Goal: Task Accomplishment & Management: Manage account settings

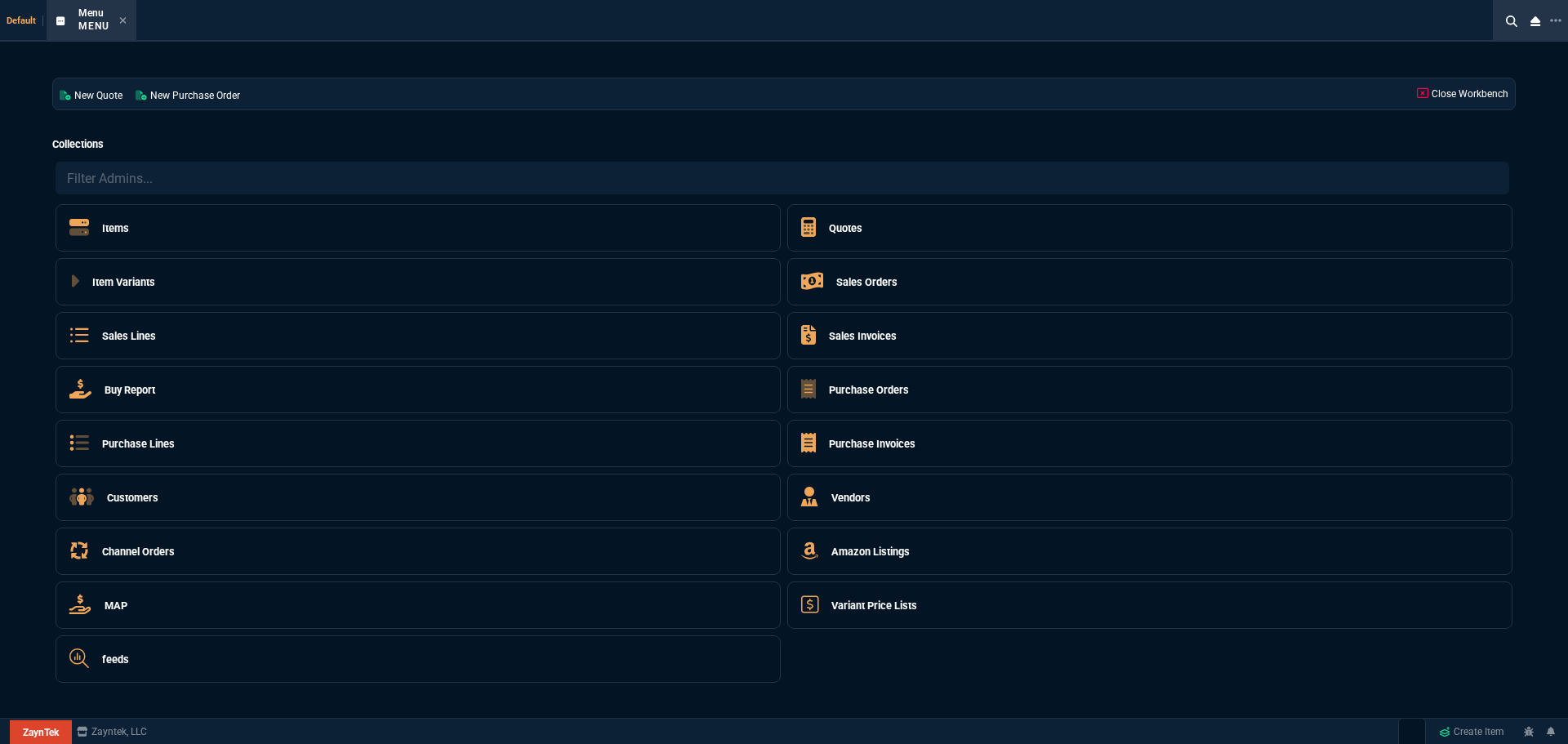
select select "4: SHAD"
click at [843, 224] on h5 "Quotes" at bounding box center [845, 228] width 33 height 15
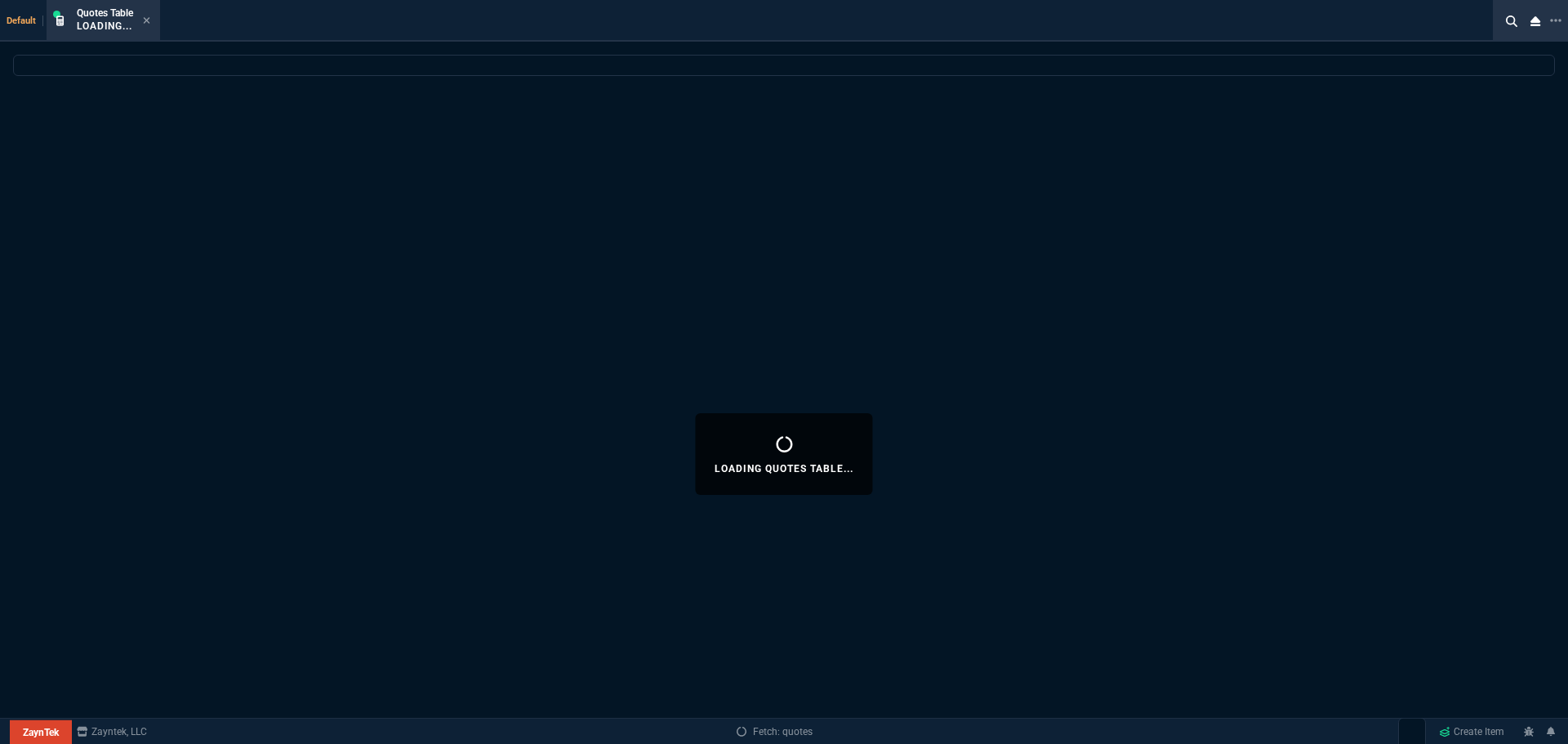
select select
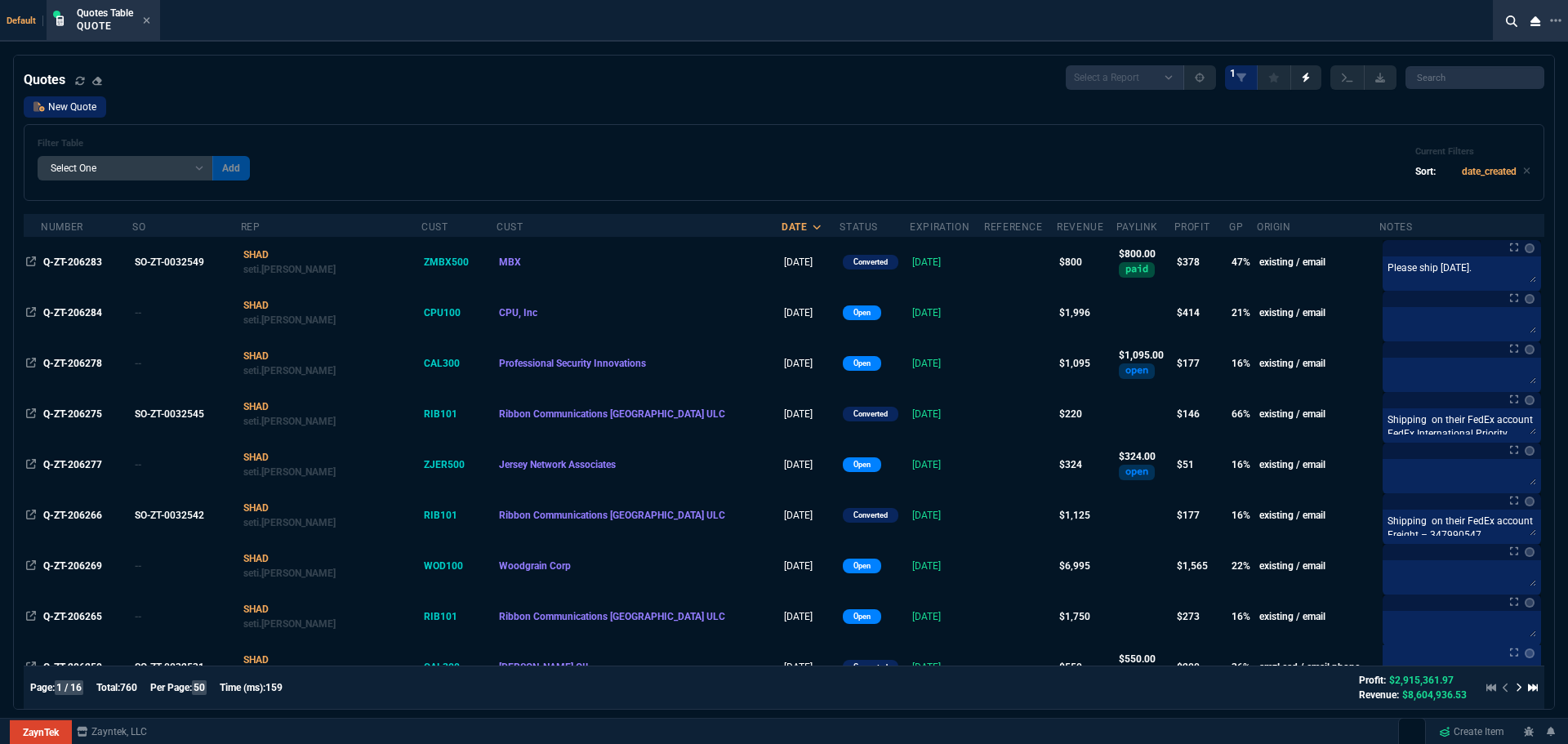
click at [61, 109] on link "New Quote" at bounding box center [64, 107] width 82 height 21
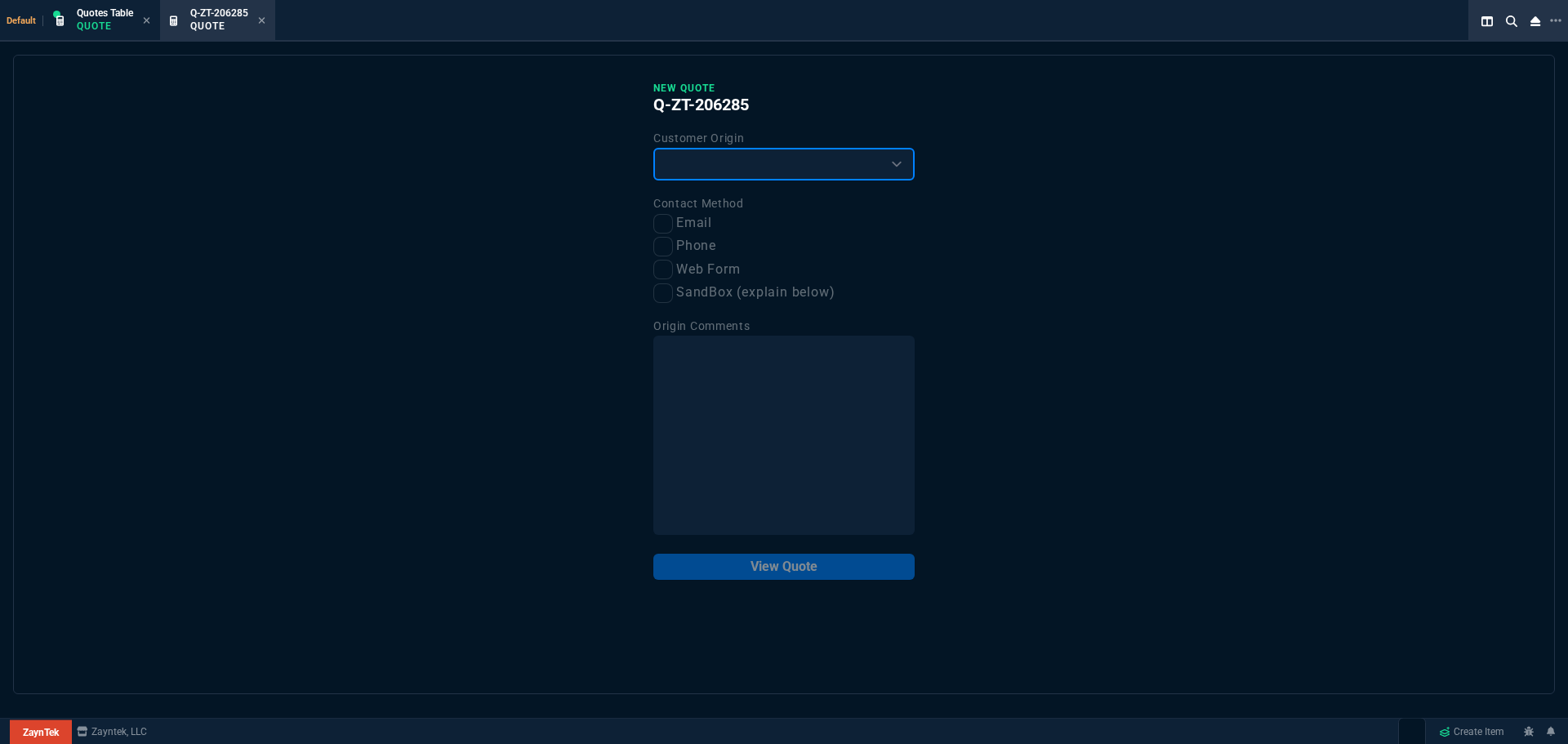
click at [781, 167] on select "Existing Customer Amazon Lead (first order) Website Lead (first order) Called (…" at bounding box center [784, 164] width 261 height 33
select select "existing"
click at [653, 148] on select "Existing Customer Amazon Lead (first order) Website Lead (first order) Called (…" at bounding box center [784, 164] width 261 height 33
click at [656, 219] on input "Email" at bounding box center [663, 223] width 20 height 20
checkbox input "true"
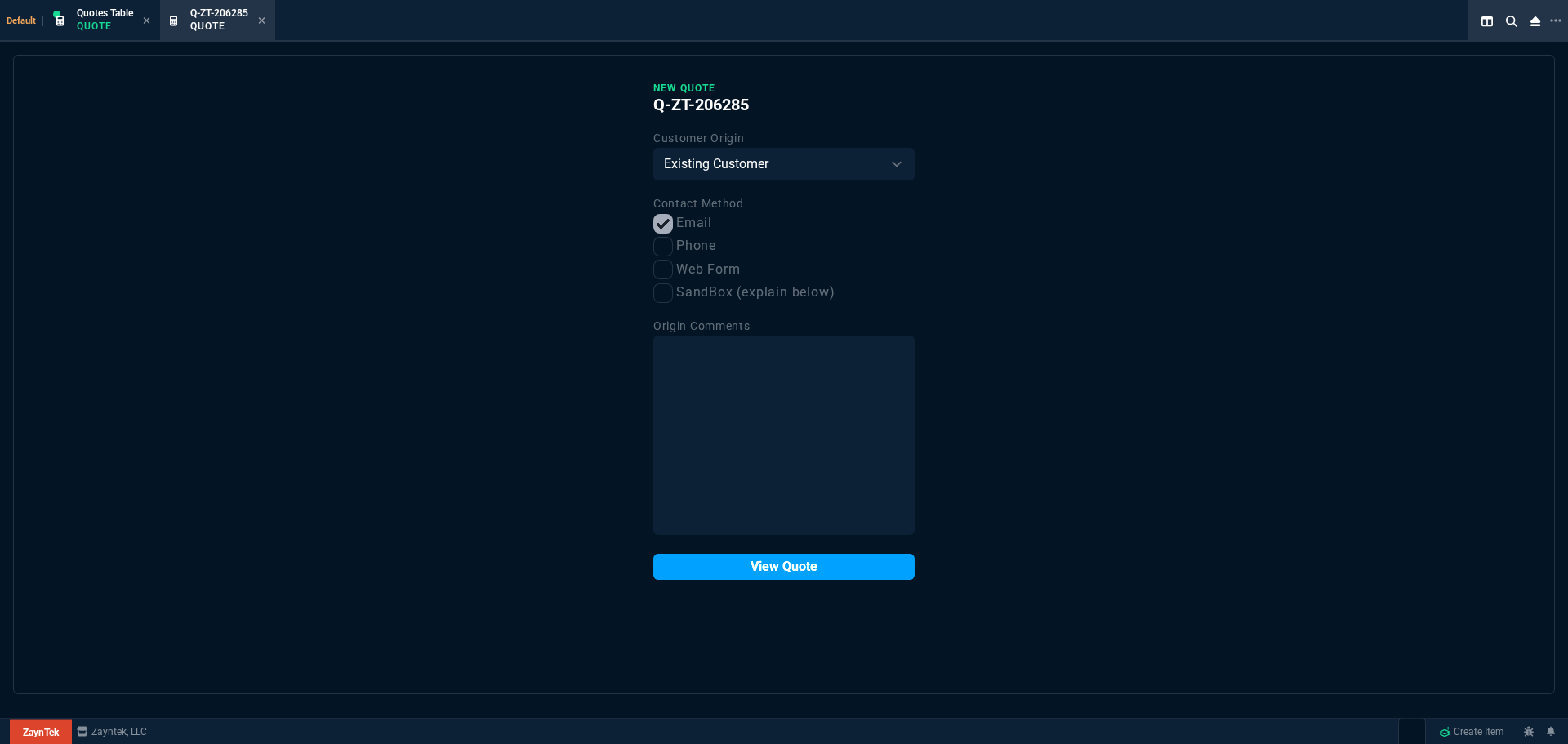
click at [767, 562] on button "View Quote" at bounding box center [784, 567] width 261 height 26
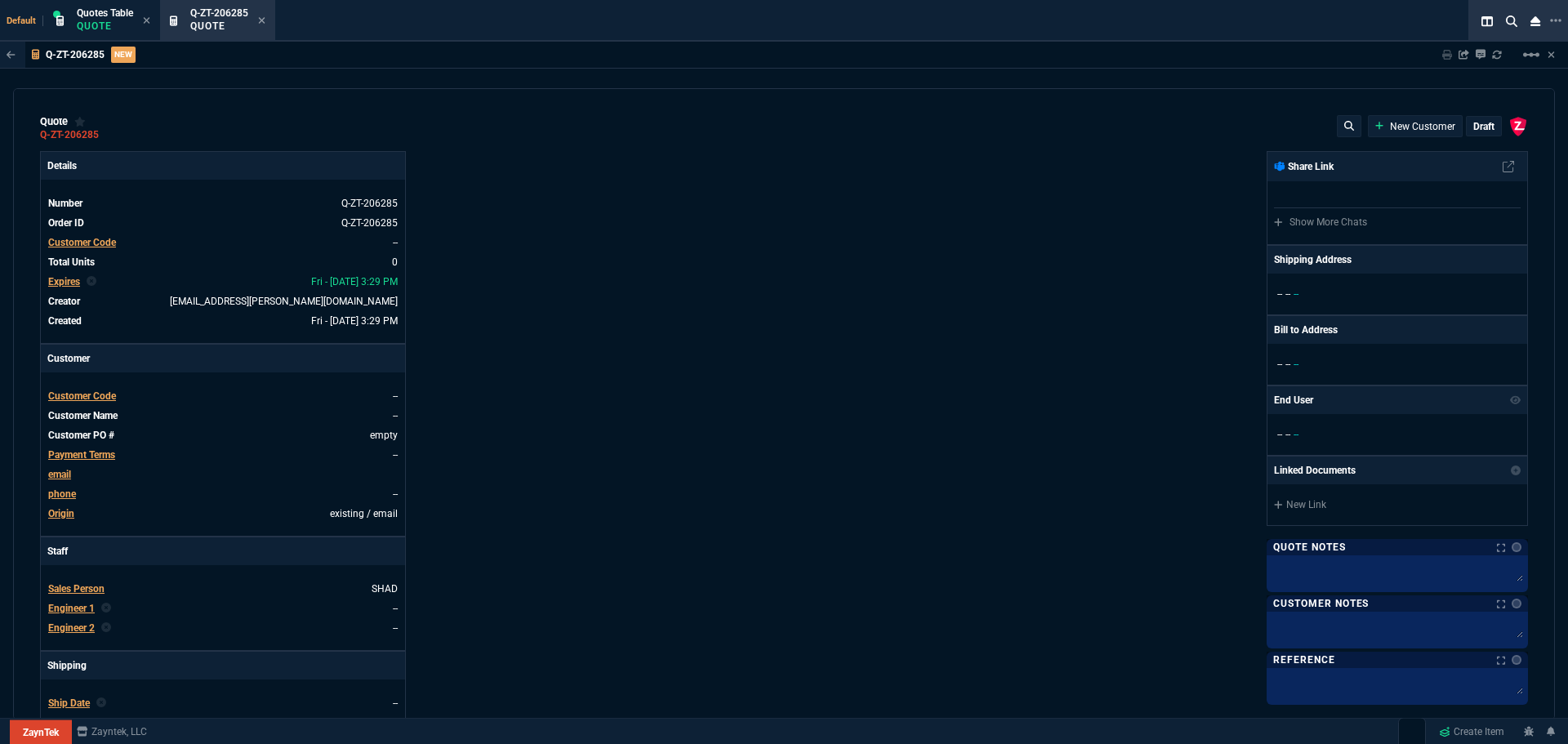
click at [82, 392] on span "Customer Code" at bounding box center [82, 395] width 68 height 11
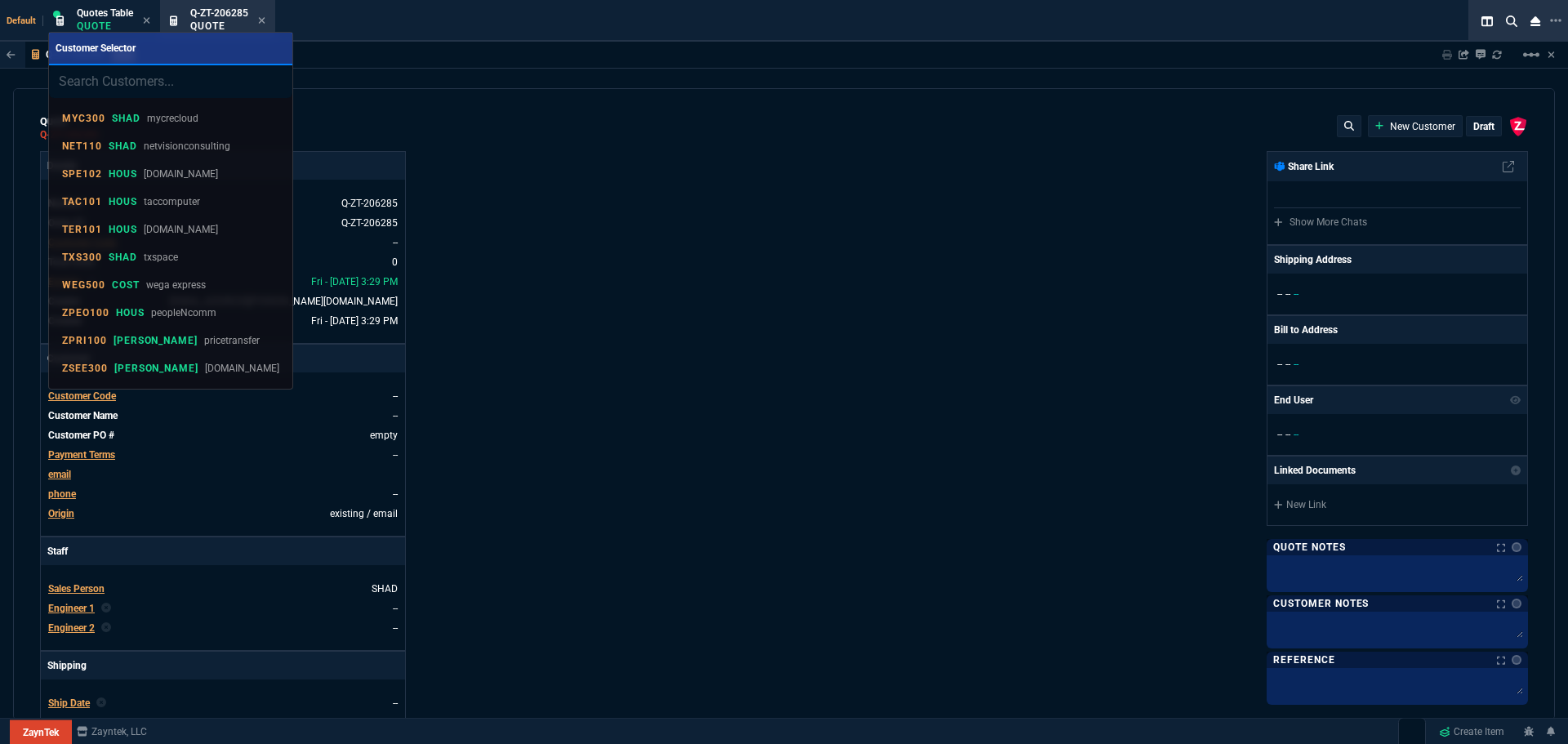
click at [131, 81] on input "search" at bounding box center [171, 81] width 244 height 33
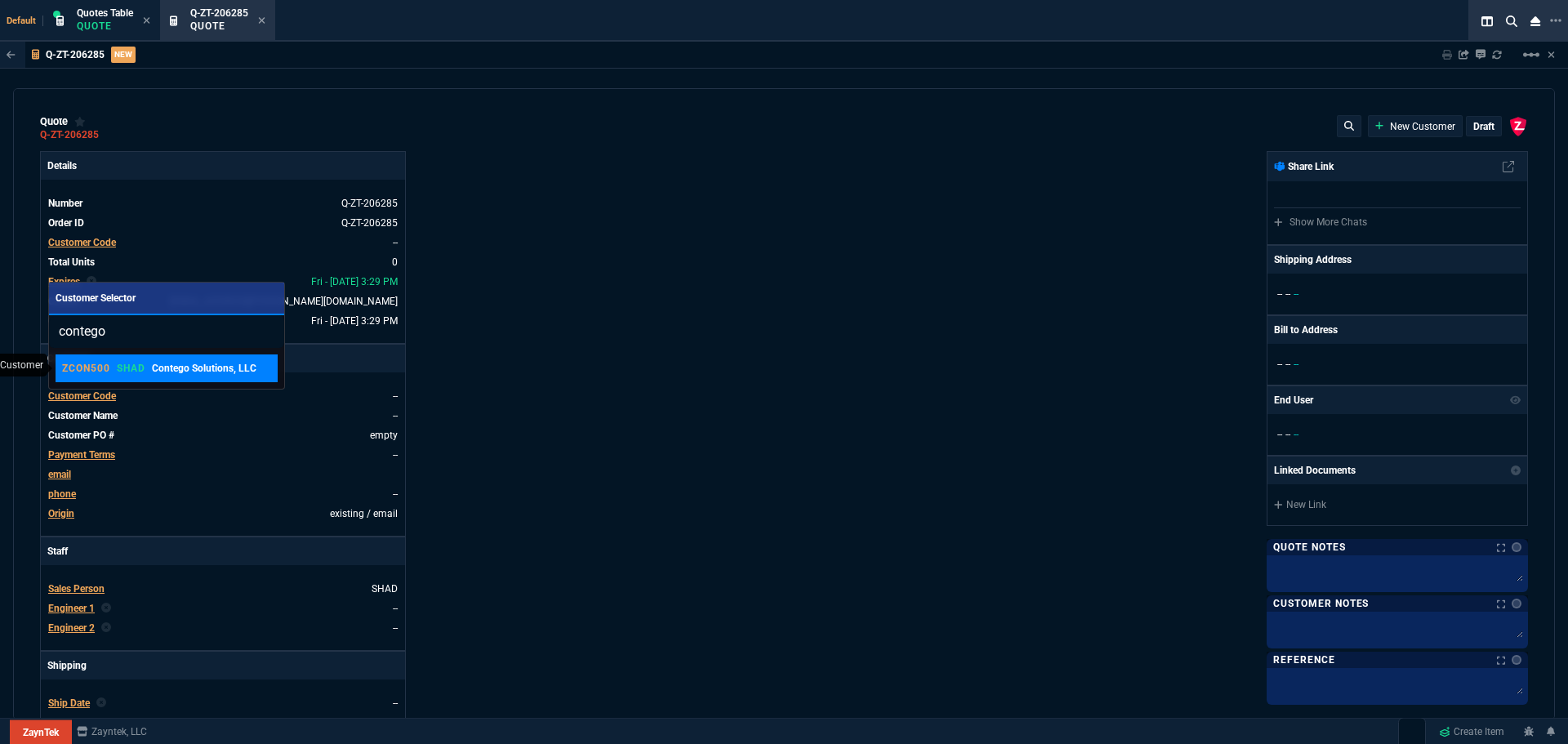
type input "contego"
click at [110, 372] on p "ZCON500" at bounding box center [86, 367] width 48 height 13
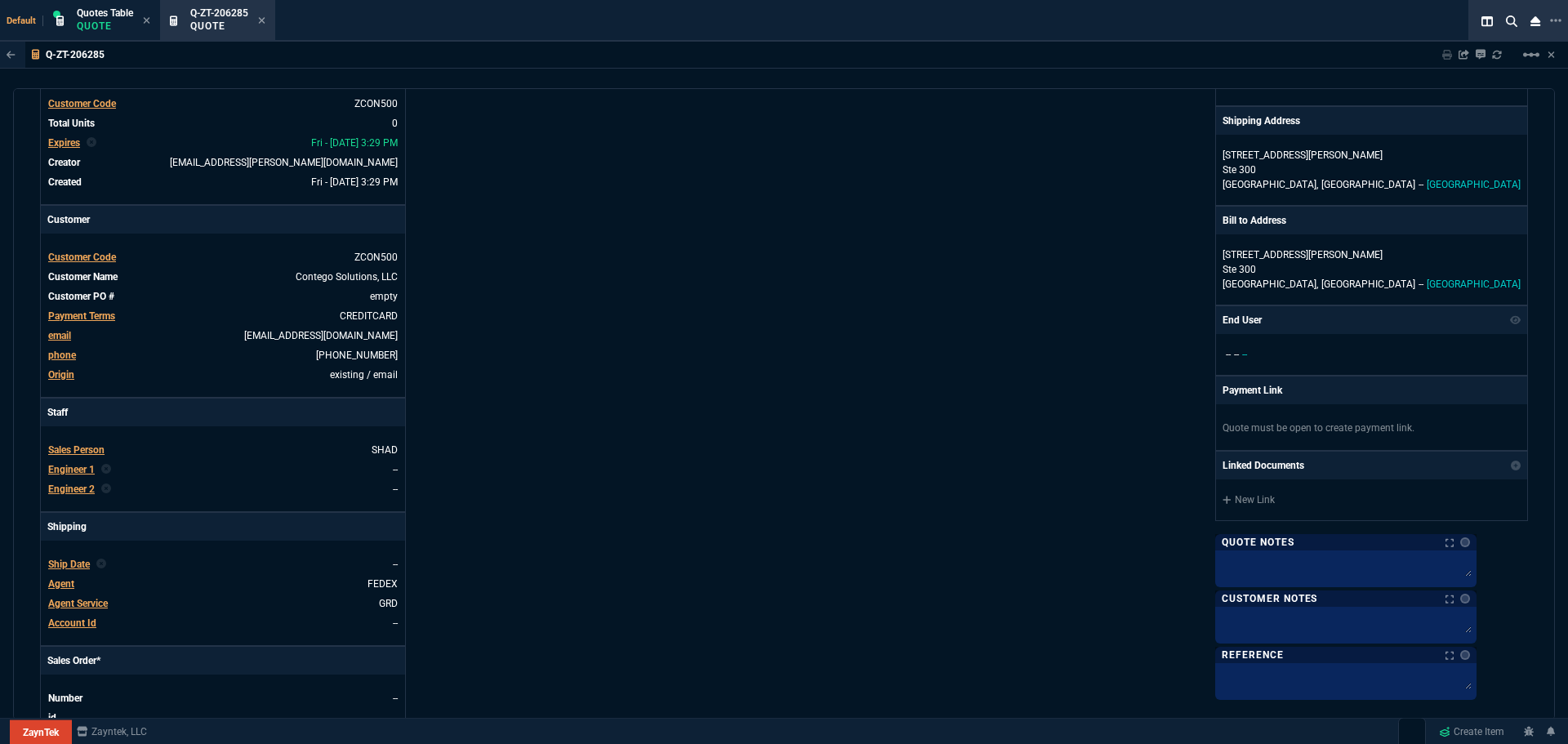
scroll to position [490, 0]
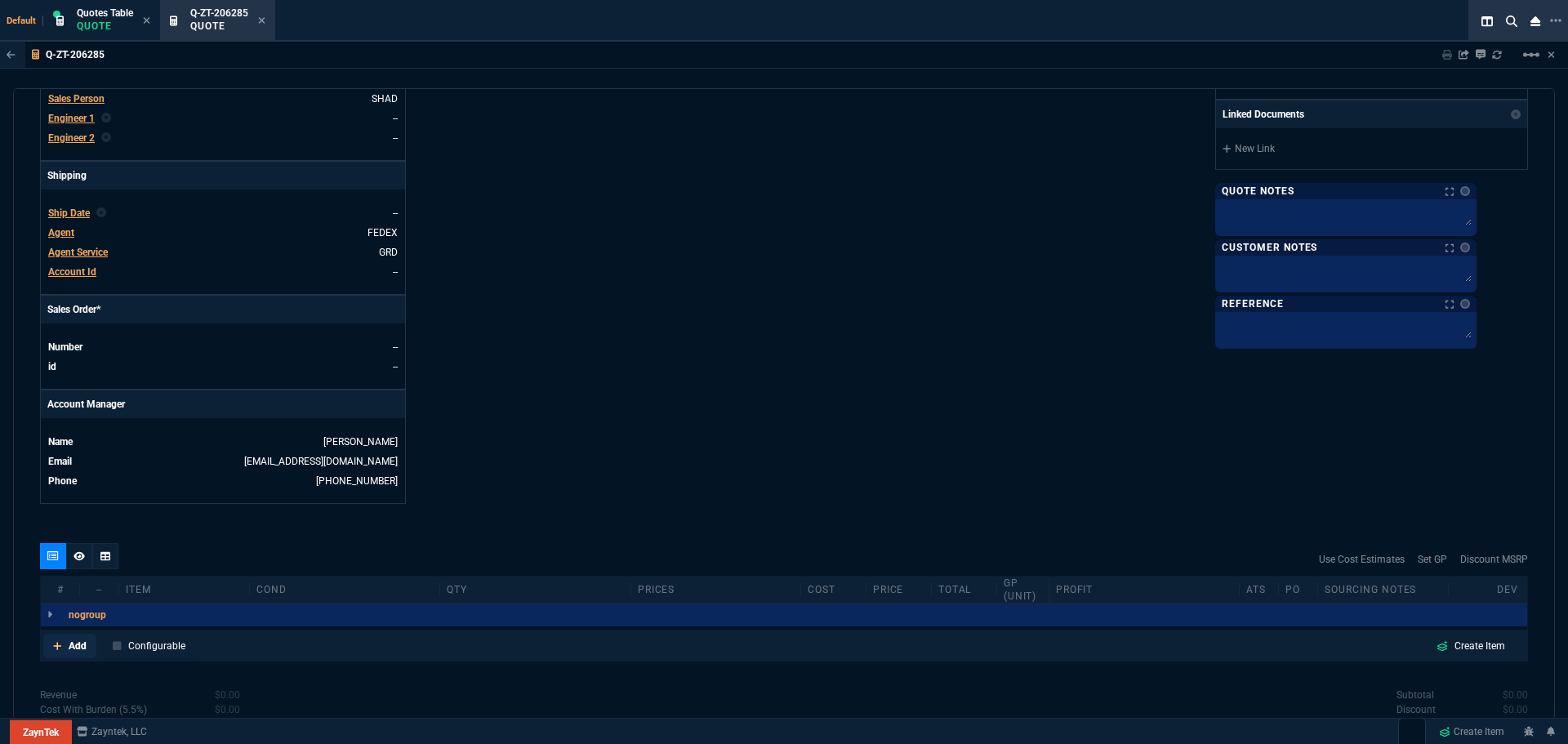
click at [78, 650] on p "Add" at bounding box center [77, 646] width 18 height 14
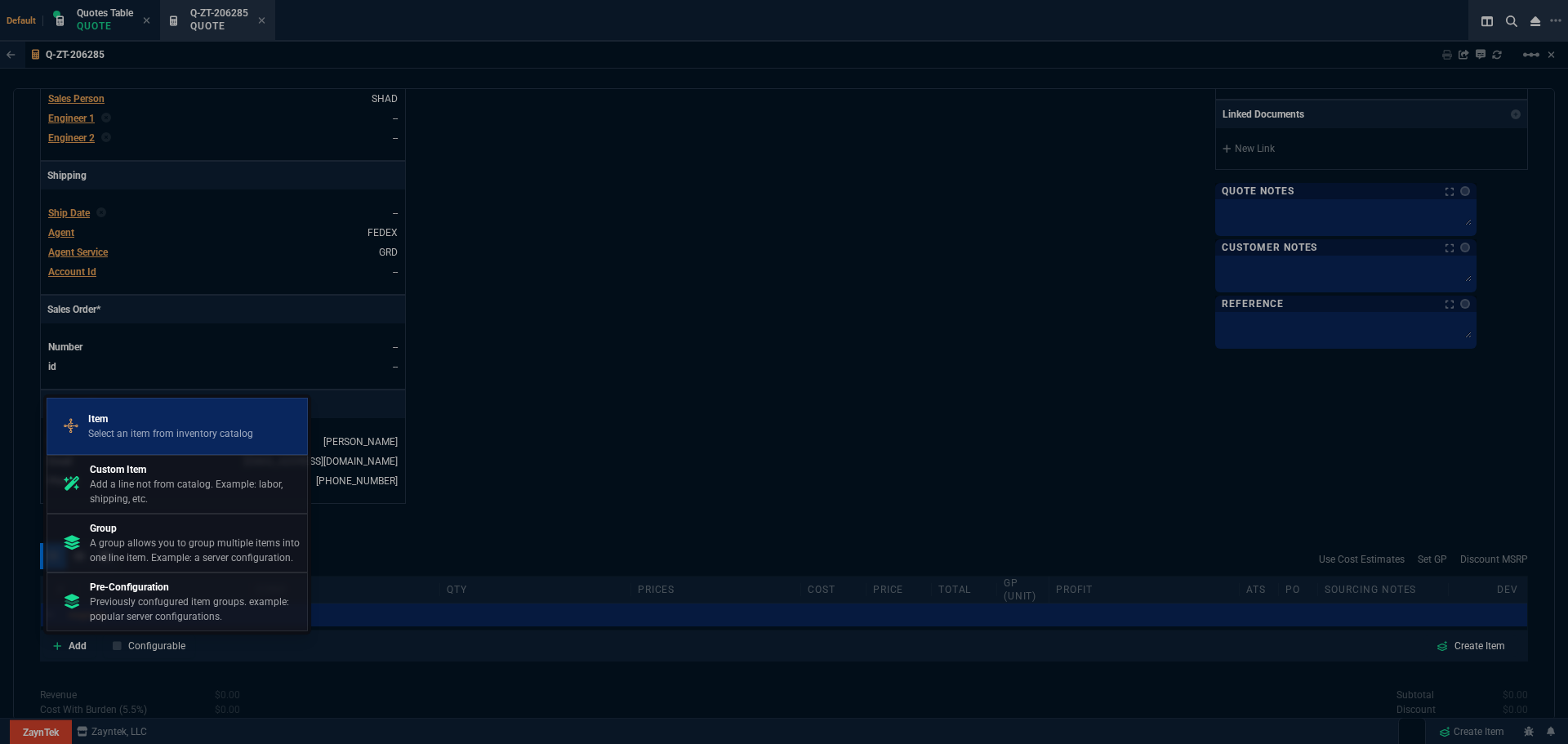
click at [155, 428] on p "Select an item from inventory catalog" at bounding box center [171, 434] width 165 height 14
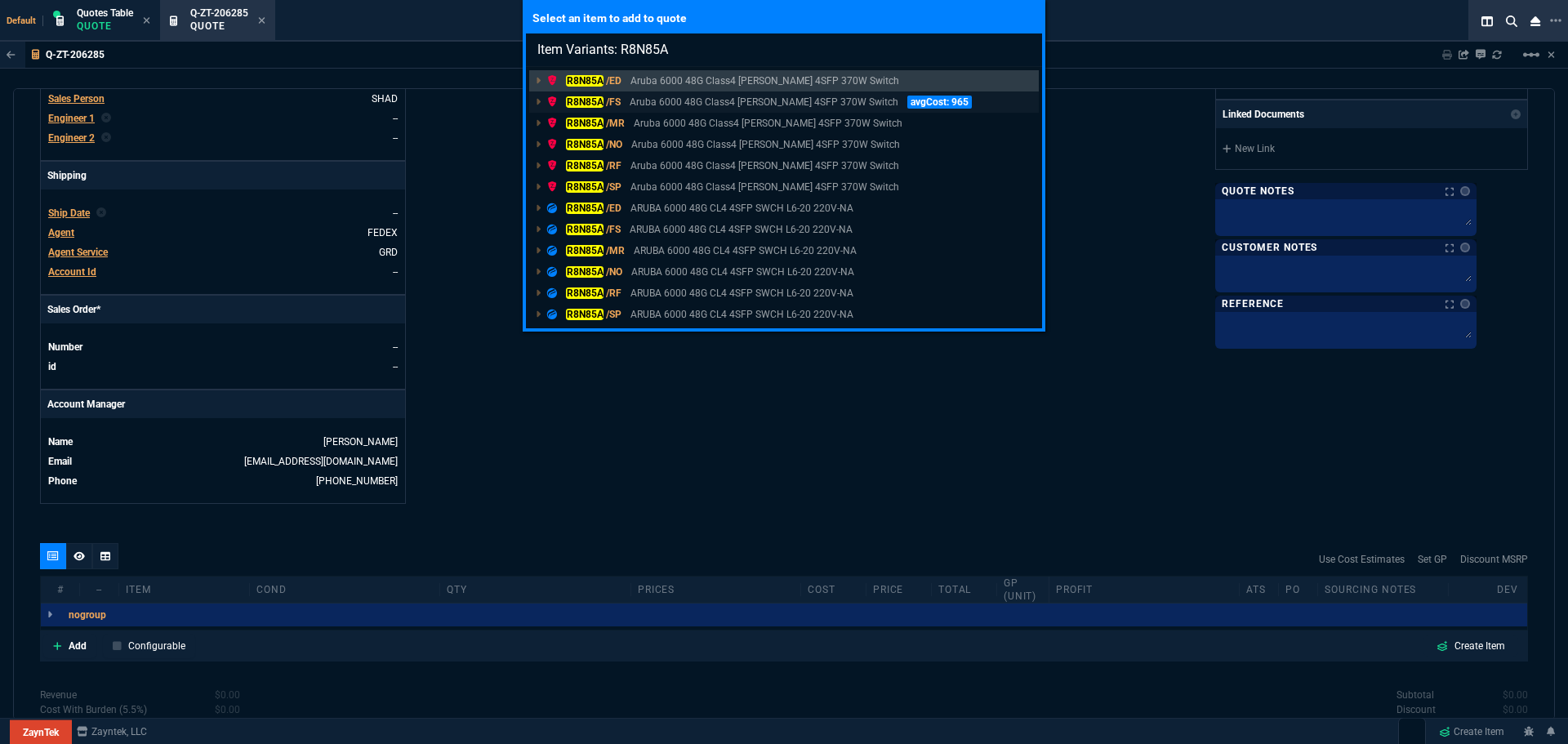
type input "Item Variants: R8N85A"
click at [585, 100] on mark "R8N85A" at bounding box center [585, 102] width 37 height 11
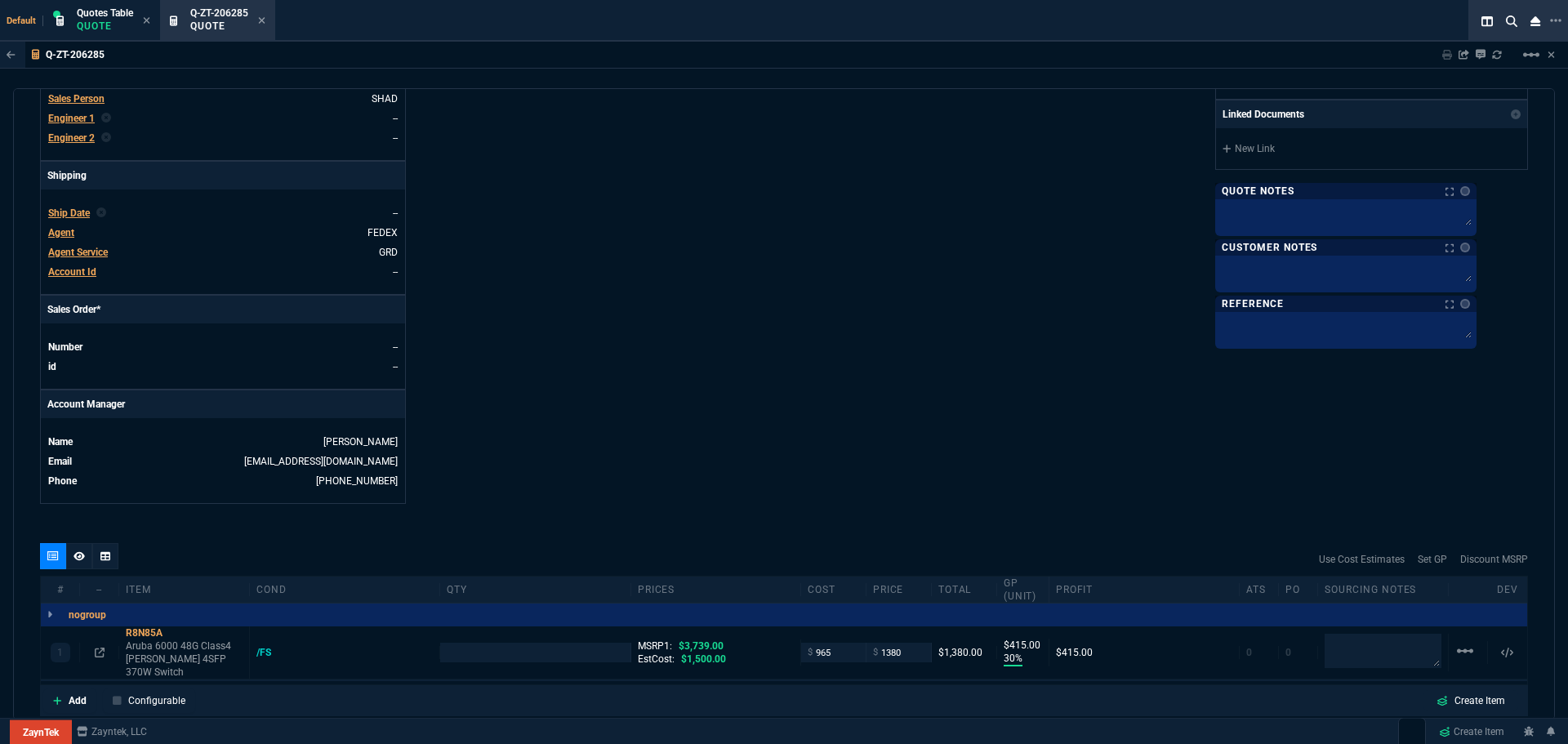
type input "30"
type input "415"
type input "63"
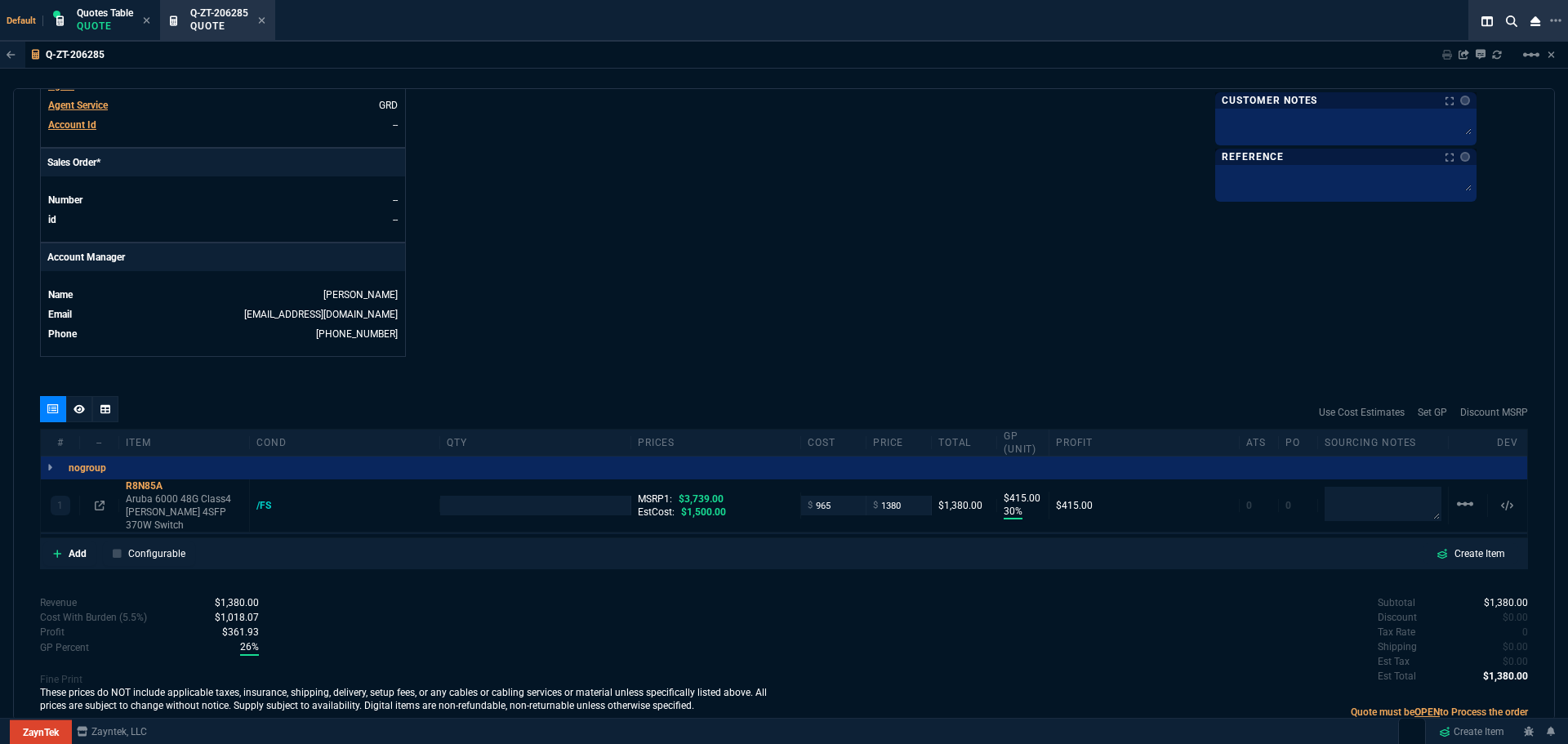
scroll to position [653, 0]
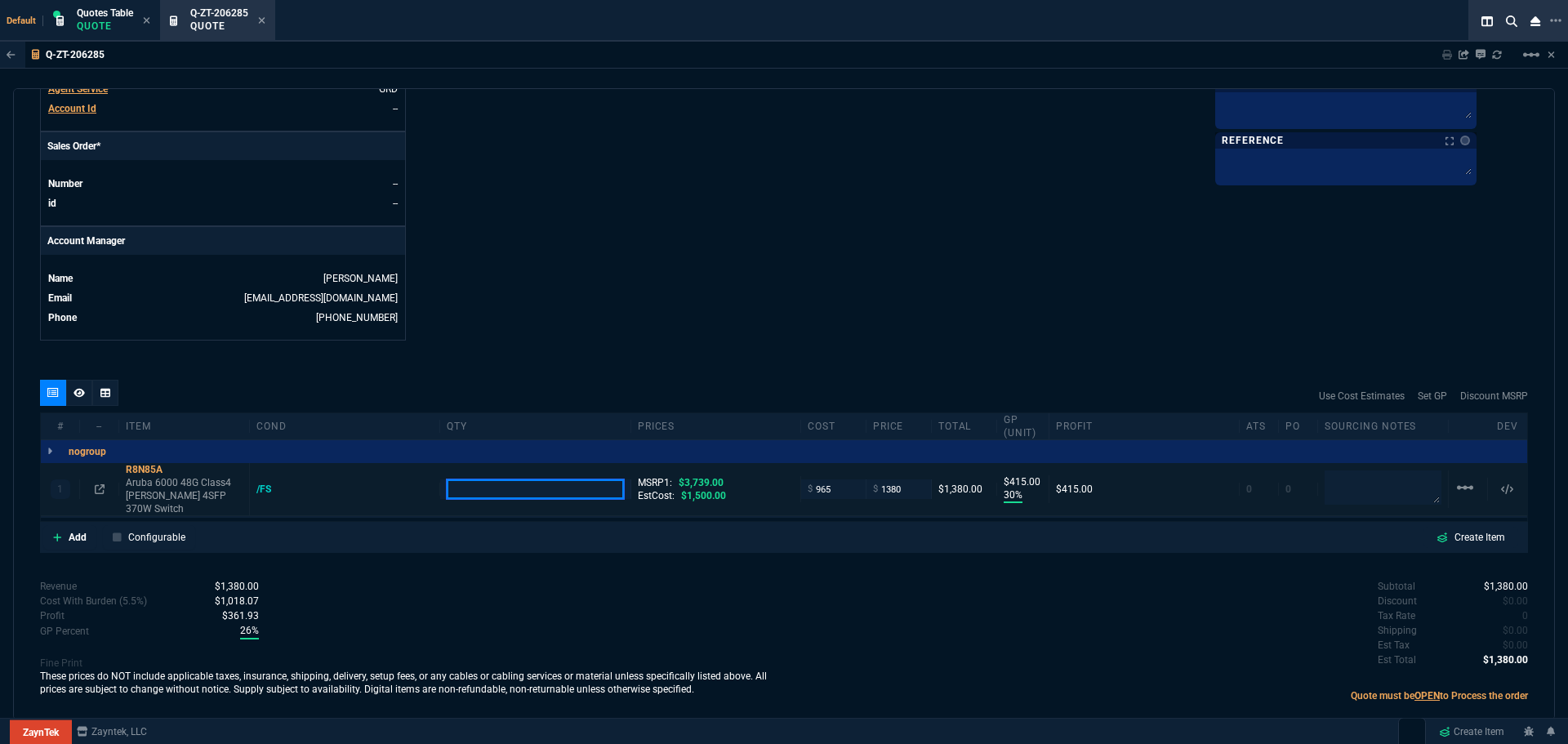
click at [463, 492] on input "number" at bounding box center [535, 489] width 176 height 19
type input "3"
click at [100, 484] on icon at bounding box center [100, 489] width 10 height 10
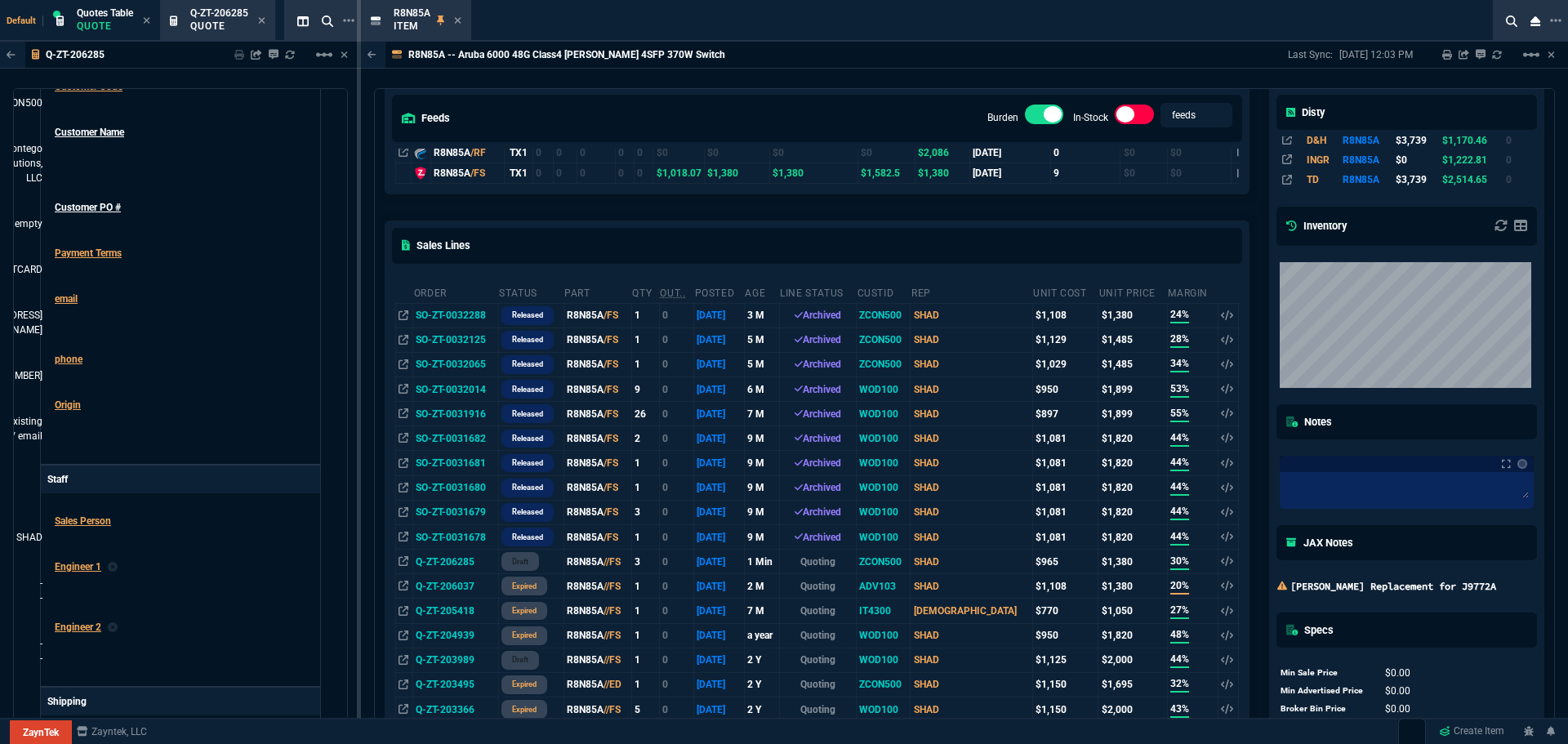
scroll to position [0, 0]
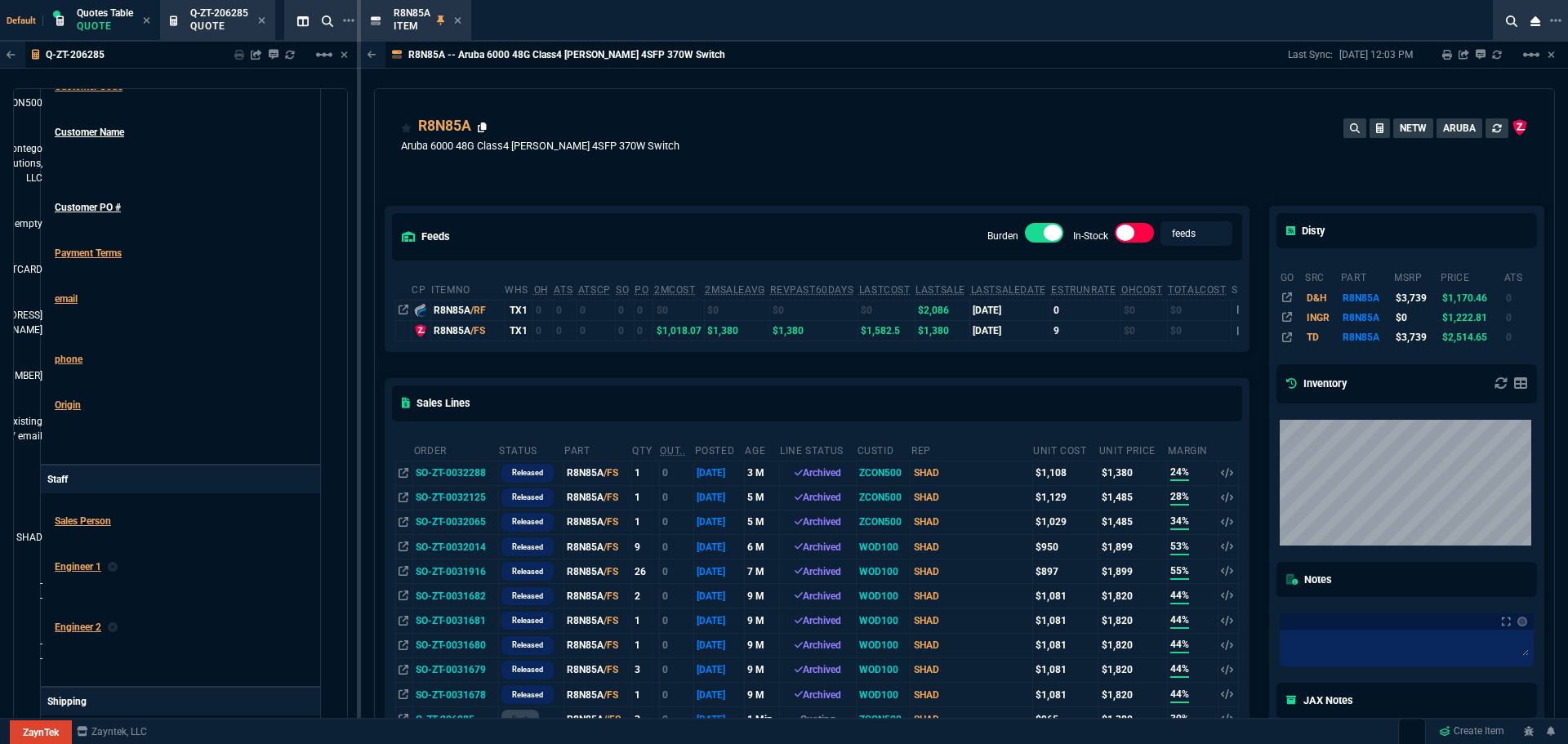
click at [486, 128] on icon at bounding box center [482, 127] width 9 height 10
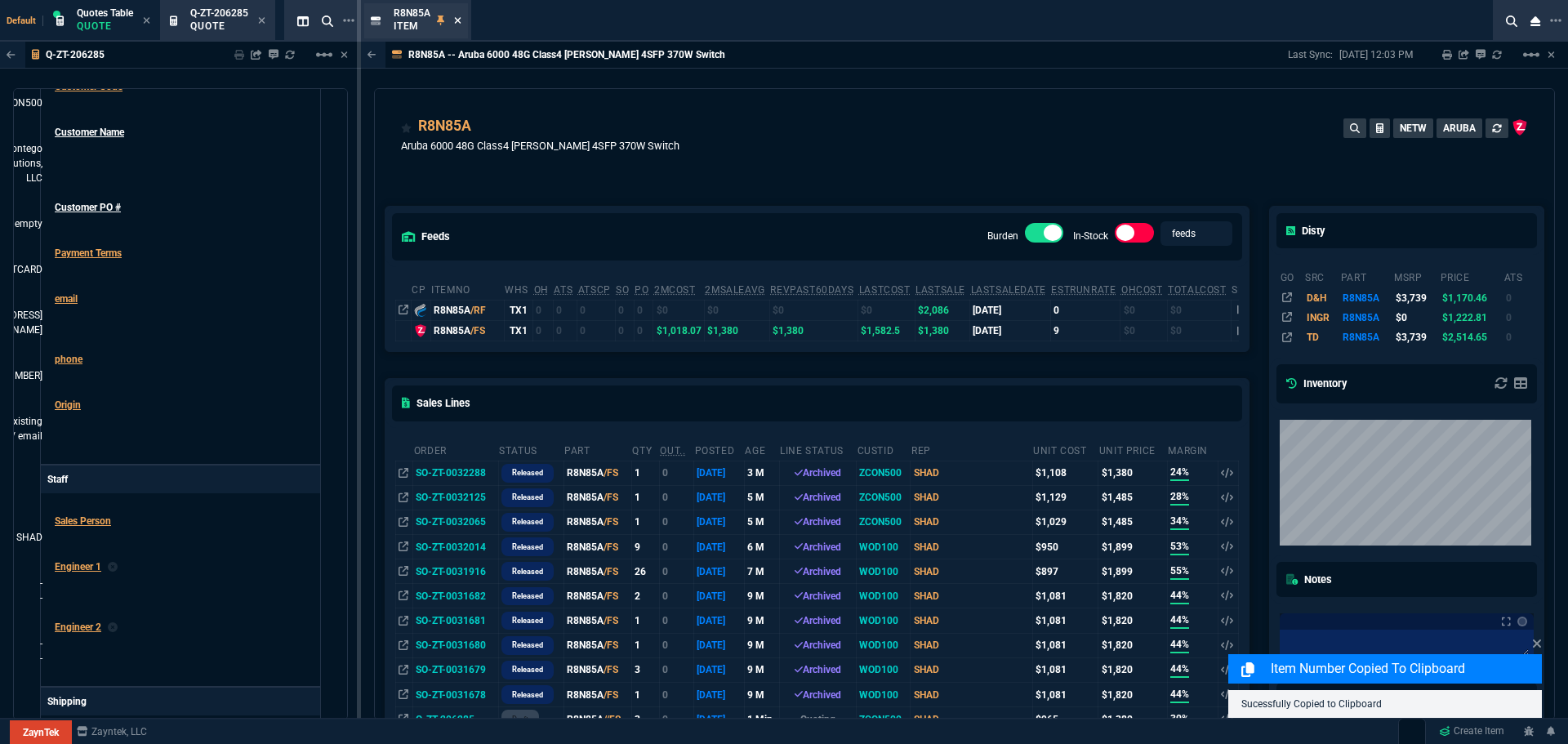
click at [459, 20] on icon at bounding box center [457, 20] width 8 height 10
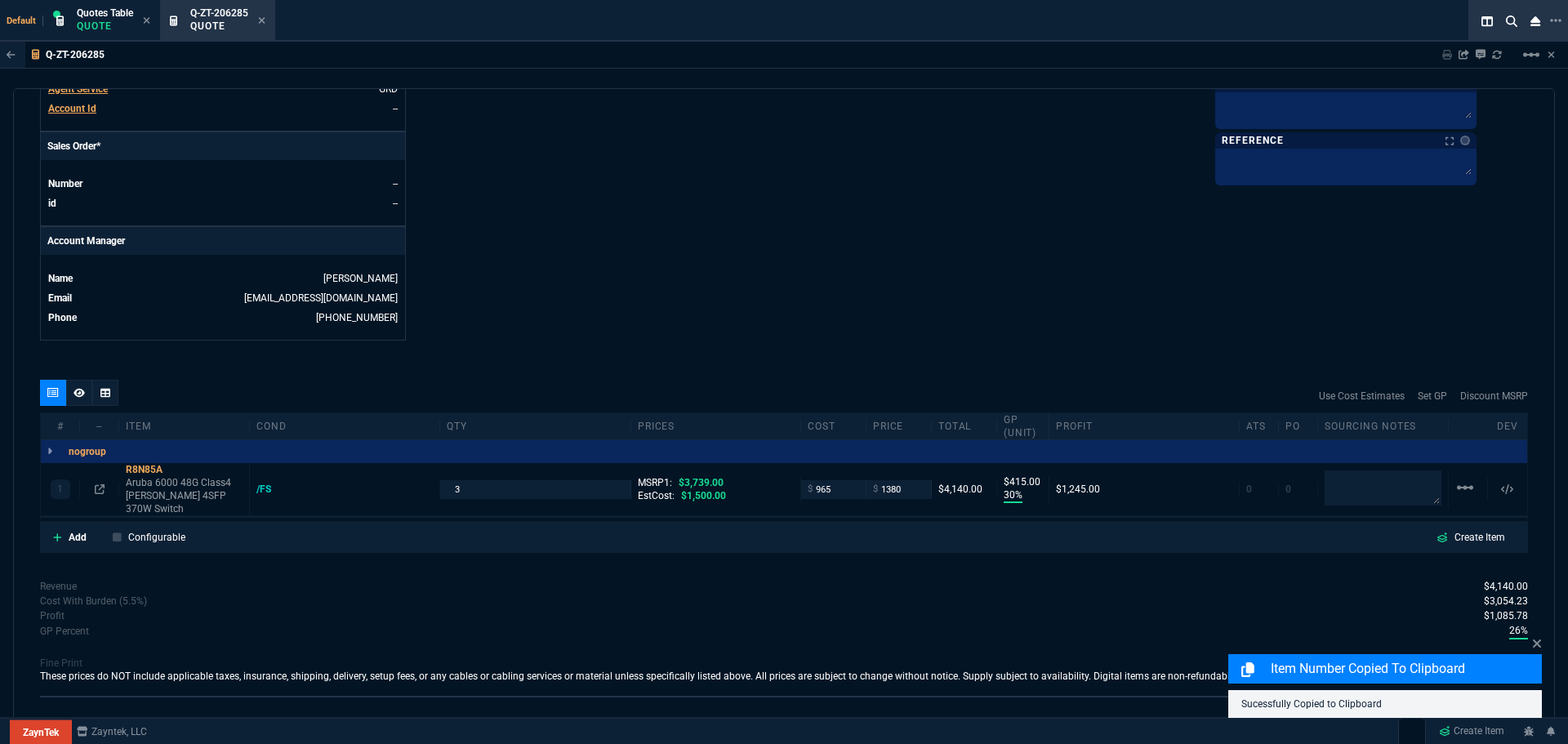
scroll to position [653, 0]
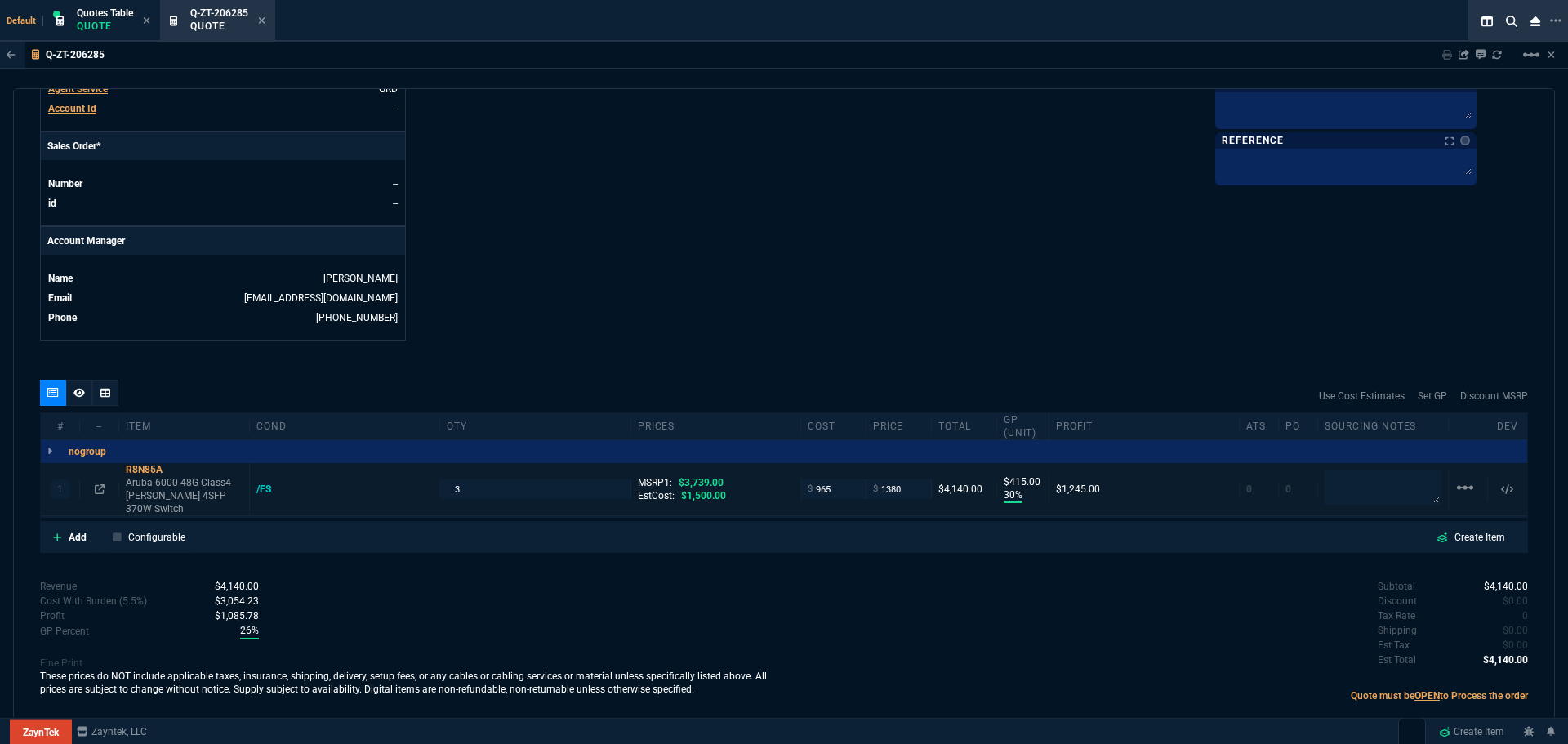
click at [837, 481] on input "965" at bounding box center [833, 489] width 52 height 19
click at [832, 366] on div "quote Q-ZT-206285 Contego Solutions, LLC draft ZaynTek, LLC [STREET_ADDRESS] De…" at bounding box center [784, 404] width 1543 height 632
click at [823, 484] on input "965" at bounding box center [833, 489] width 52 height 19
type input "989"
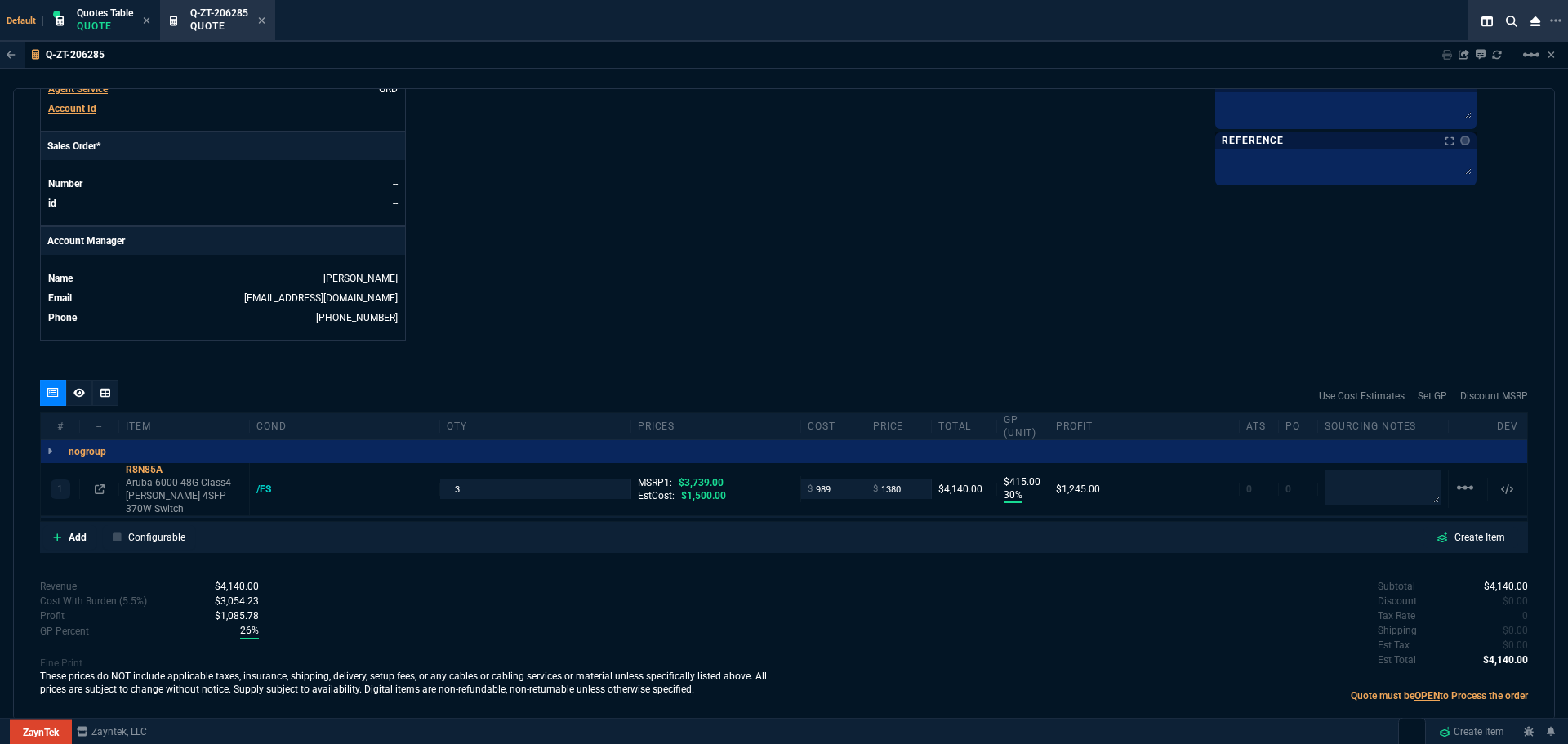
type input "989"
type input "28"
type input "391"
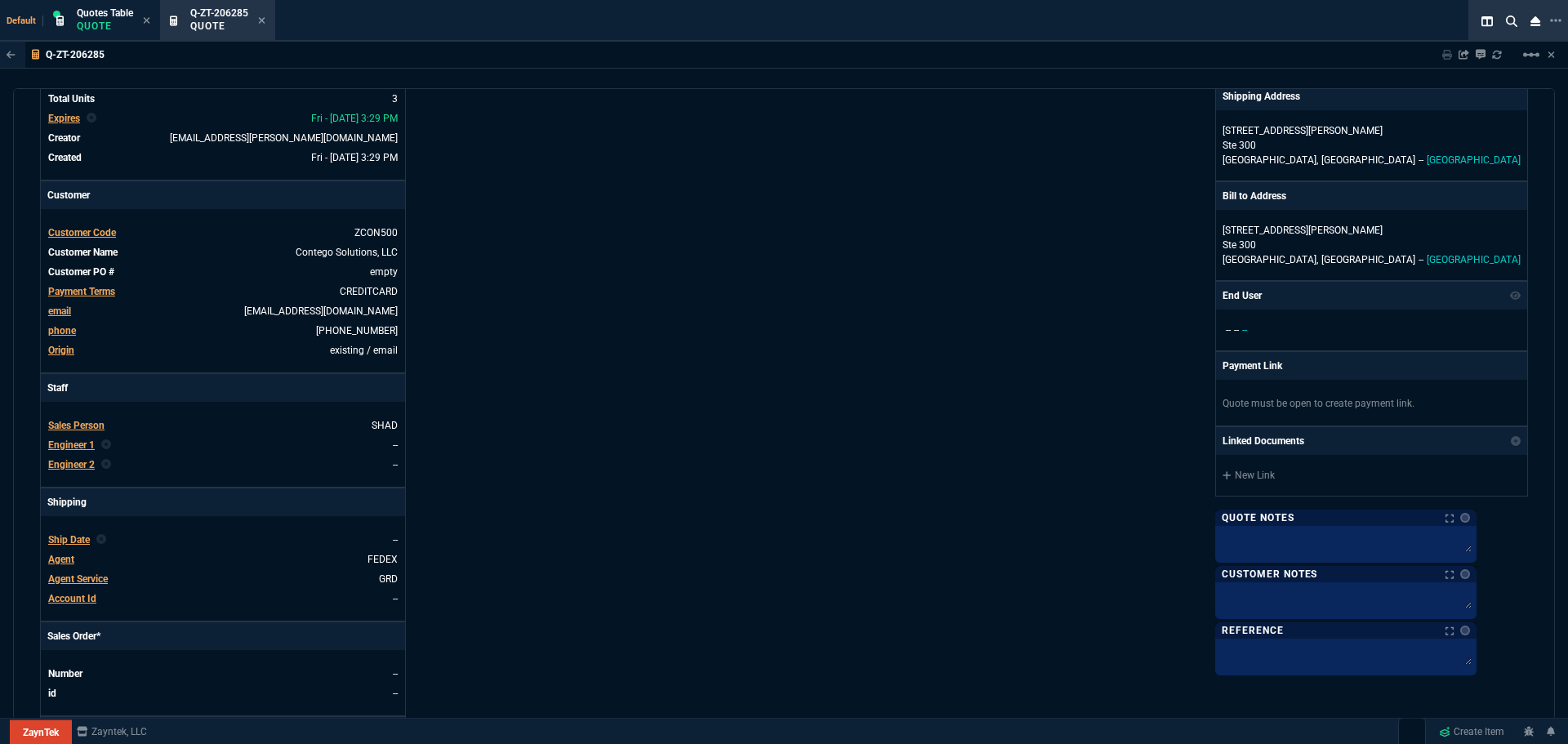
scroll to position [0, 0]
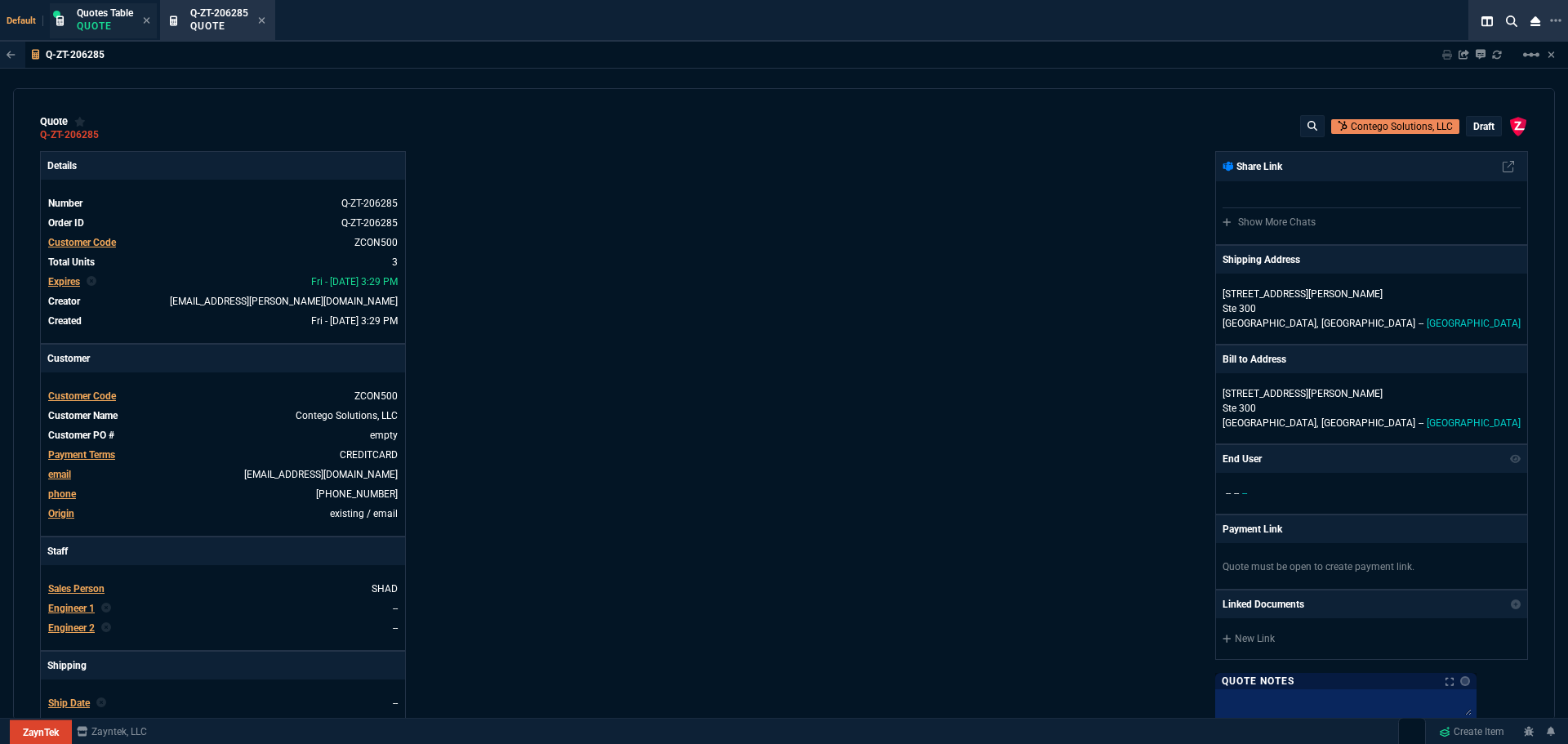
click at [109, 21] on p "Quote" at bounding box center [104, 25] width 56 height 13
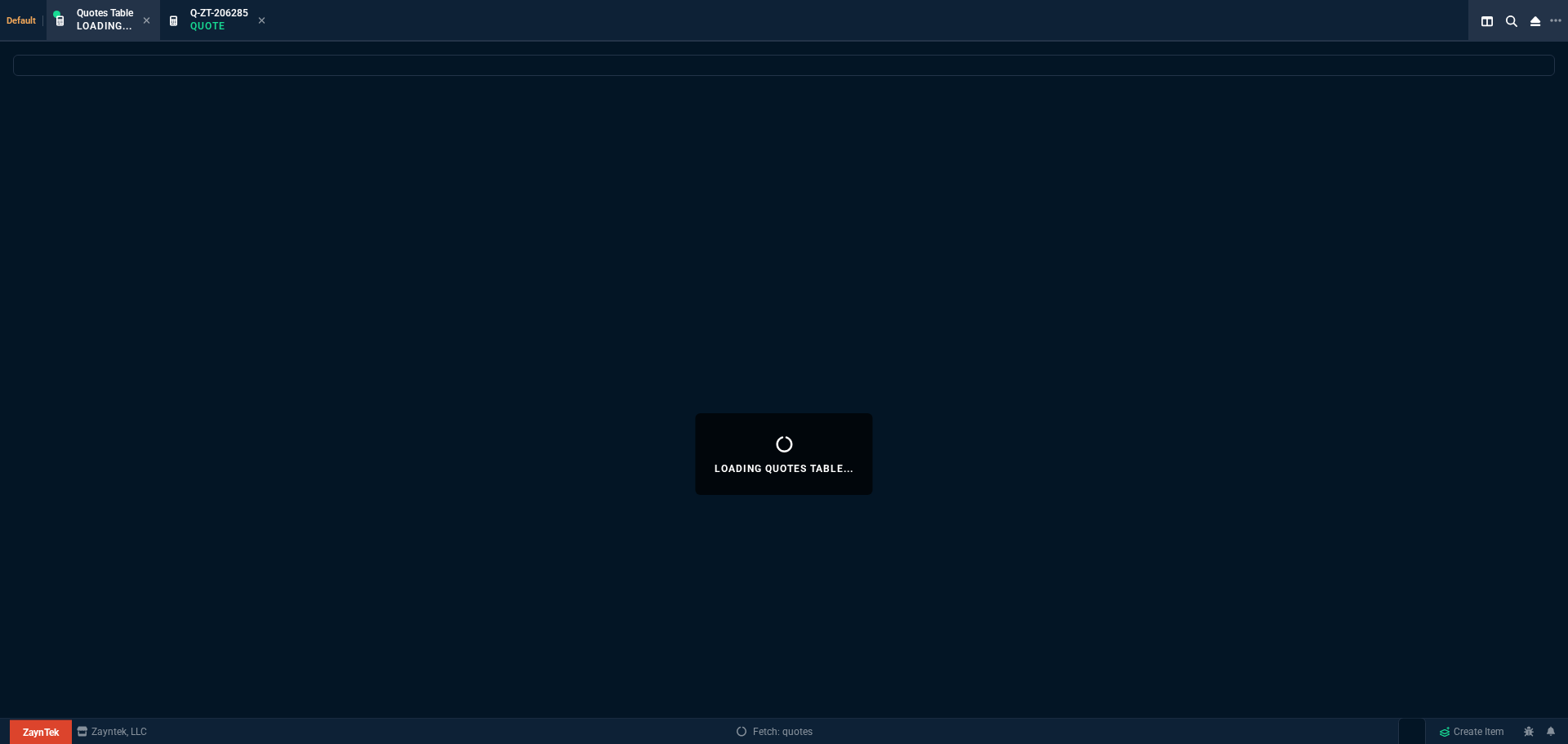
select select
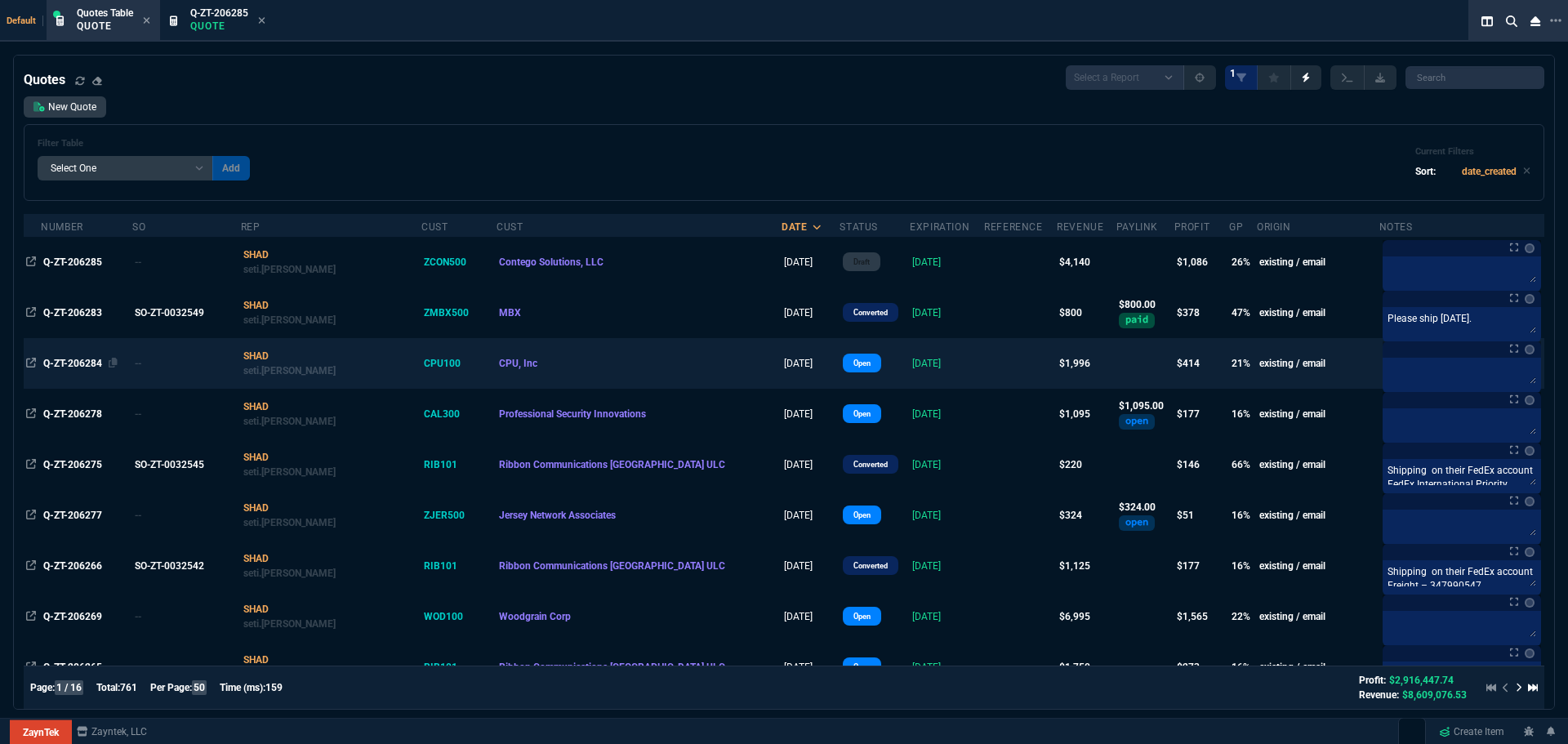
click at [76, 361] on span "Q-ZT-206284" at bounding box center [72, 363] width 59 height 11
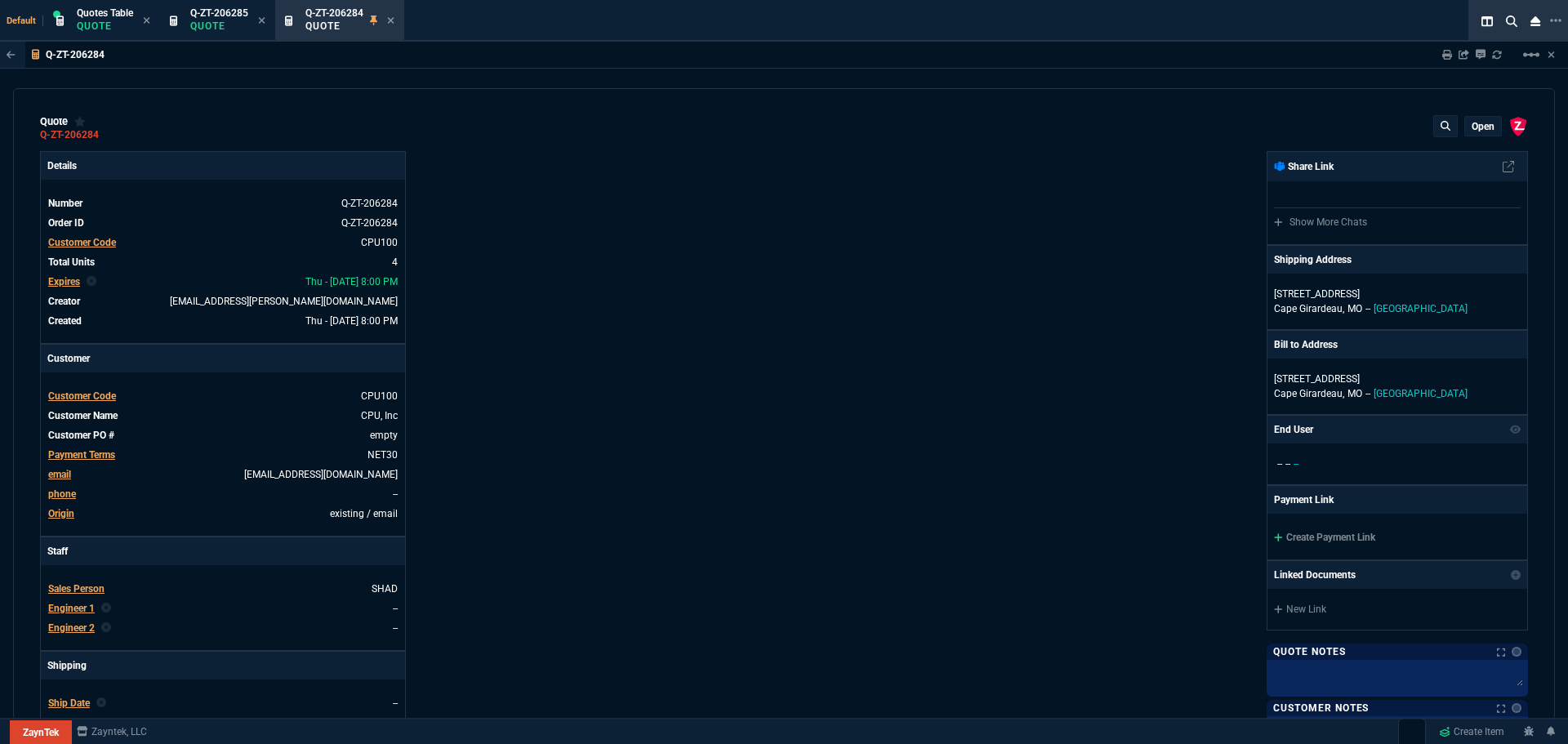
type input "25"
type input "124"
type input "81"
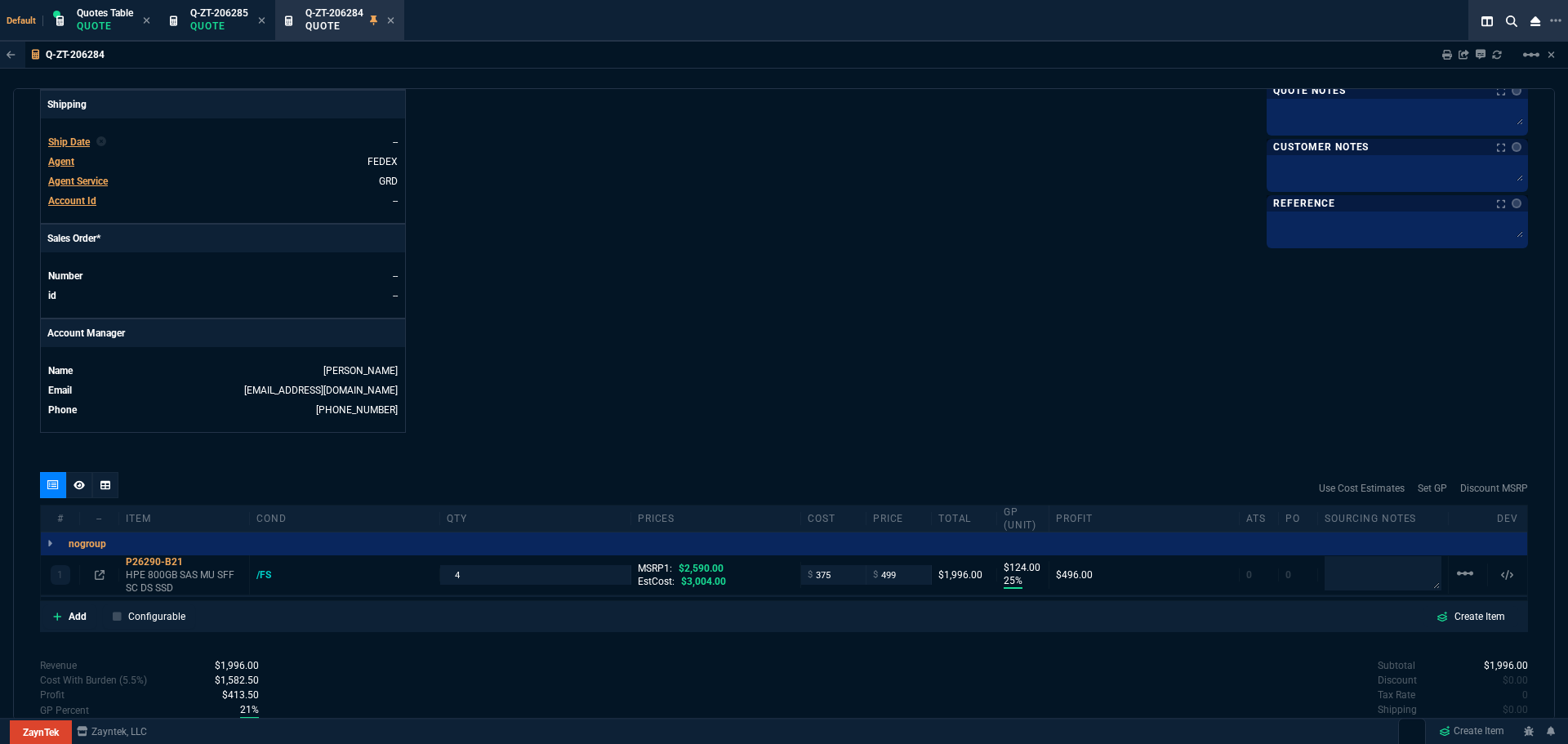
scroll to position [649, 0]
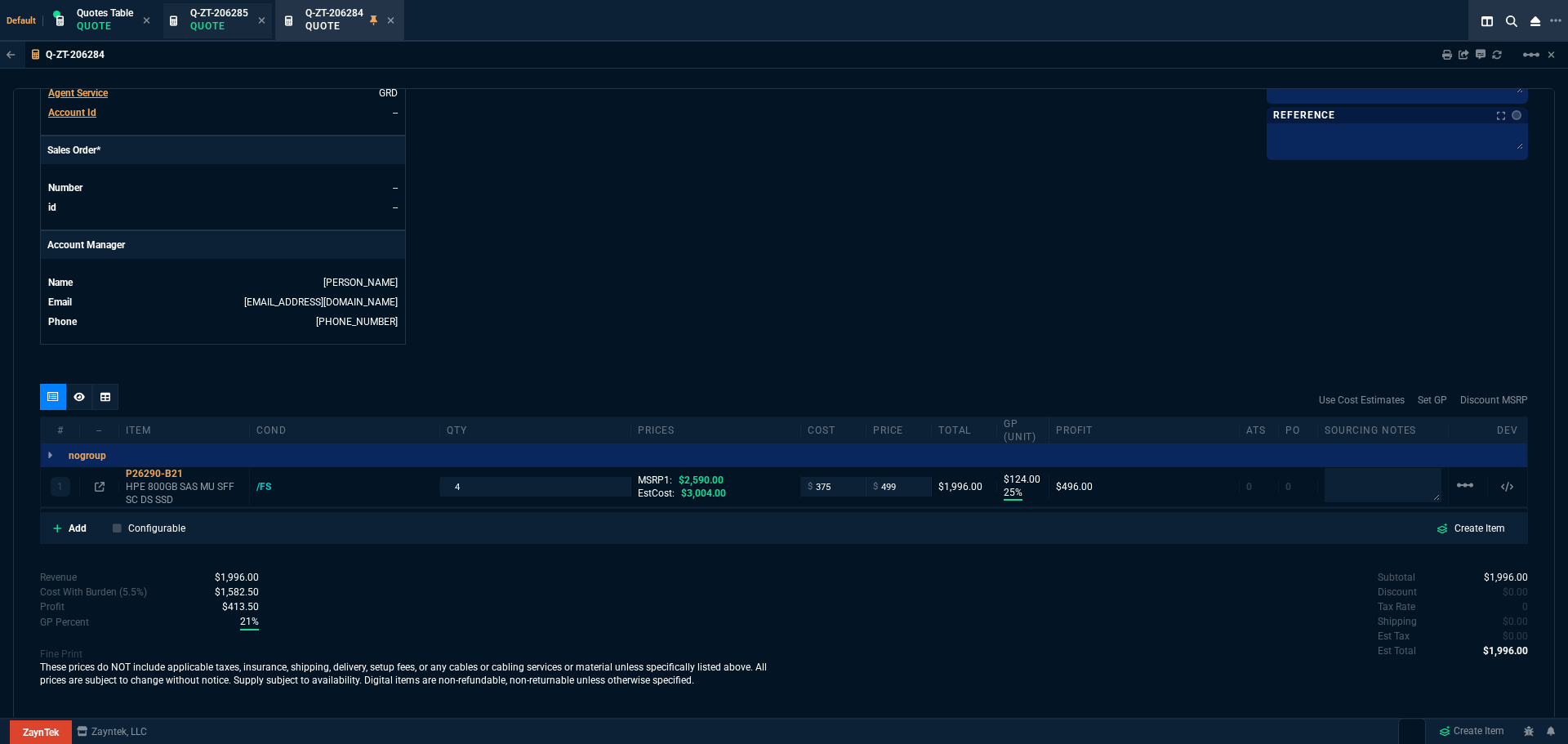
click at [229, 28] on p "Quote" at bounding box center [219, 25] width 58 height 13
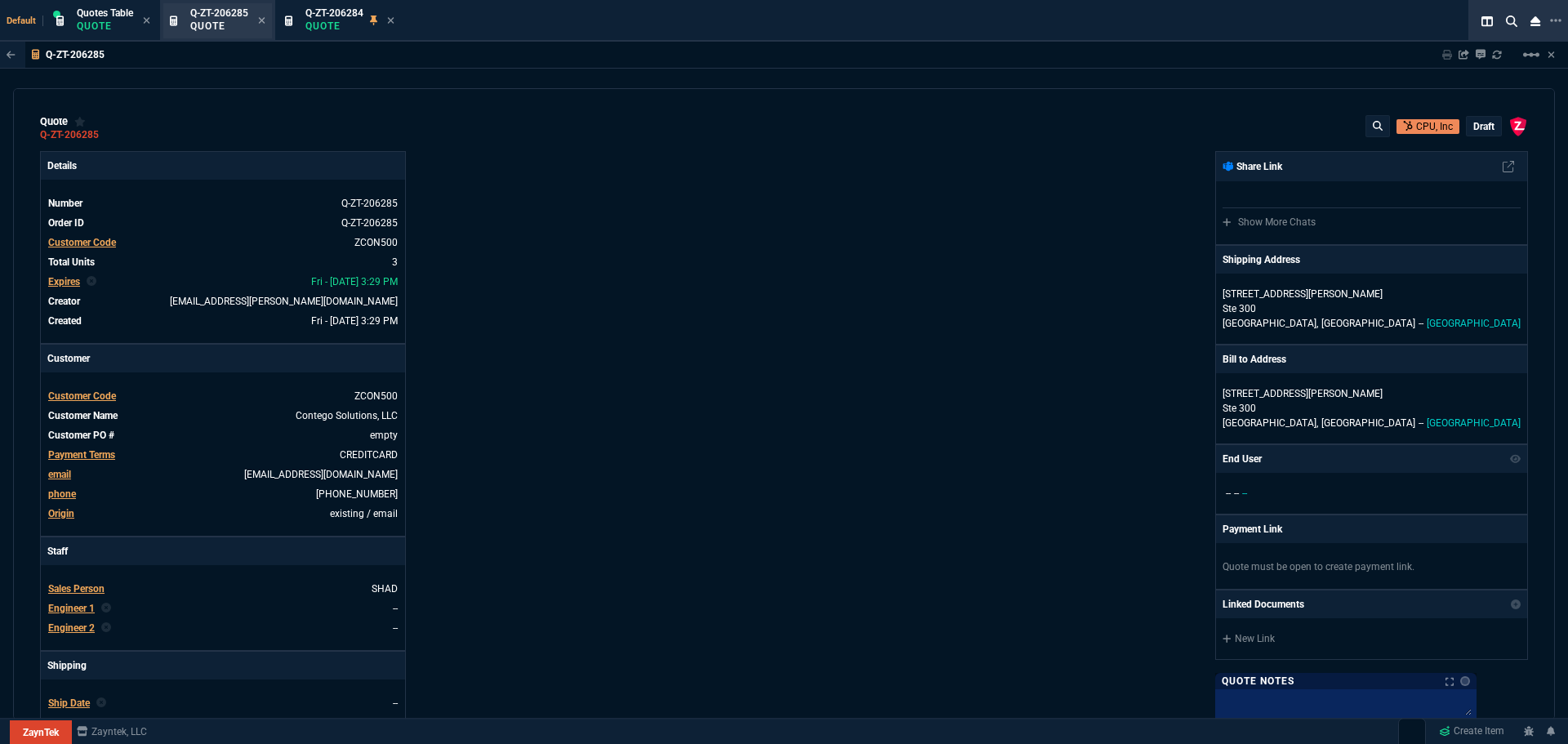
type input "3739"
type input "28"
type input "391"
type input "63"
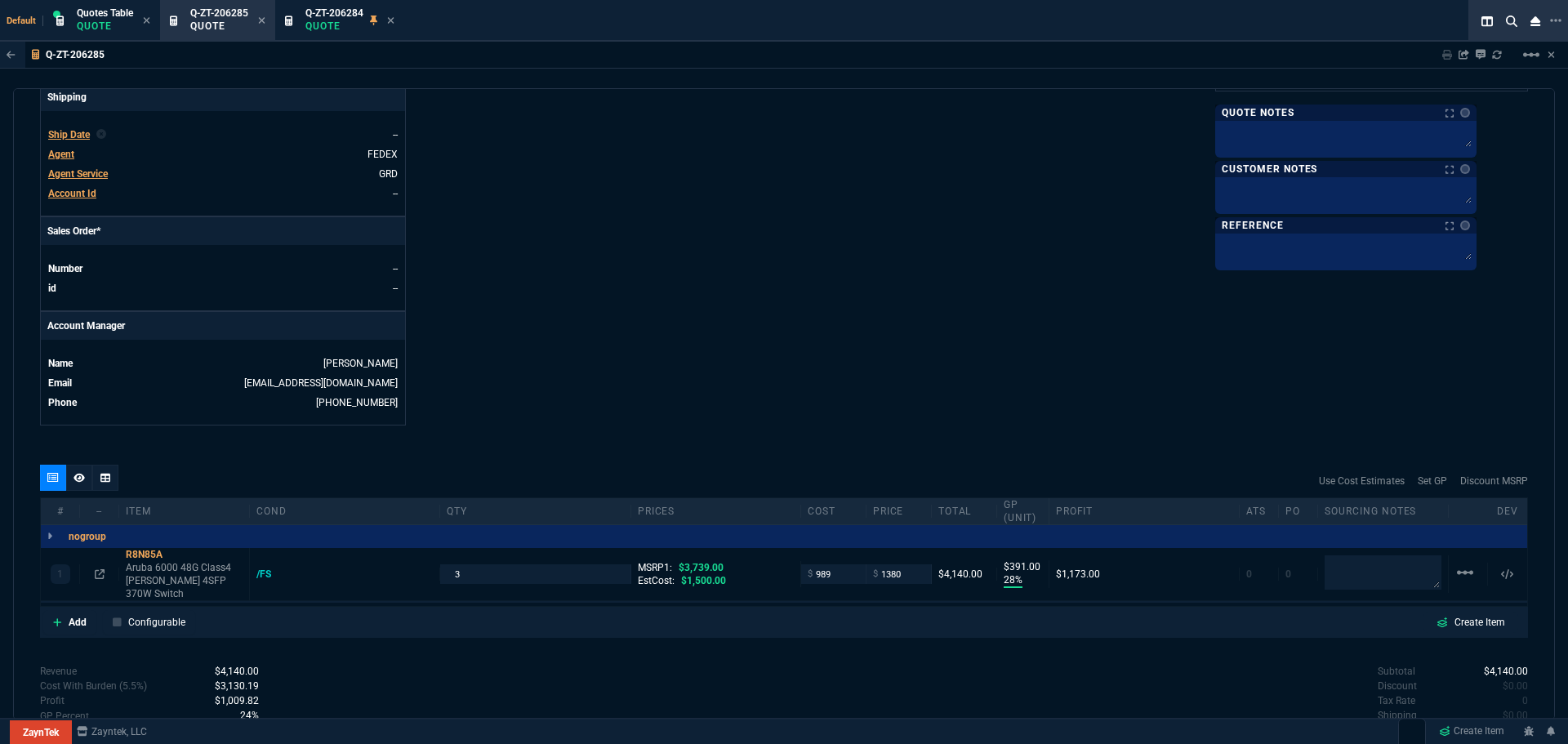
scroll to position [667, 0]
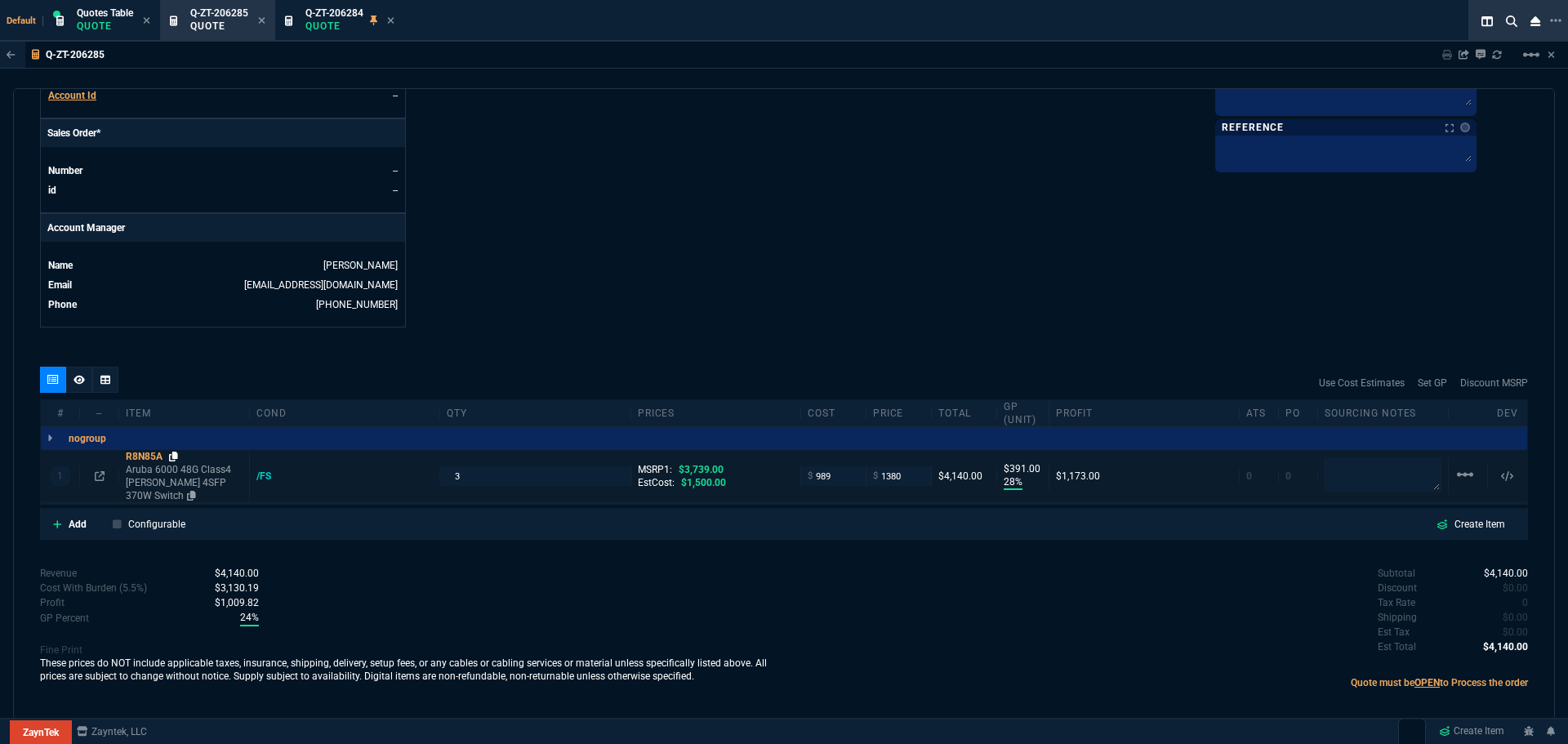
click at [176, 455] on icon at bounding box center [173, 456] width 9 height 10
click at [176, 452] on icon at bounding box center [173, 456] width 9 height 10
click at [838, 472] on input "989" at bounding box center [833, 476] width 52 height 19
type input "938"
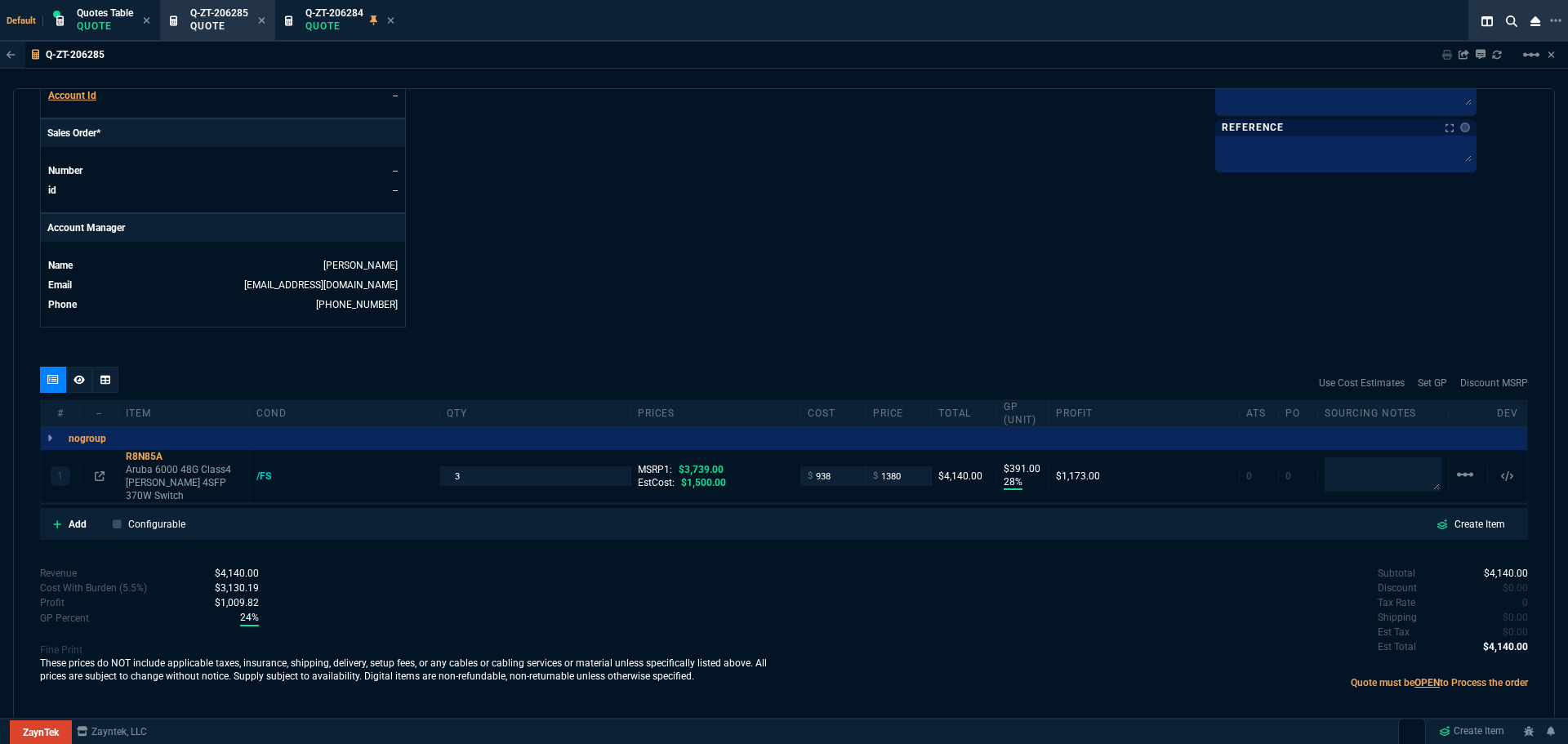
type input "938"
type input "32"
type input "442"
click at [1343, 467] on textarea at bounding box center [1383, 474] width 117 height 33
type textarea "Centrics"
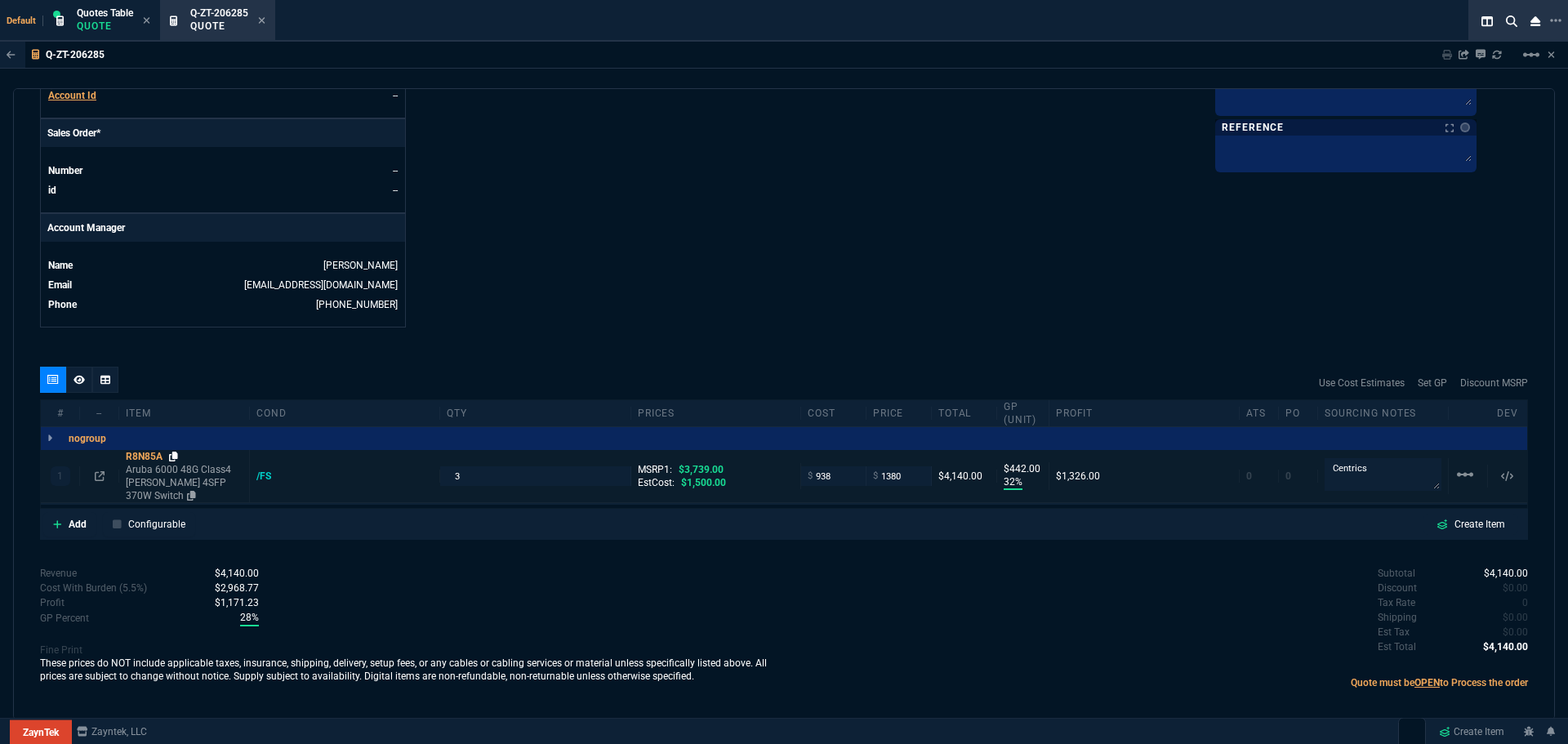
click at [177, 453] on icon at bounding box center [173, 456] width 9 height 10
click at [98, 473] on icon at bounding box center [100, 476] width 10 height 10
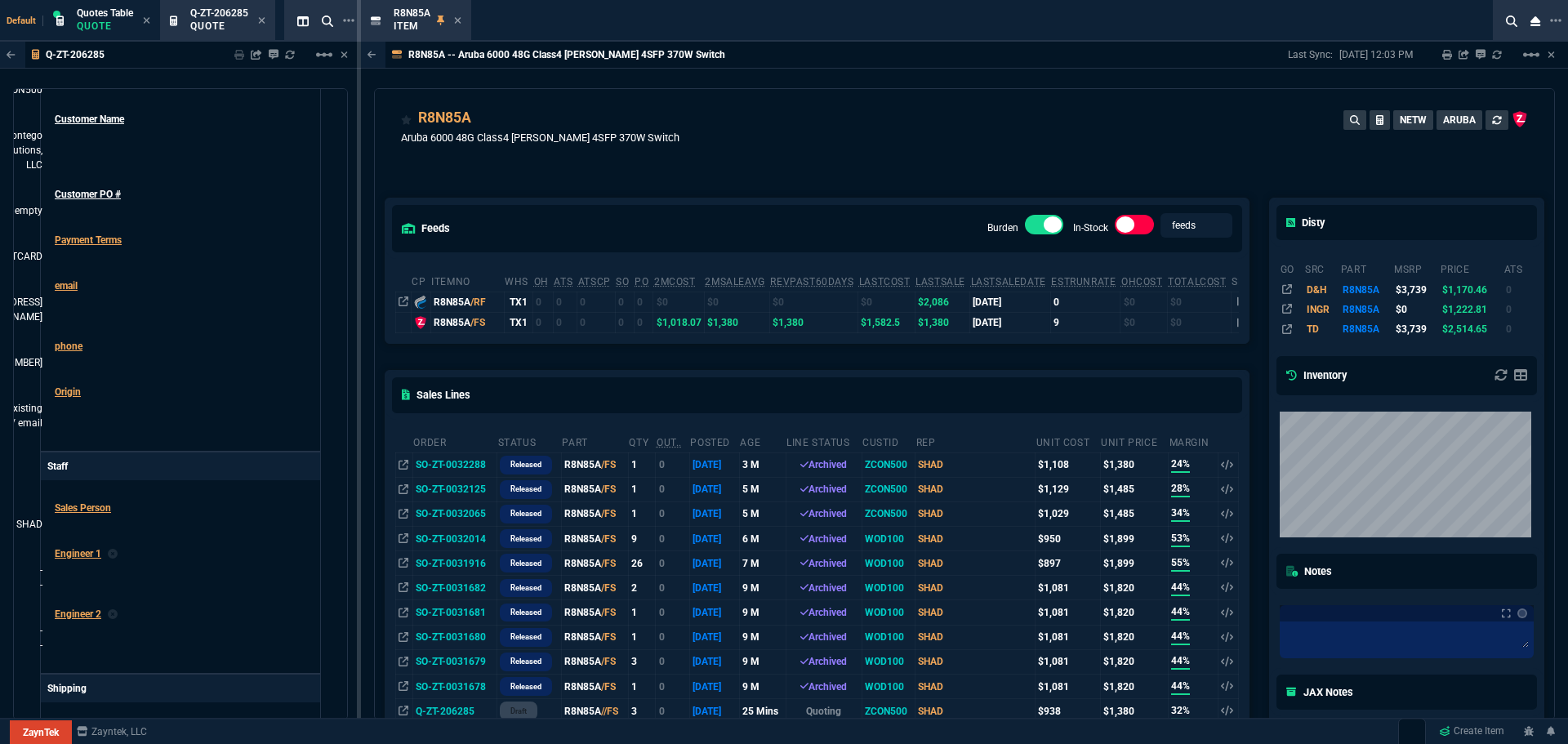
scroll to position [0, 0]
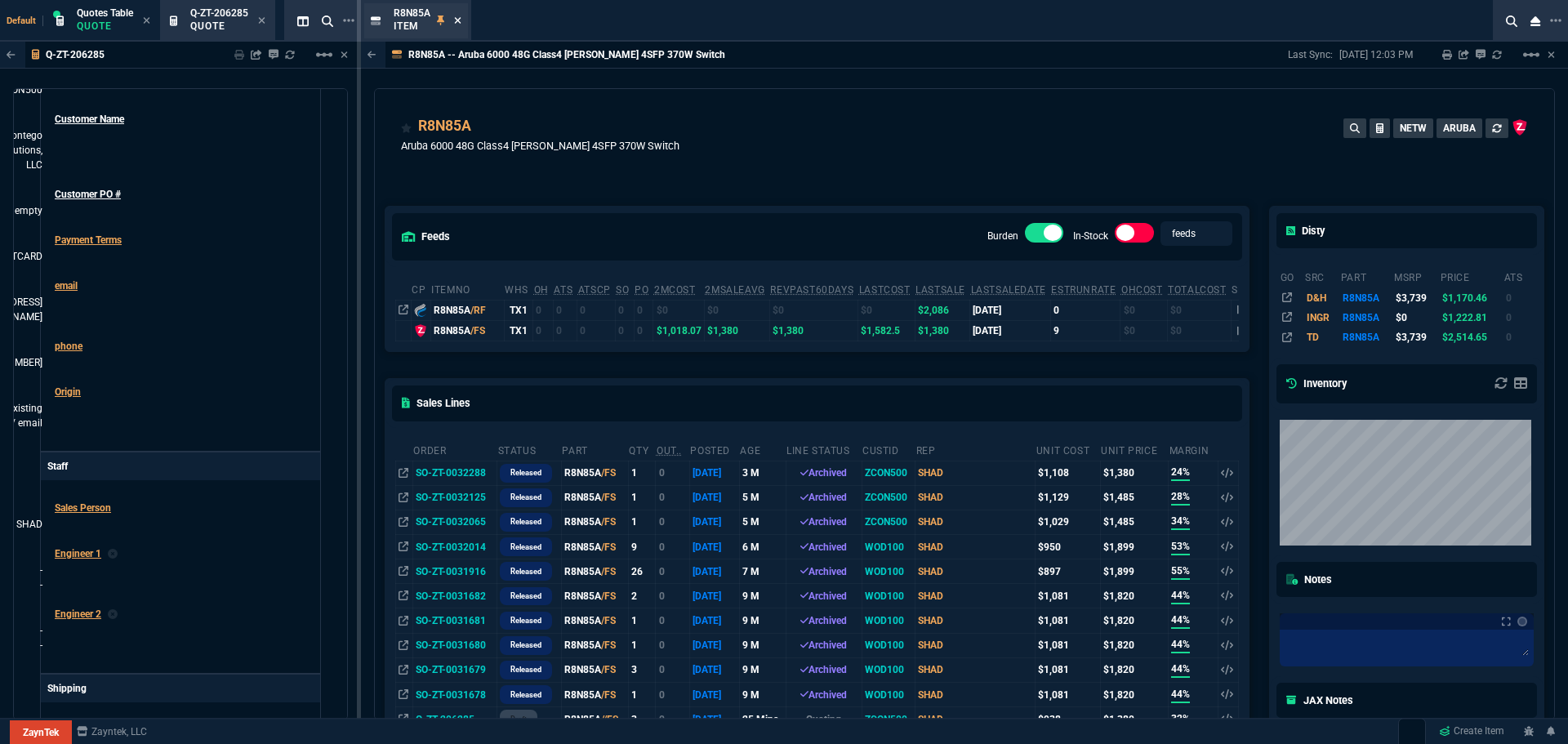
click at [454, 24] on icon at bounding box center [457, 20] width 8 height 10
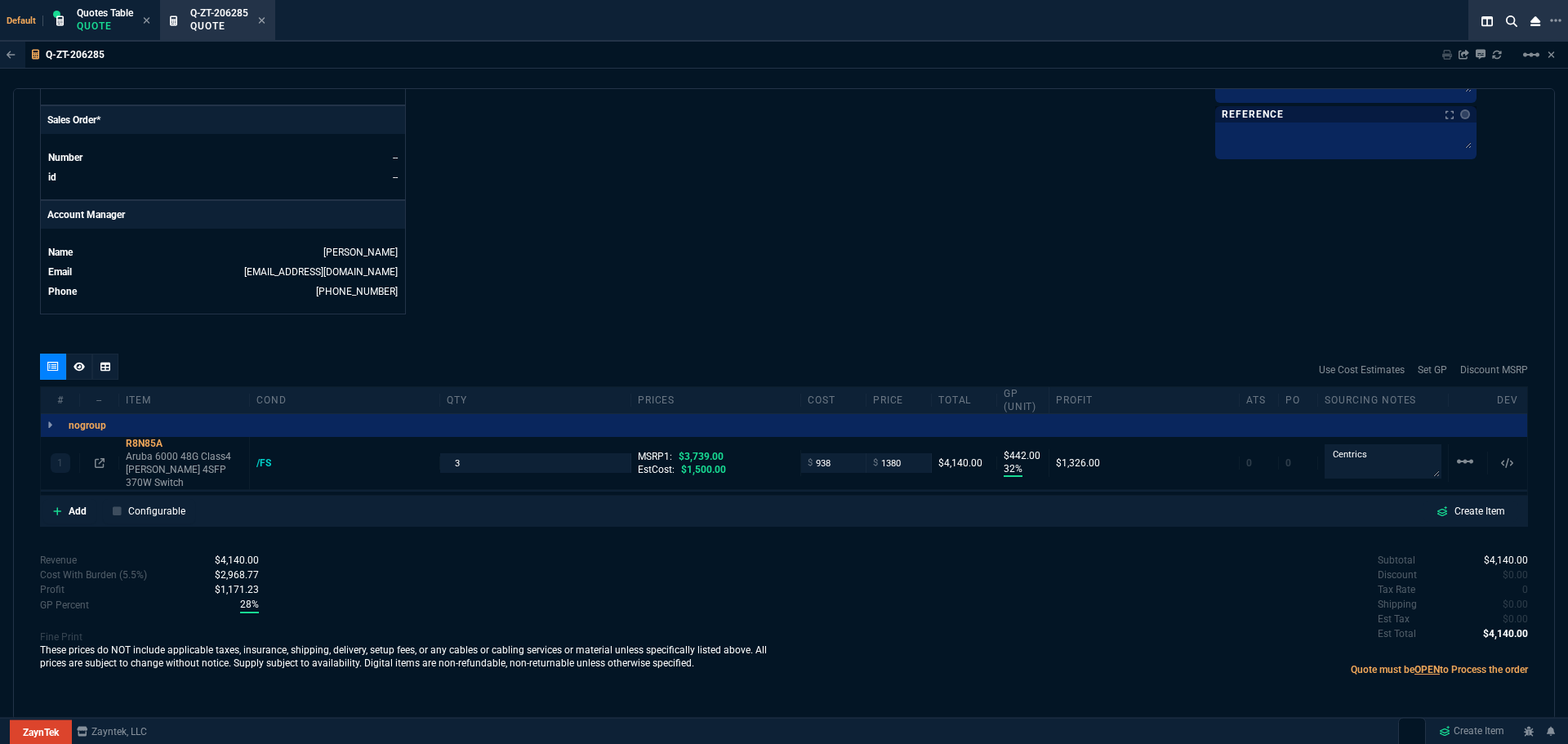
scroll to position [667, 0]
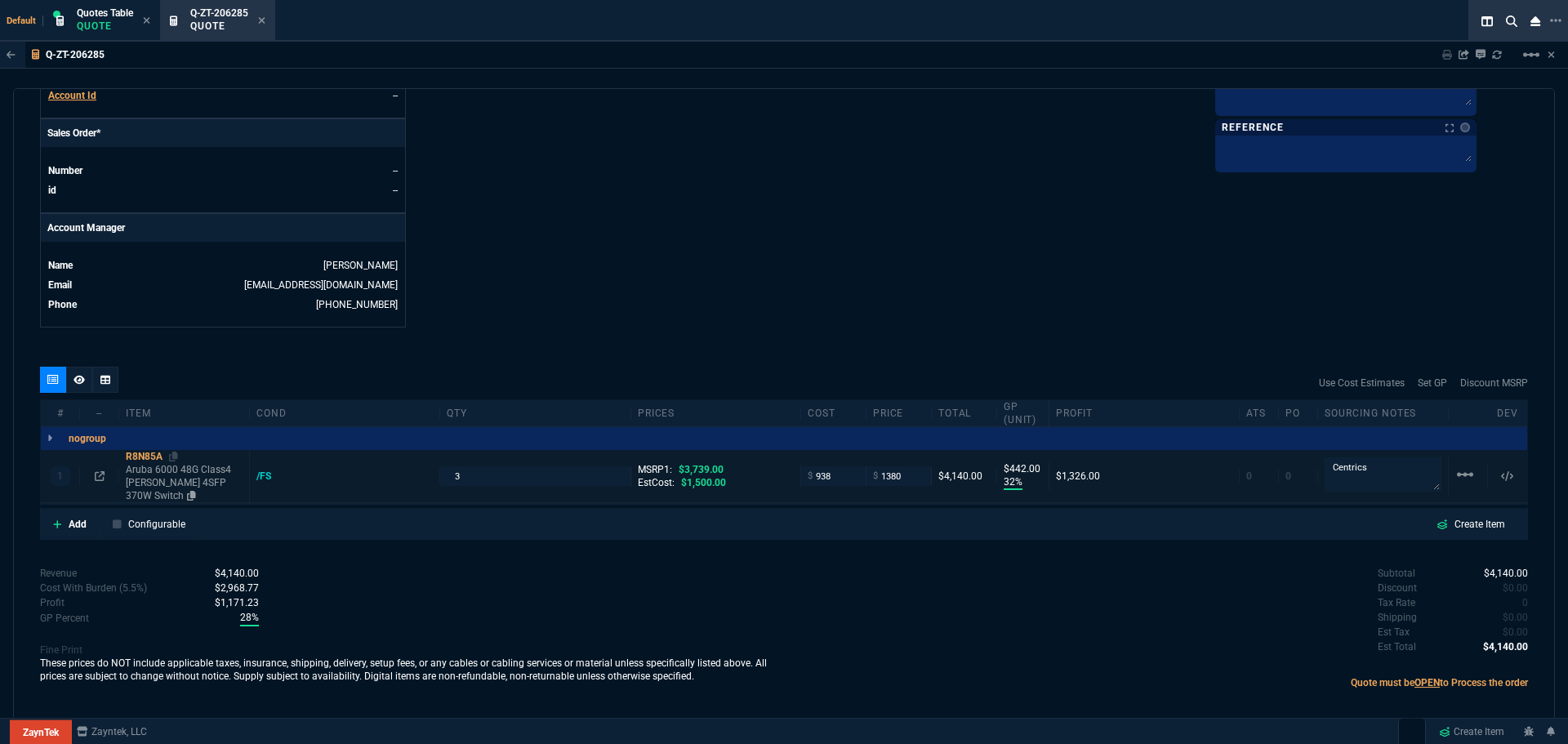
click at [129, 456] on div "R8N85A" at bounding box center [184, 456] width 117 height 13
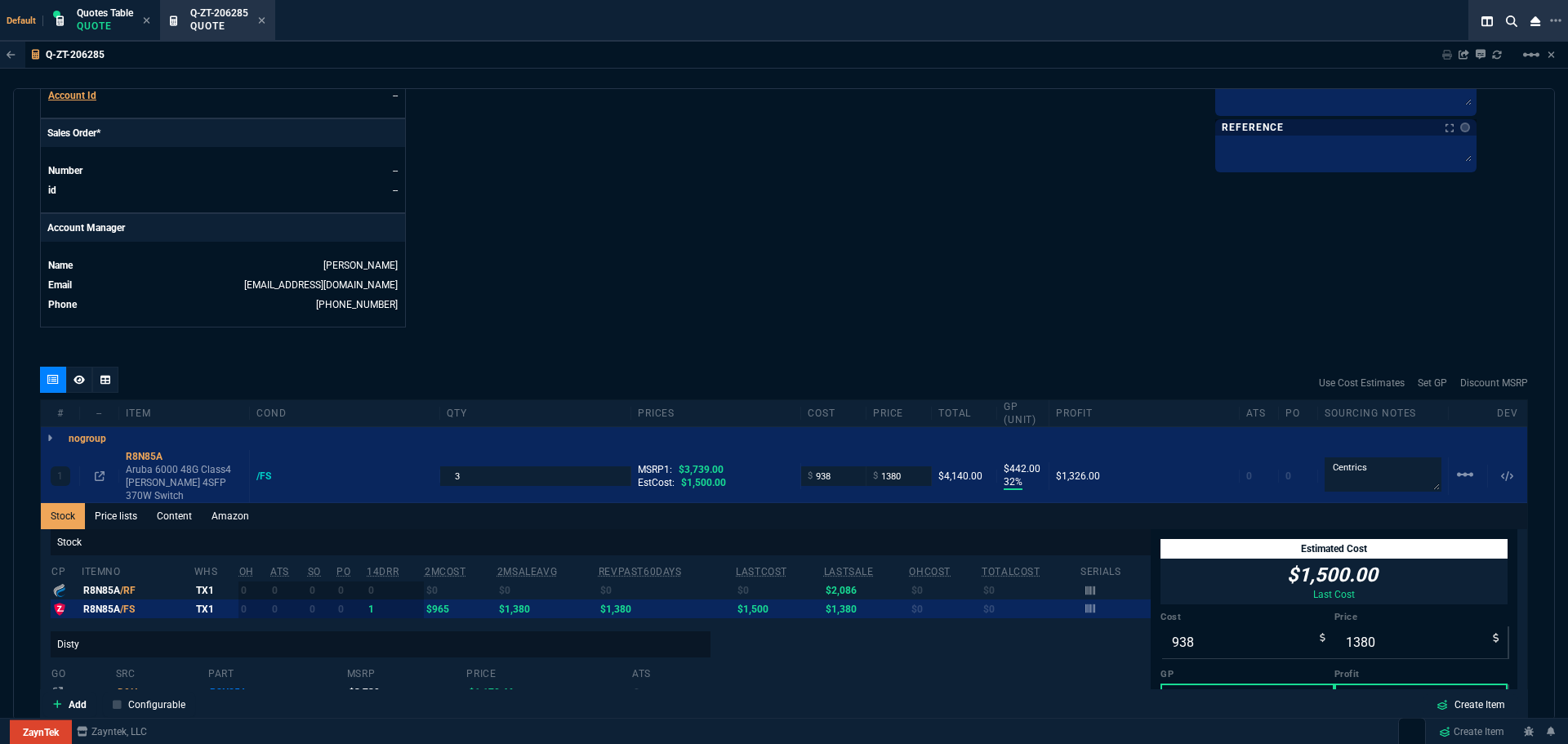
scroll to position [911, 0]
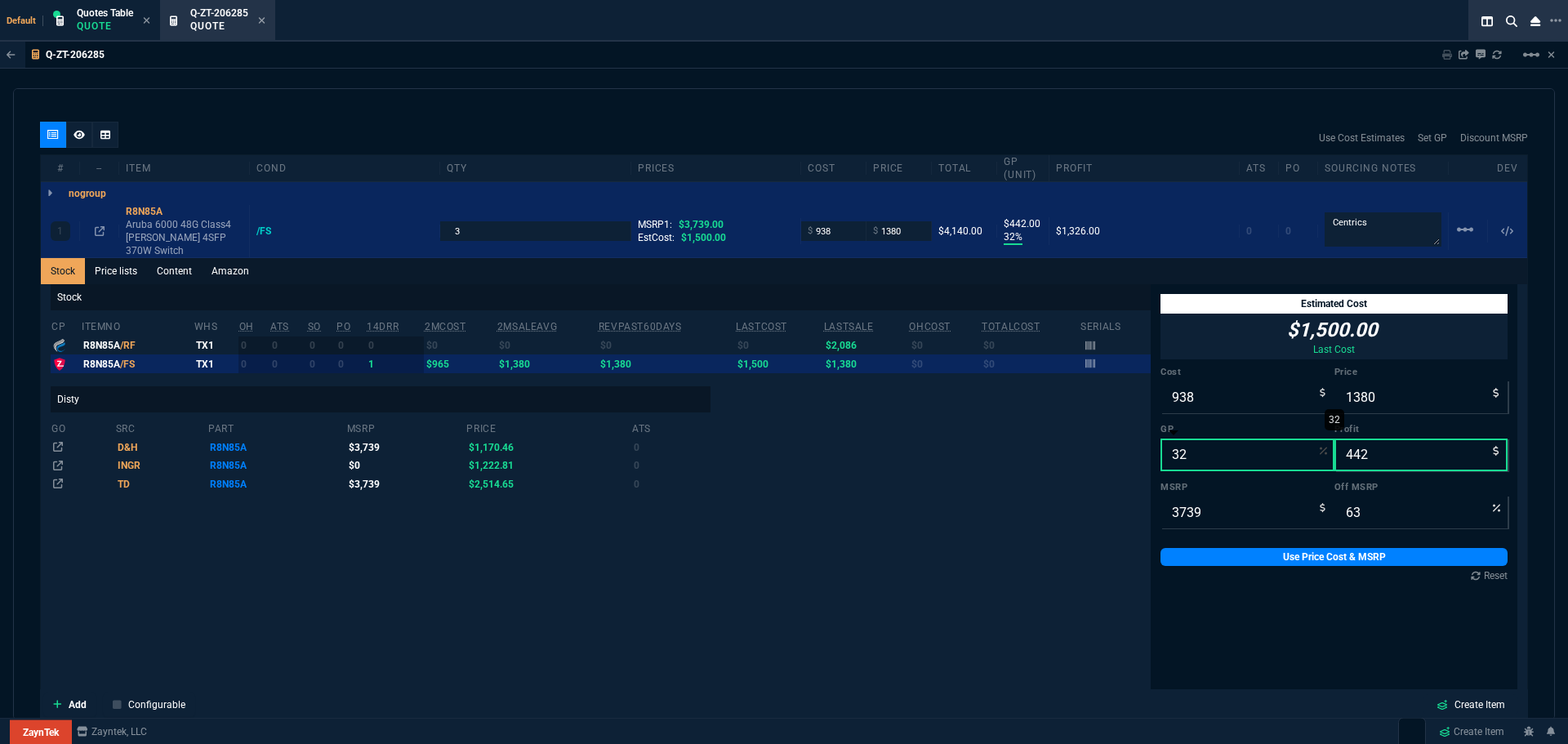
click at [1182, 440] on input "32" at bounding box center [1247, 455] width 174 height 33
type input "2"
type input "957"
type input "19"
type input "74"
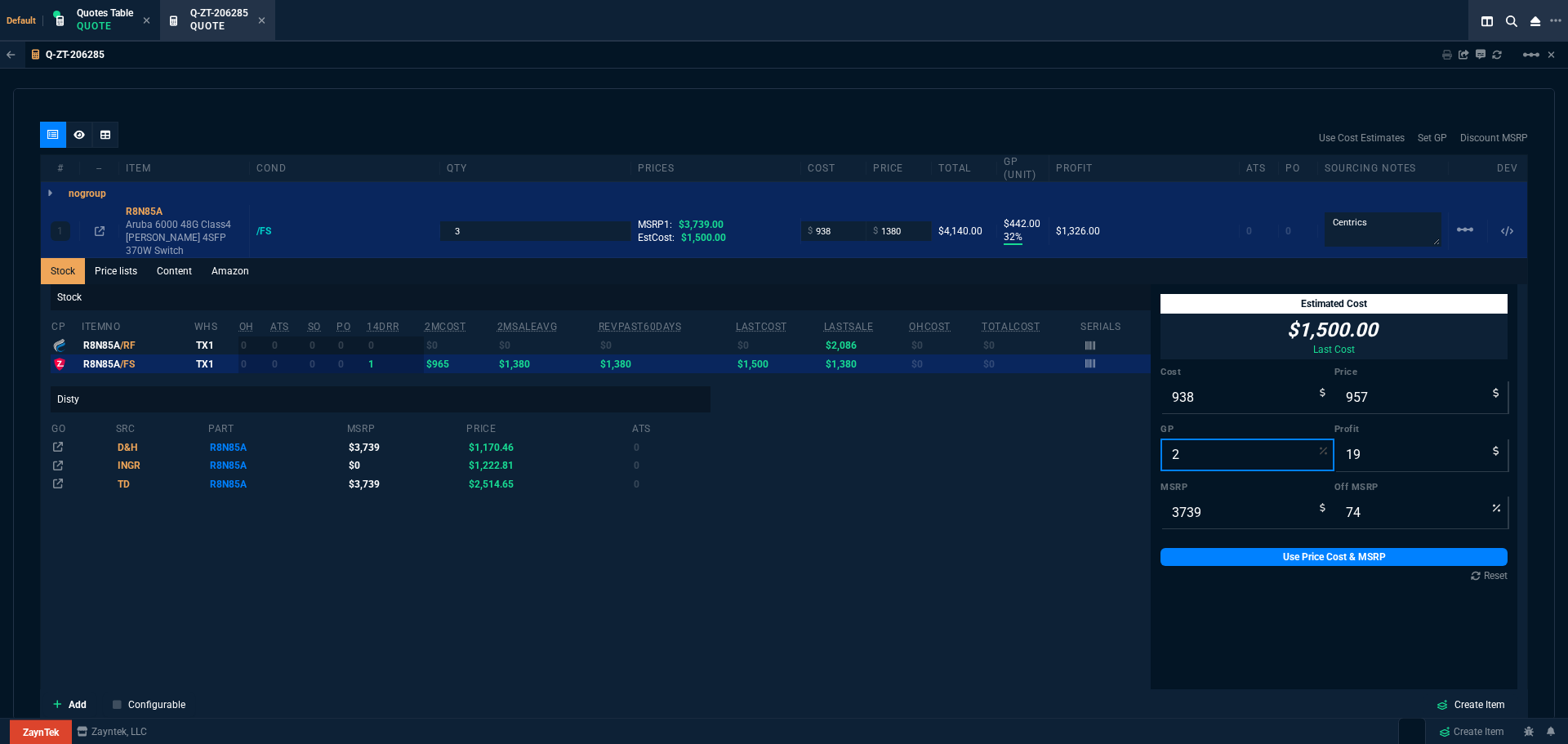
type input "25"
type input "1251"
type input "313"
type input "67"
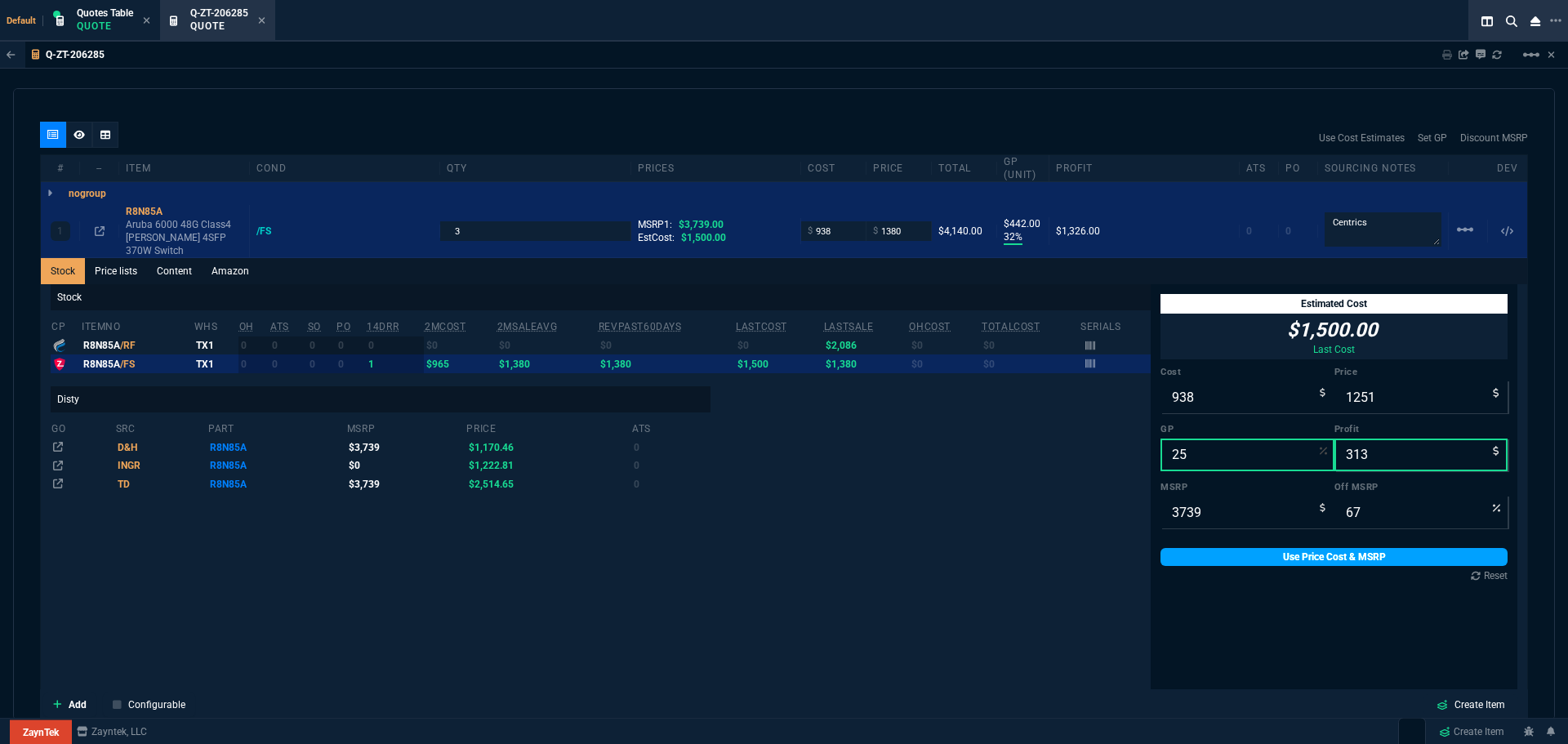
type input "25"
click at [1316, 548] on link "Use Price Cost & MSRP" at bounding box center [1334, 557] width 347 height 18
type input "1251"
click at [1188, 447] on input "25" at bounding box center [1247, 455] width 174 height 33
type input "2"
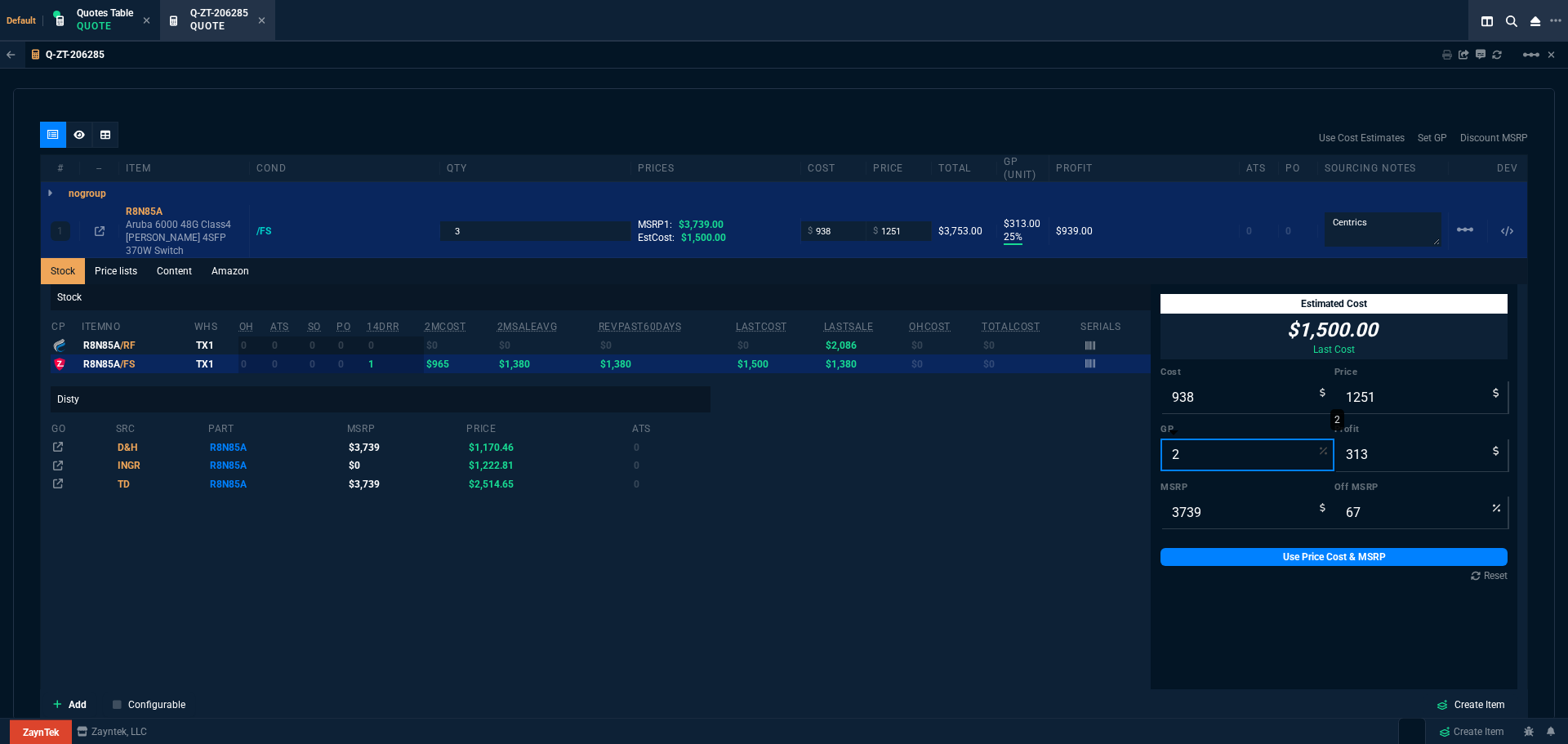
type input "957"
type input "19"
type input "74"
type input "20"
type input "1173"
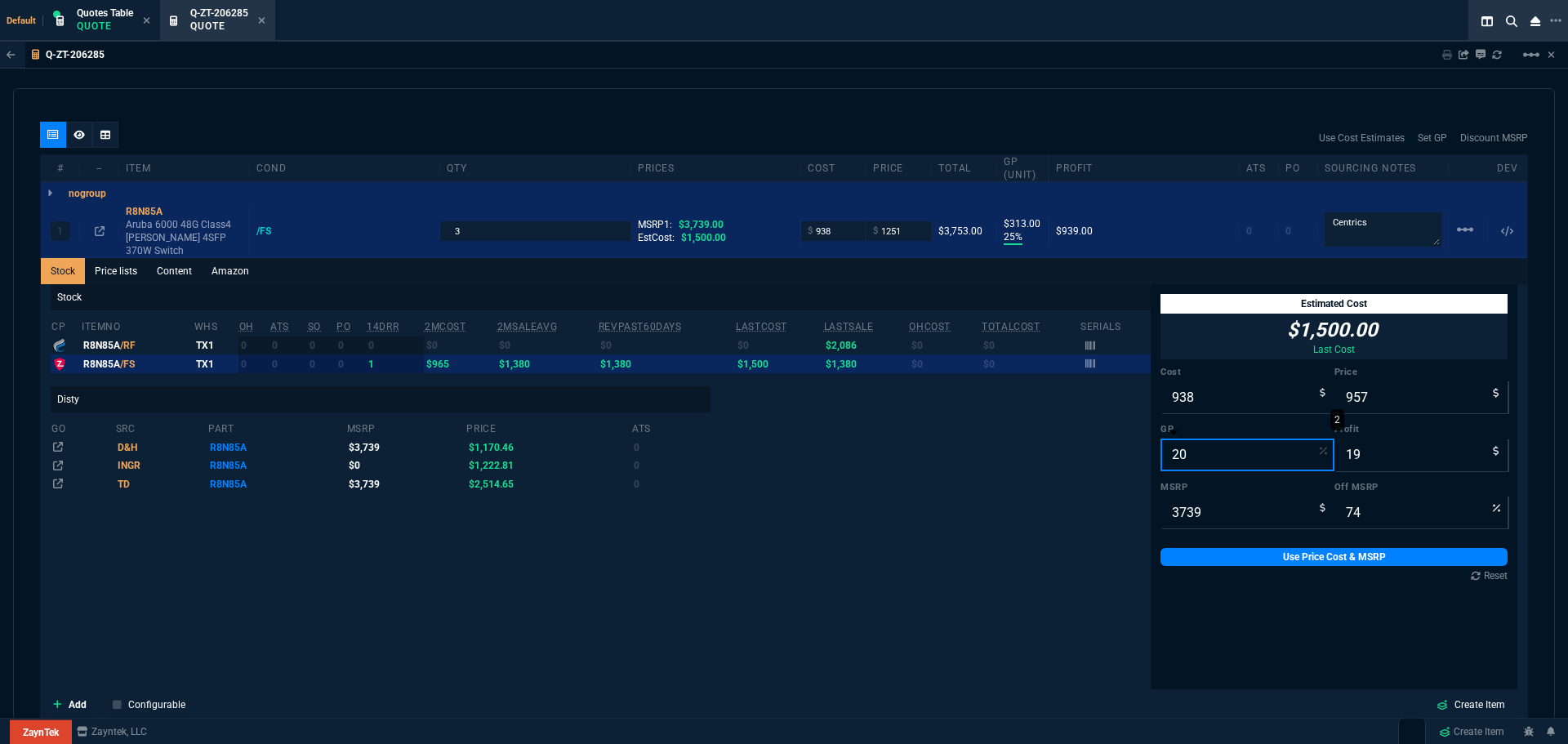
type input "235"
type input "69"
type input "20"
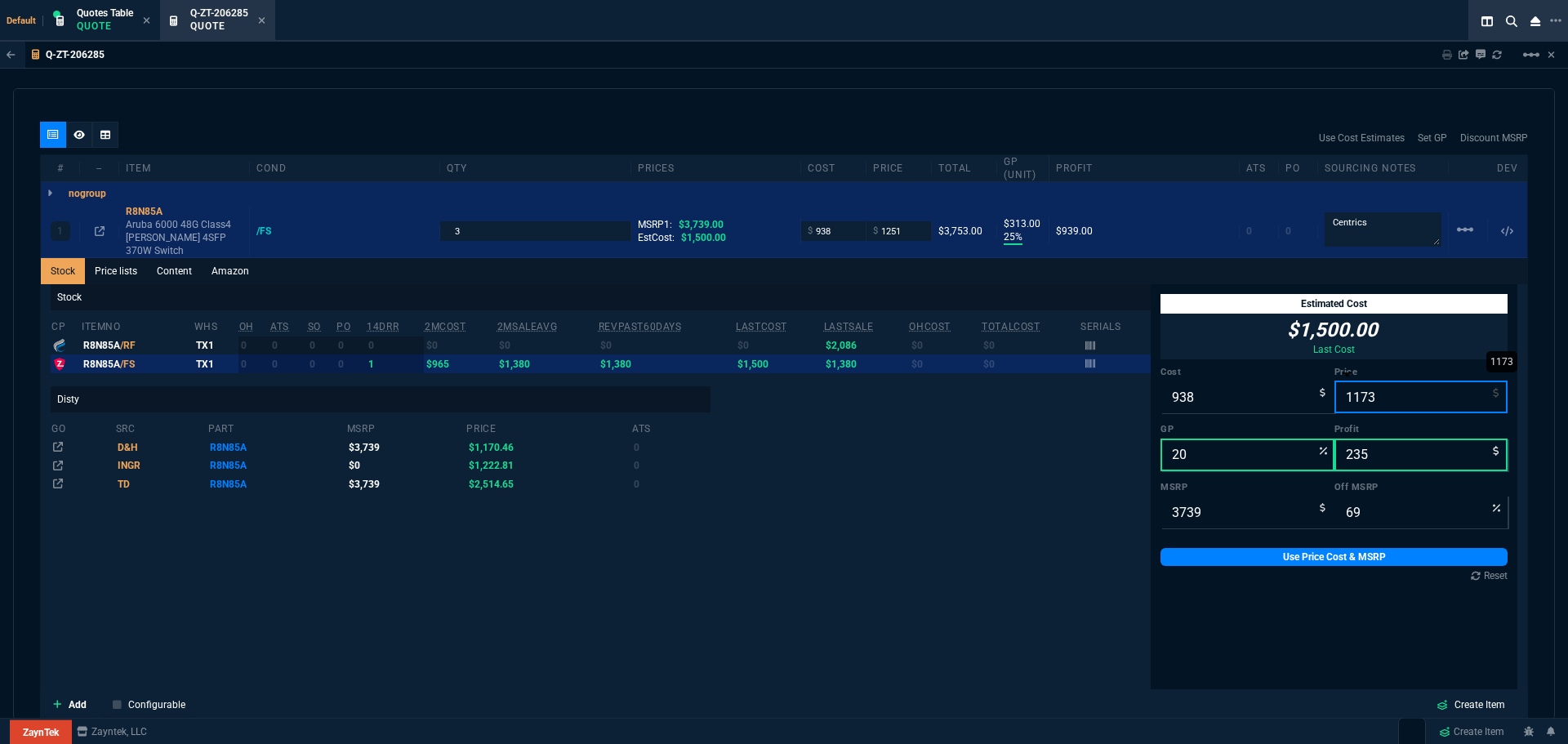
click at [1391, 384] on input "1173" at bounding box center [1421, 397] width 174 height 33
type input "11"
type input "-8427"
type input "-927"
type input "100"
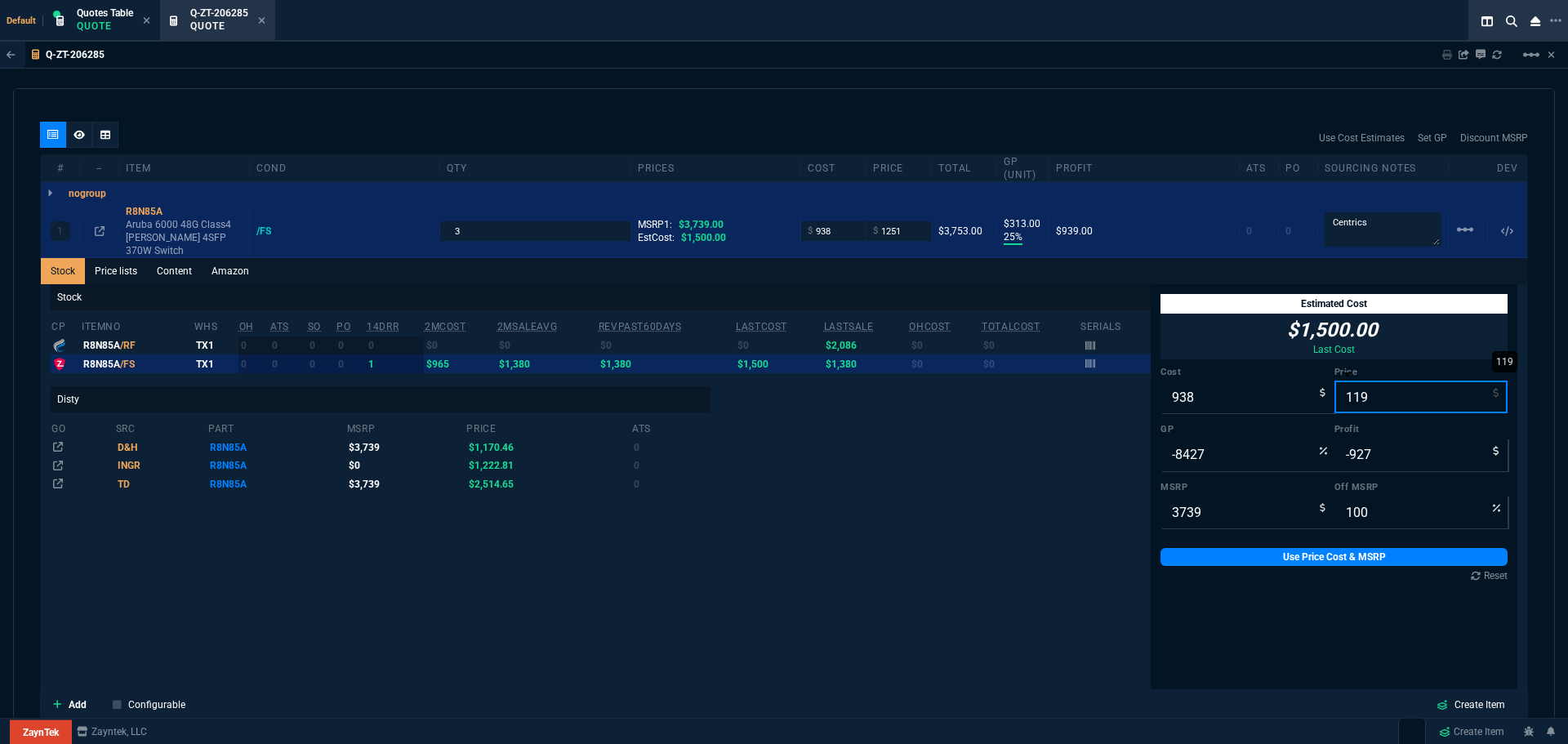
type input "1199"
type input "22"
type input "261"
type input "68"
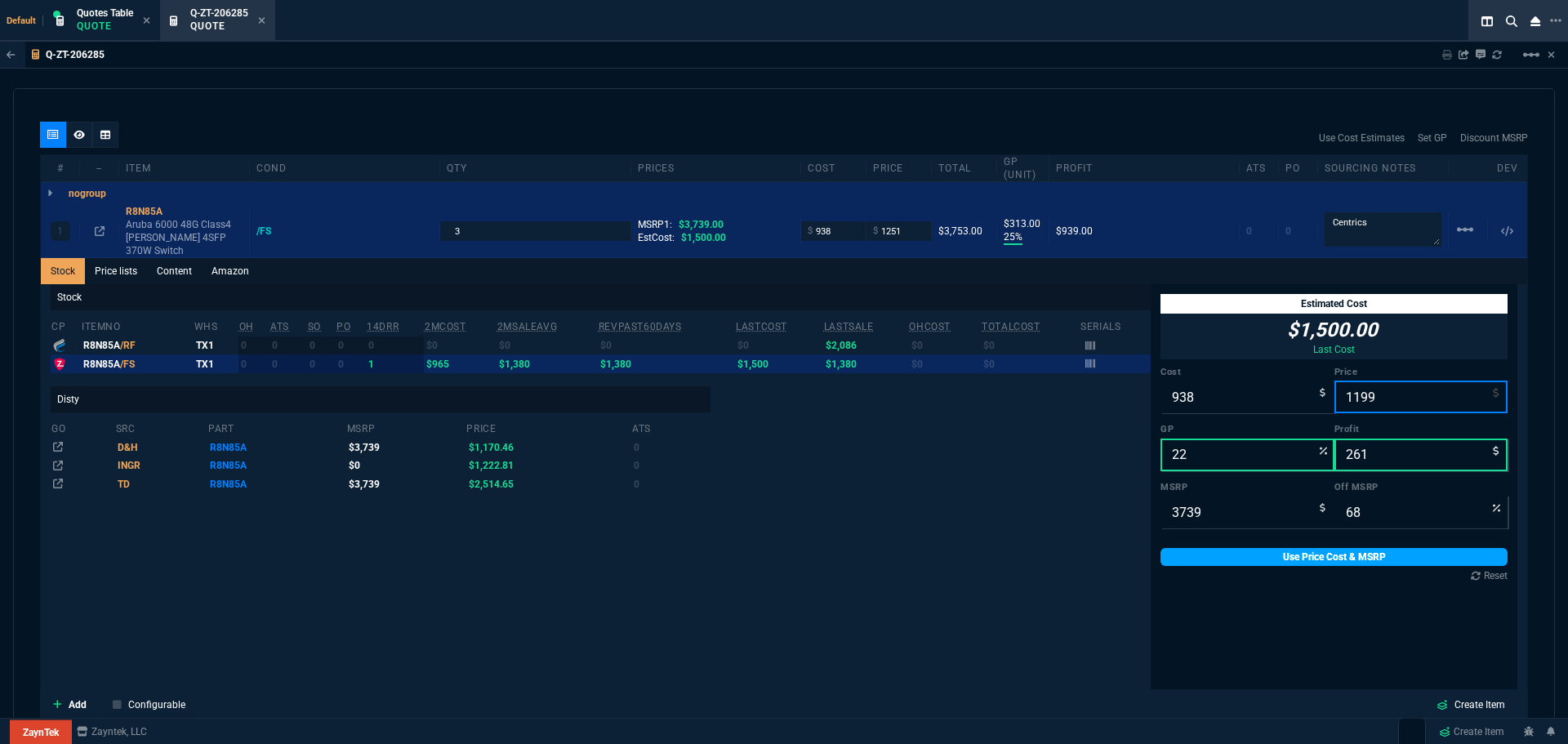
type input "1199"
click at [1280, 548] on link "Use Price Cost & MSRP" at bounding box center [1334, 557] width 347 height 18
type input "1199"
click at [992, 493] on div "Stock cp ItemNo WHS OH ATS SO PO 14DRR 2MCost 2MSaleAvg RevPast60Days lastCost …" at bounding box center [601, 545] width 1100 height 521
click at [1332, 548] on link "Use Price Cost & MSRP" at bounding box center [1334, 557] width 347 height 18
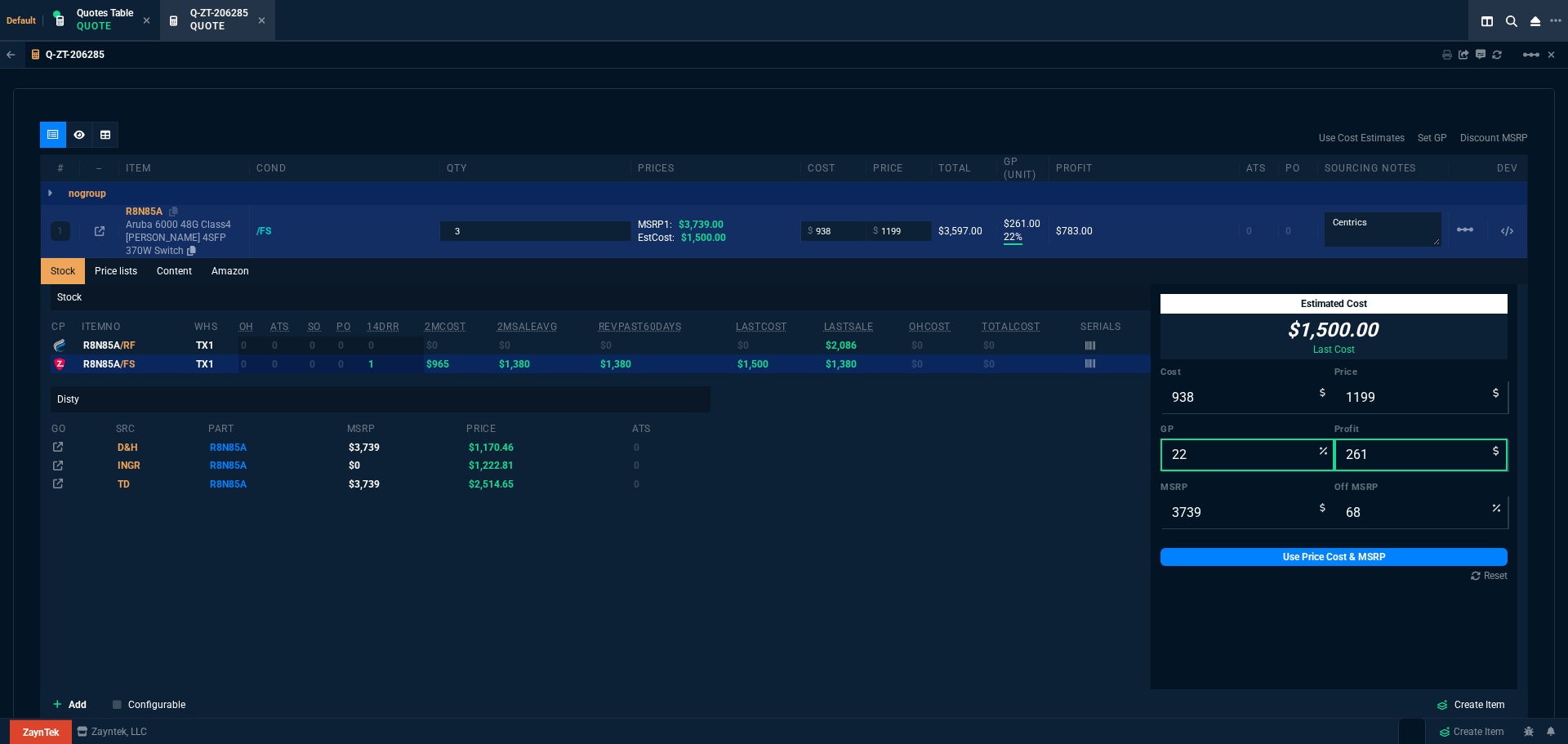
click at [140, 210] on div "R8N85A" at bounding box center [184, 211] width 117 height 13
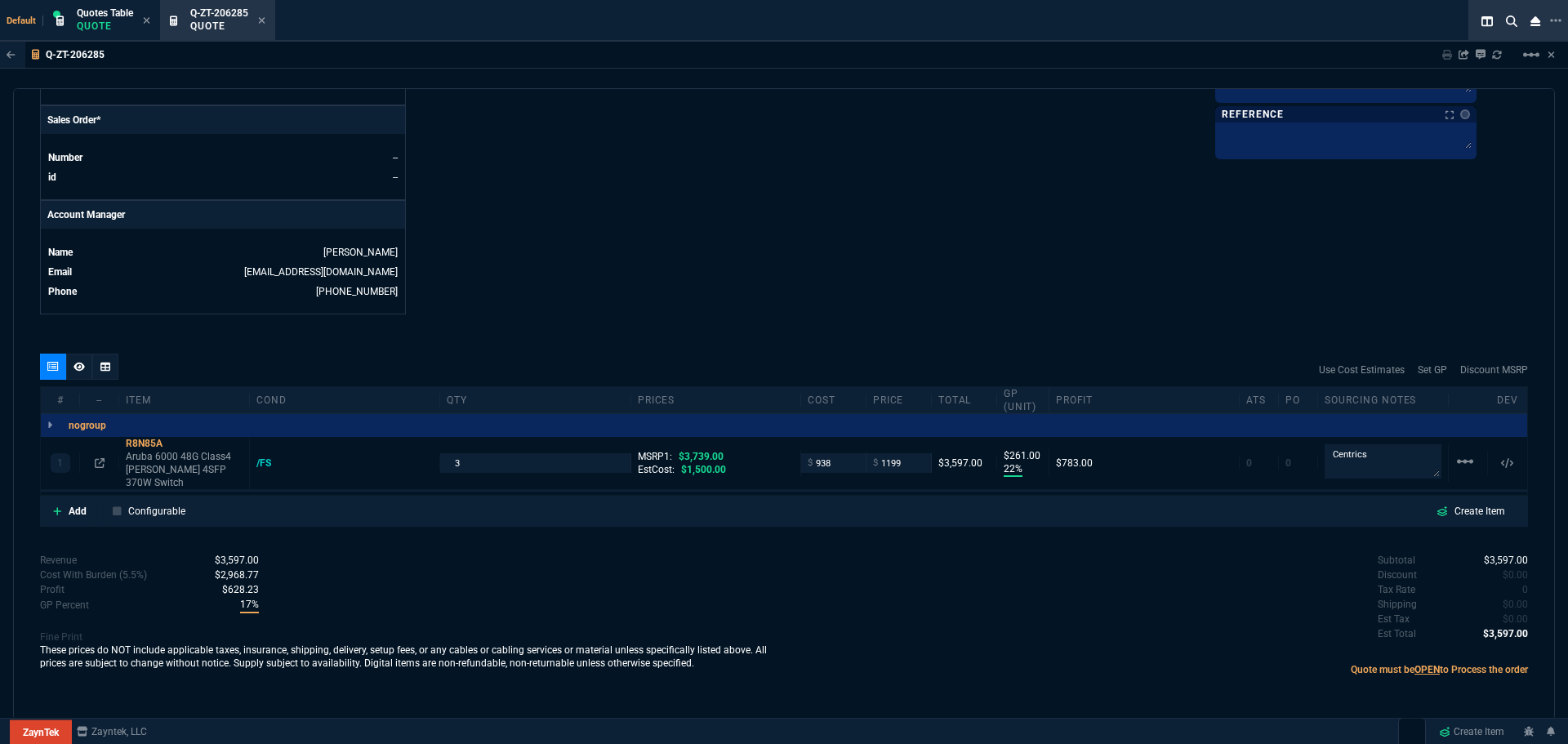
scroll to position [667, 0]
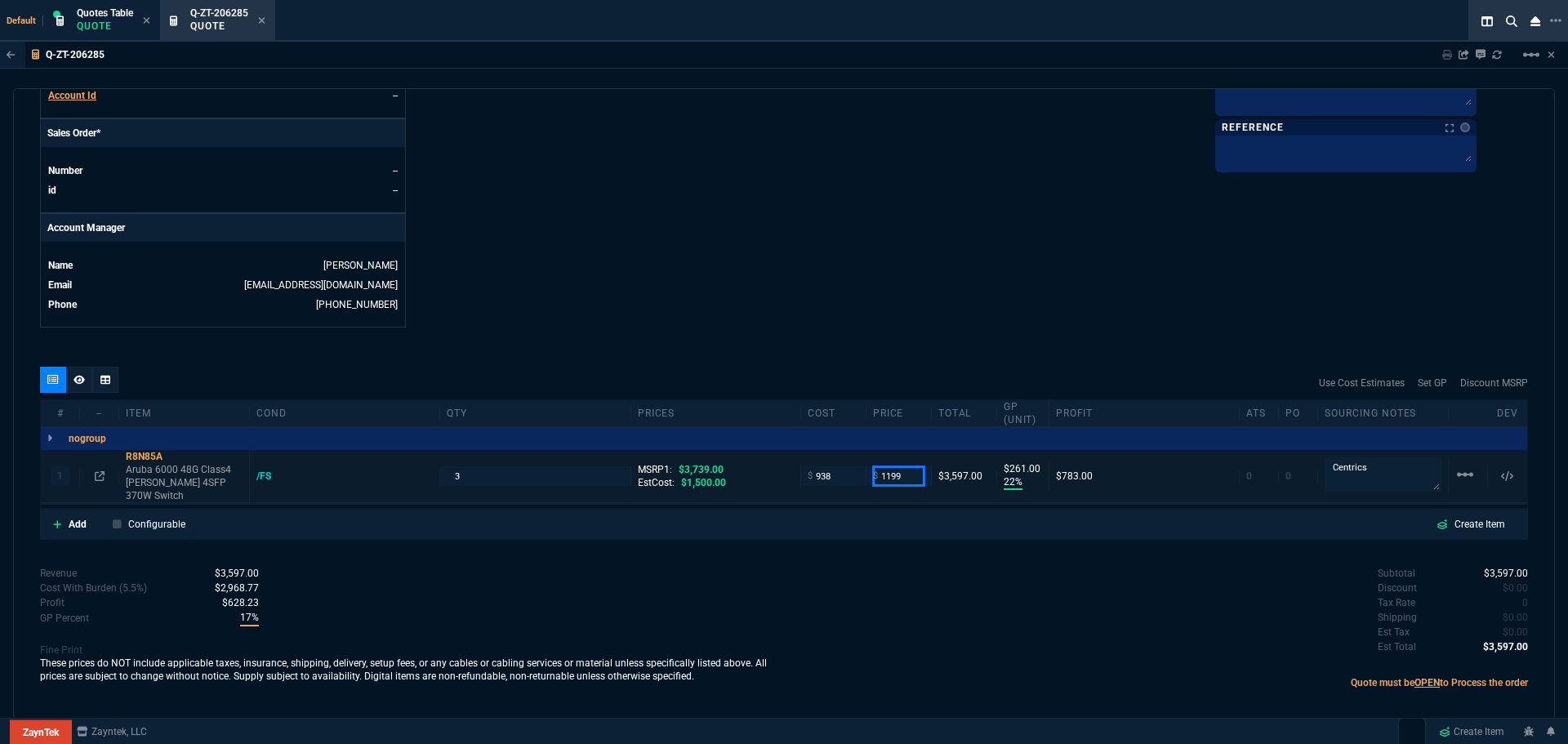
click at [907, 471] on input "1199" at bounding box center [899, 476] width 52 height 19
click at [138, 457] on div "R8N85A" at bounding box center [184, 456] width 117 height 13
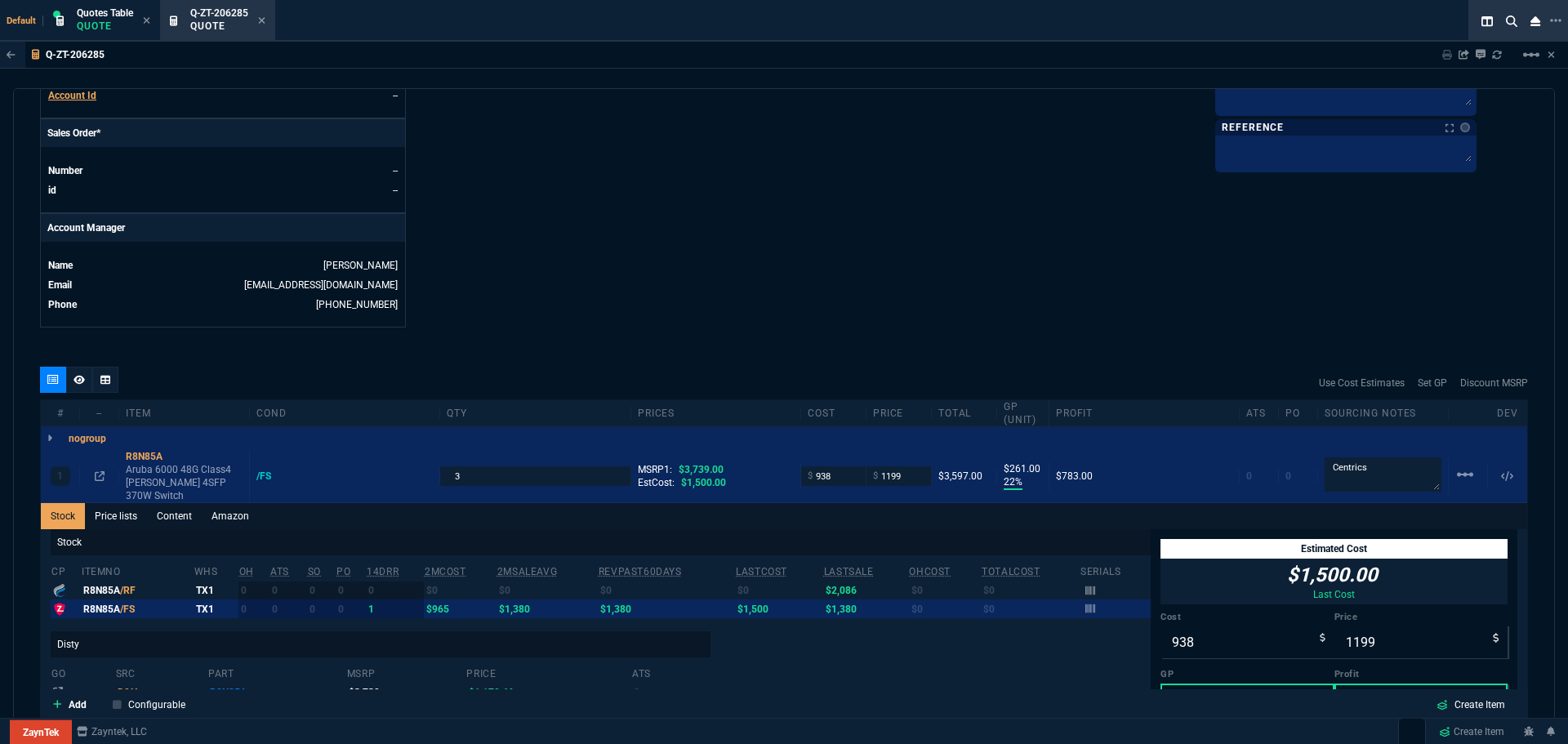
scroll to position [28, 0]
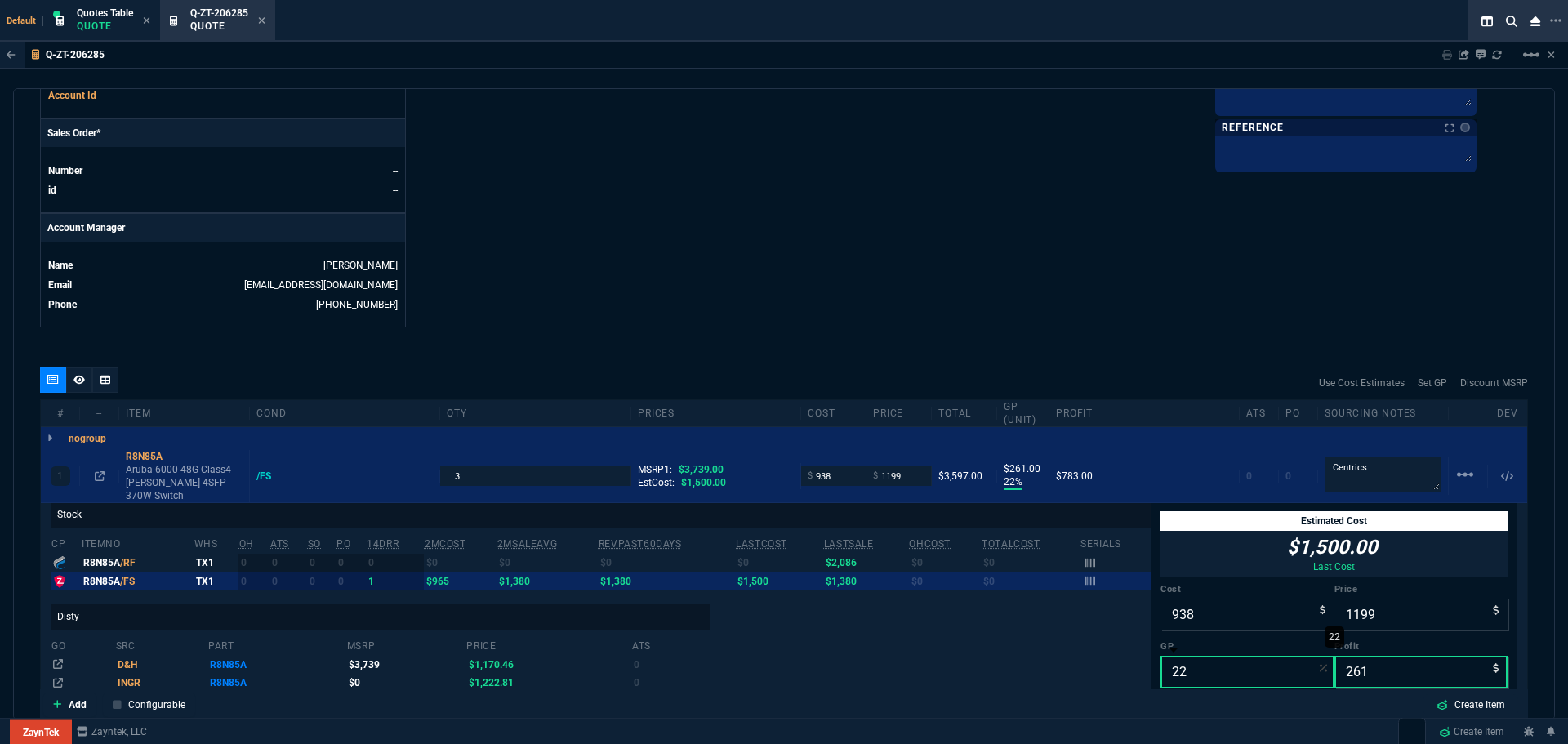
click at [1179, 657] on input "22" at bounding box center [1247, 672] width 174 height 33
type input "2"
type input "957"
type input "19"
type input "74"
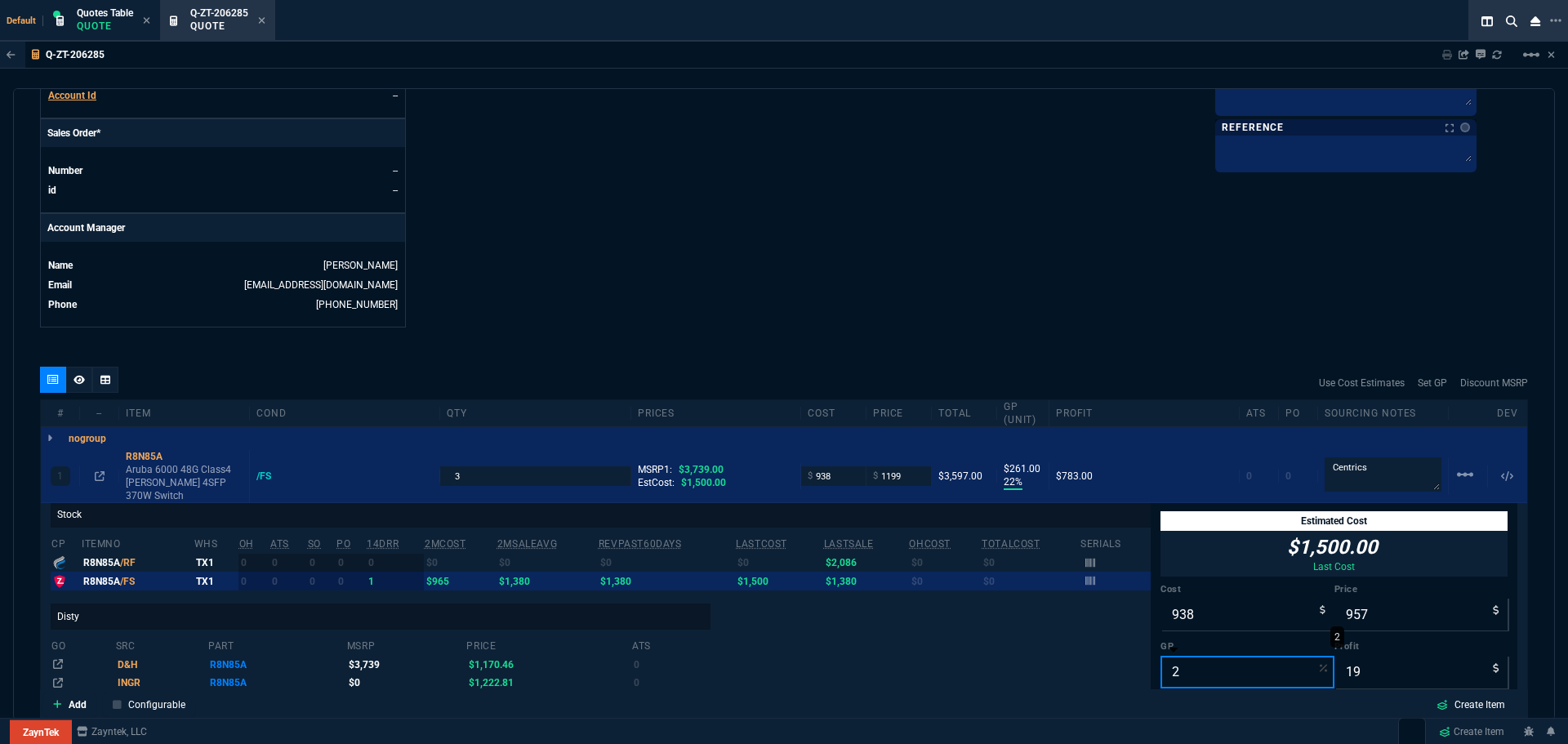
type input "20"
type input "1173"
type input "235"
type input "69"
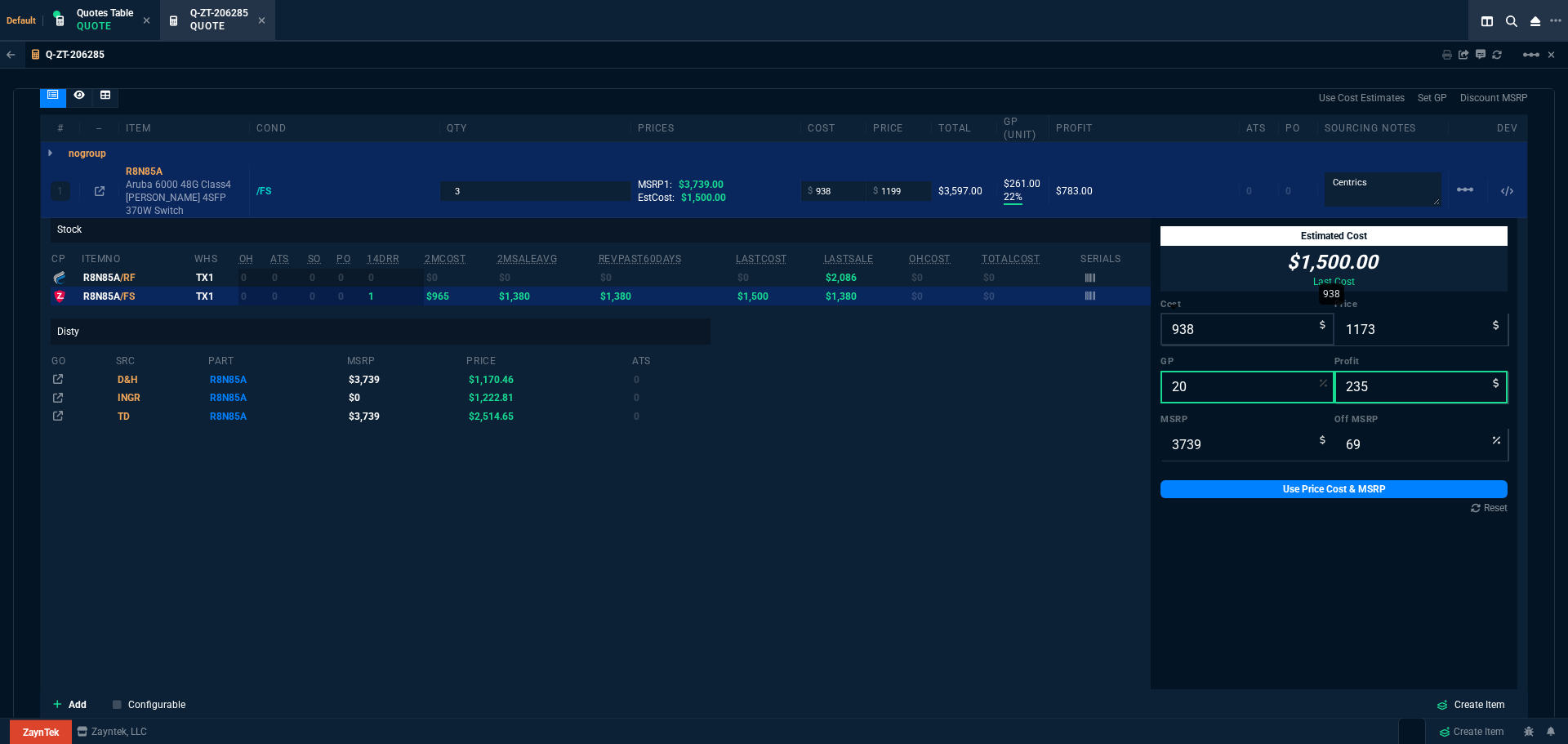
scroll to position [993, 0]
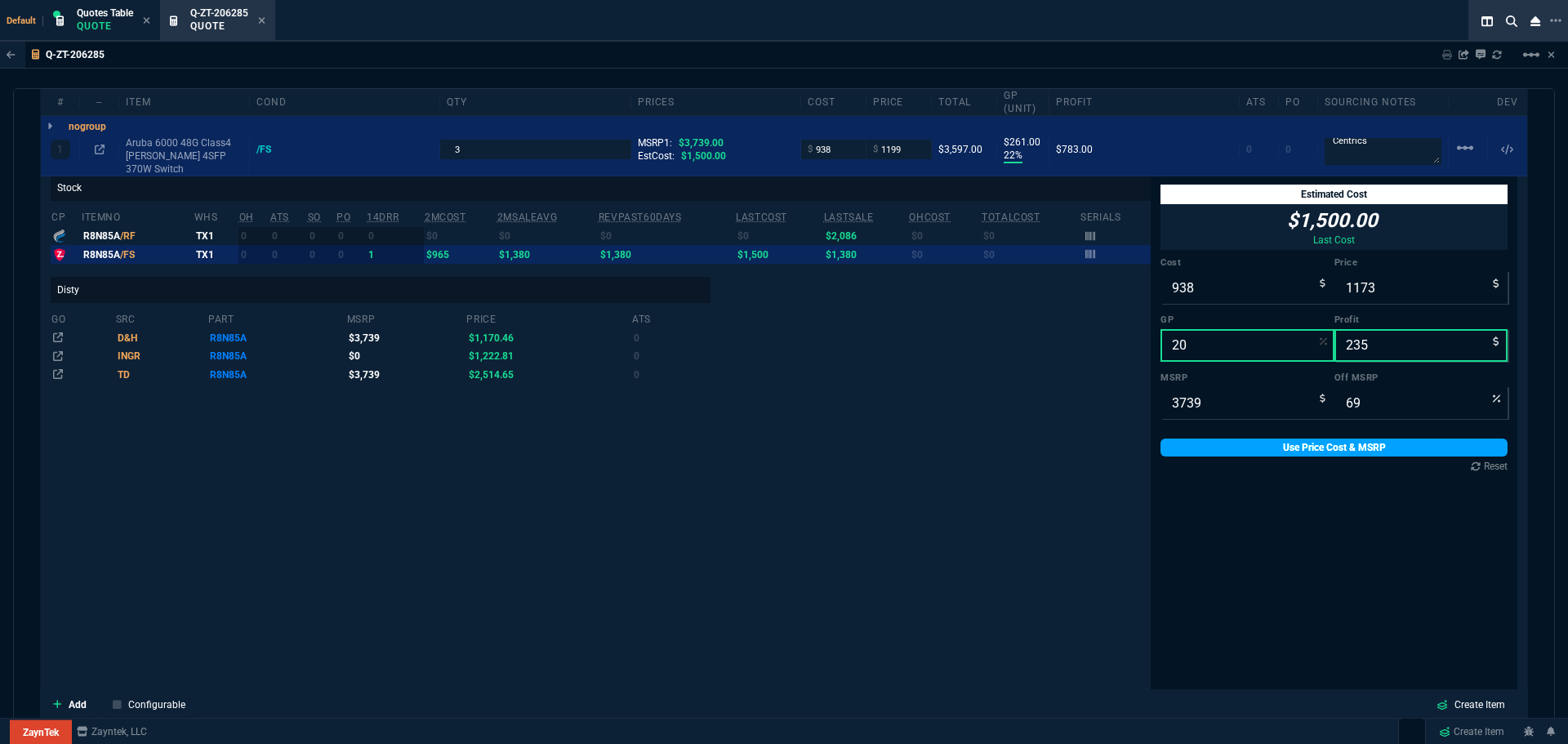
type input "20"
click at [1306, 439] on link "Use Price Cost & MSRP" at bounding box center [1334, 447] width 347 height 18
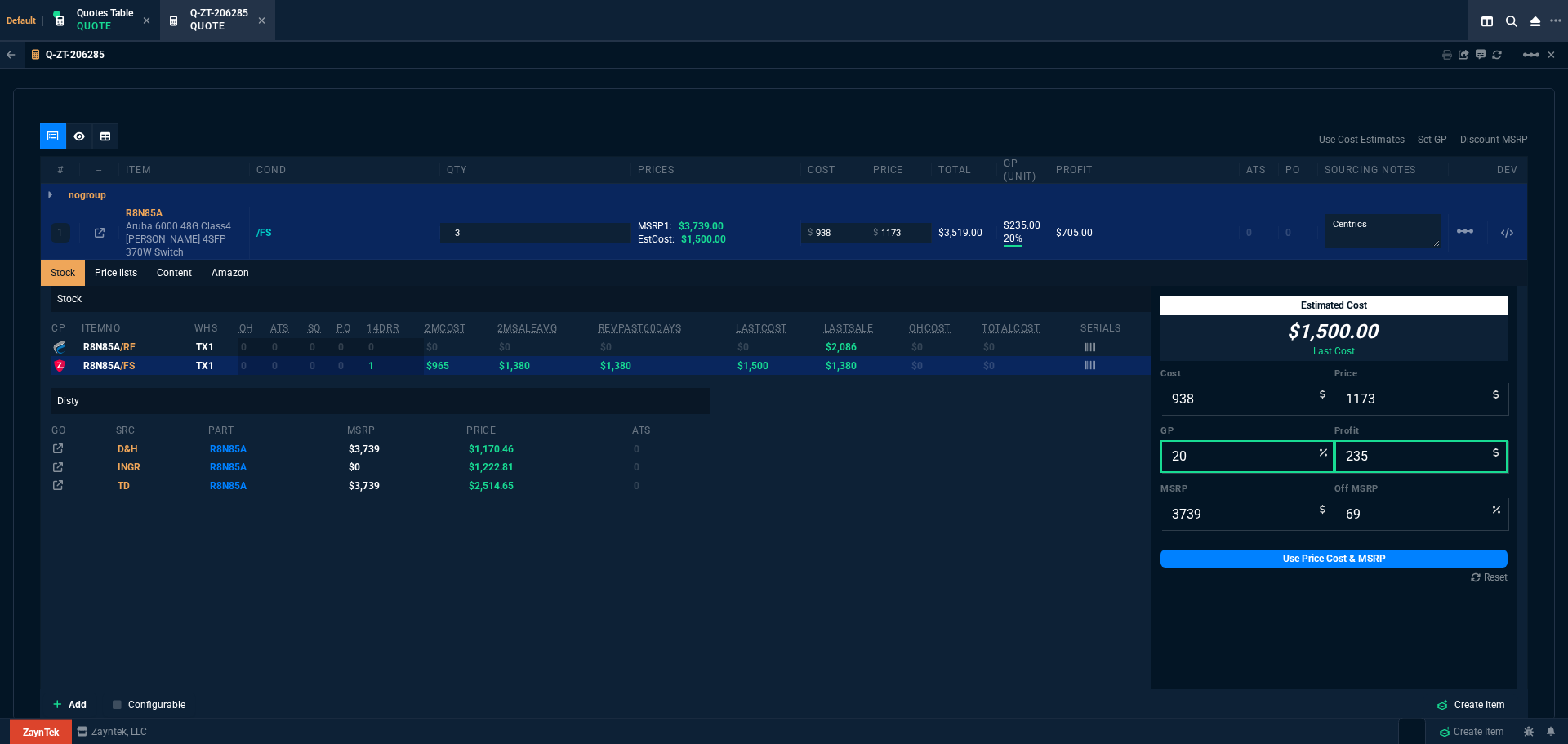
scroll to position [748, 0]
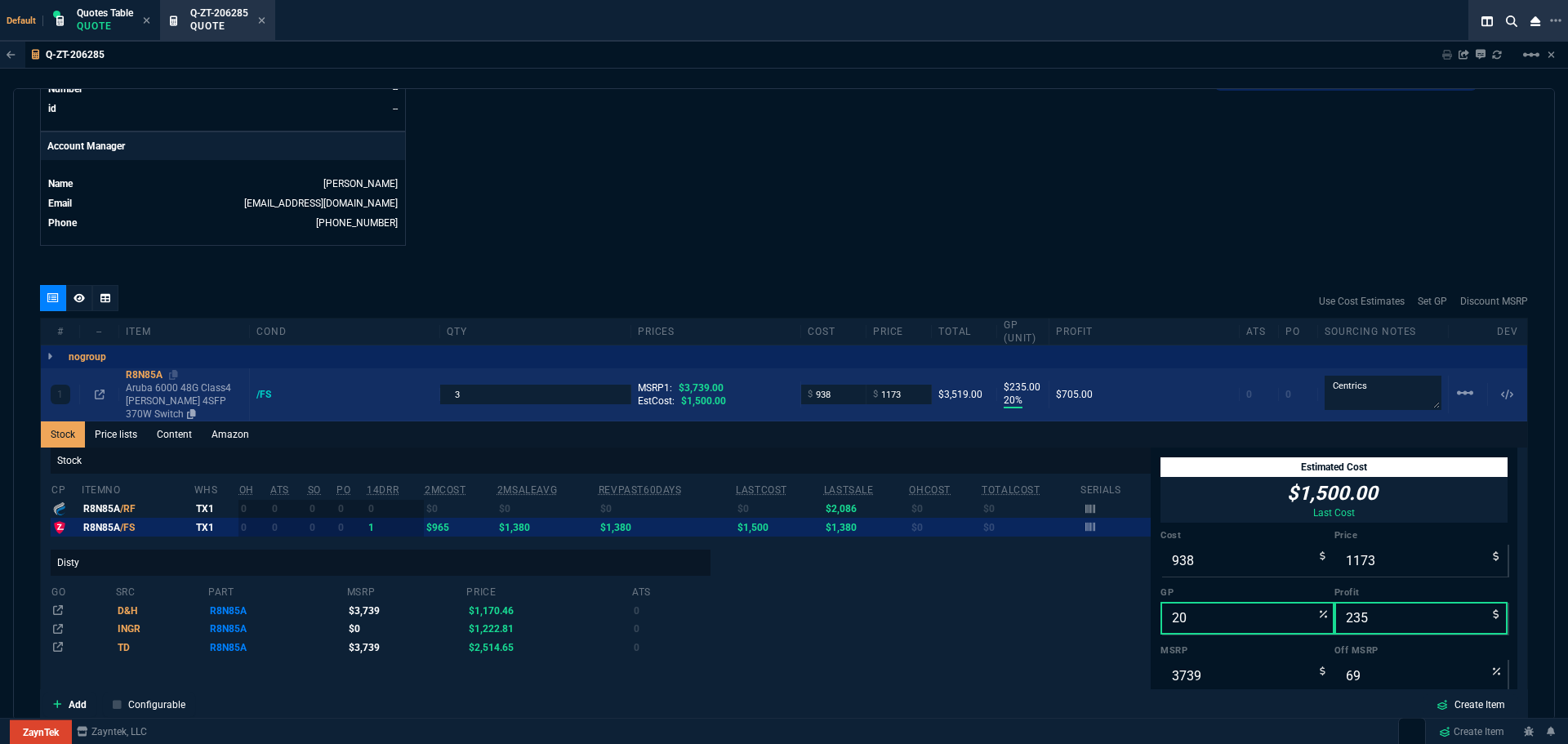
click at [141, 375] on div "R8N85A" at bounding box center [184, 374] width 117 height 13
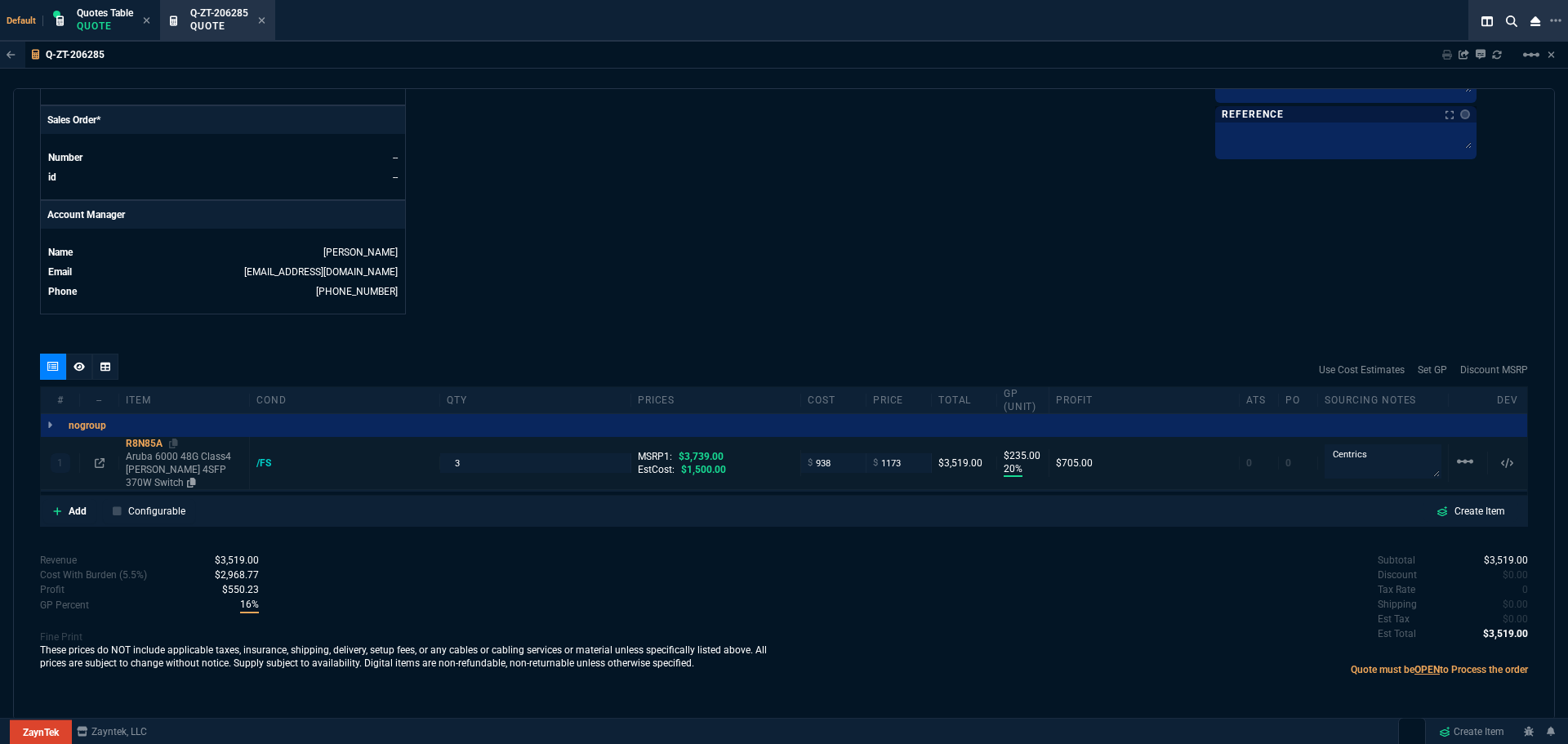
scroll to position [667, 0]
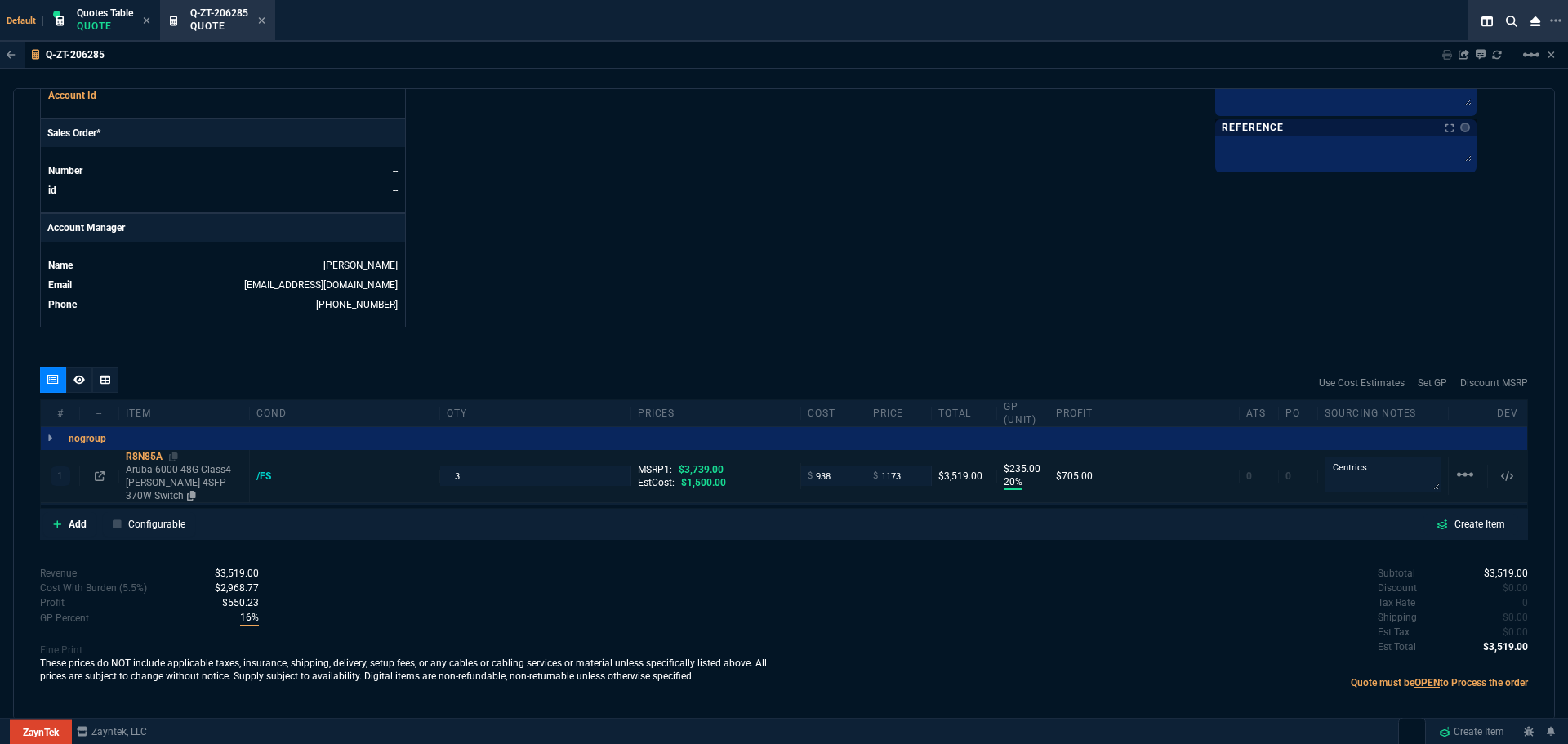
click at [145, 454] on div "R8N85A" at bounding box center [184, 456] width 117 height 13
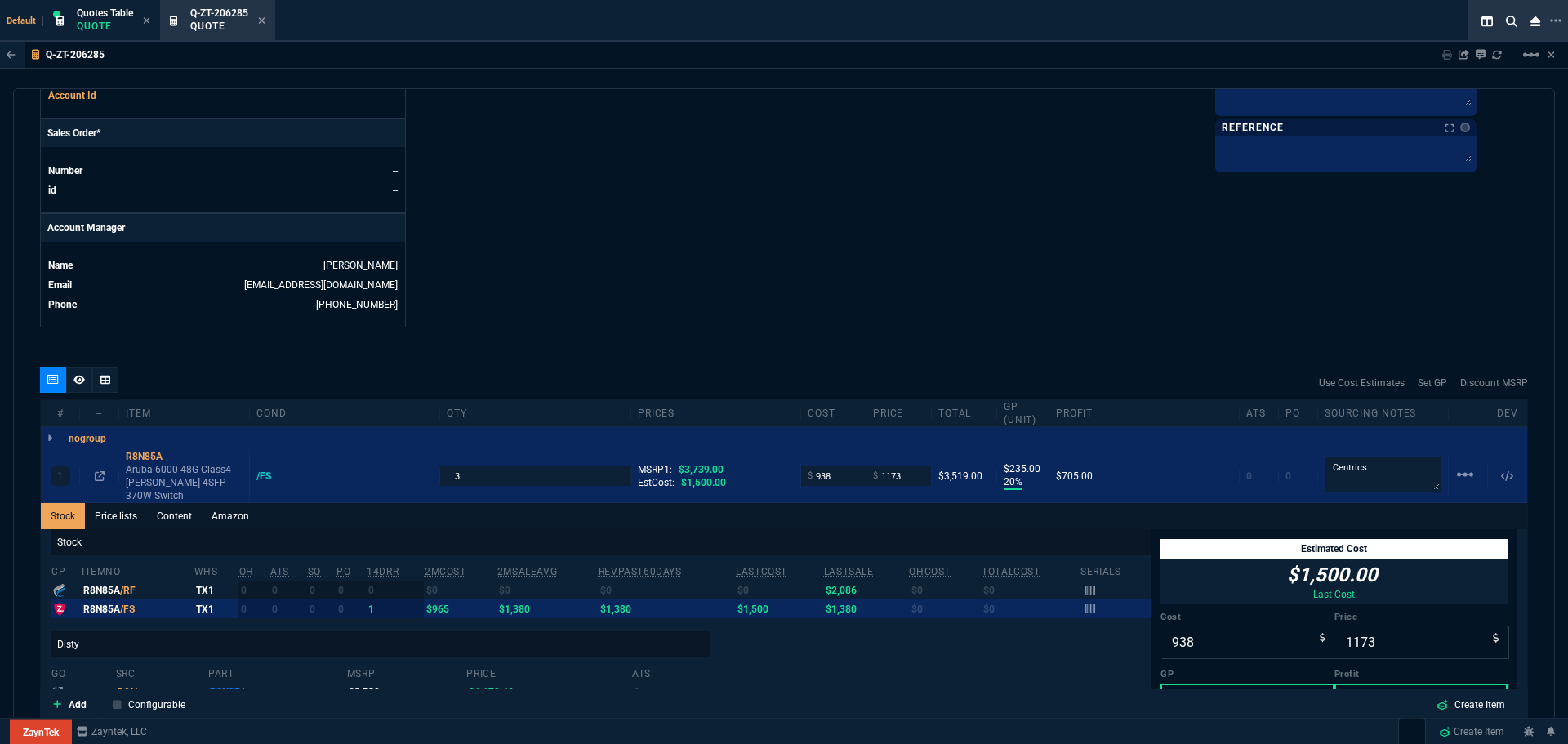
scroll to position [748, 0]
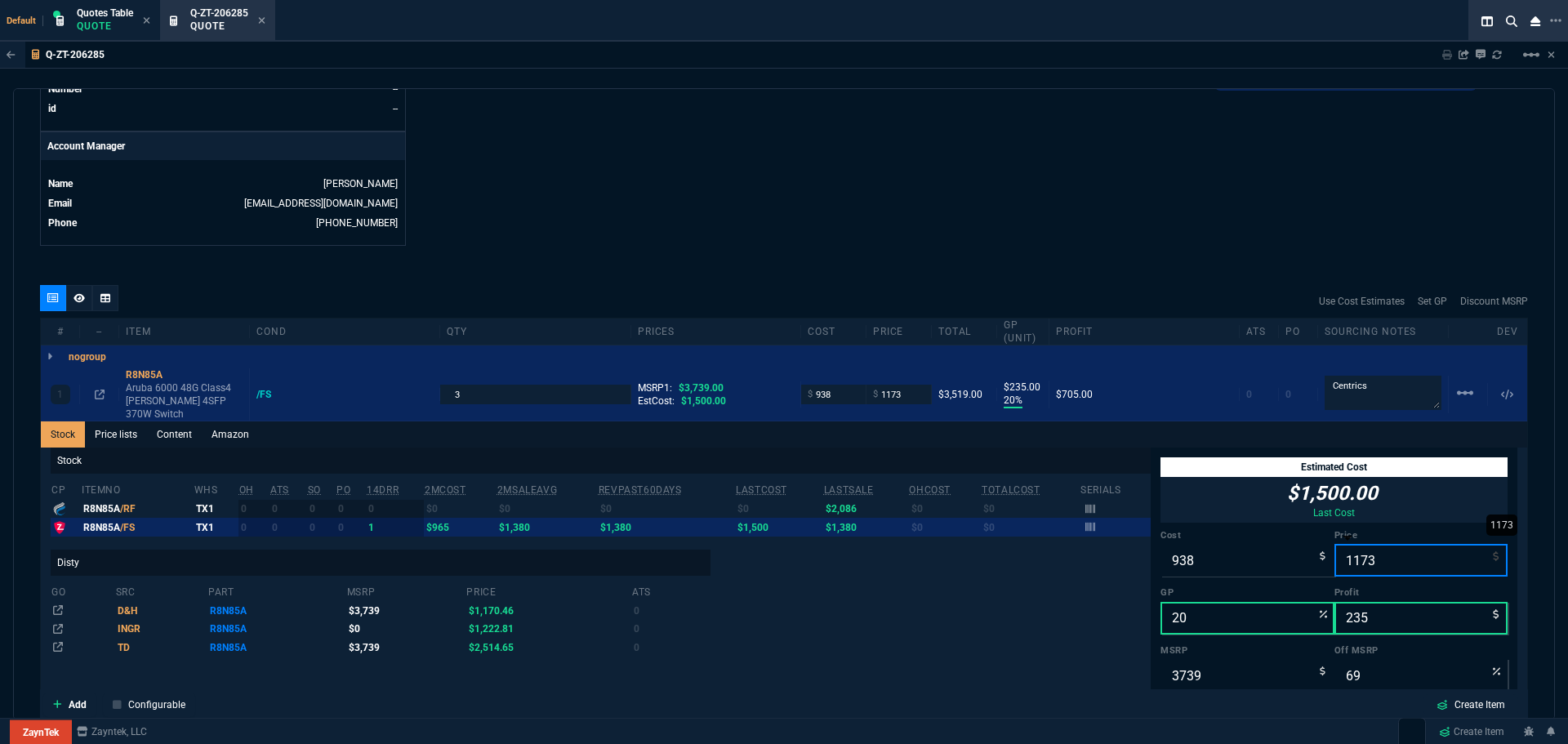
click at [1378, 544] on input "1173" at bounding box center [1421, 560] width 174 height 33
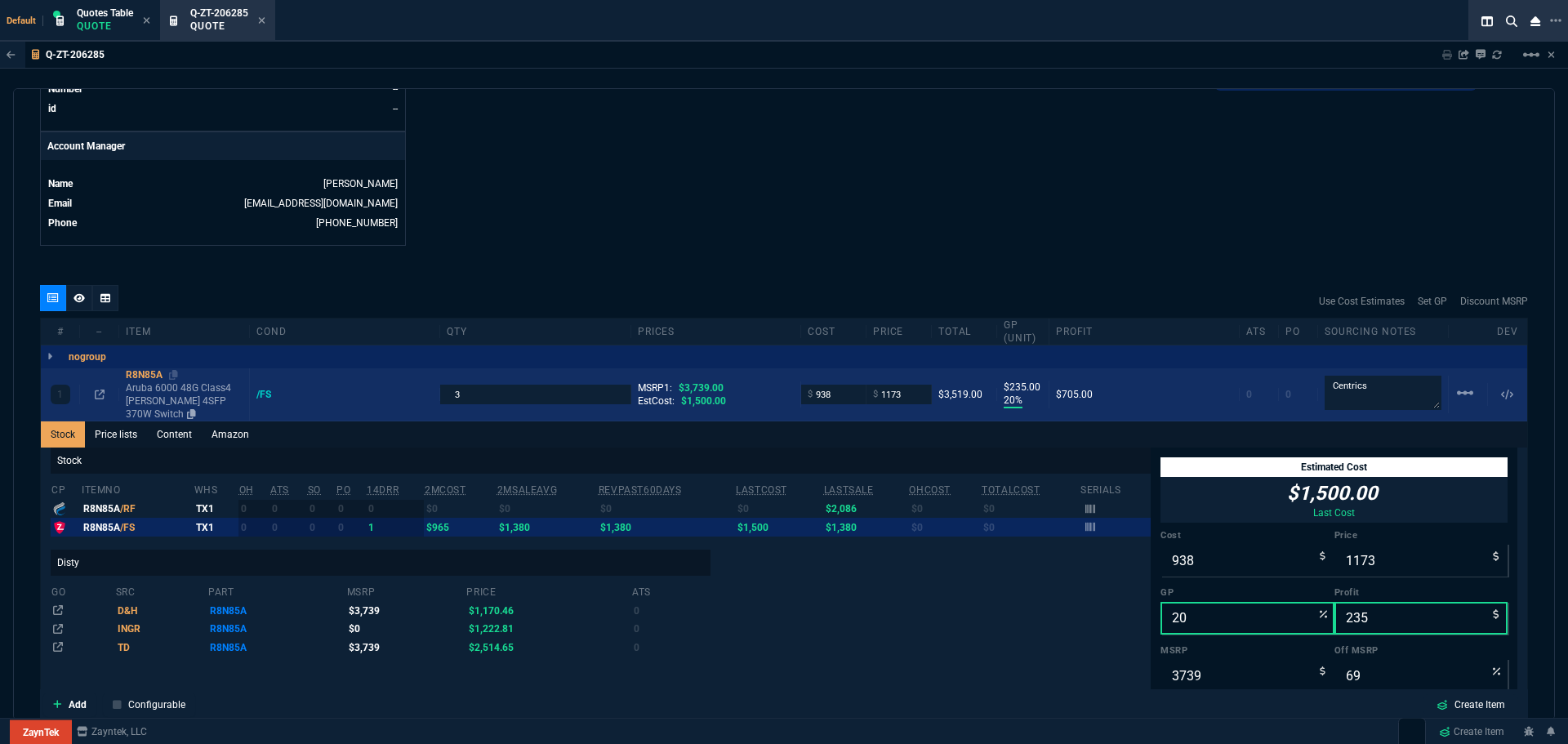
click at [141, 372] on div "R8N85A" at bounding box center [184, 374] width 117 height 13
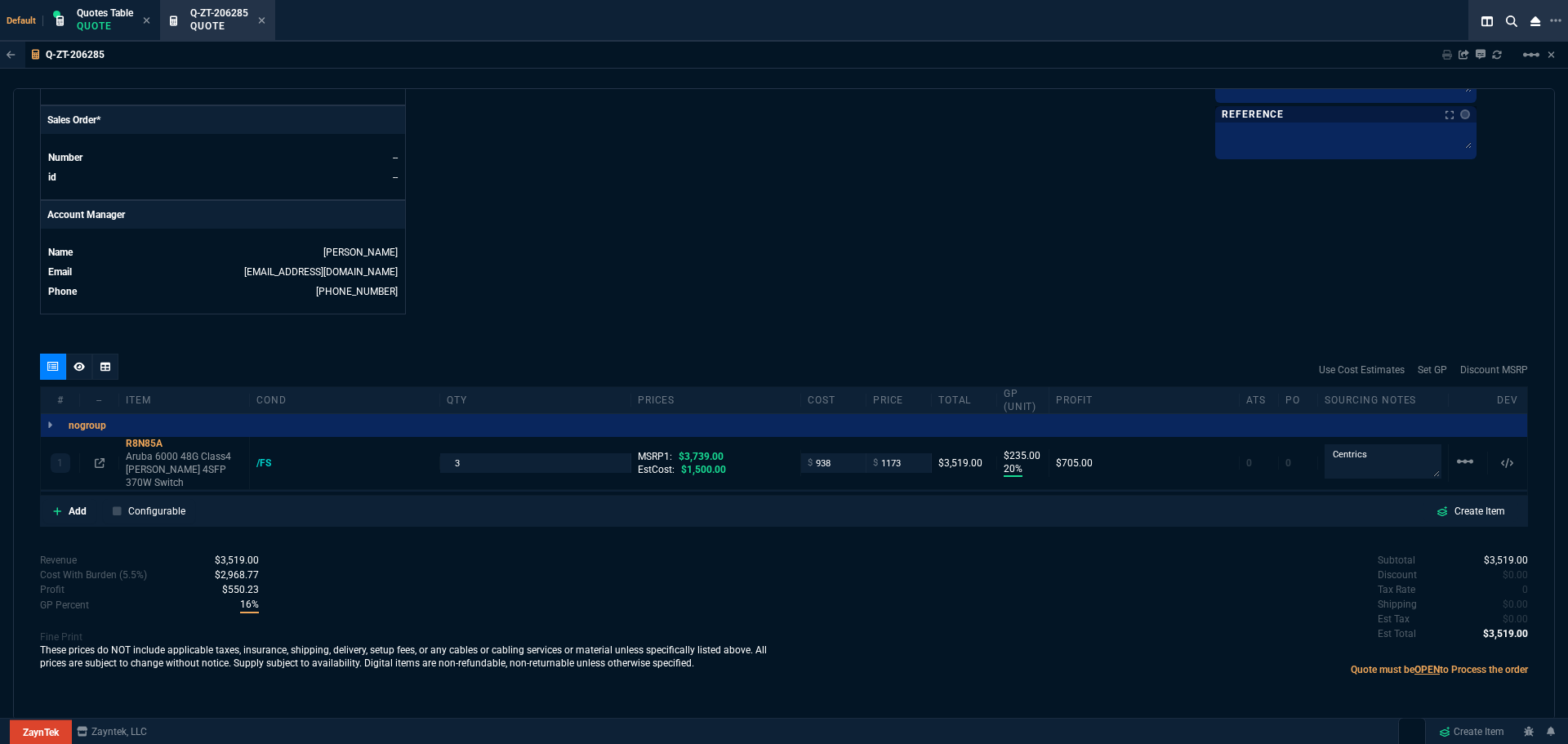
scroll to position [667, 0]
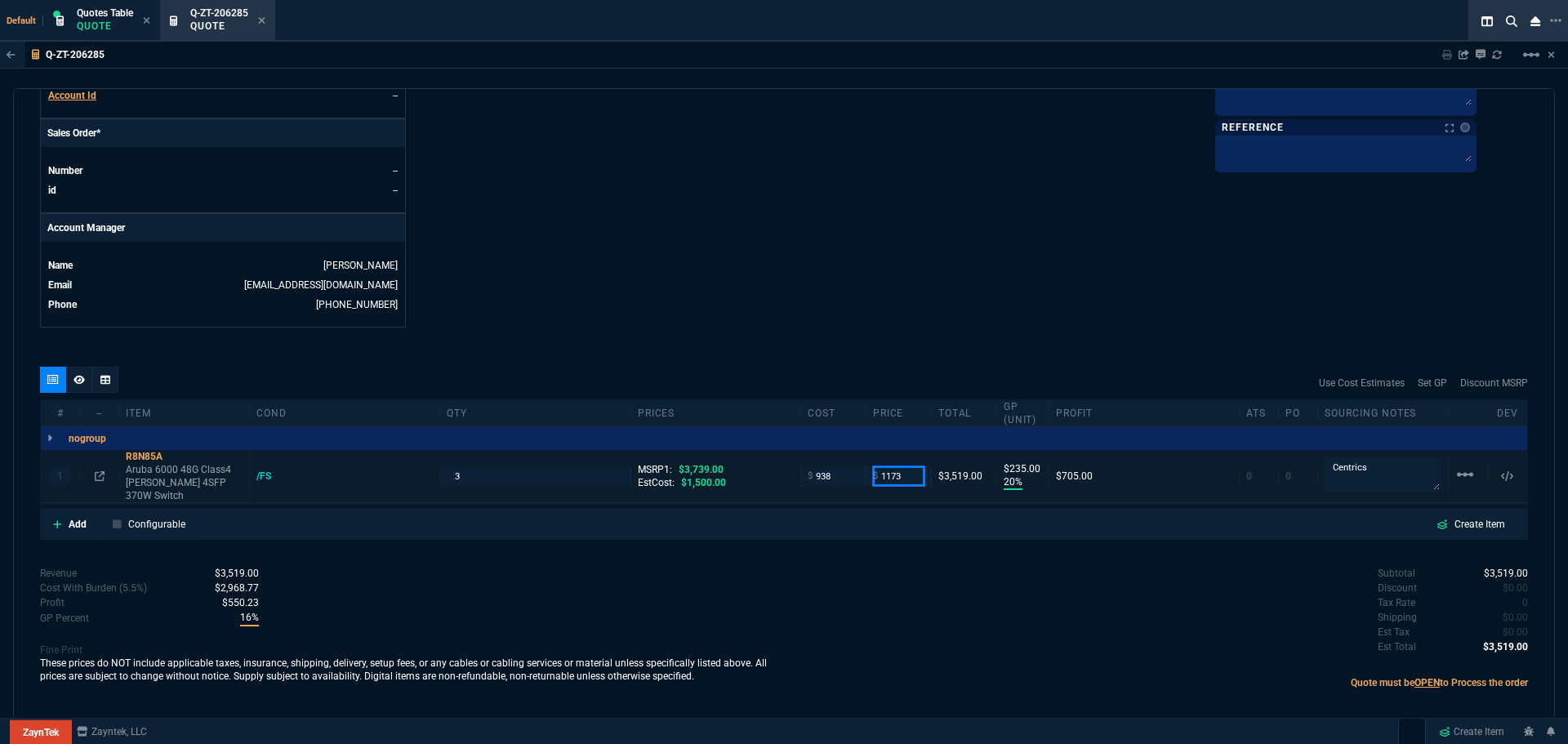
click at [906, 470] on input "1173" at bounding box center [899, 476] width 52 height 19
type input "1179"
click at [1089, 577] on div "Subtotal $3,519.00 Discount $0.00 Tax Rate 0 Shipping $0.00 Est Tax $0.00 Est T…" at bounding box center [1156, 611] width 744 height 90
type input "1179"
type input "241"
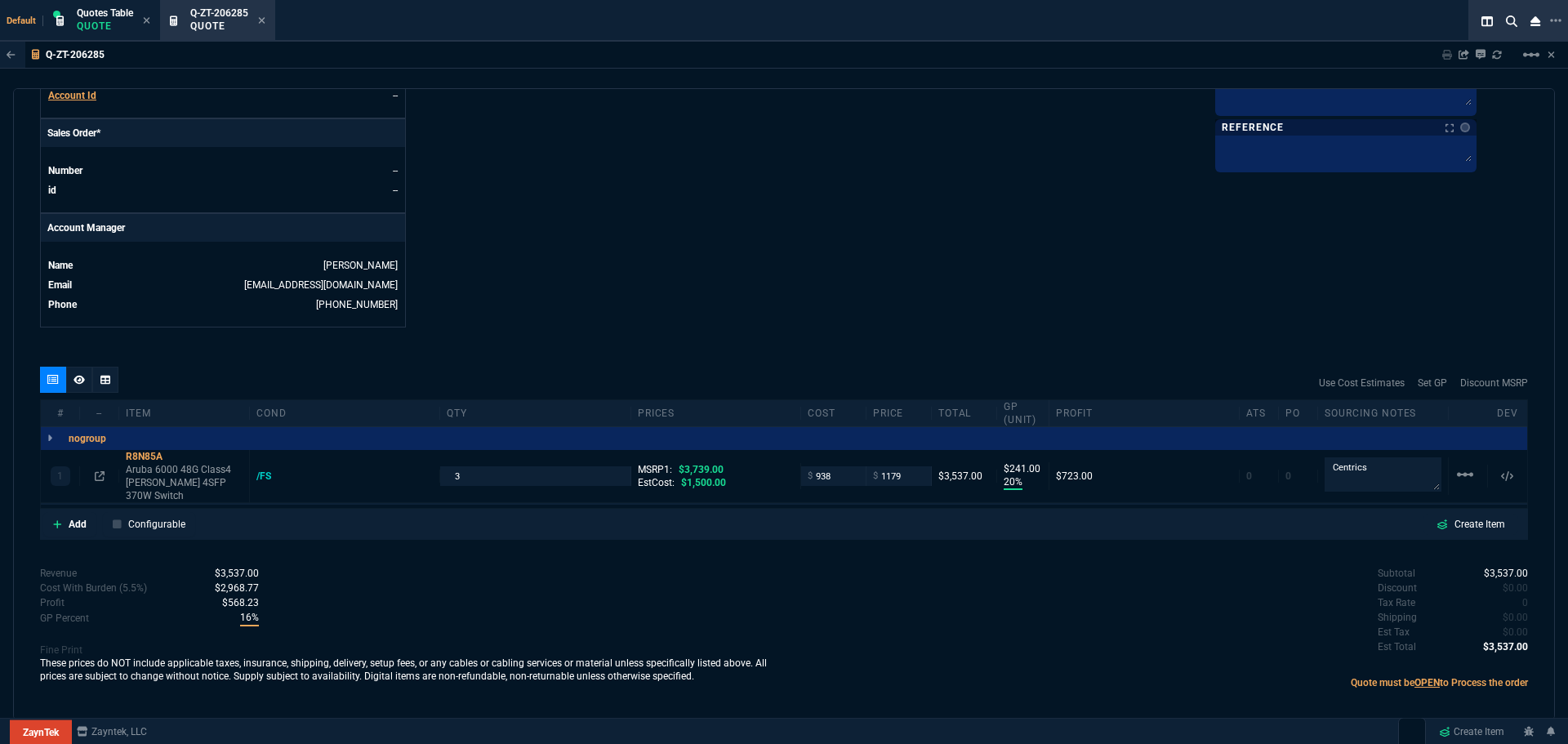
type input "68"
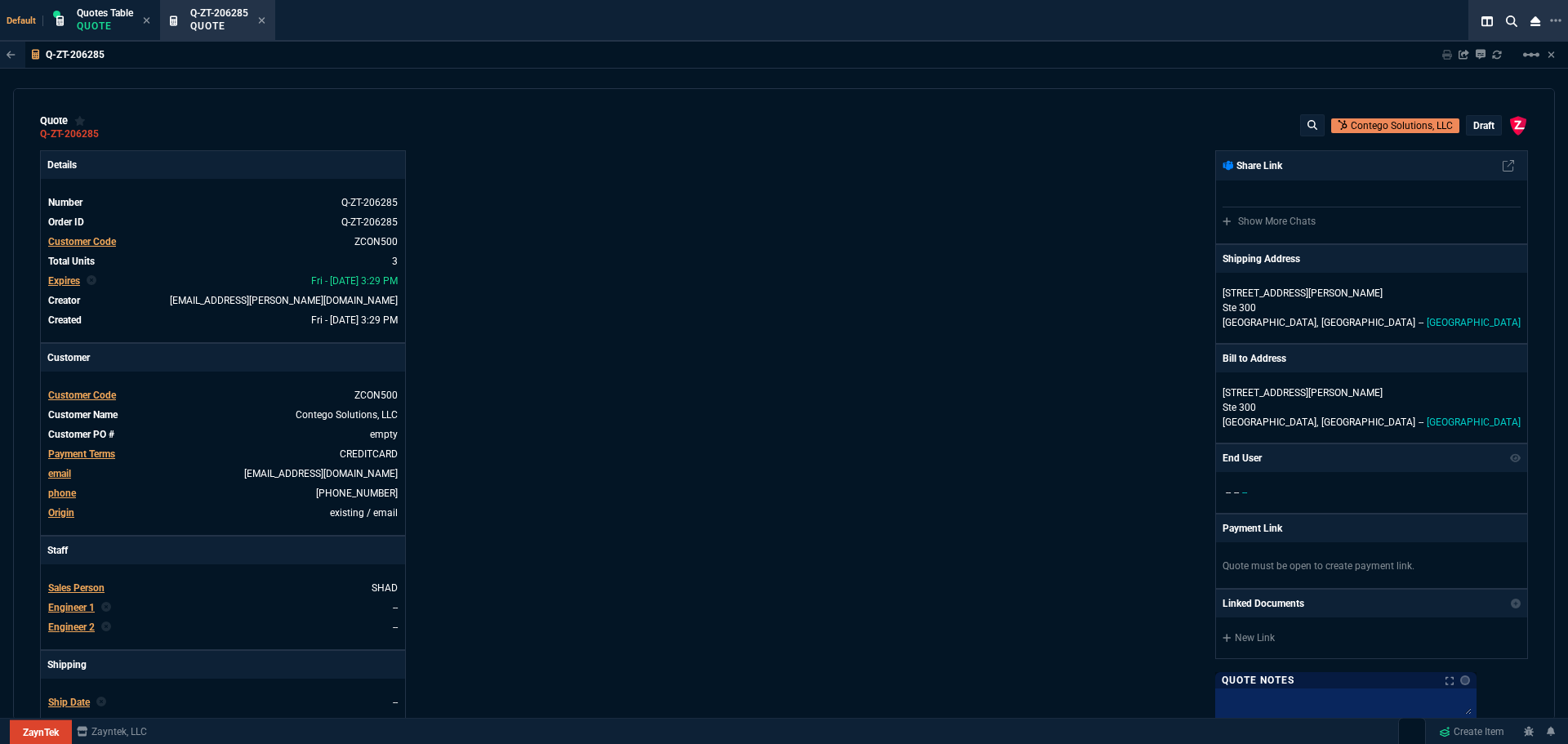
scroll to position [0, 0]
click at [1474, 124] on p "draft" at bounding box center [1484, 126] width 21 height 13
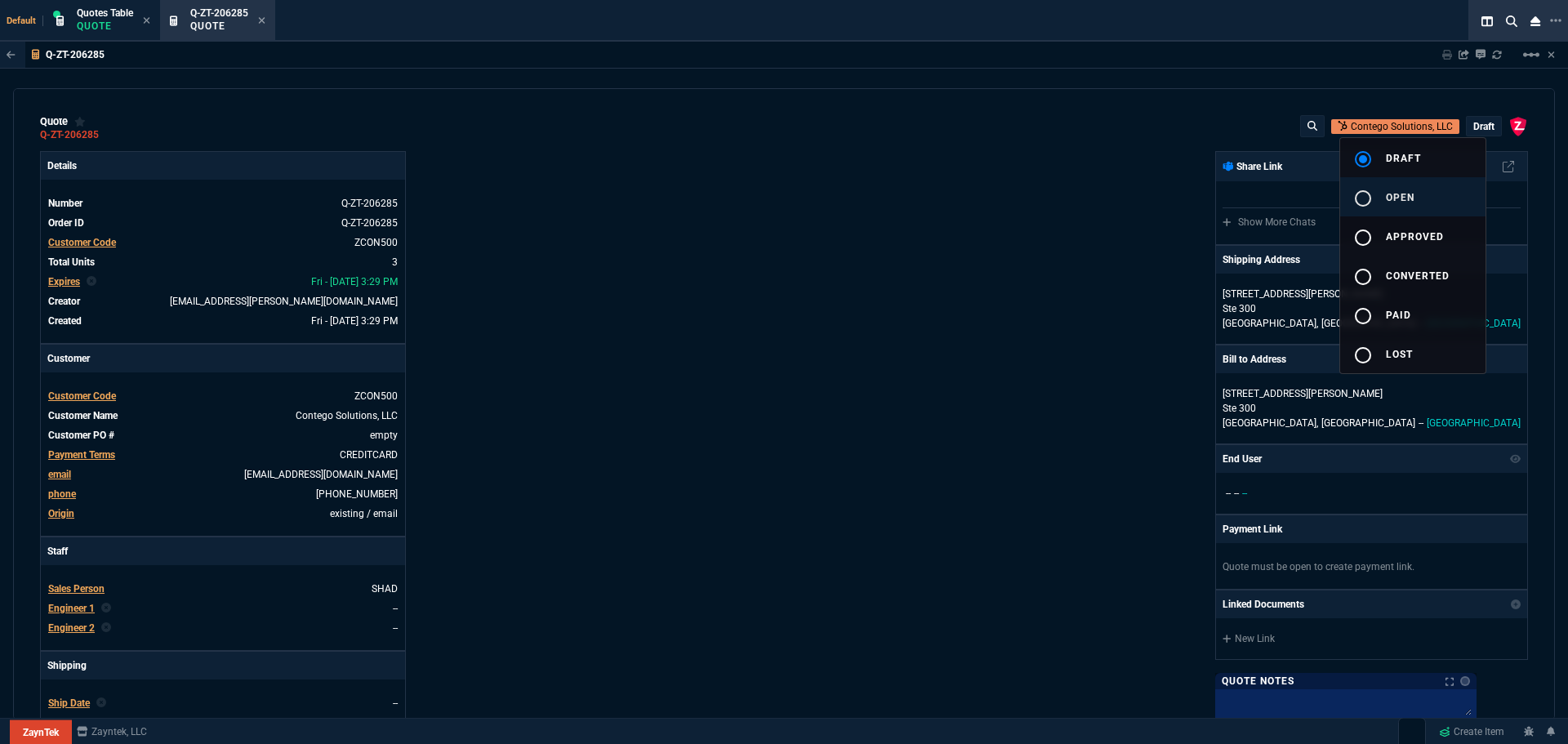
click at [1367, 198] on mat-icon "radio_button_unchecked" at bounding box center [1363, 198] width 20 height 20
click at [955, 299] on div at bounding box center [784, 372] width 1568 height 744
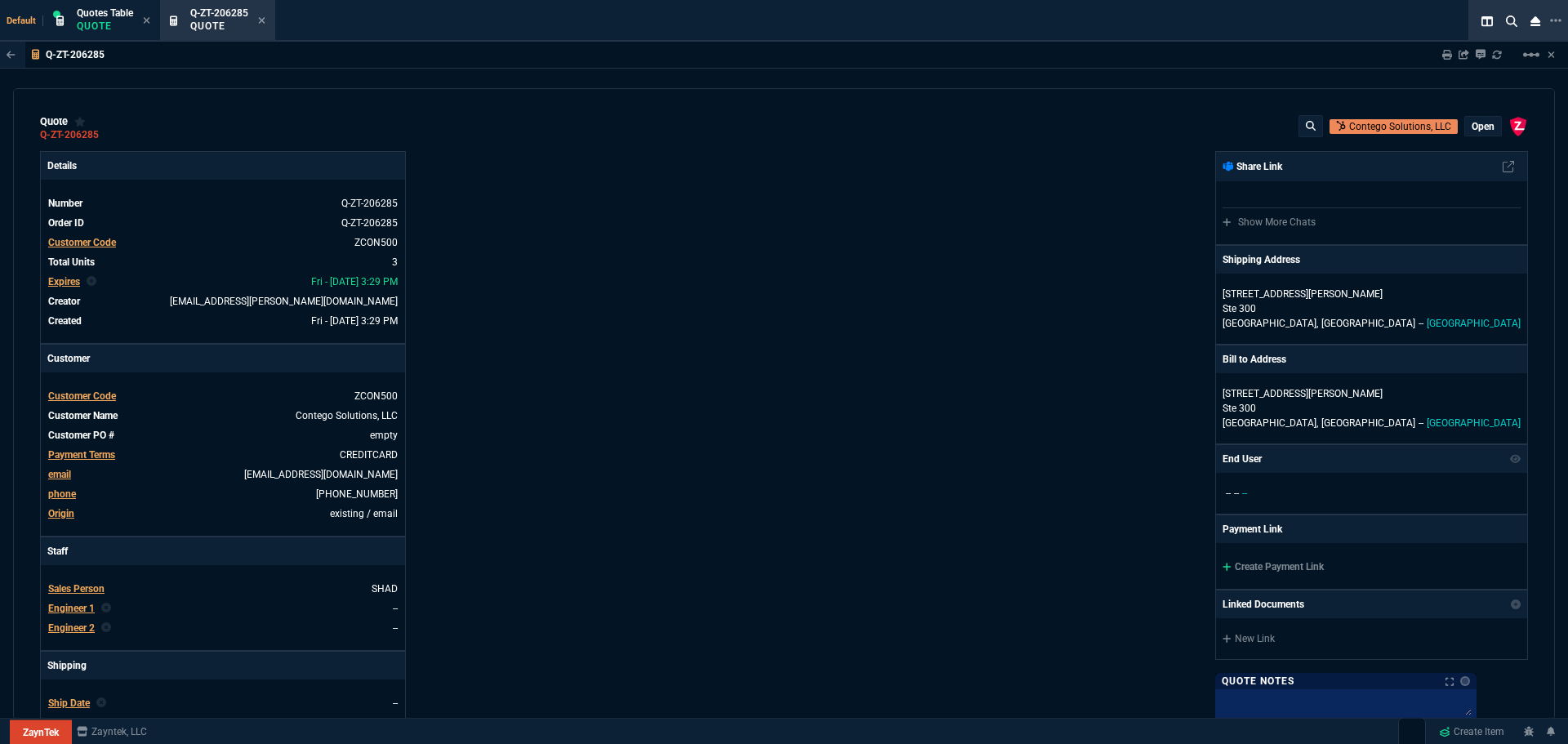
type input "20"
type input "241"
type input "68"
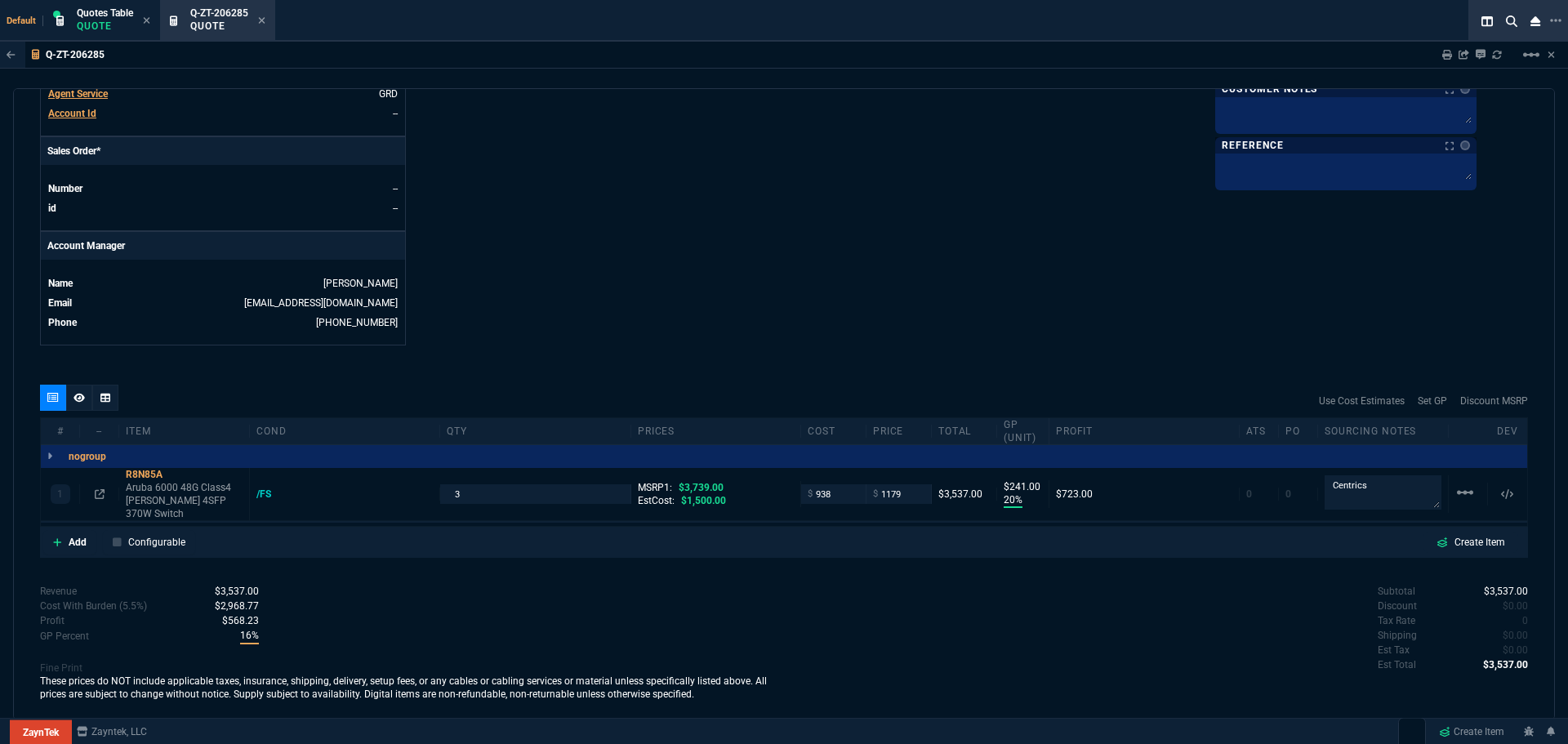
scroll to position [649, 0]
click at [76, 400] on icon at bounding box center [79, 397] width 11 height 10
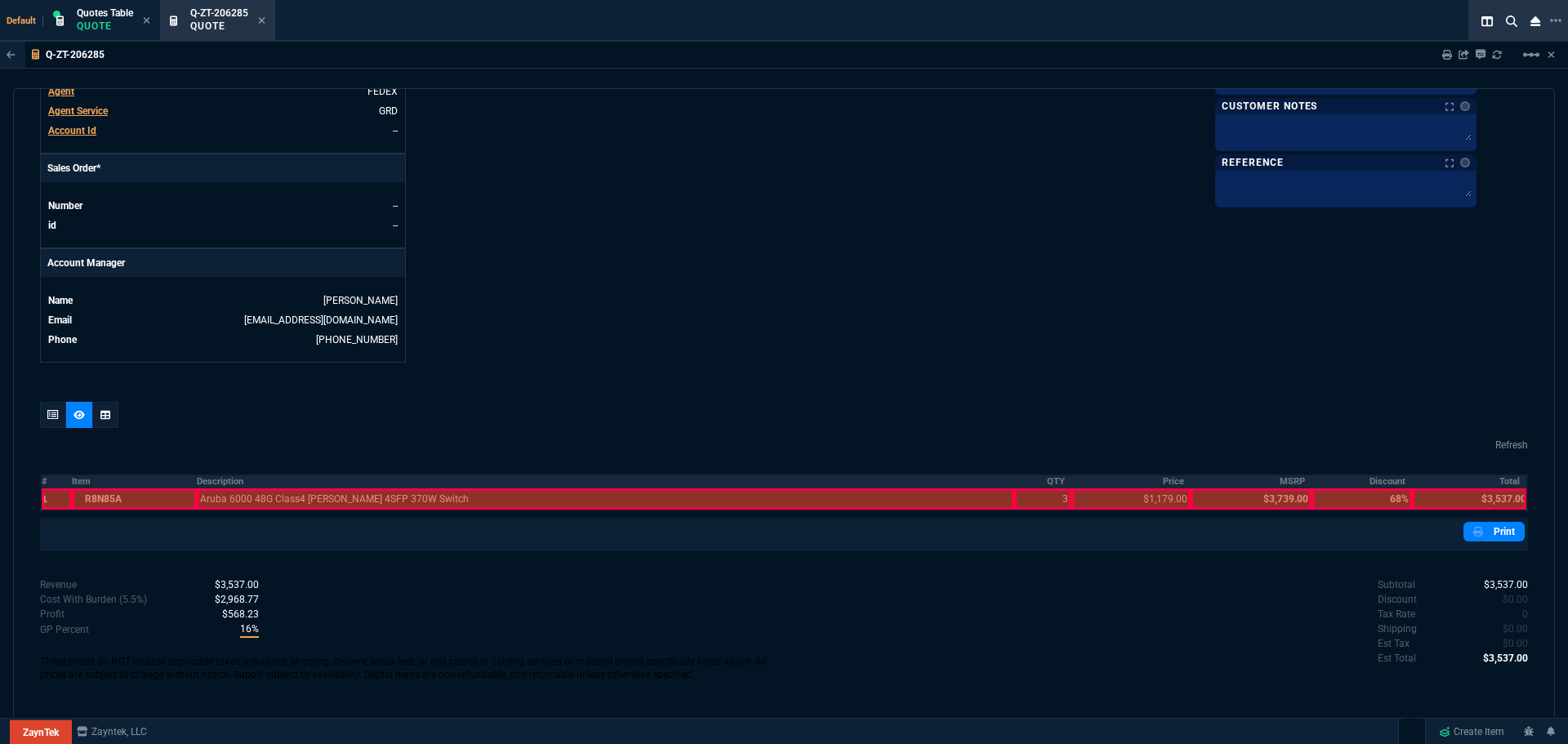
click at [42, 484] on th "#" at bounding box center [56, 481] width 31 height 14
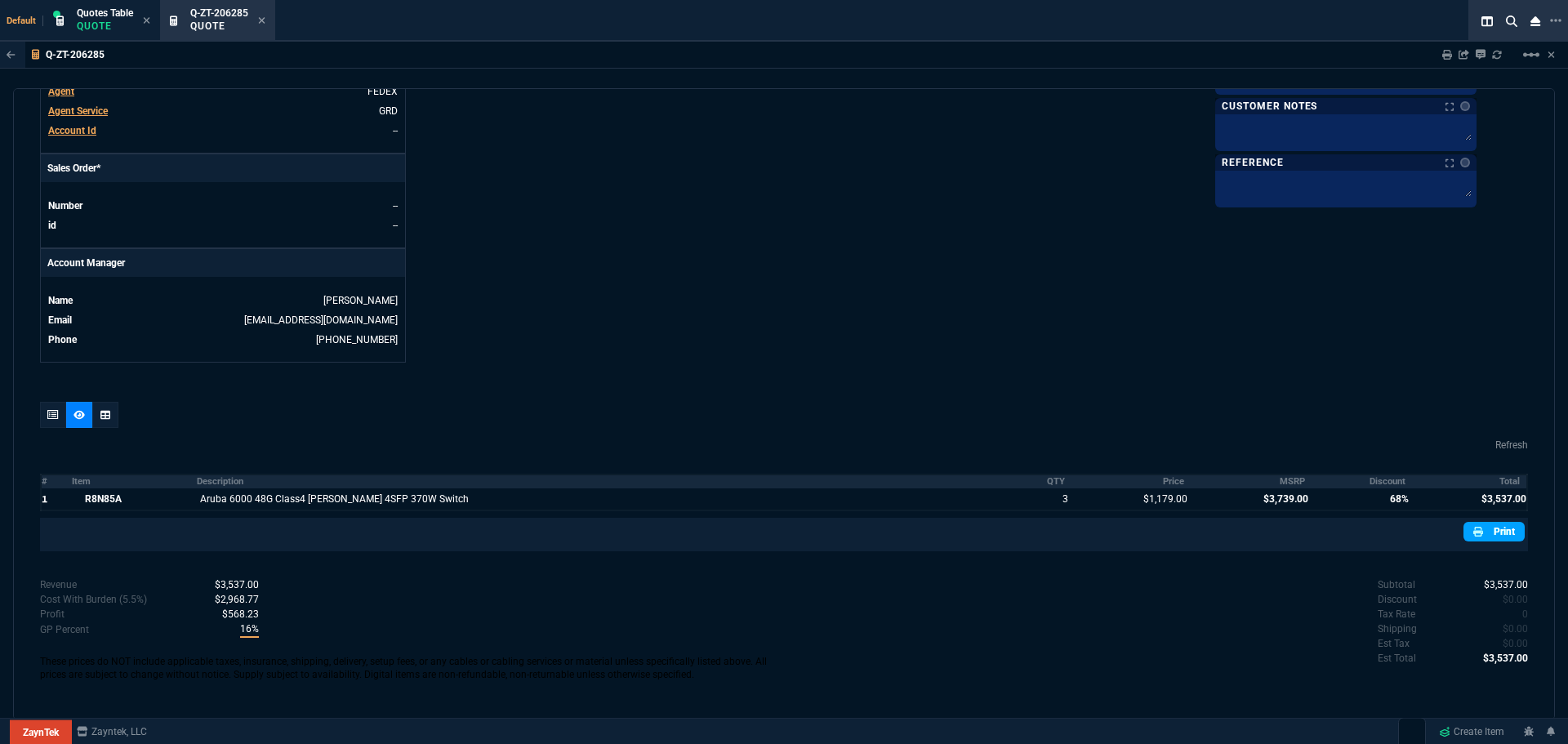
click at [1474, 529] on icon at bounding box center [1479, 532] width 10 height 10
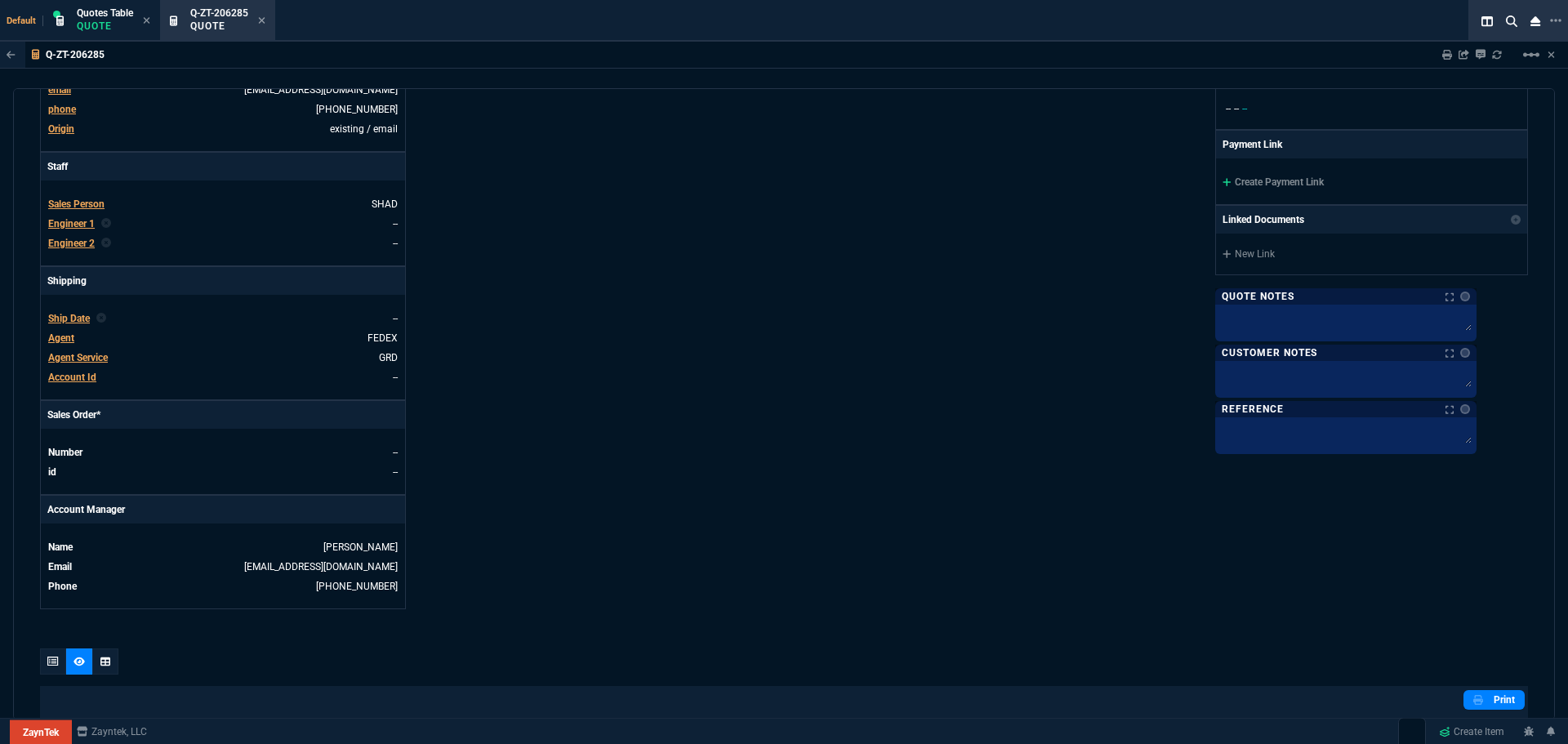
scroll to position [0, 0]
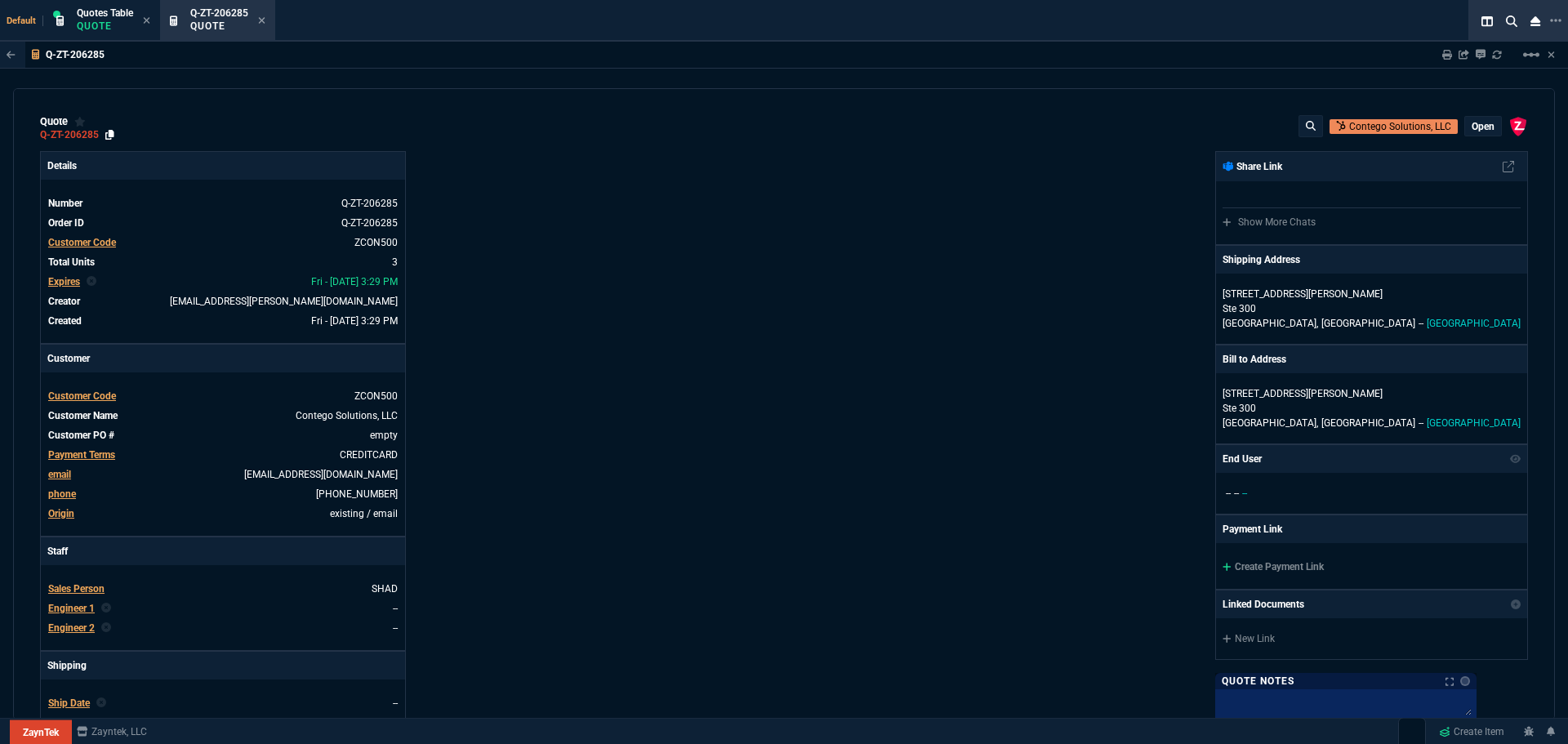
click at [108, 136] on icon at bounding box center [109, 135] width 9 height 10
click at [266, 19] on icon at bounding box center [261, 20] width 8 height 10
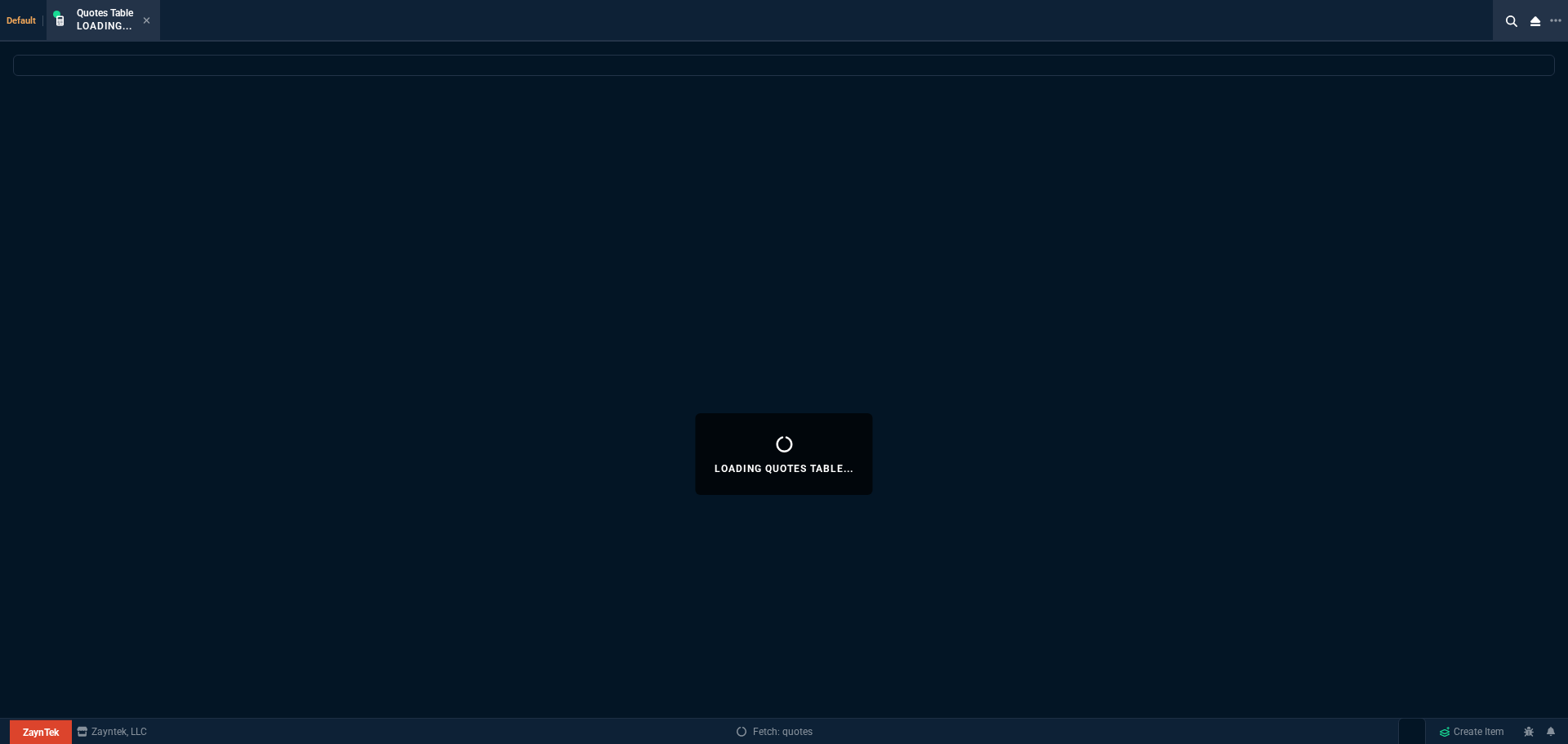
select select
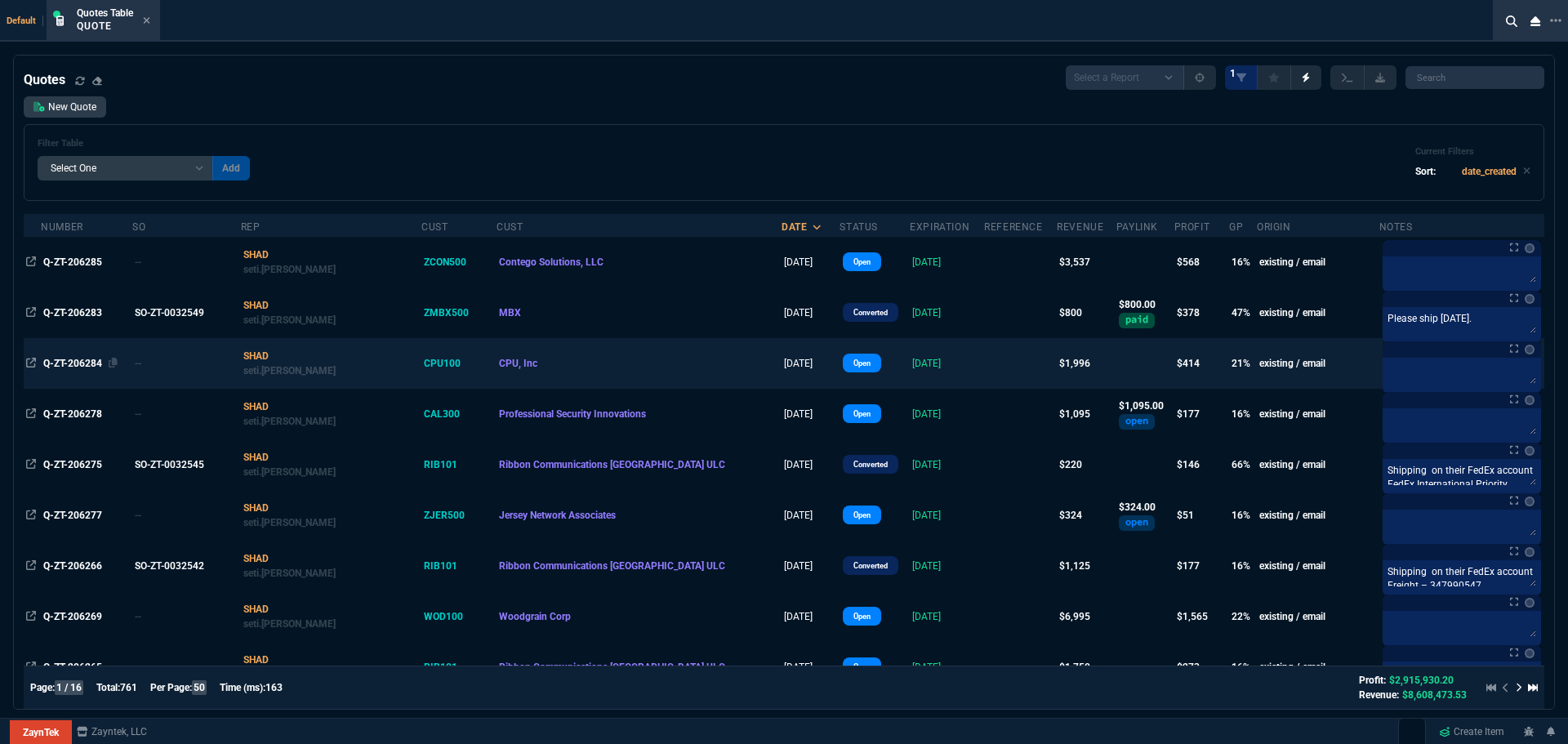
click at [65, 364] on span "Q-ZT-206284" at bounding box center [72, 363] width 59 height 11
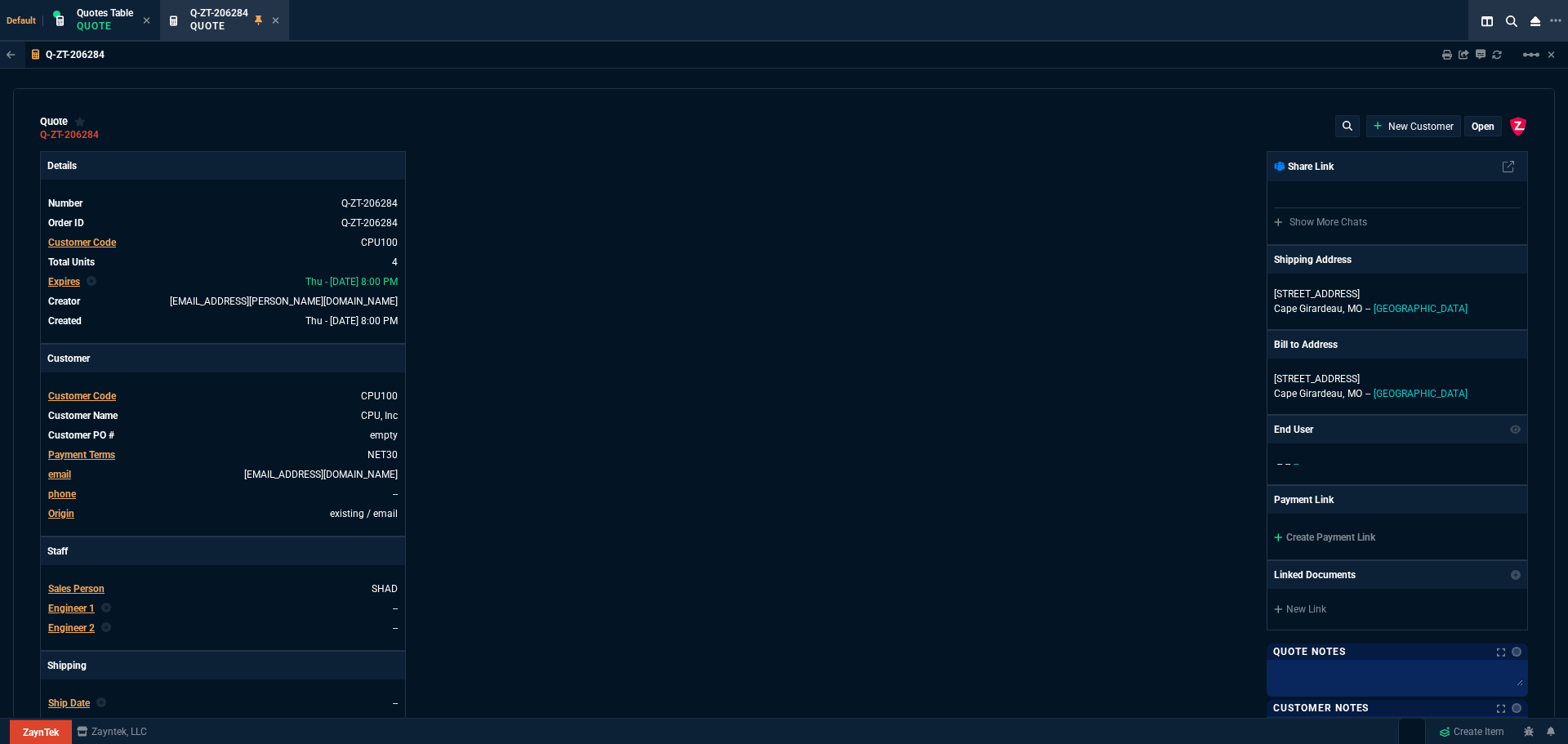
type input "25"
type input "124"
type input "81"
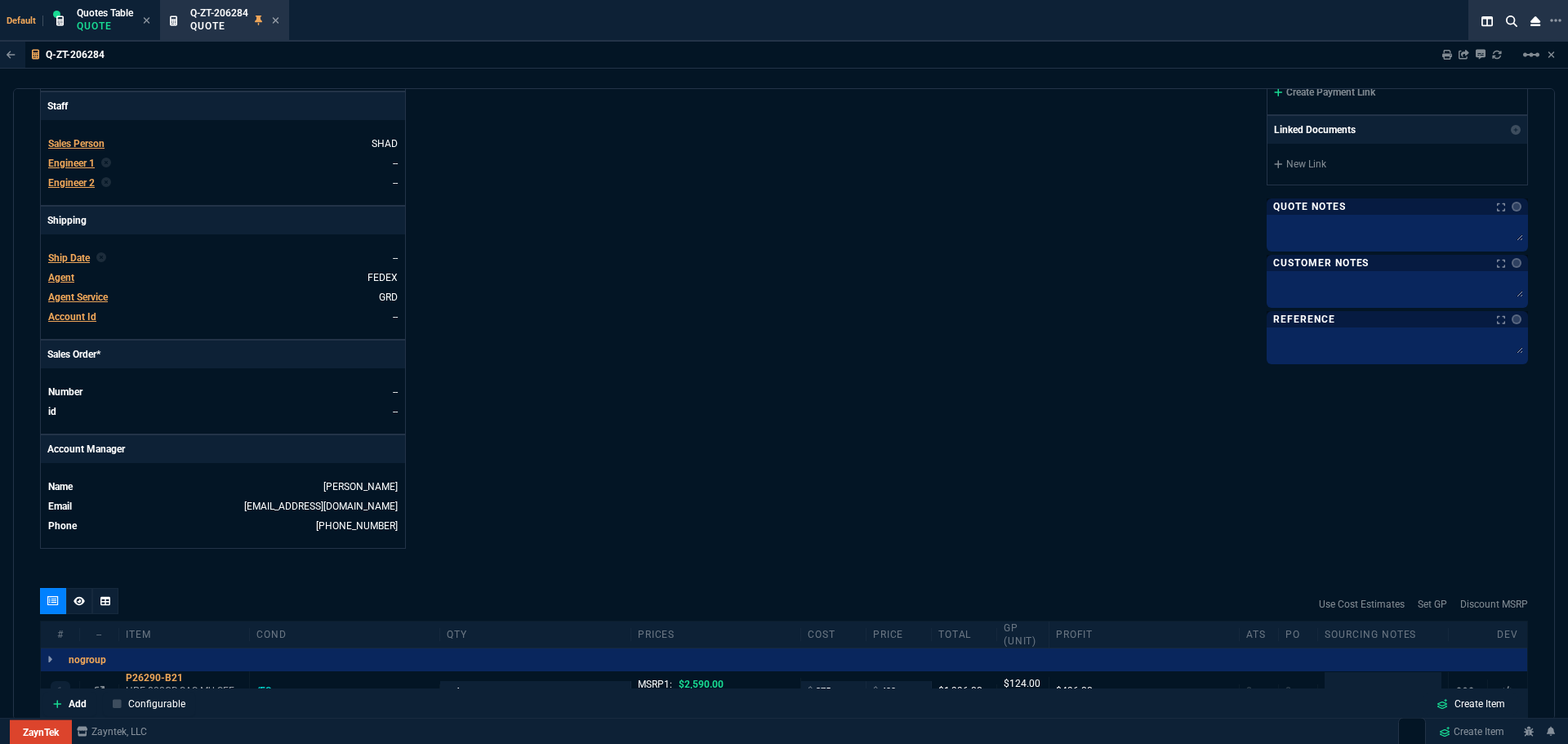
scroll to position [649, 0]
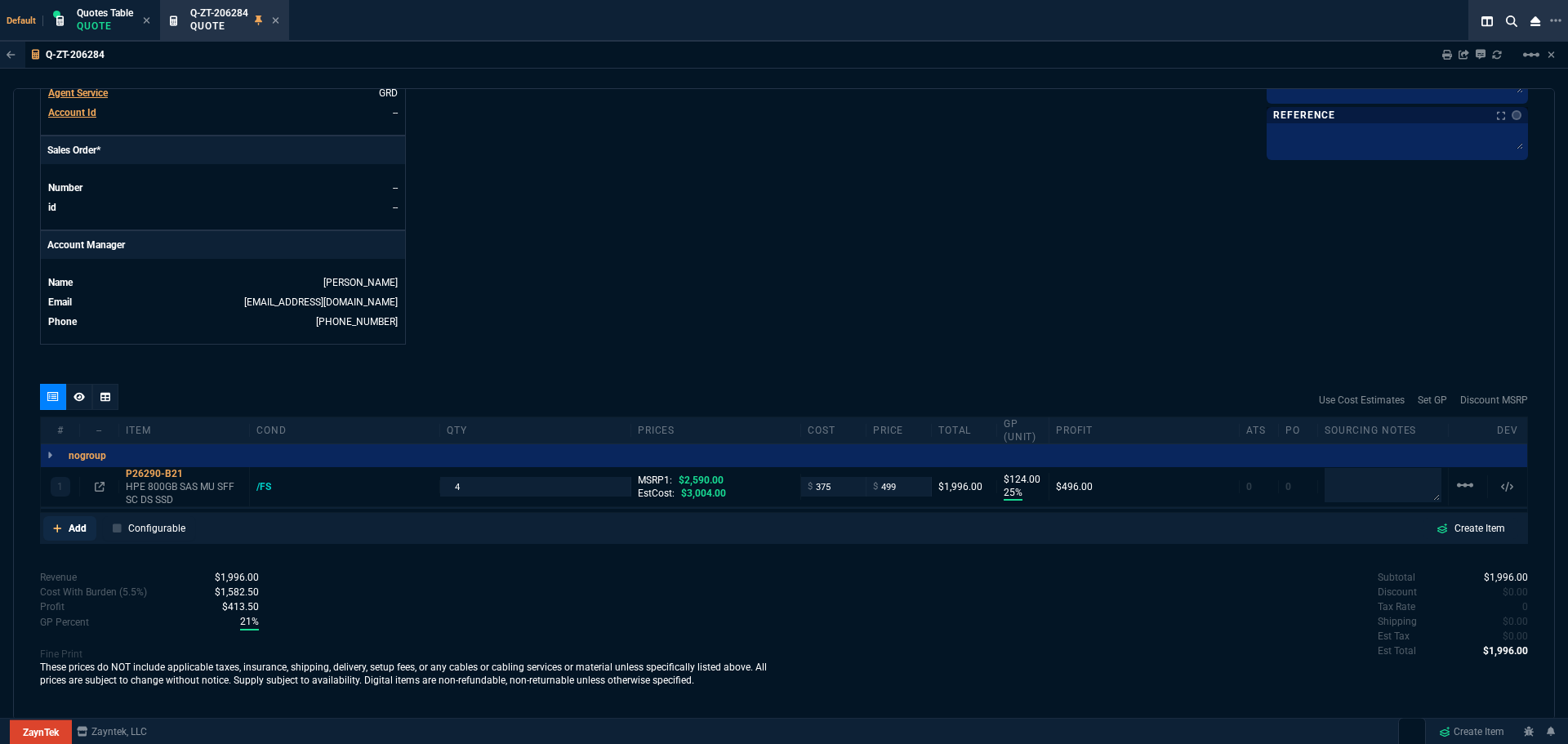
click at [67, 526] on link "Add" at bounding box center [70, 528] width 53 height 25
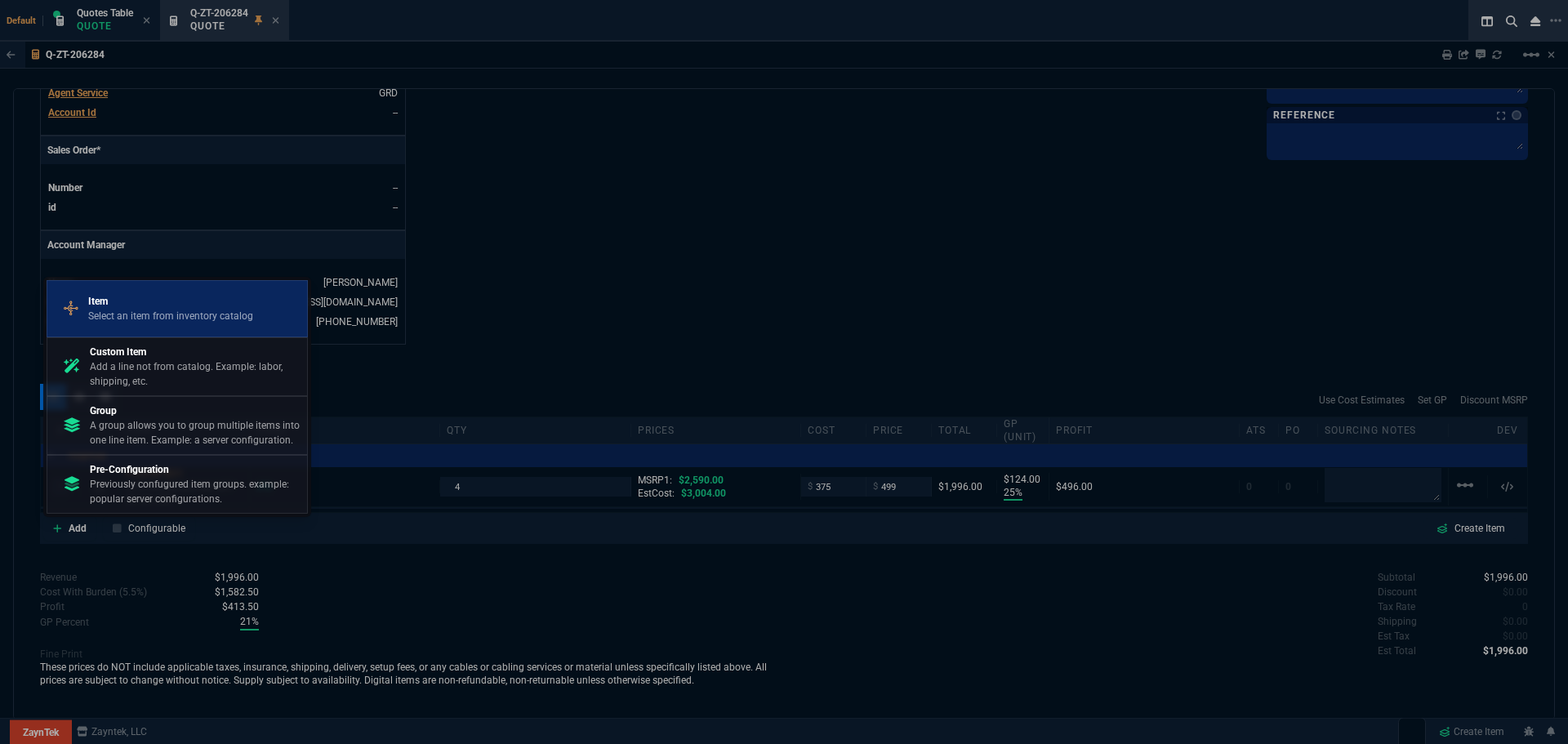
click at [160, 310] on p "Select an item from inventory catalog" at bounding box center [171, 316] width 165 height 14
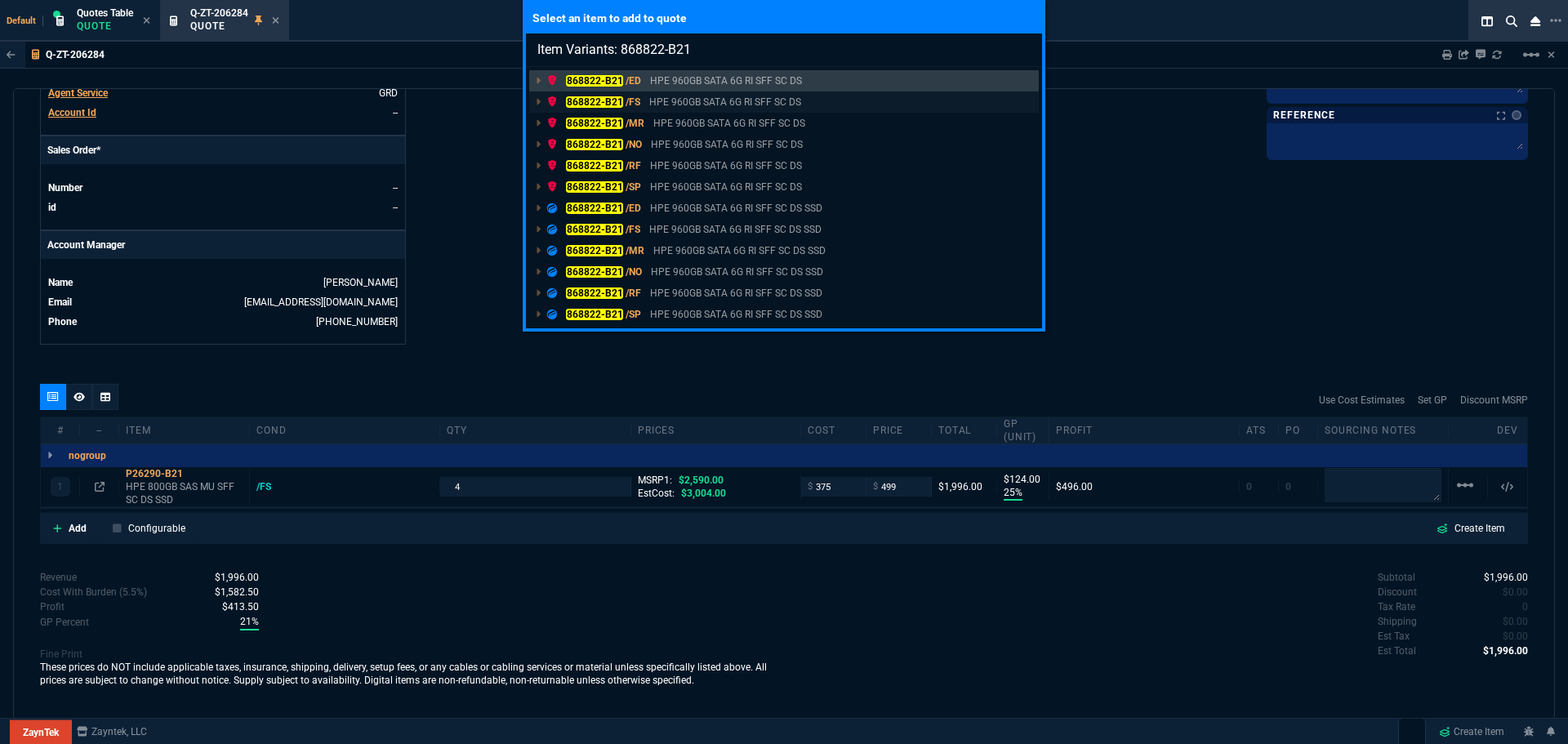
type input "Item Variants: 868822-B21"
click at [574, 105] on mark "868822-B21" at bounding box center [594, 102] width 57 height 11
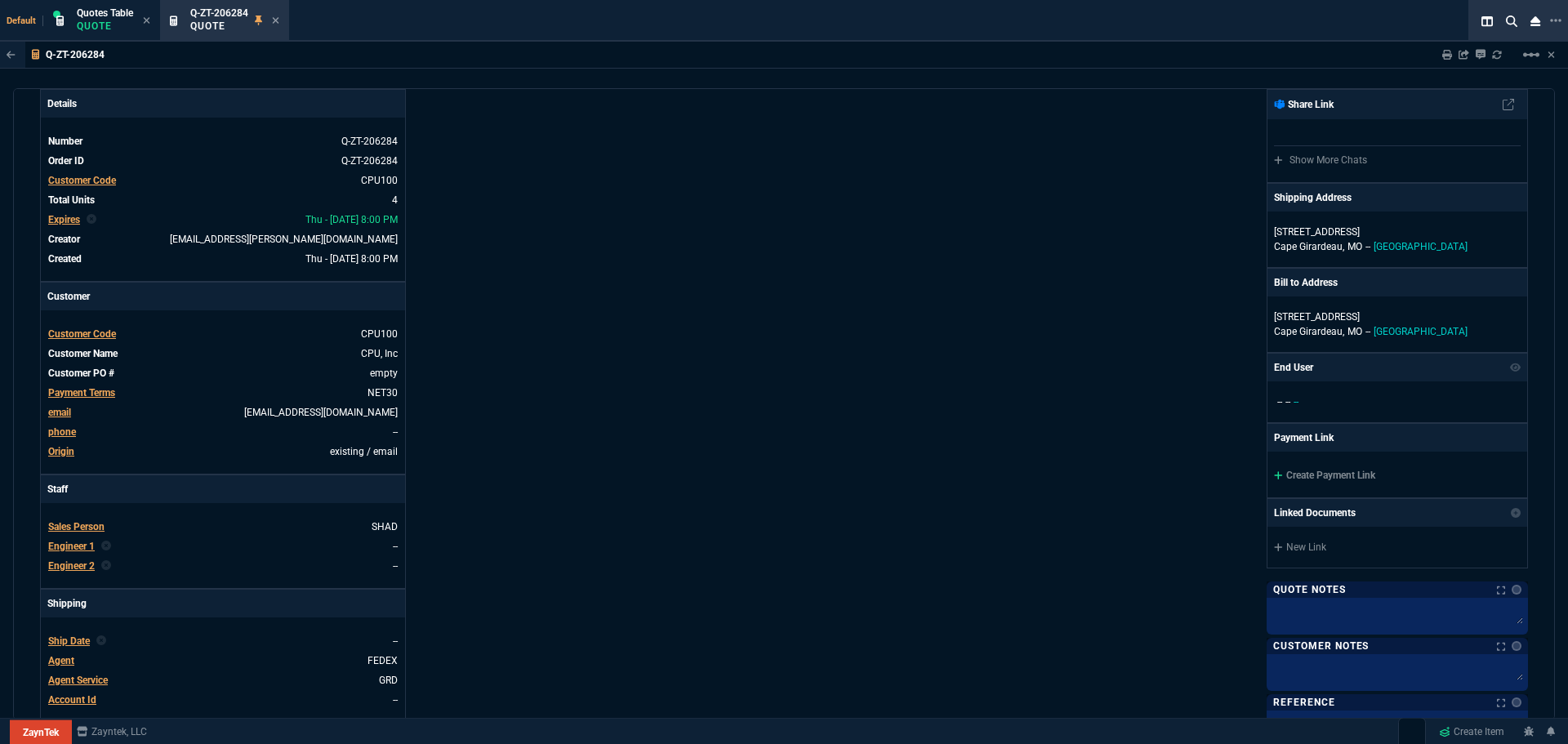
scroll to position [0, 0]
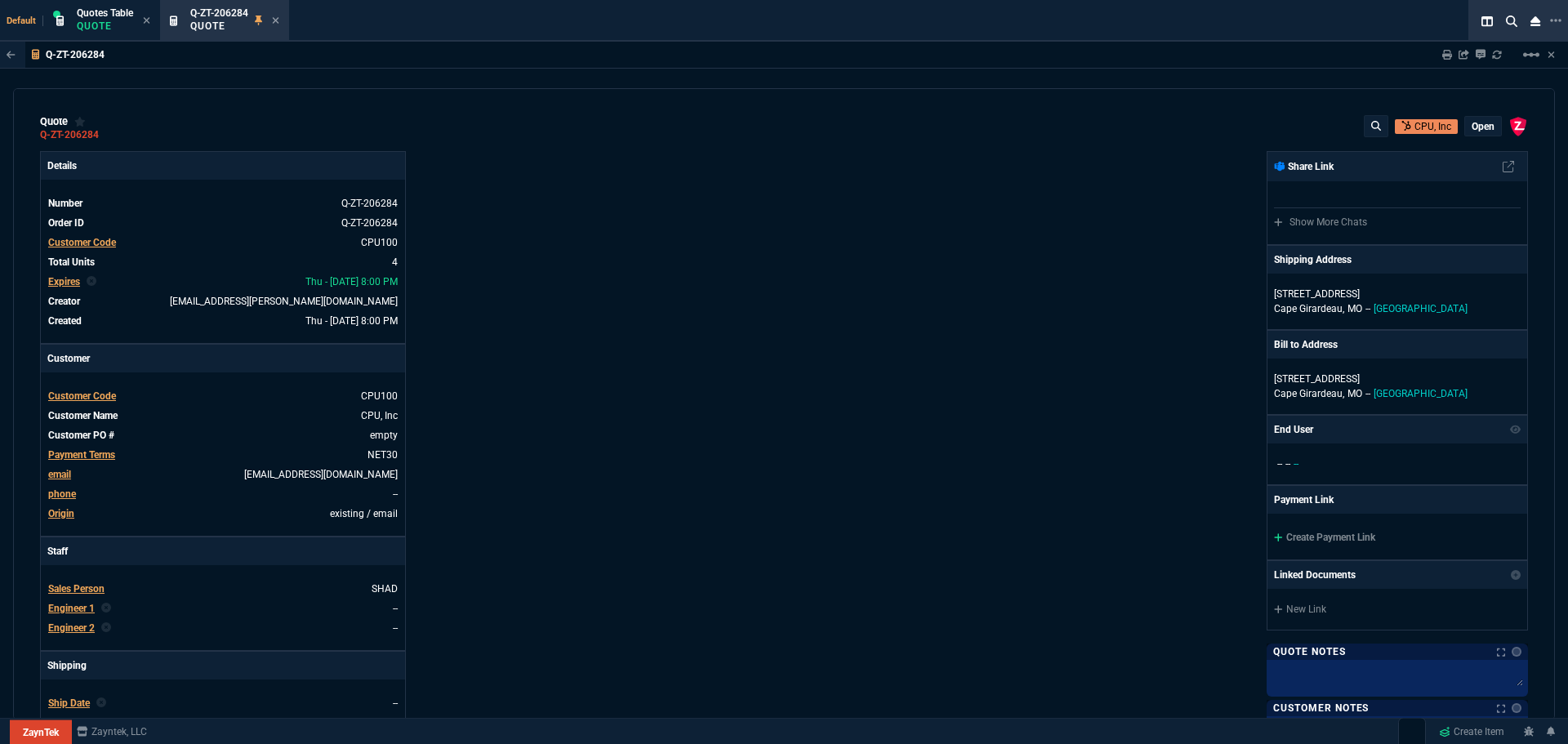
click at [1473, 126] on p "open" at bounding box center [1483, 126] width 23 height 13
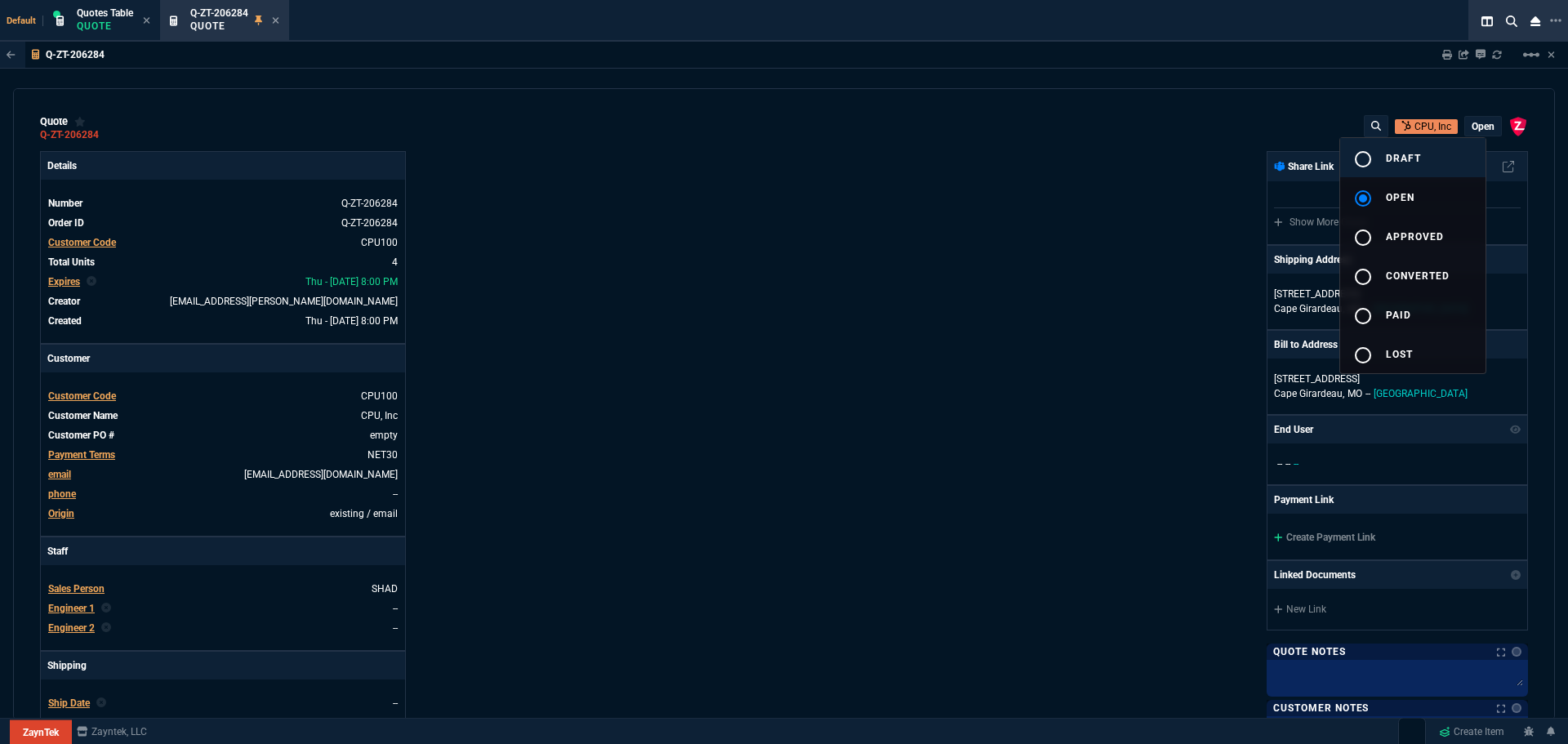
click at [1386, 159] on span "draft" at bounding box center [1403, 158] width 35 height 11
type input "25"
type input "124"
type input "0"
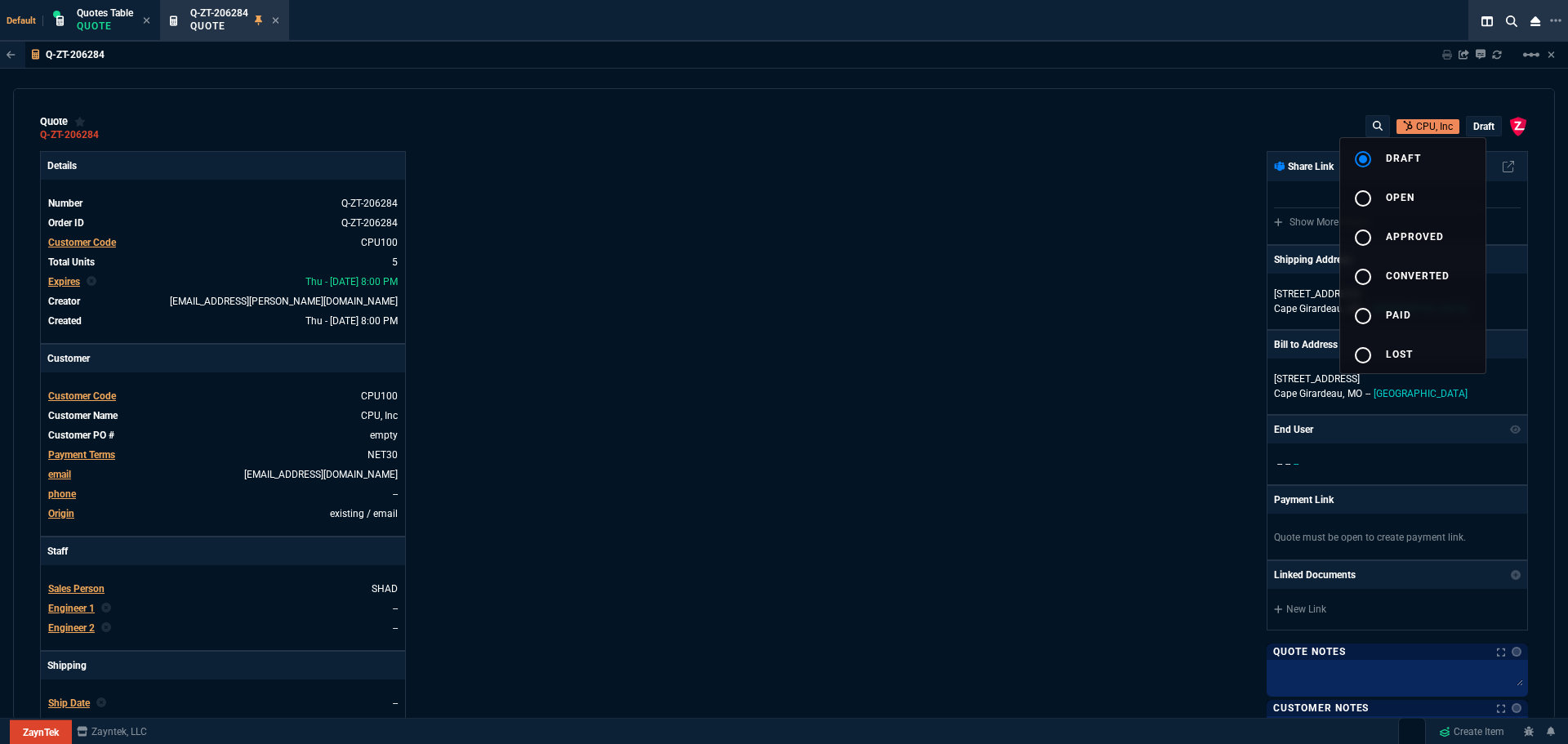
type input "745"
click at [1053, 274] on div at bounding box center [784, 372] width 1568 height 744
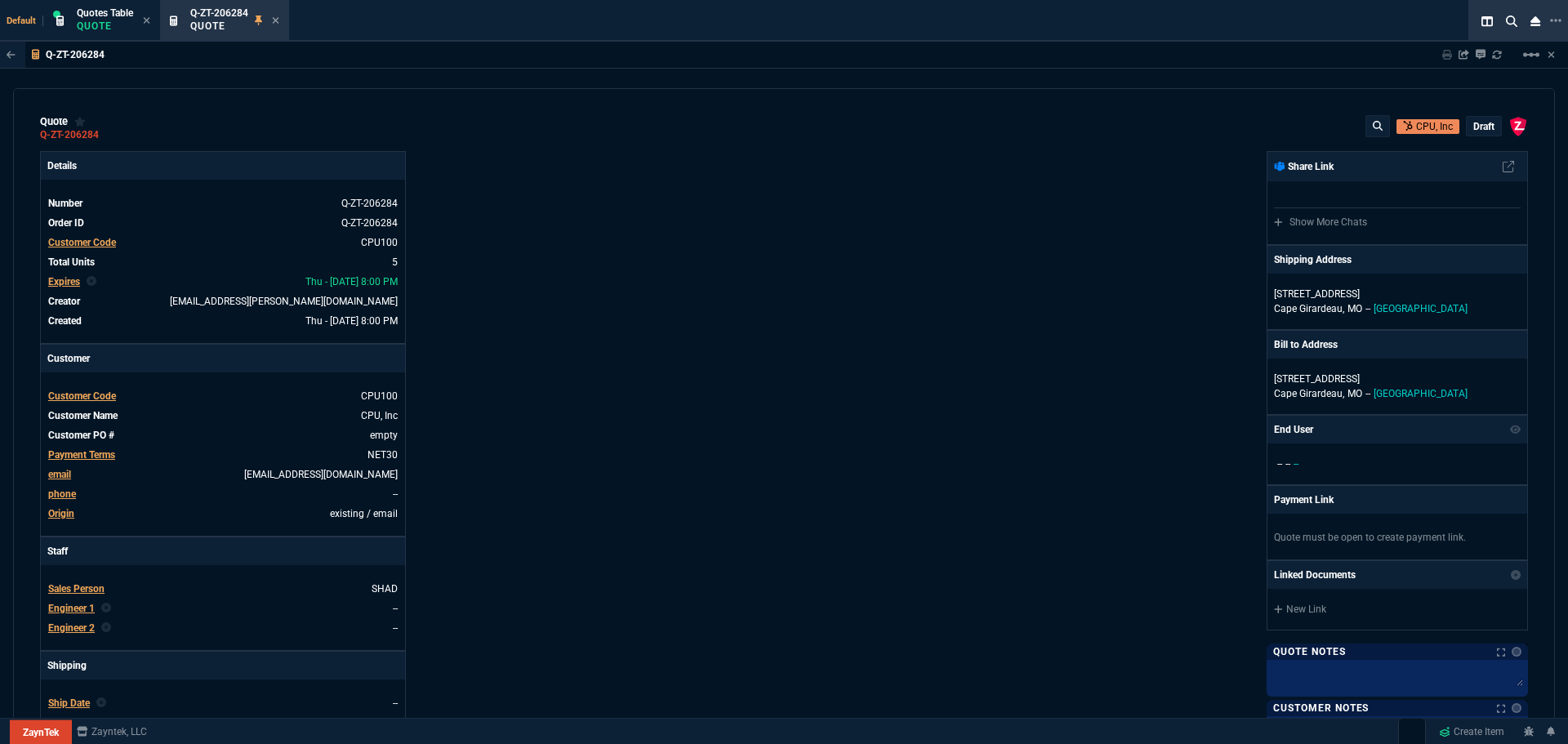
type input "81"
type input "100"
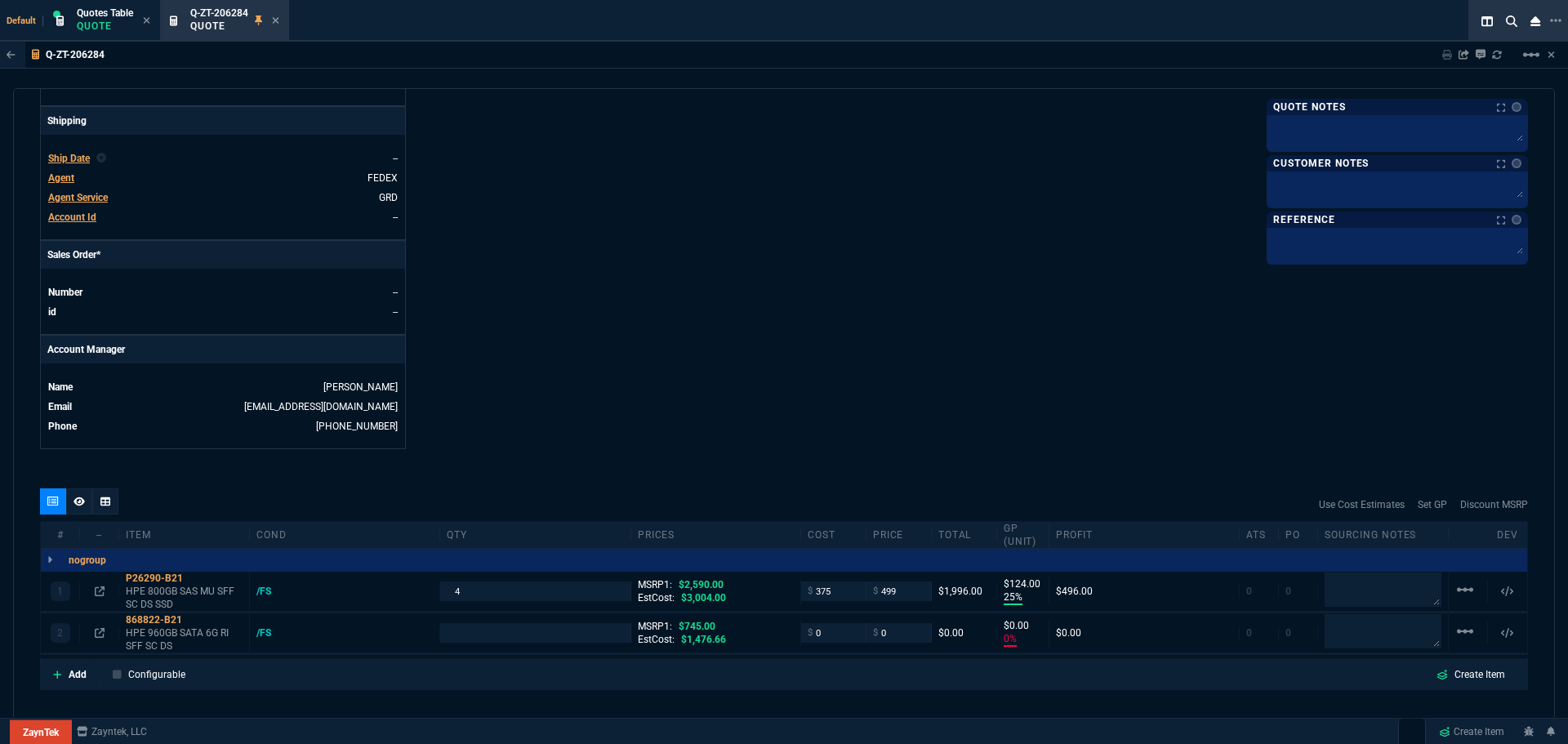
scroll to position [708, 0]
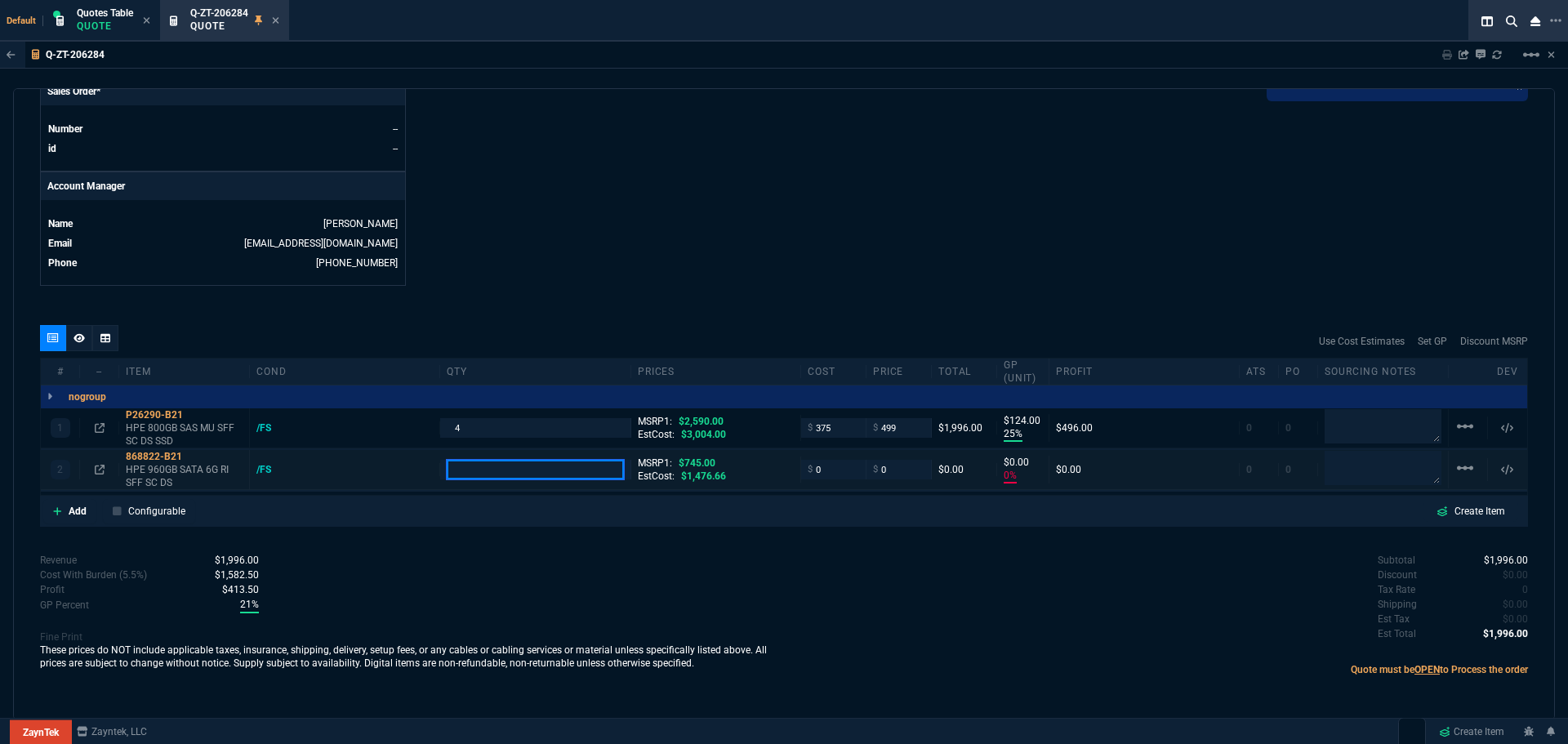
click at [503, 465] on input "number" at bounding box center [535, 469] width 176 height 19
type input "4"
click at [832, 470] on input "0" at bounding box center [833, 469] width 52 height 19
type input "25"
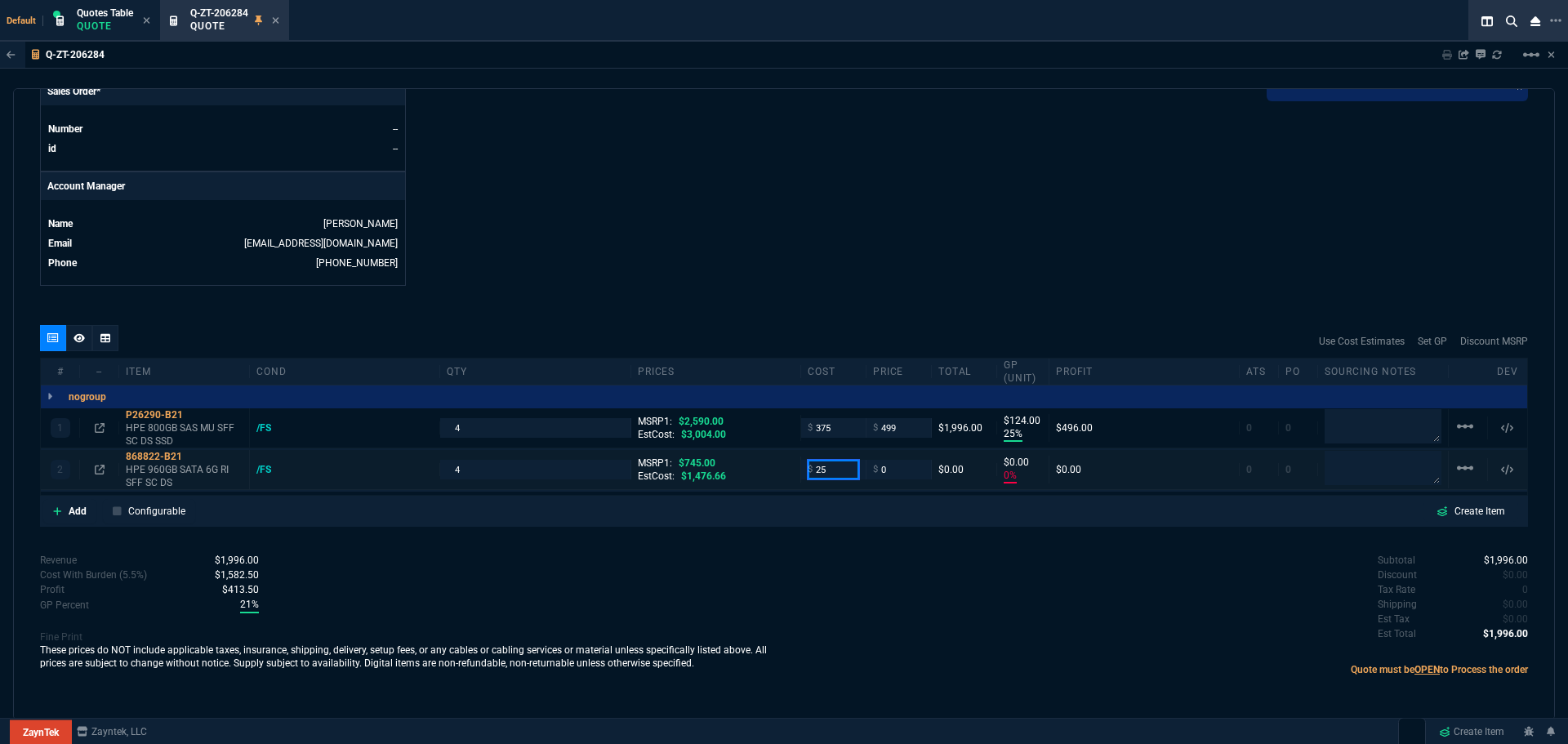
type input "250"
type input "-100"
type input "-25"
type input "250"
click at [1366, 474] on textarea at bounding box center [1383, 467] width 117 height 34
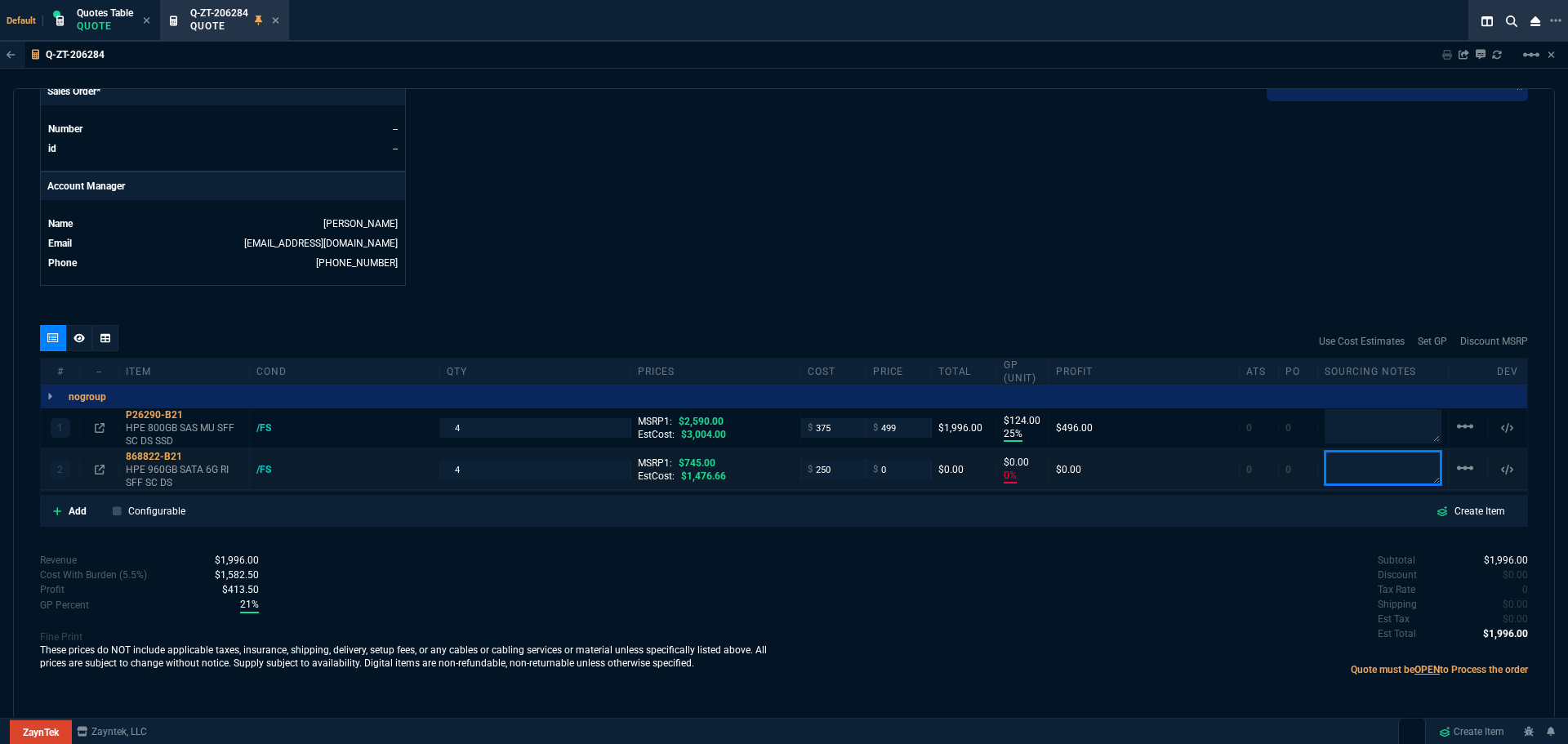
type input "250"
type input "-250"
click at [1456, 426] on mat-icon "linear_scale" at bounding box center [1465, 426] width 20 height 20
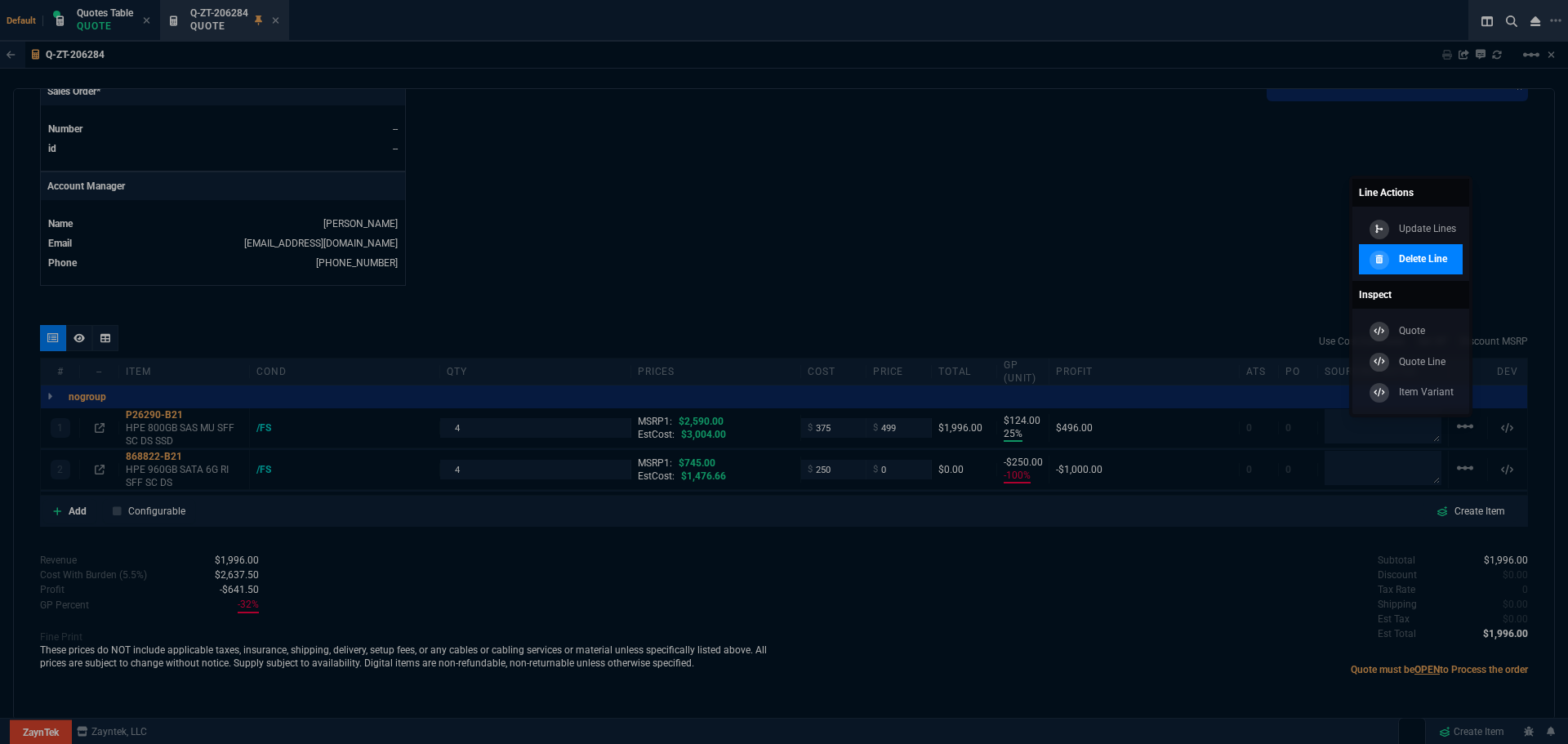
click at [1410, 260] on p "Delete Line" at bounding box center [1423, 259] width 48 height 14
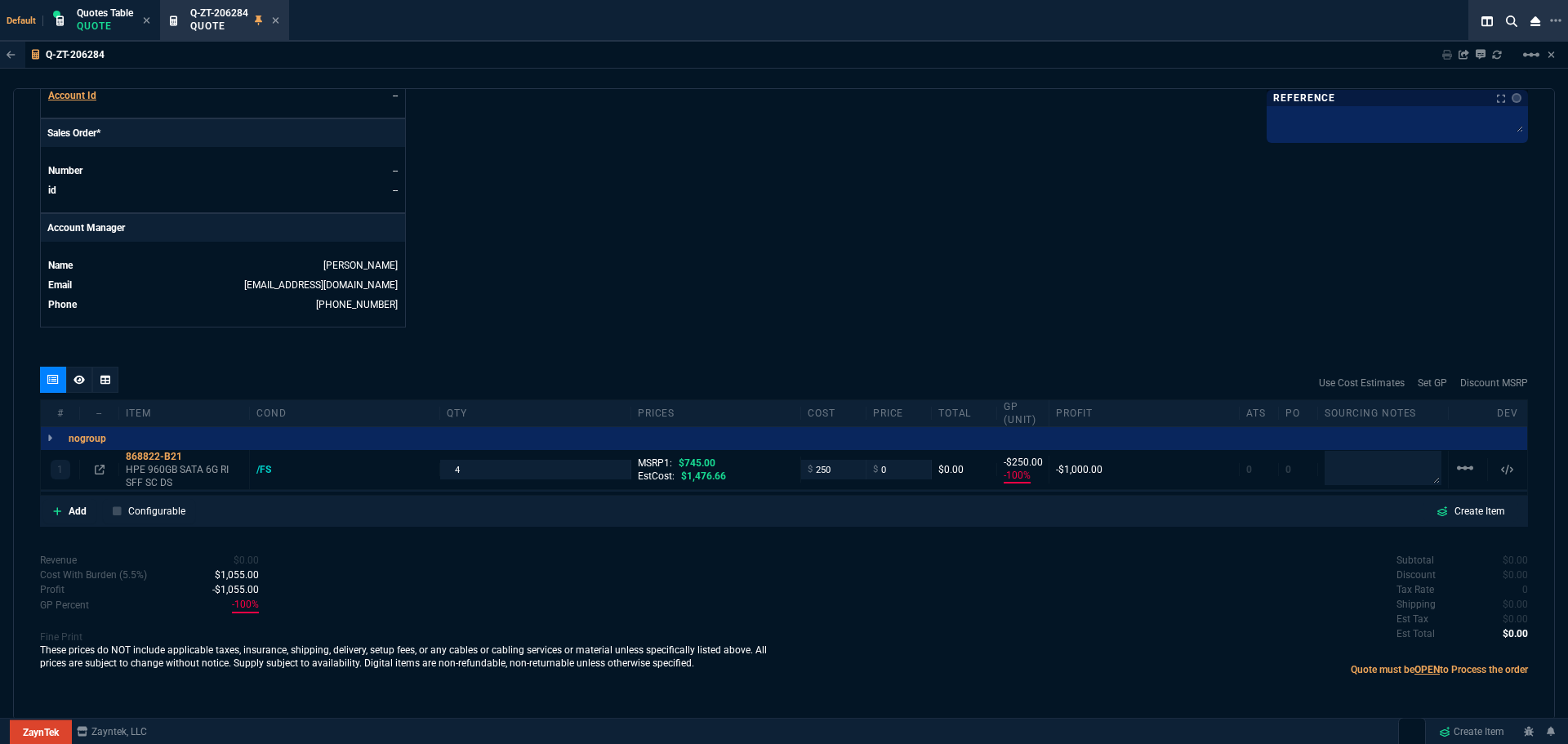
type input "-100"
type input "-250"
type input "100"
click at [1336, 465] on textarea at bounding box center [1383, 467] width 117 height 33
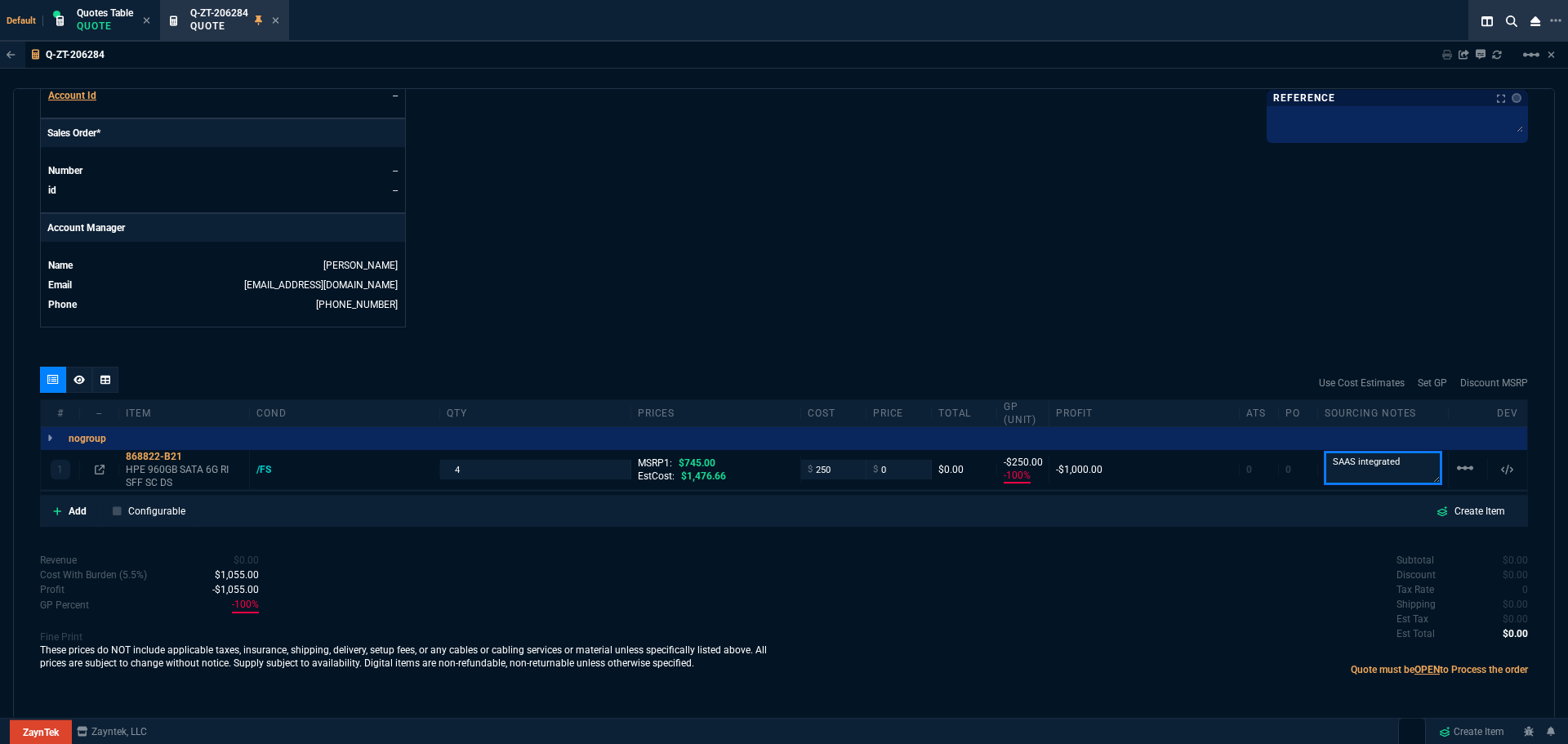
type textarea "SAAS integrated"
click at [194, 458] on icon at bounding box center [193, 456] width 9 height 10
click at [886, 473] on input "0" at bounding box center [899, 469] width 52 height 19
type input "425"
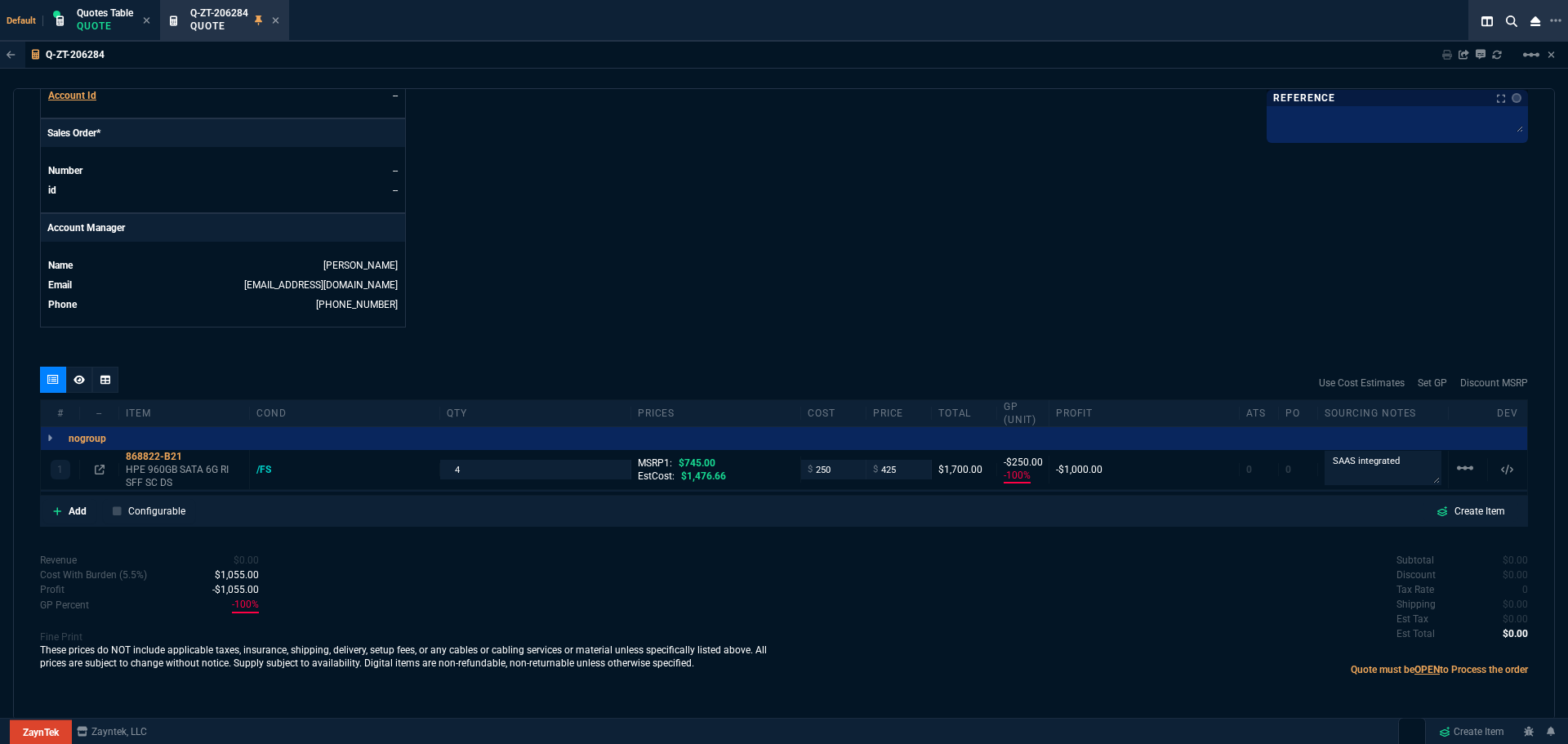
type input "425"
type input "41"
type input "175"
type input "43"
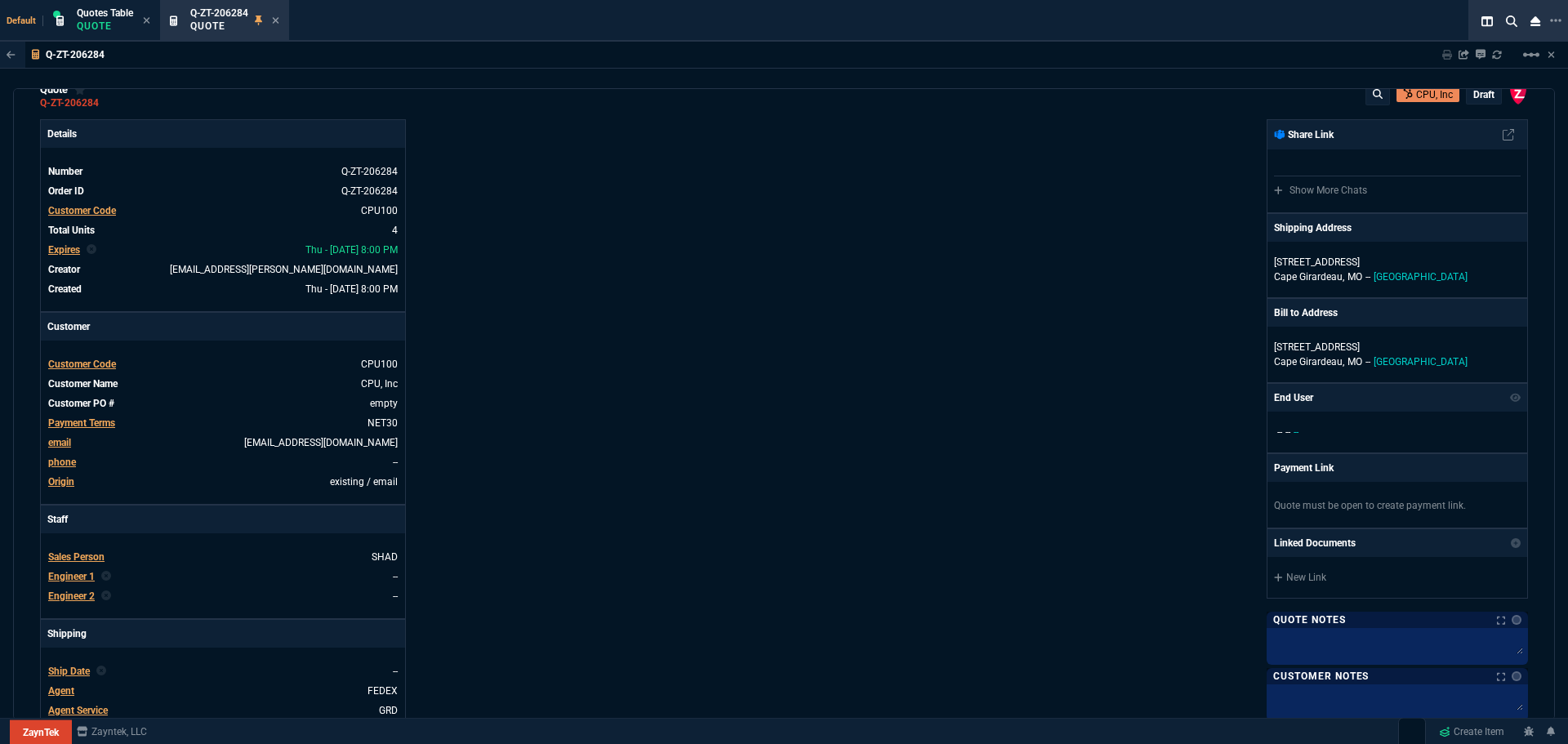
scroll to position [0, 0]
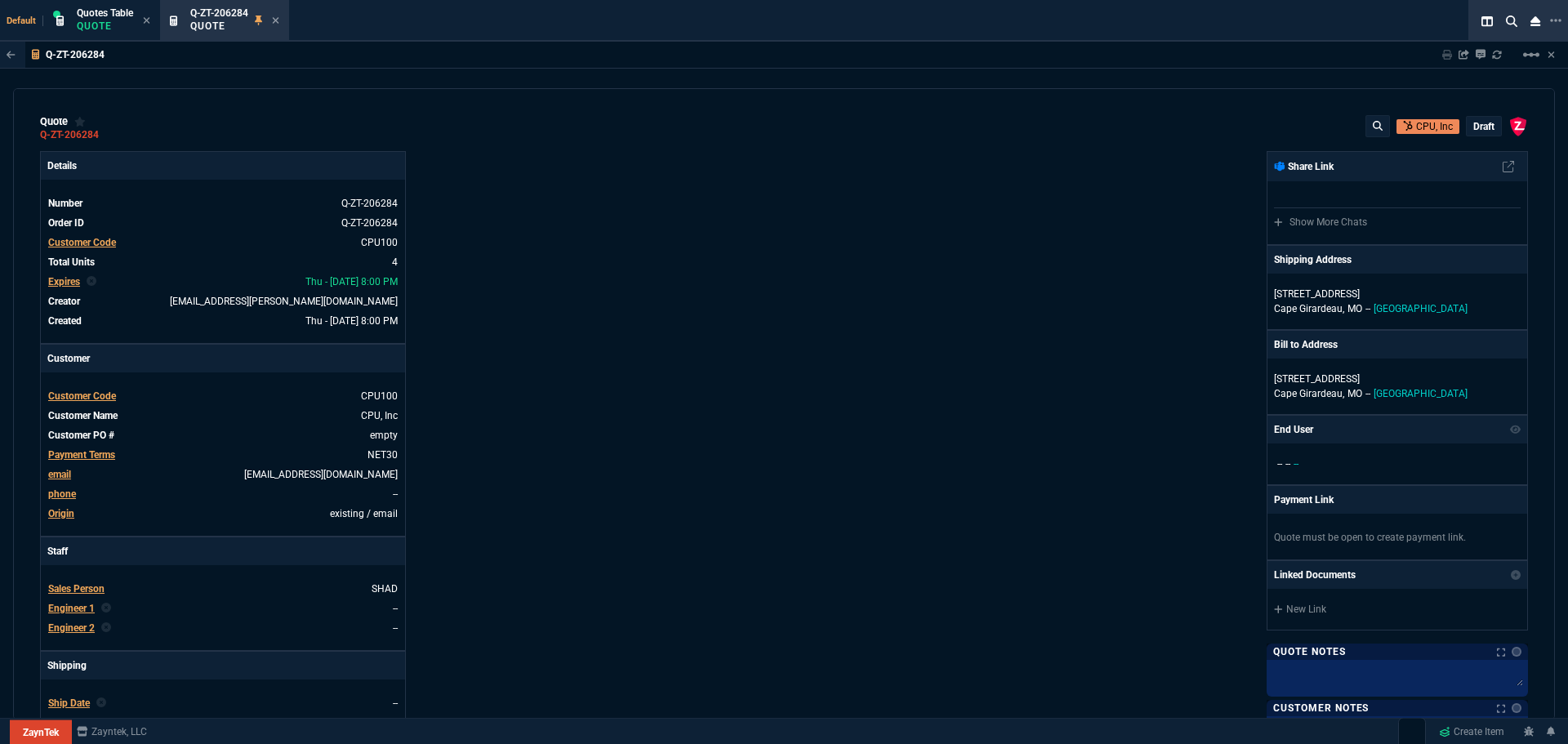
click at [1474, 123] on p "draft" at bounding box center [1484, 126] width 21 height 13
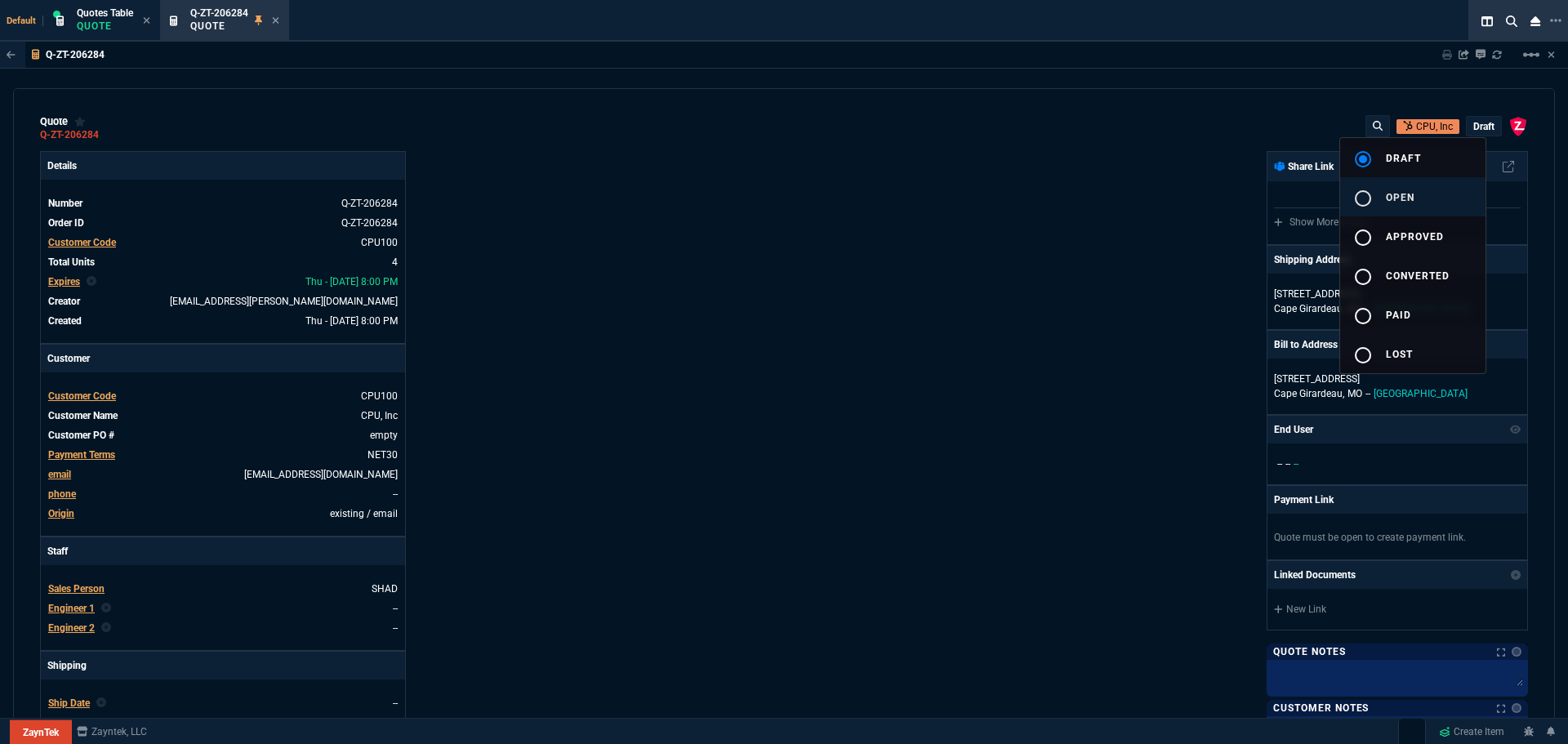
click at [1358, 191] on mat-icon "radio_button_unchecked" at bounding box center [1363, 198] width 20 height 20
type input "41"
type input "175"
type input "43"
click at [582, 384] on div at bounding box center [784, 372] width 1568 height 744
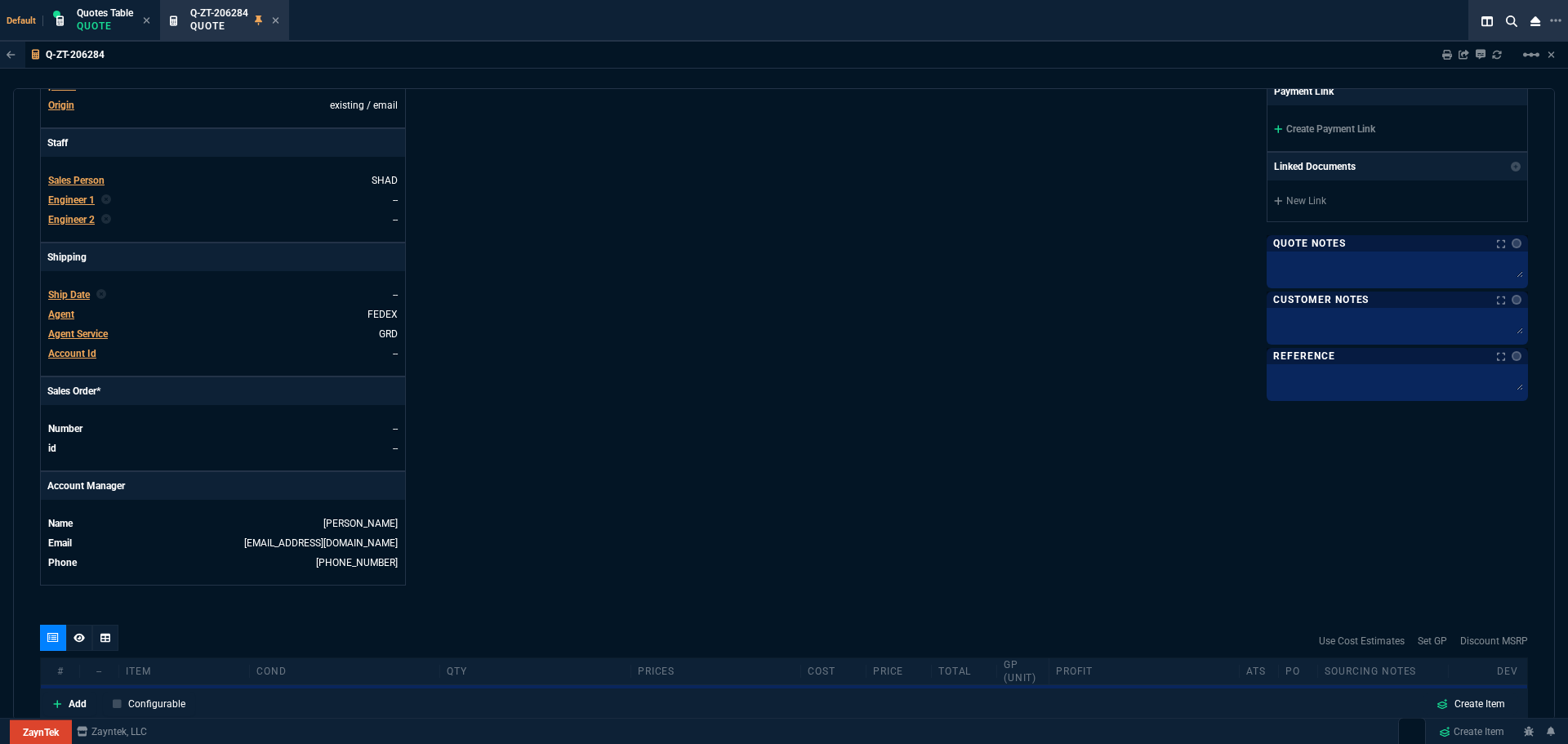
scroll to position [649, 0]
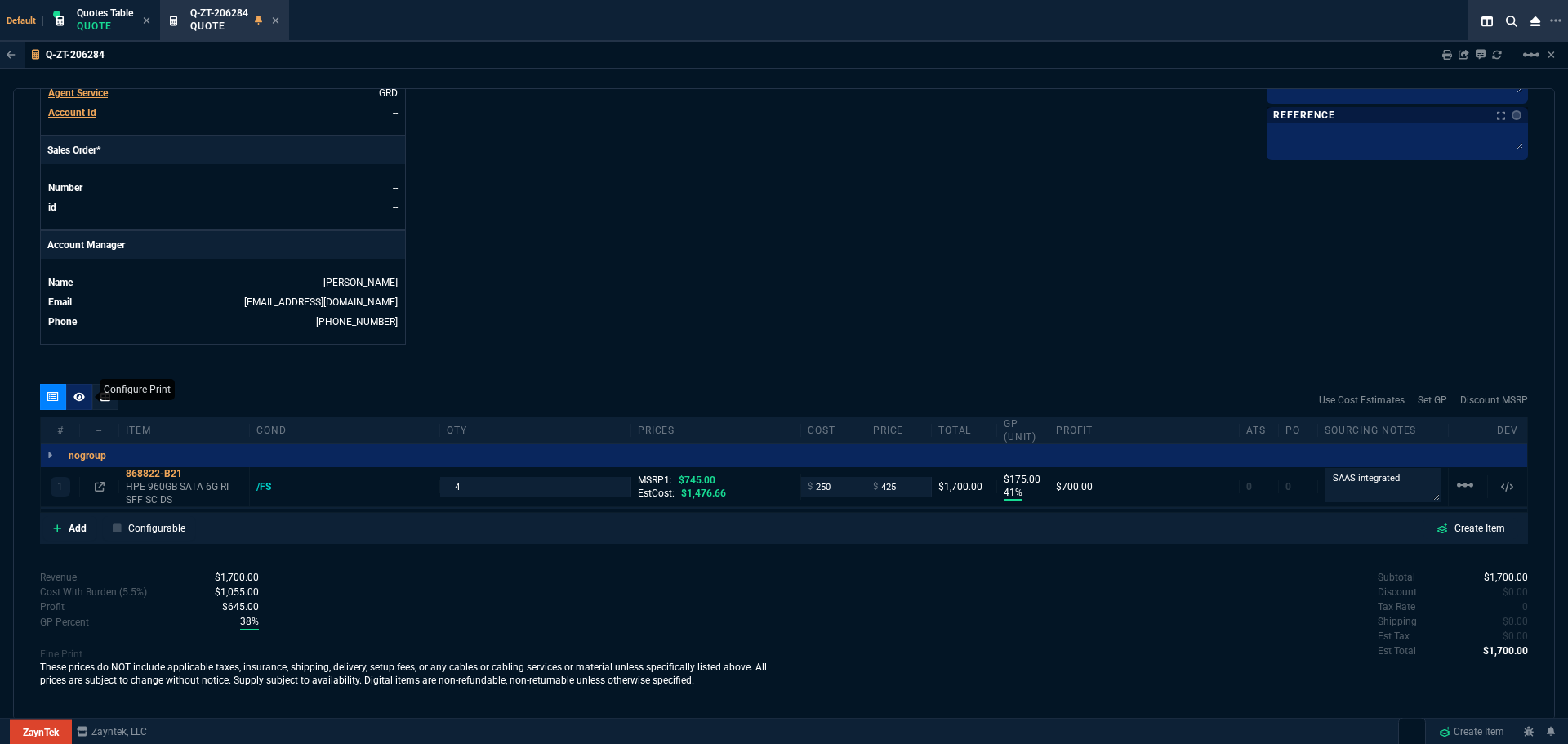
click at [78, 394] on icon at bounding box center [79, 396] width 11 height 9
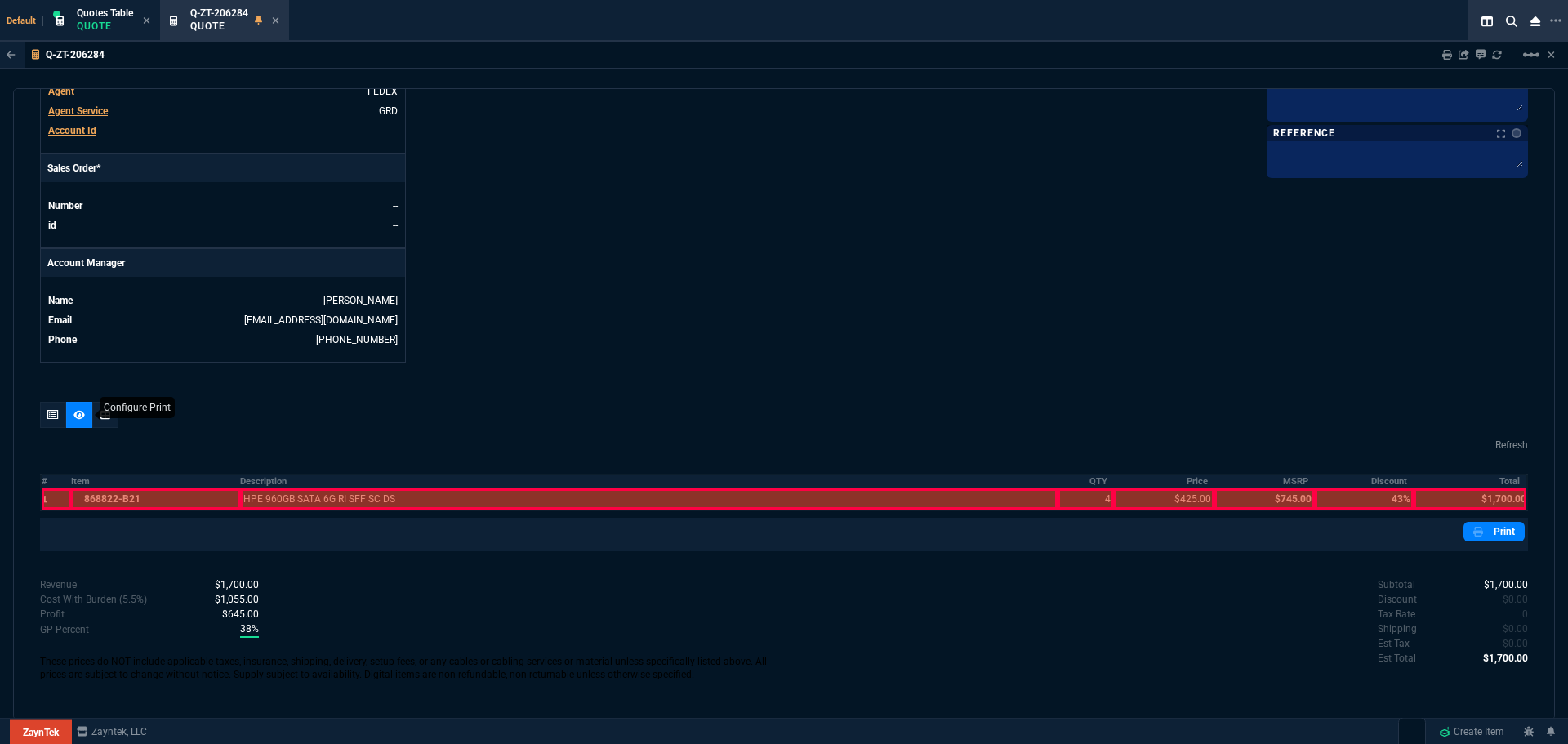
scroll to position [631, 0]
click at [256, 472] on nx-fornida-quote-printed-lines-table "Refresh # Item Description QTY Price MSRP Discount Total 1 868822-B21 HPE 960GB…" at bounding box center [784, 473] width 1488 height 76
click at [260, 477] on th "Description" at bounding box center [649, 481] width 818 height 14
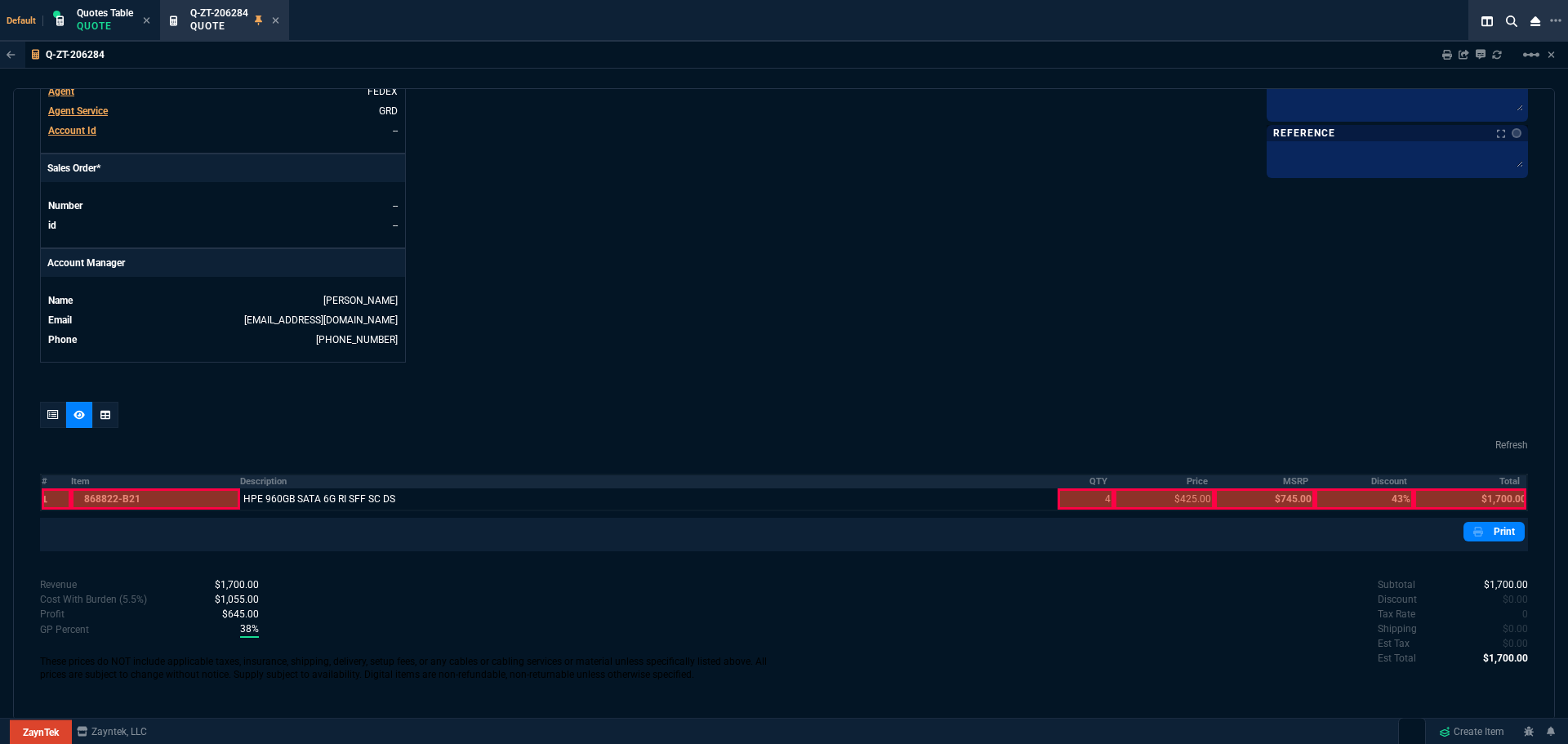
click at [255, 487] on th "Description" at bounding box center [649, 481] width 818 height 14
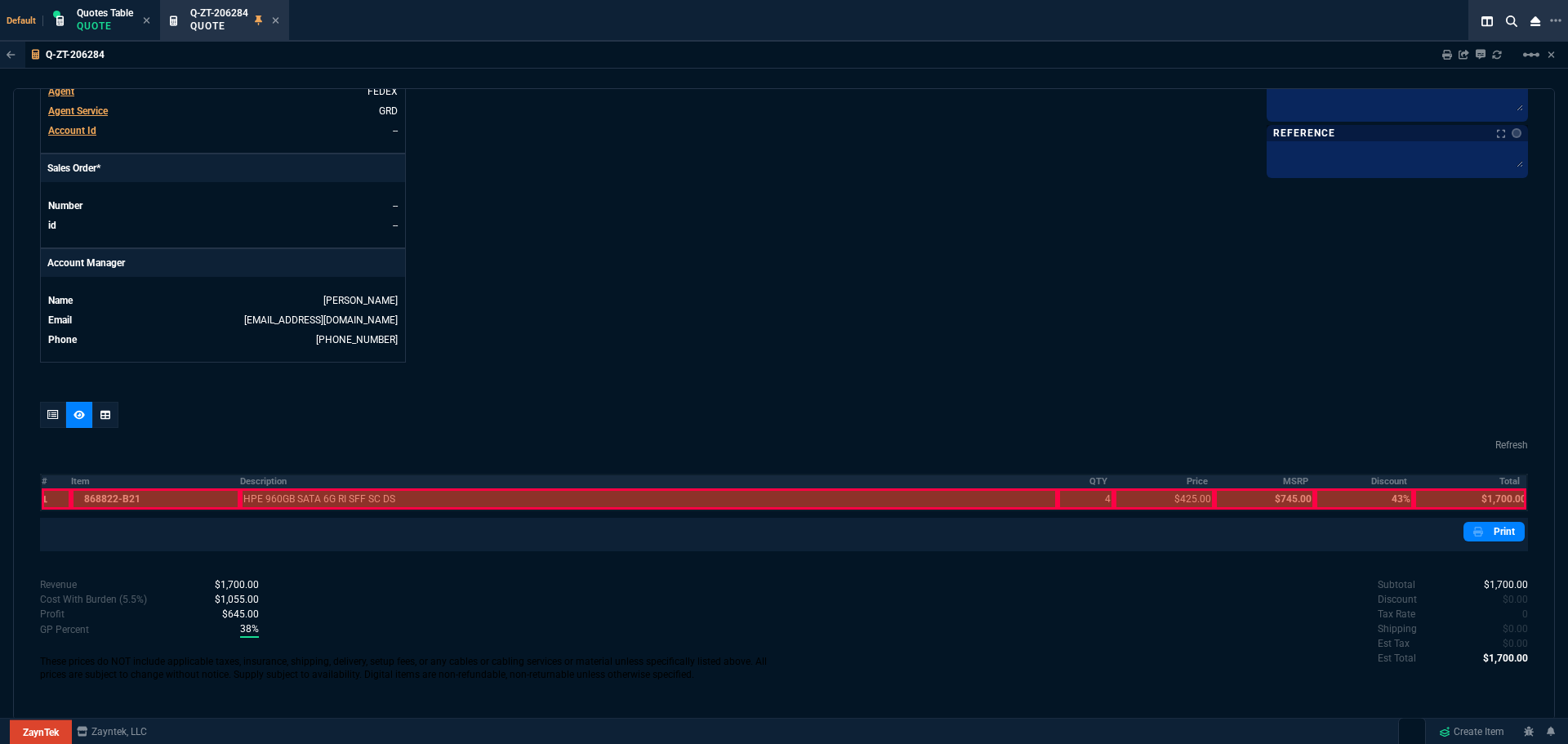
click at [39, 481] on div "quote Q-ZT-206284 CPU, Inc open ZaynTek, LLC [STREET_ADDRESS] Details Number Q-…" at bounding box center [784, 404] width 1543 height 632
click at [46, 484] on th "#" at bounding box center [56, 481] width 31 height 14
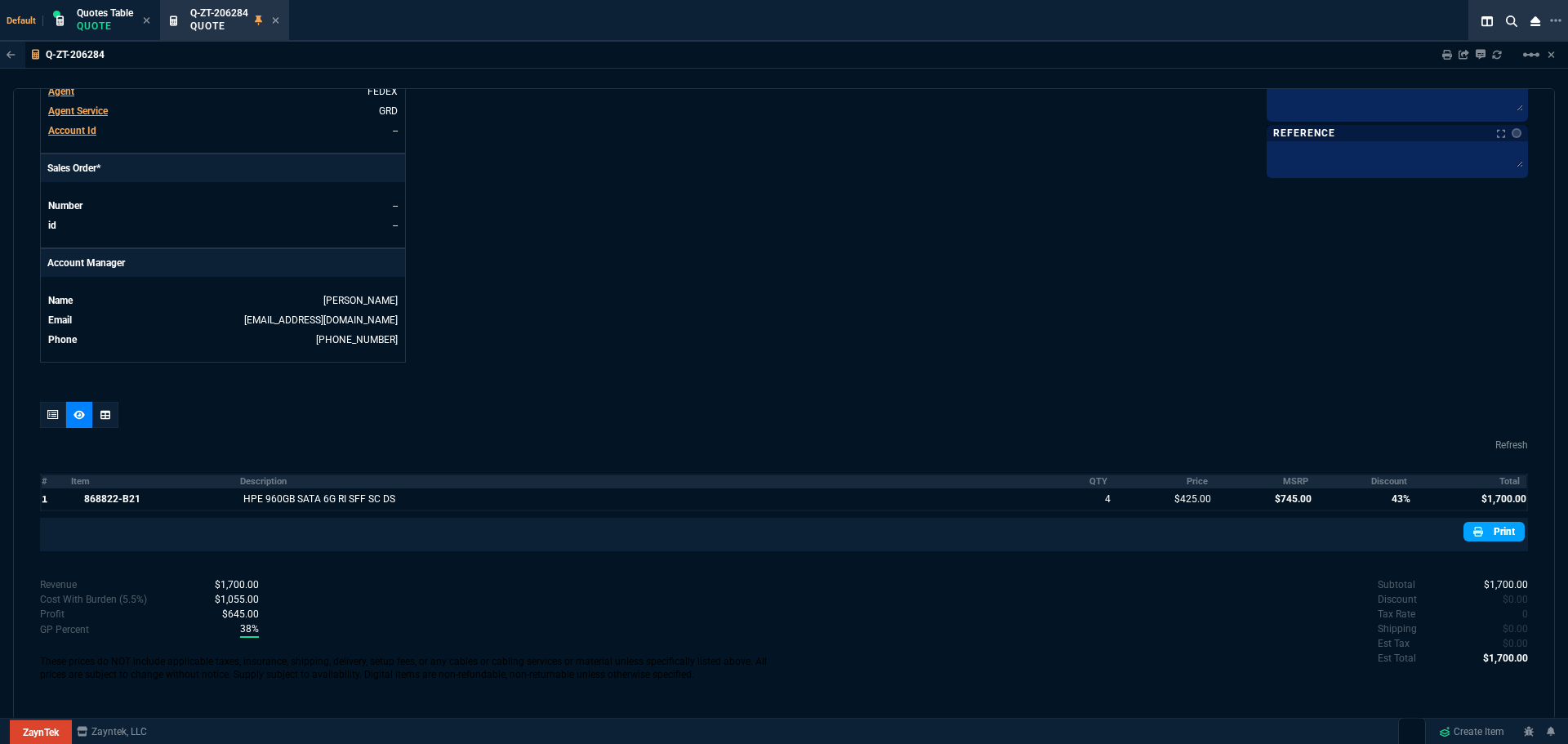
click at [1490, 529] on link "Print" at bounding box center [1494, 531] width 61 height 20
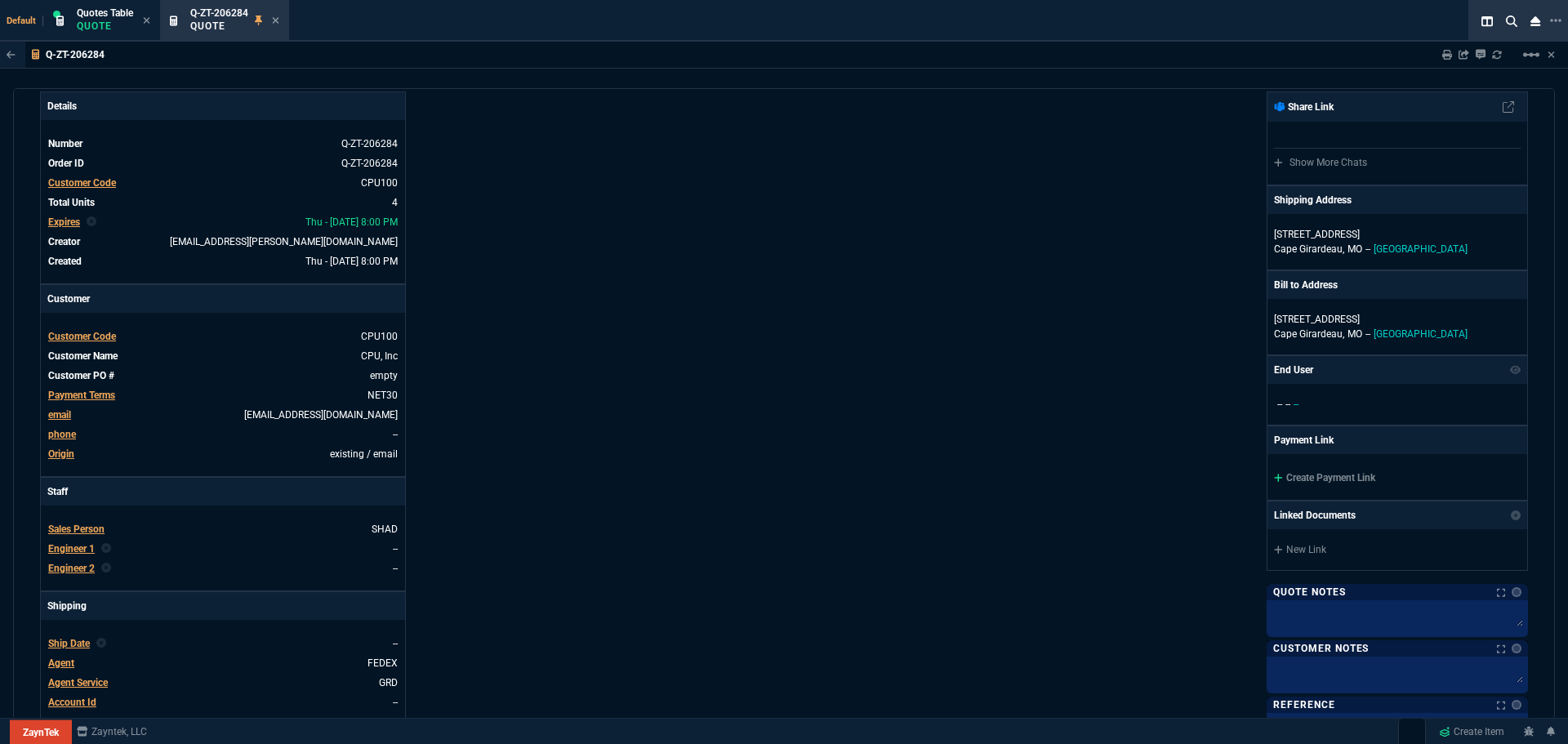
scroll to position [0, 0]
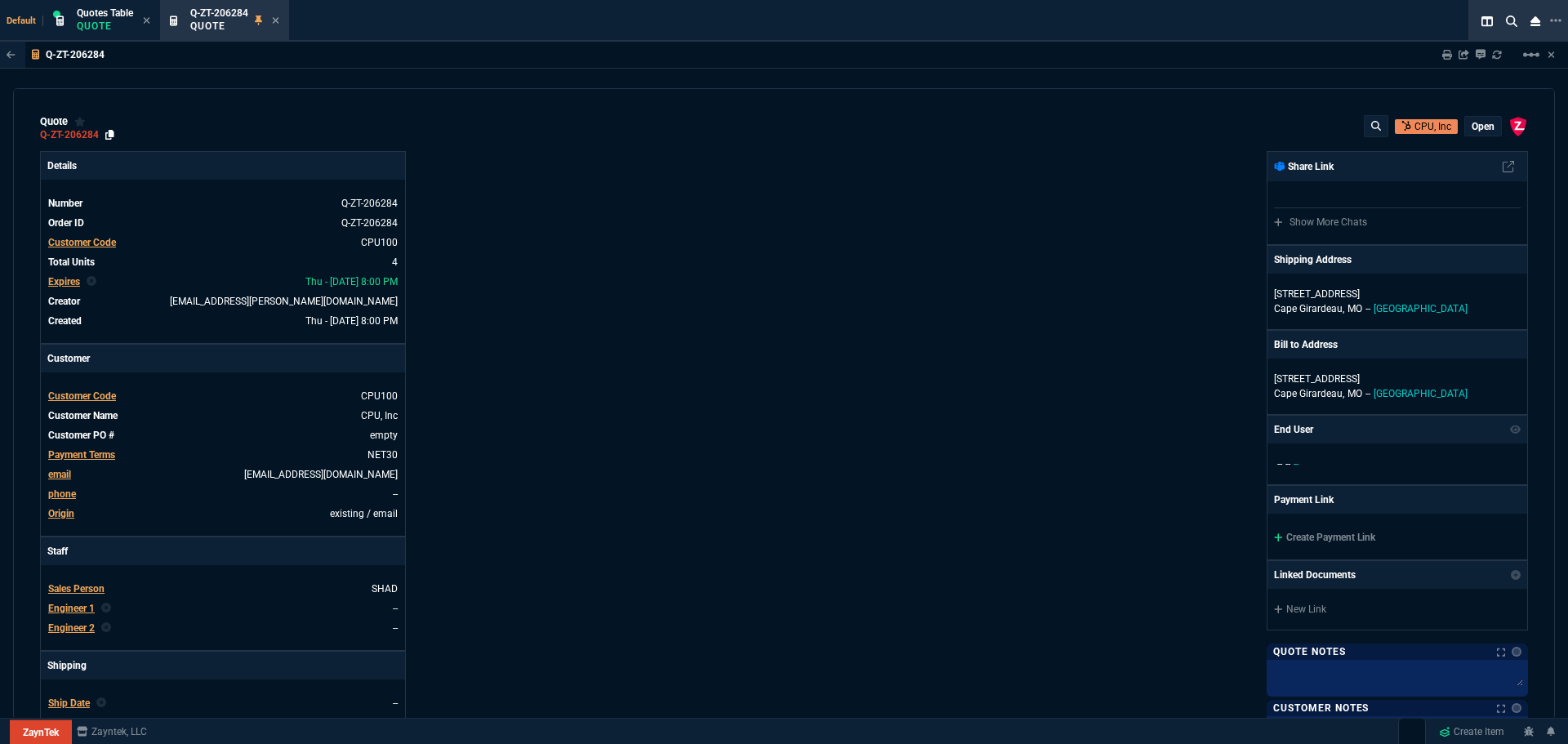
click at [110, 134] on icon at bounding box center [109, 135] width 9 height 10
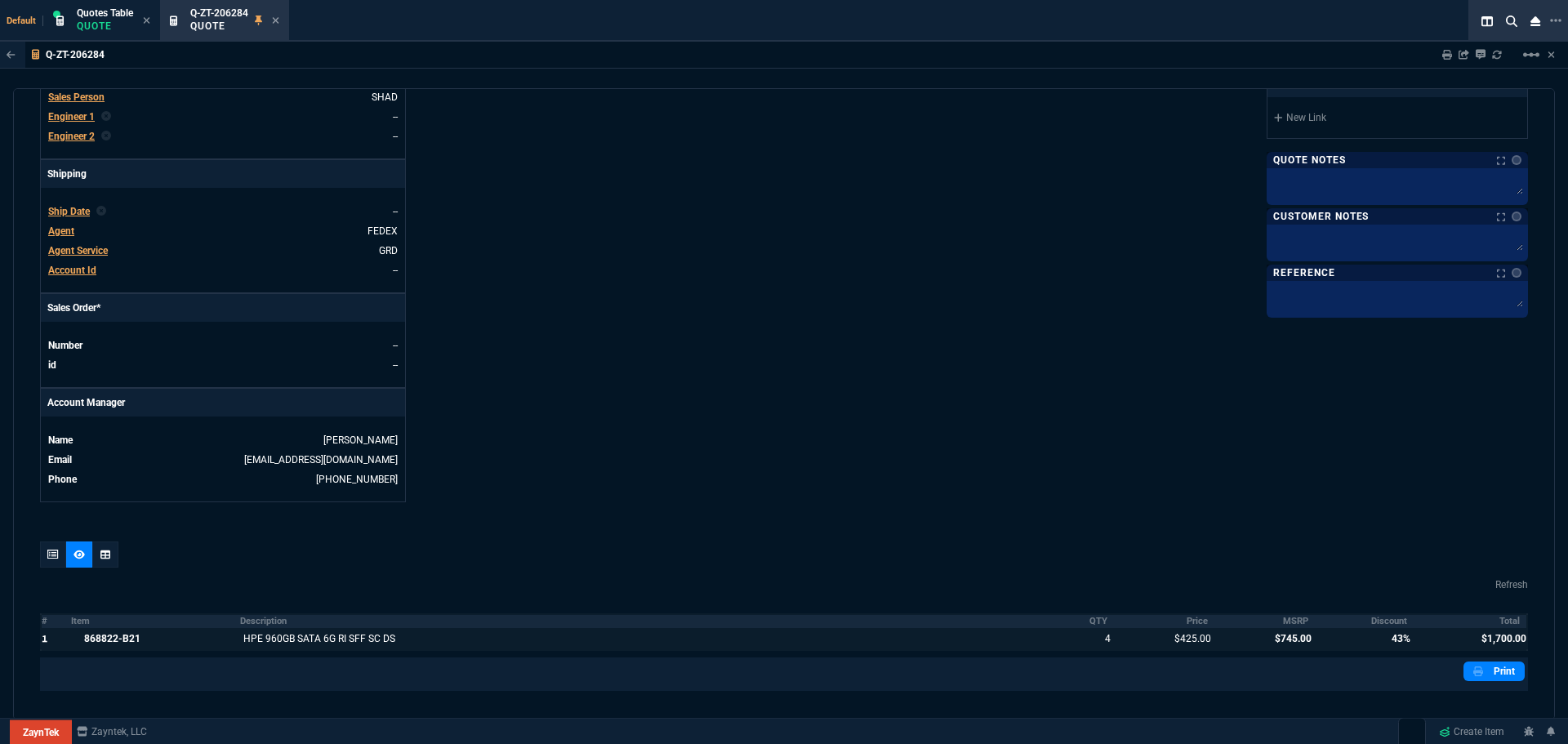
scroll to position [631, 0]
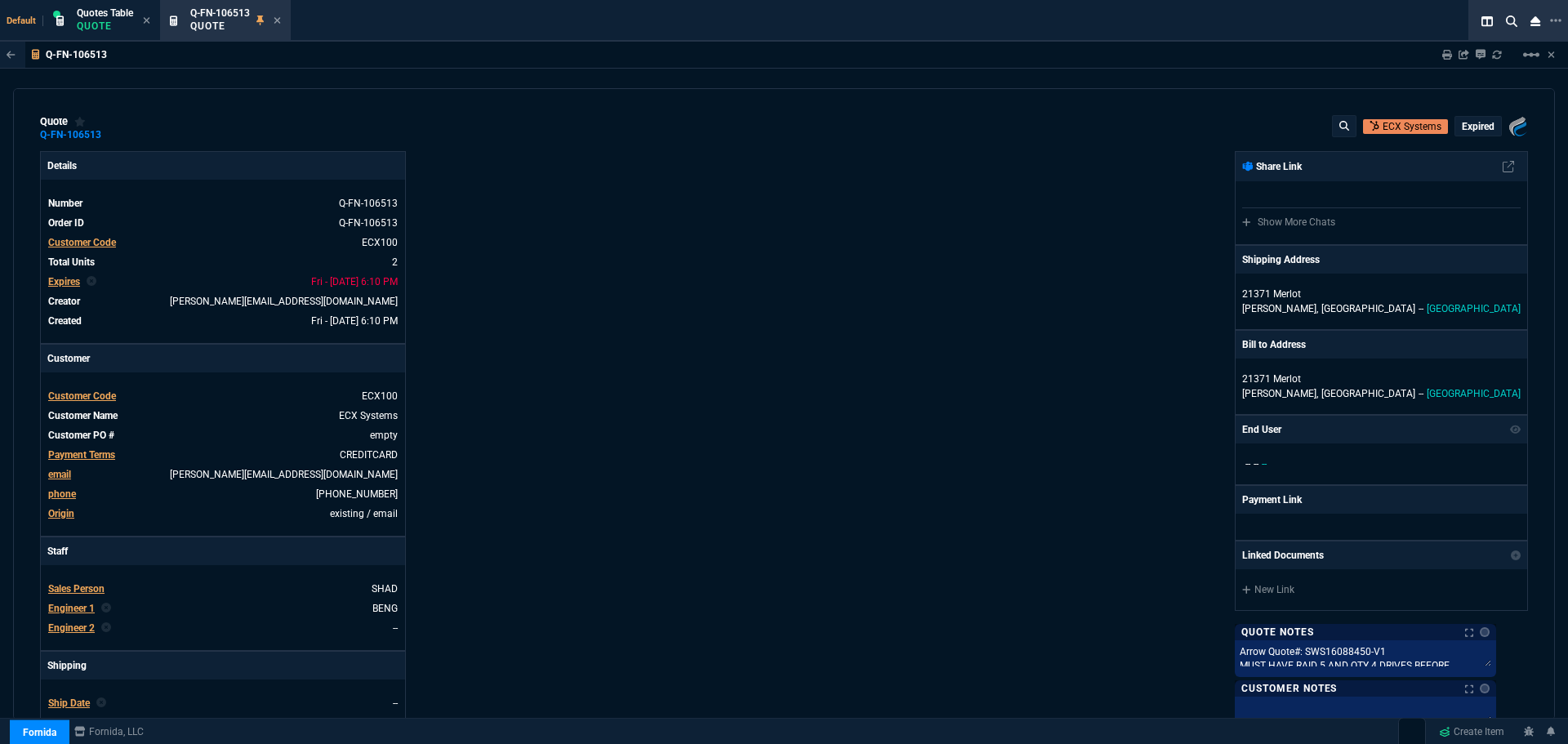
select select "4: SHAD"
click at [97, 18] on span "Quotes Table" at bounding box center [104, 13] width 56 height 11
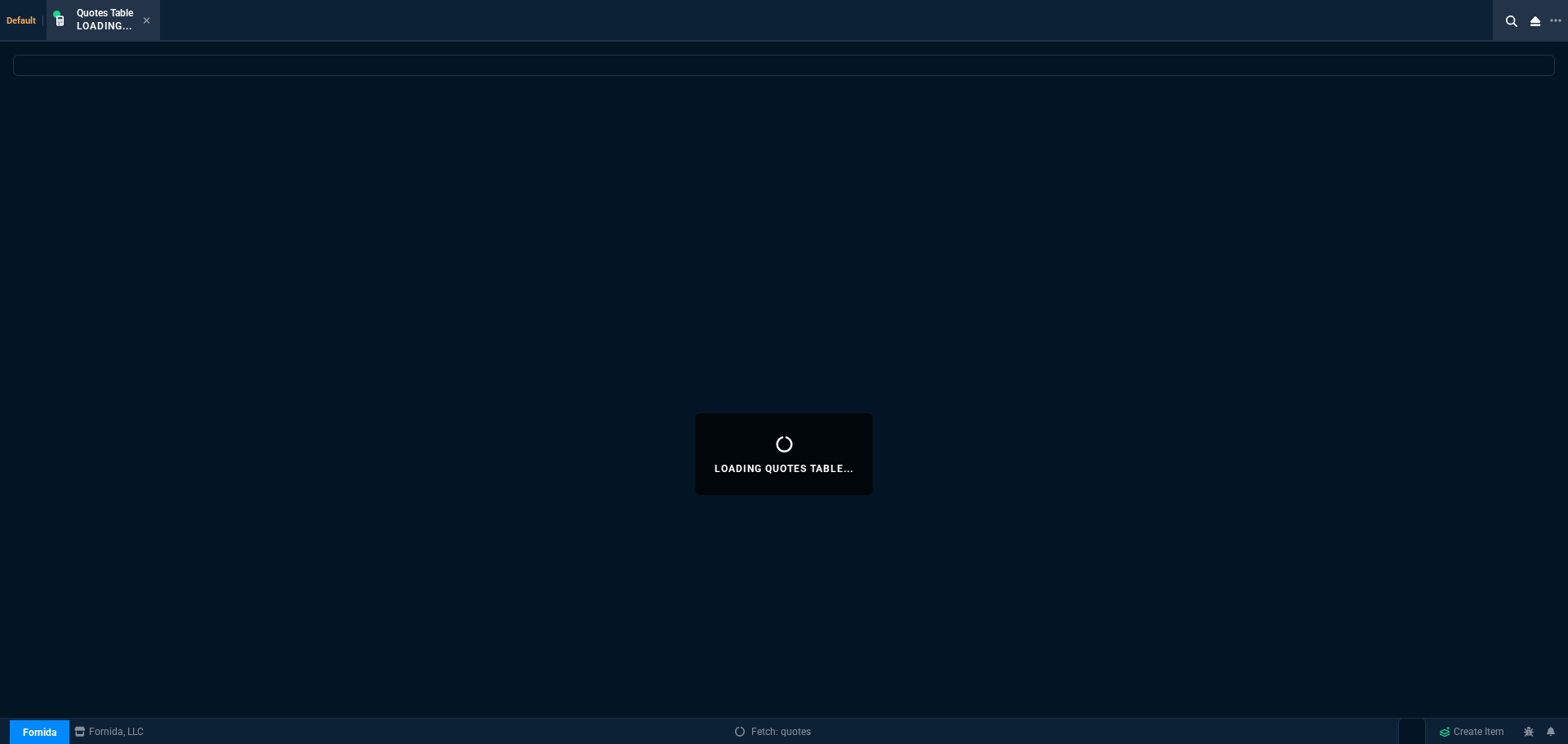
select select
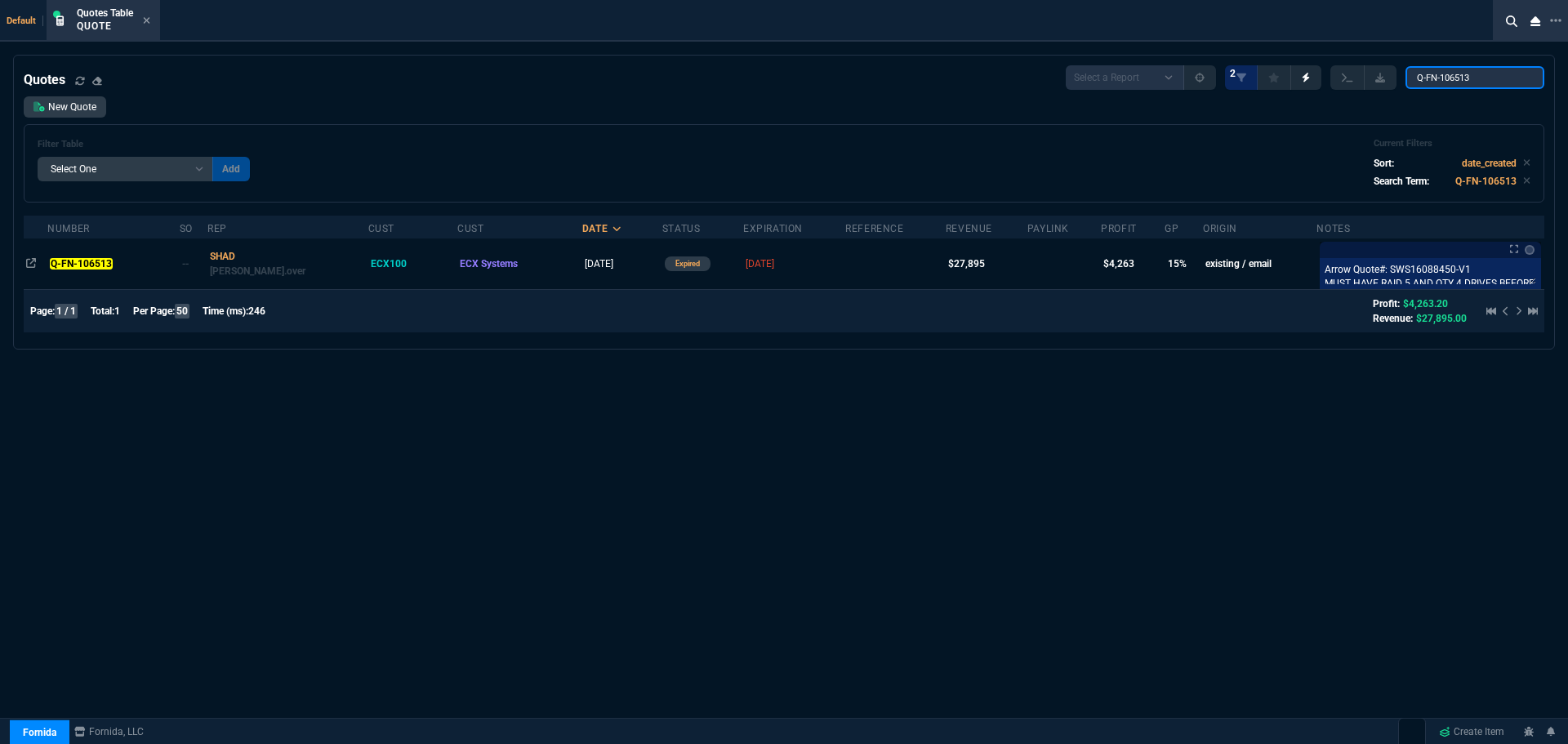
click at [1496, 76] on input "Q-FN-106513" at bounding box center [1476, 77] width 139 height 23
click at [1495, 76] on input "Q-FN-106513" at bounding box center [1476, 77] width 139 height 23
click at [1494, 76] on input "Q-FN-106513" at bounding box center [1476, 77] width 139 height 23
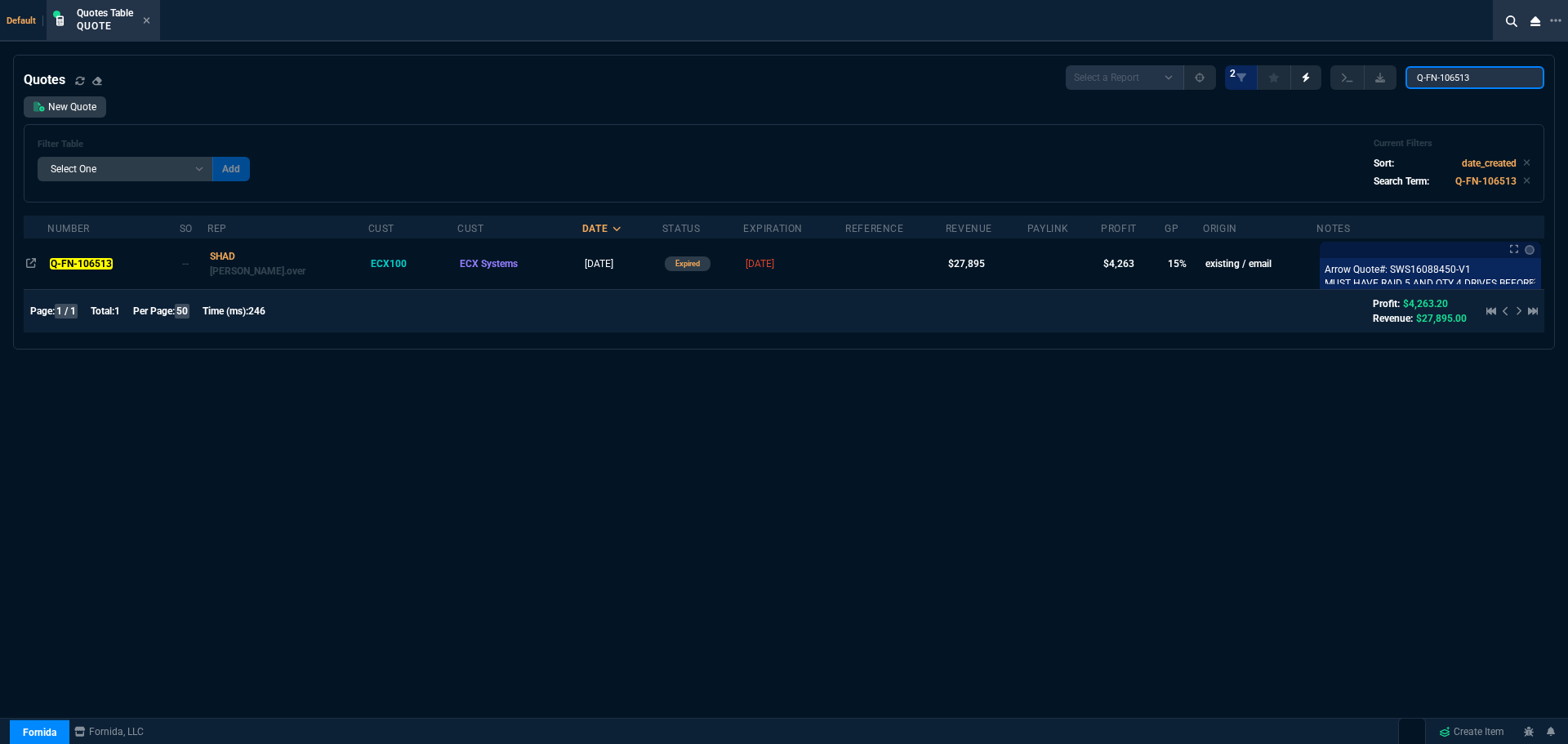
click at [1492, 75] on input "Q-FN-106513" at bounding box center [1476, 77] width 139 height 23
click at [1492, 75] on input "Q-FN-106513" at bounding box center [1476, 77] width 139 height 23
paste input "7140"
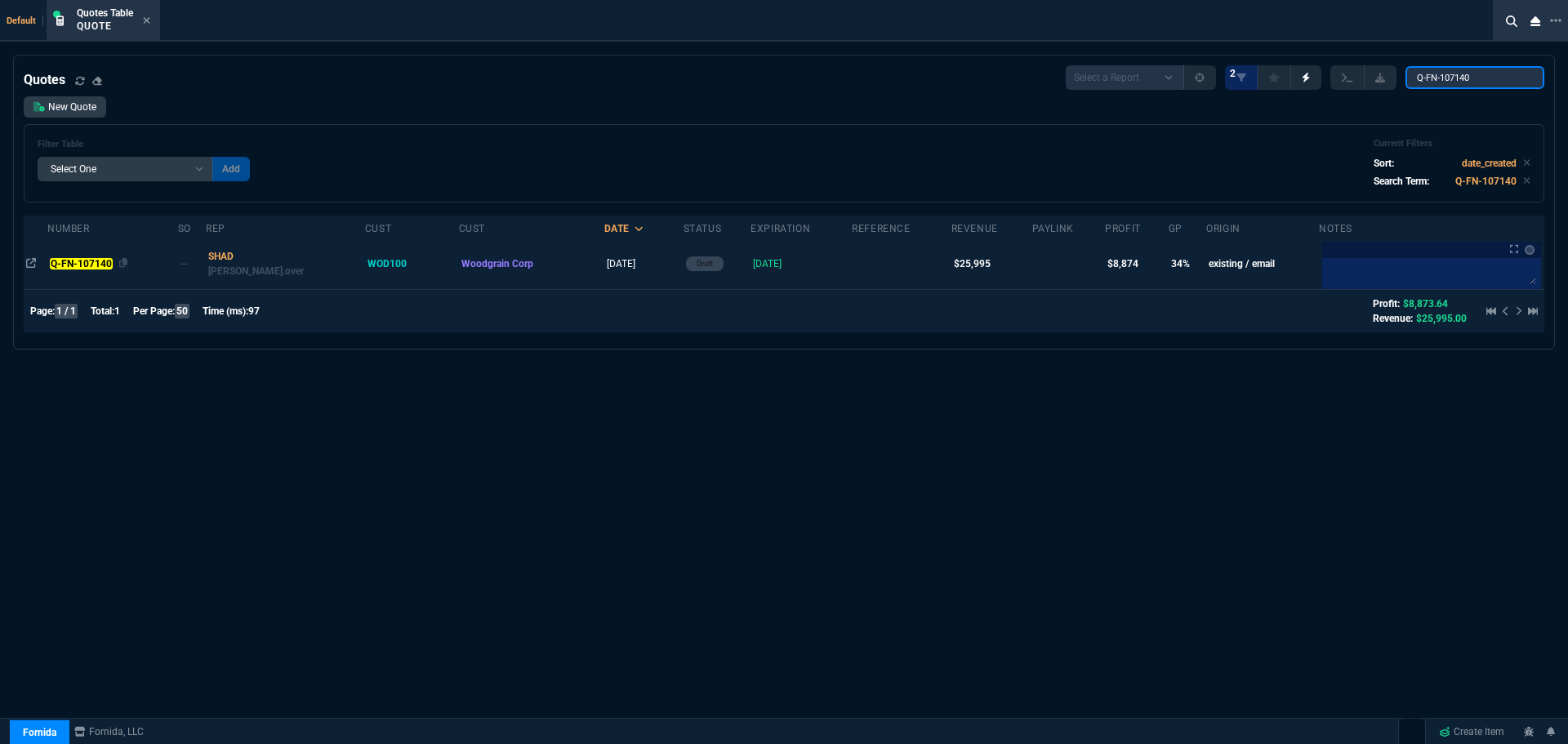
type input "Q-FN-107140"
click at [87, 262] on mark "Q-FN-107140" at bounding box center [81, 263] width 62 height 11
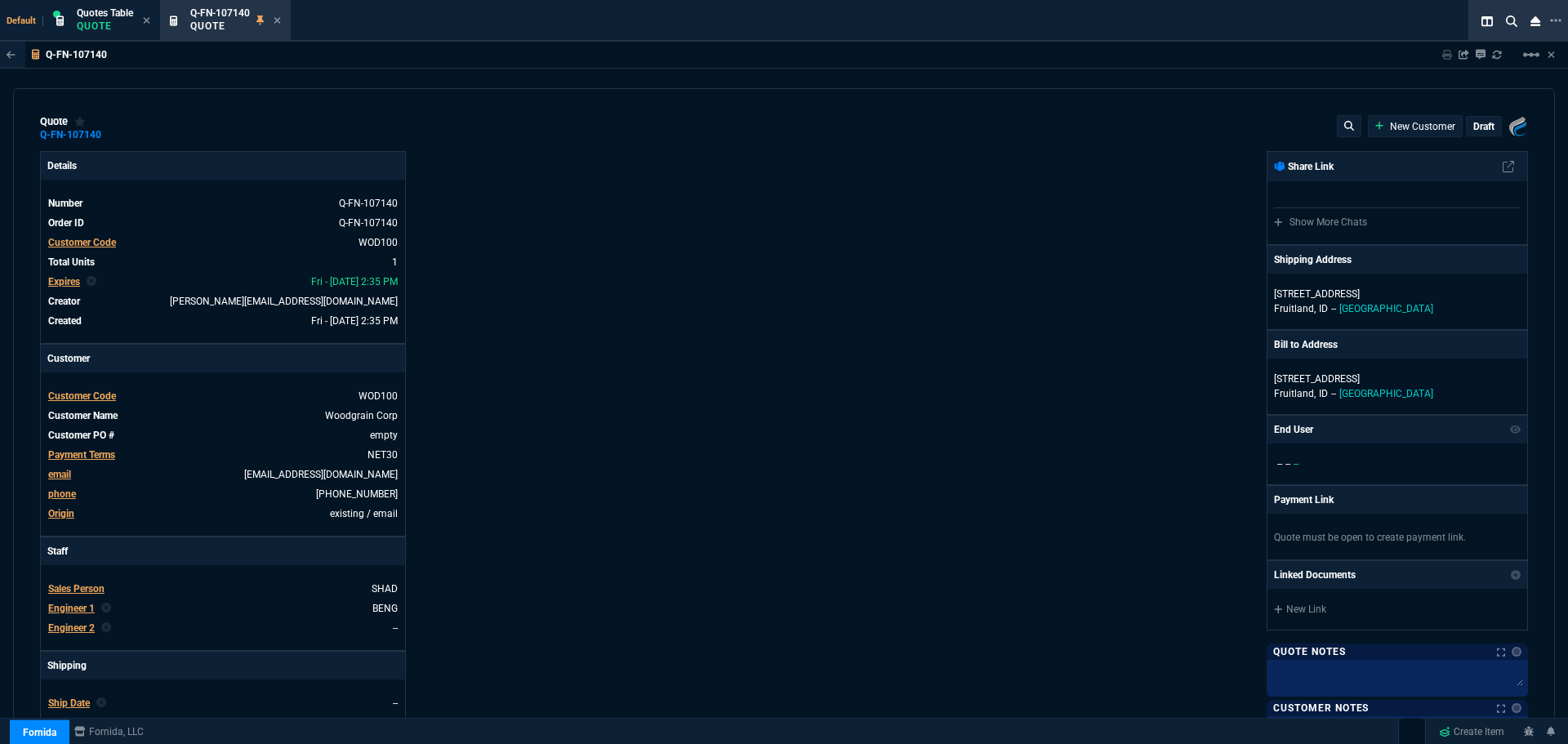
type input "38"
type input "9766"
type input "73"
click at [1487, 122] on div "draft" at bounding box center [1484, 126] width 34 height 19
click at [1478, 126] on p "draft" at bounding box center [1484, 126] width 21 height 13
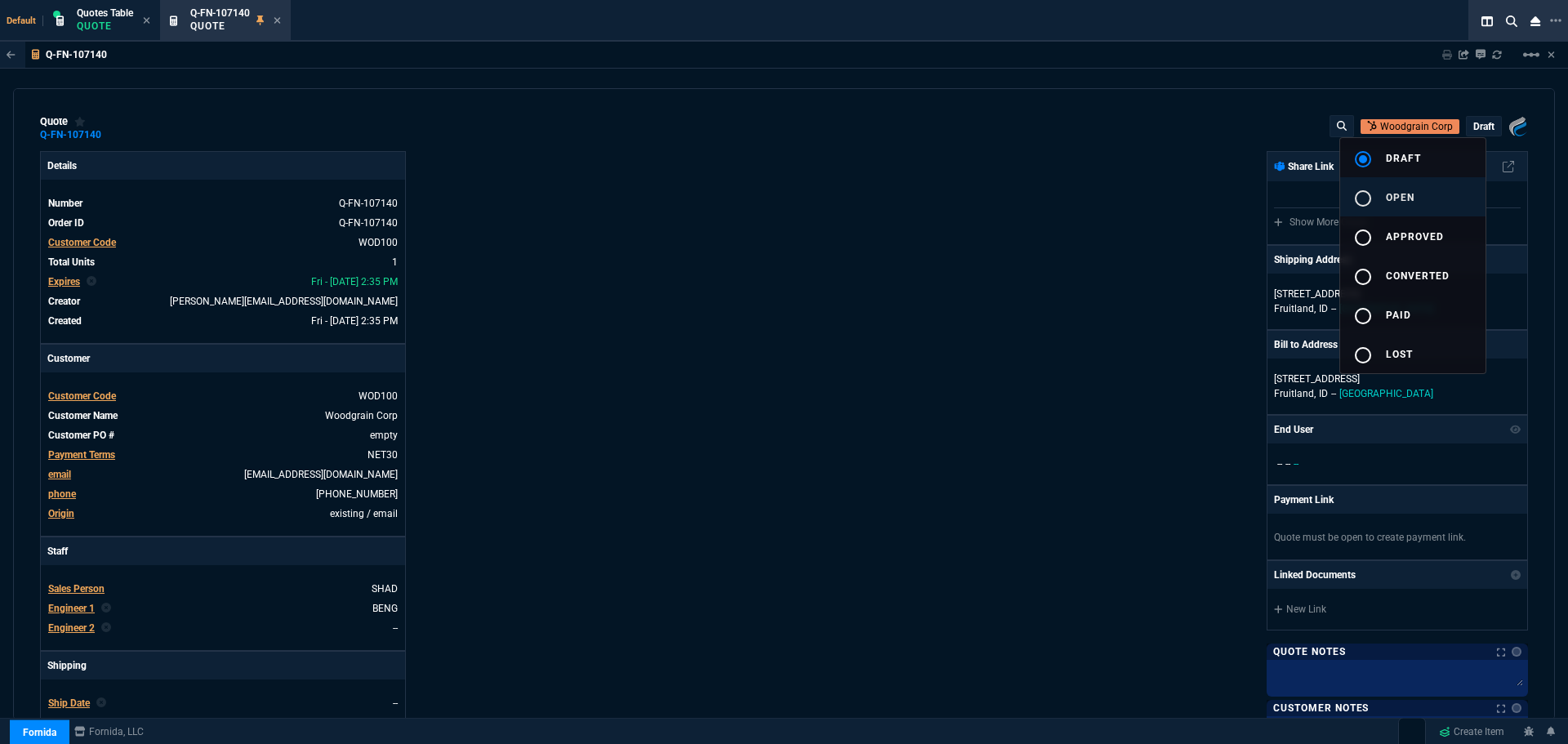
click at [1381, 193] on div "radio_button_unchecked" at bounding box center [1369, 198] width 33 height 20
click at [1014, 299] on div at bounding box center [784, 372] width 1568 height 744
type input "38"
type input "9766"
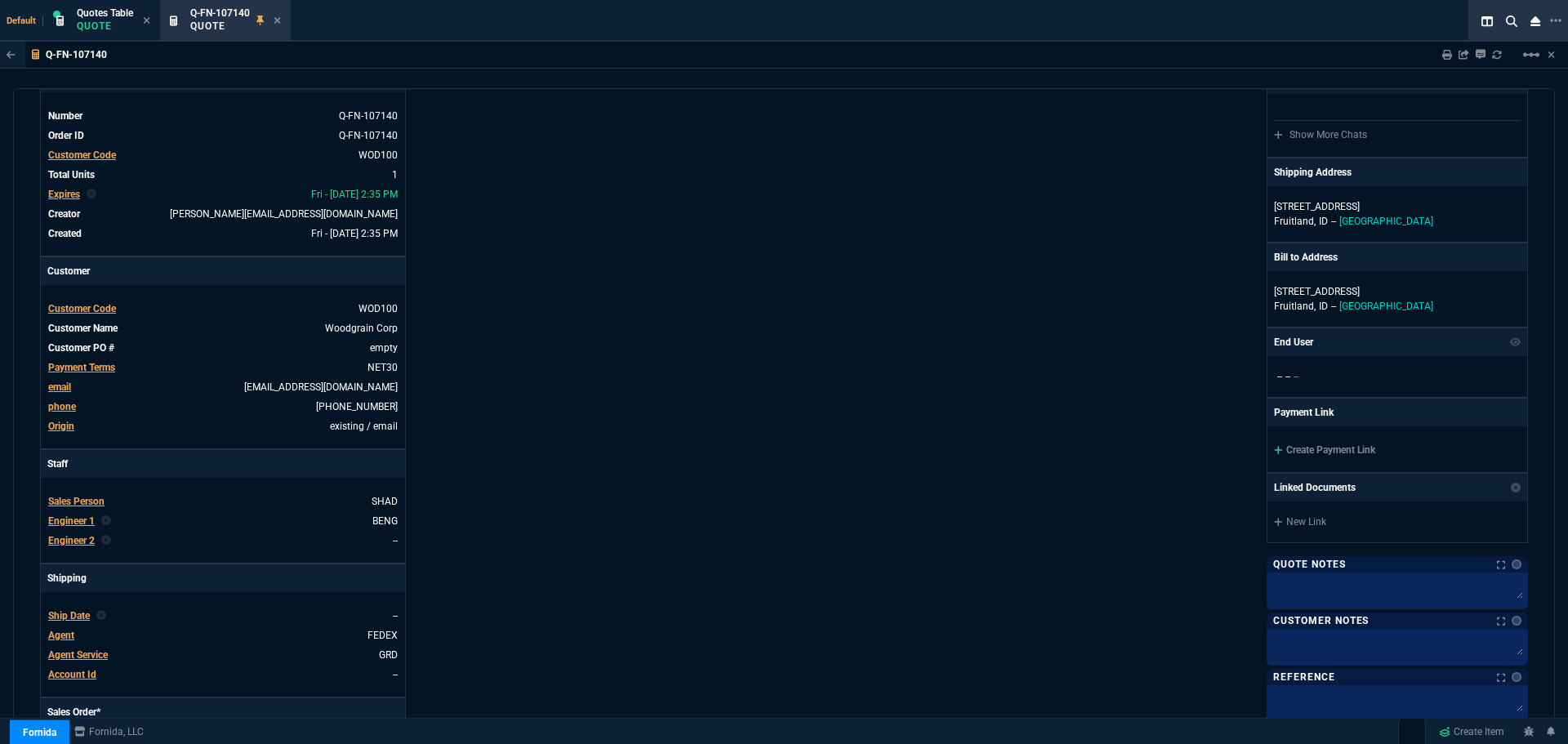
type input "73"
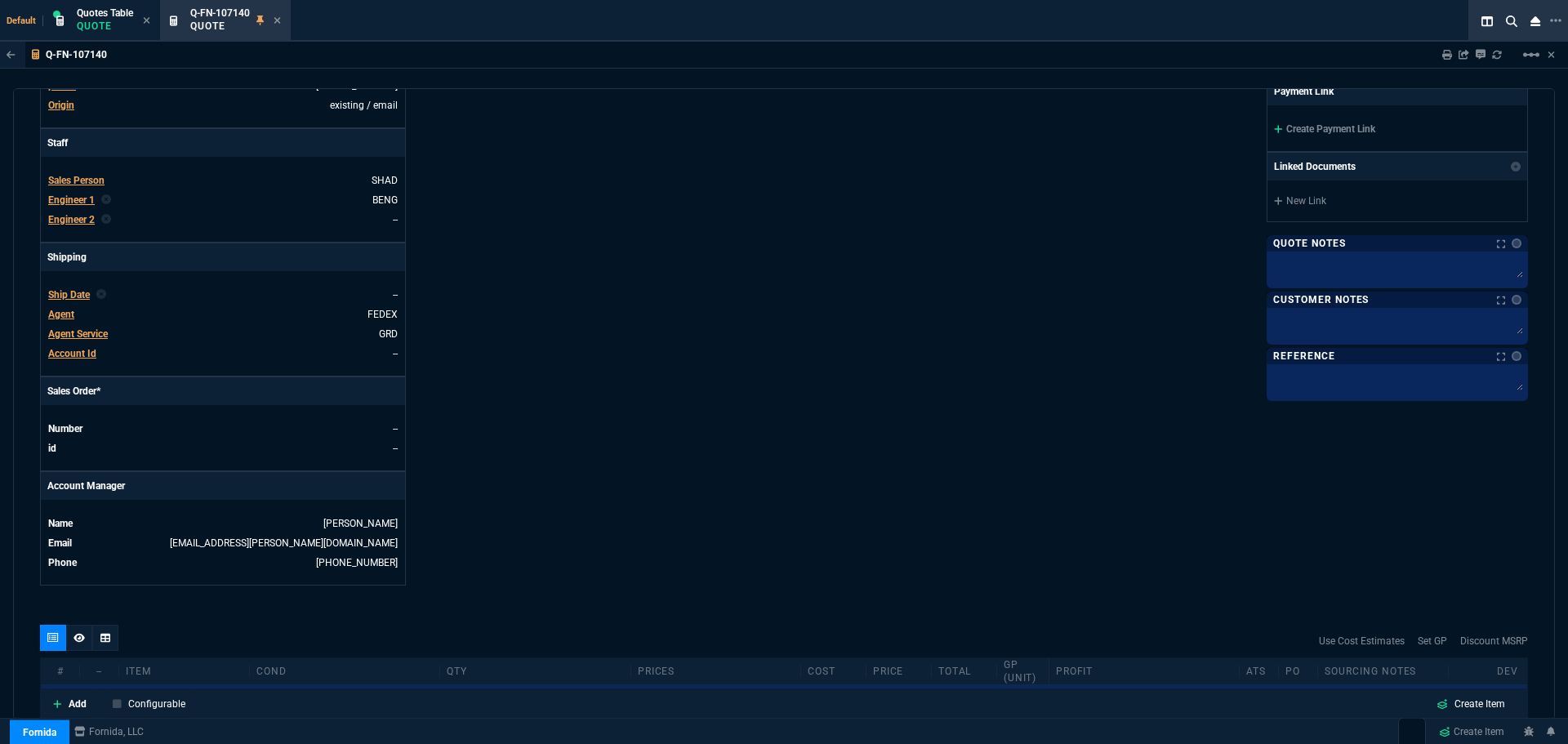
scroll to position [721, 0]
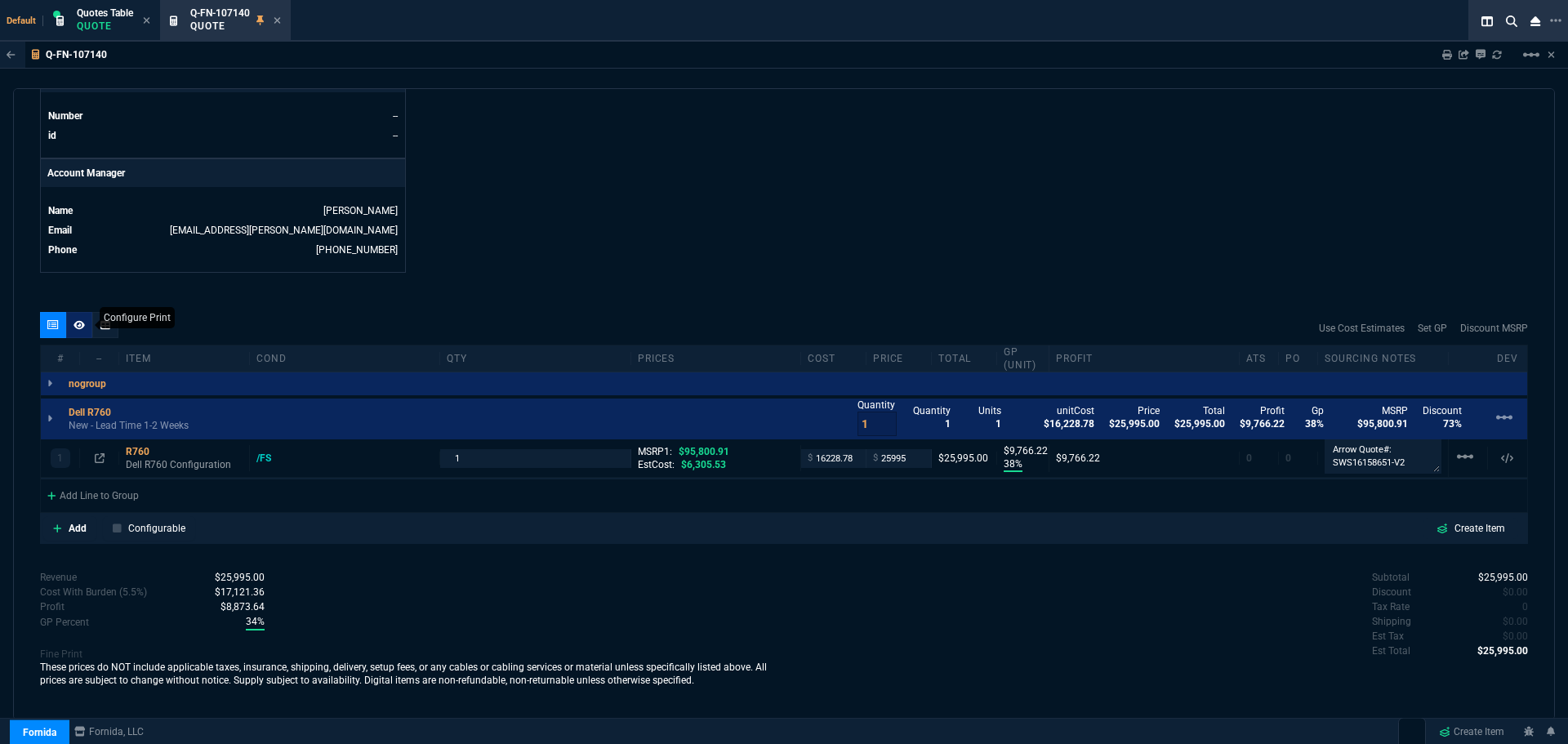
click at [76, 329] on icon at bounding box center [79, 325] width 11 height 10
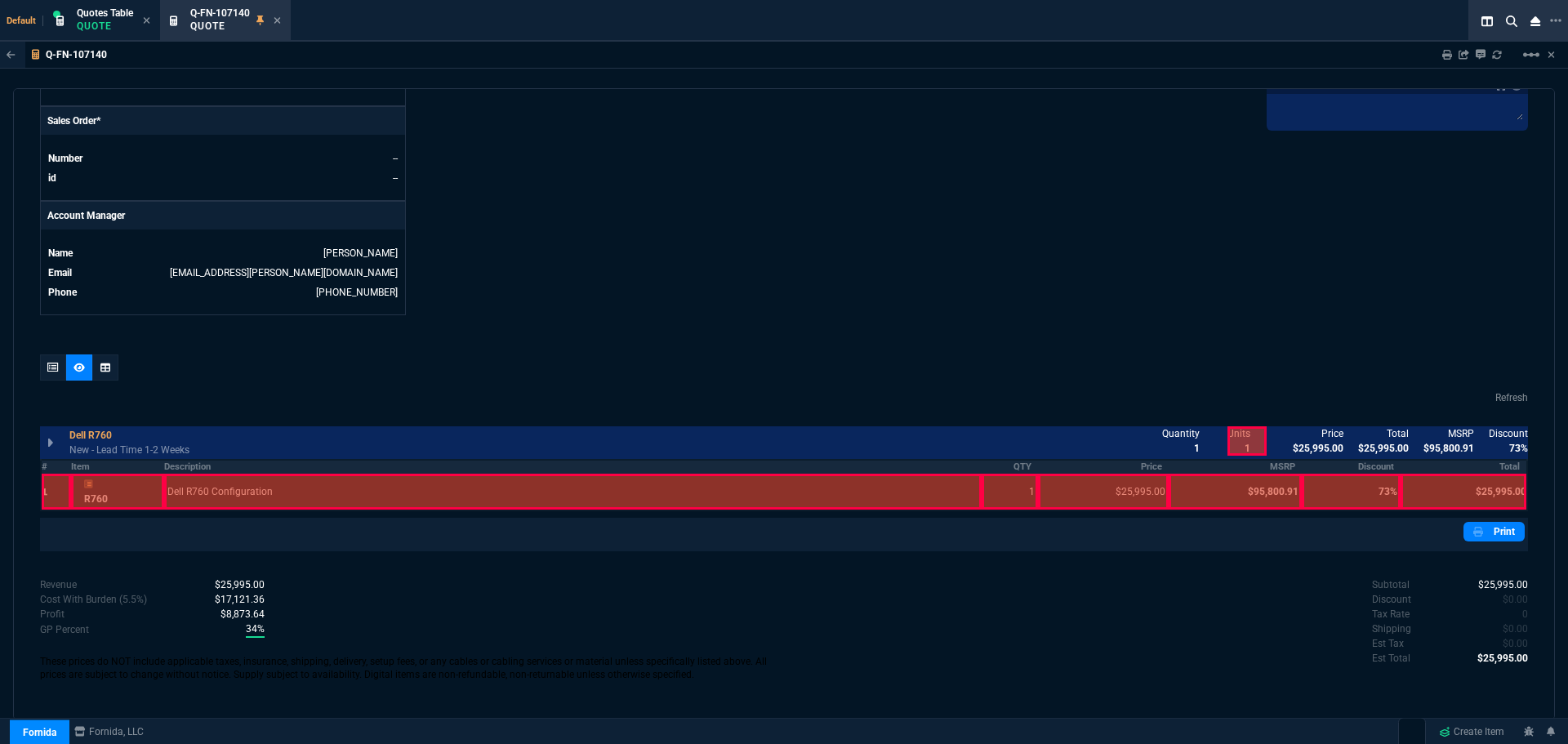
click at [184, 462] on th "Description" at bounding box center [574, 467] width 818 height 14
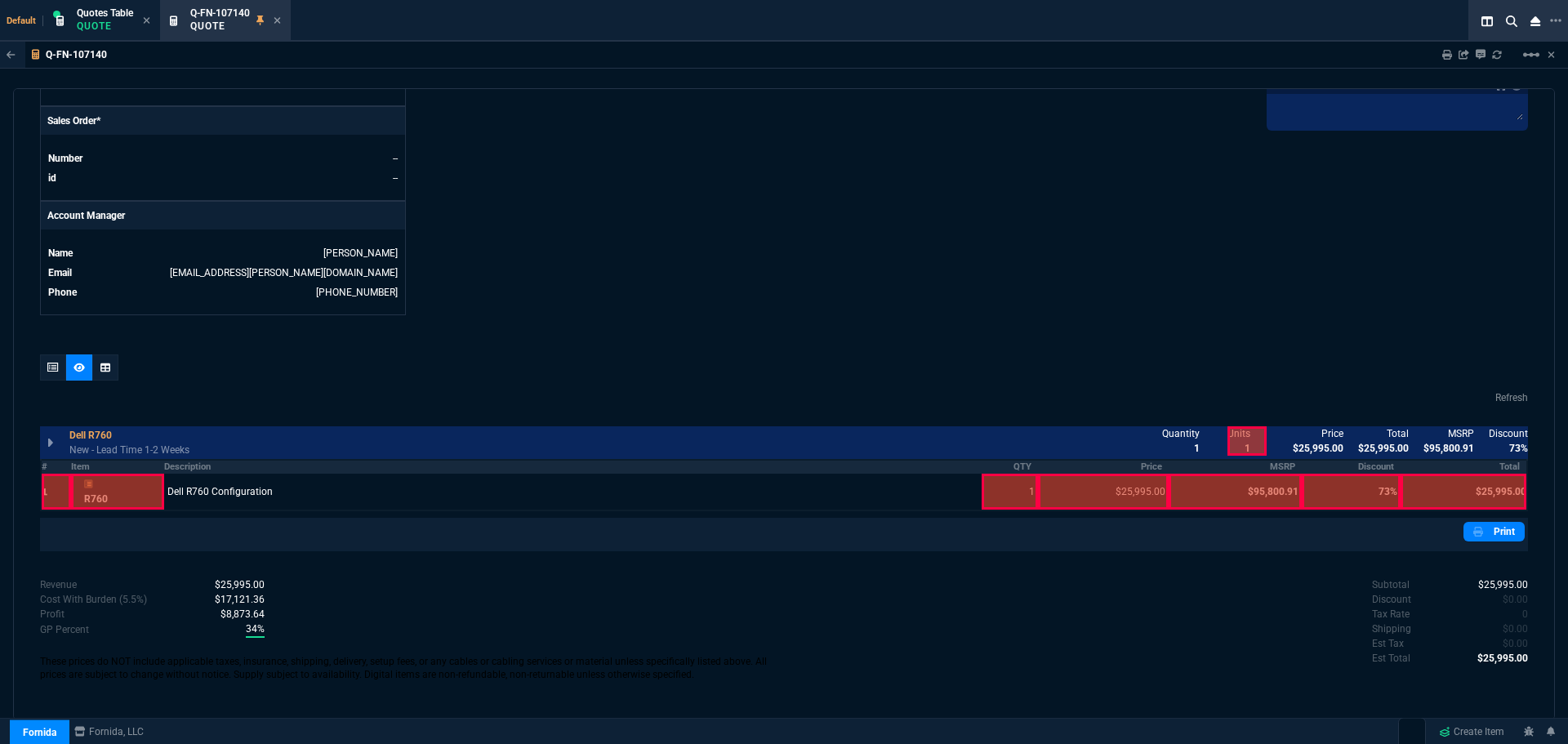
click at [1009, 468] on th "QTY" at bounding box center [1010, 467] width 57 height 14
click at [1136, 467] on th "Price" at bounding box center [1104, 467] width 131 height 14
click at [1493, 529] on link "Print" at bounding box center [1494, 531] width 61 height 20
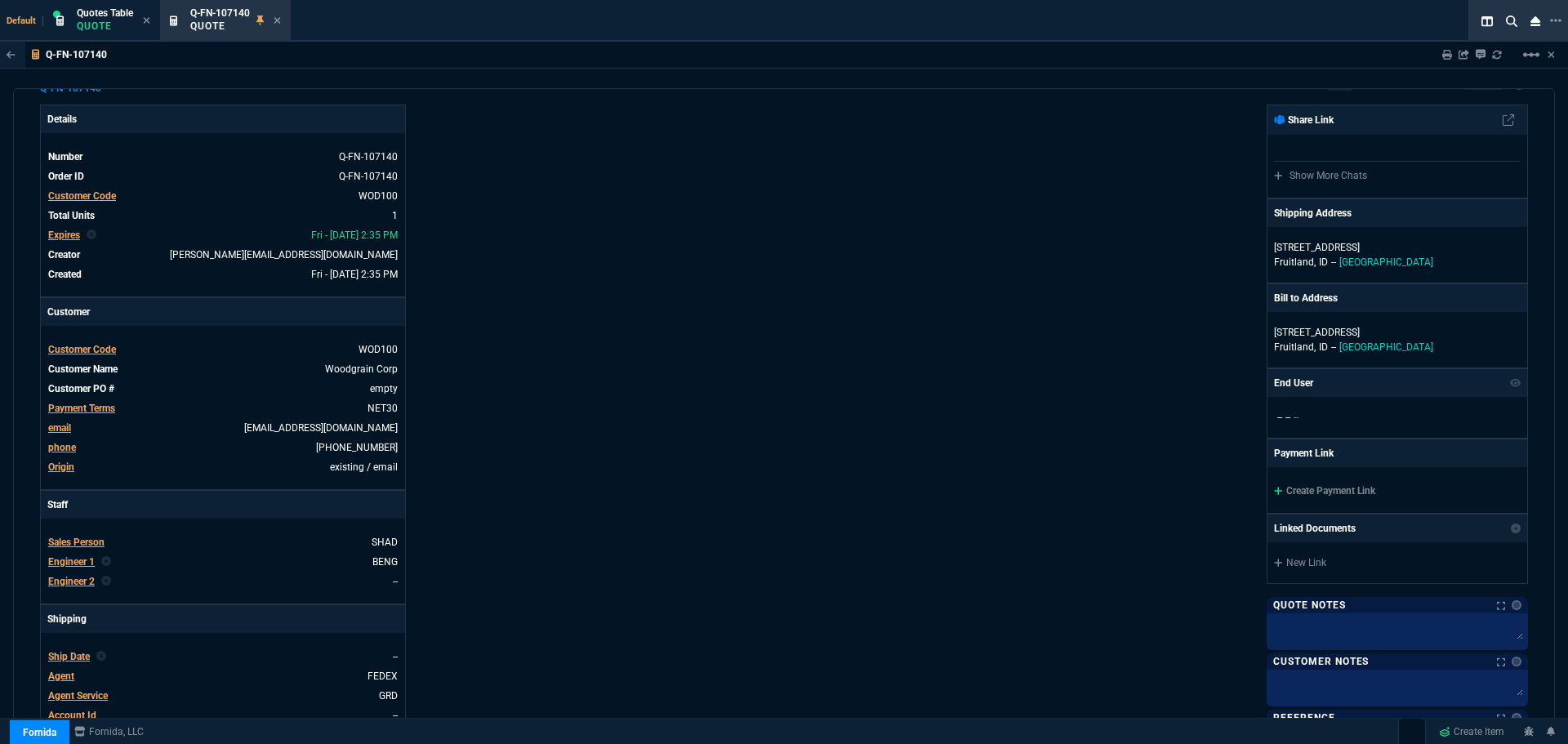
scroll to position [0, 0]
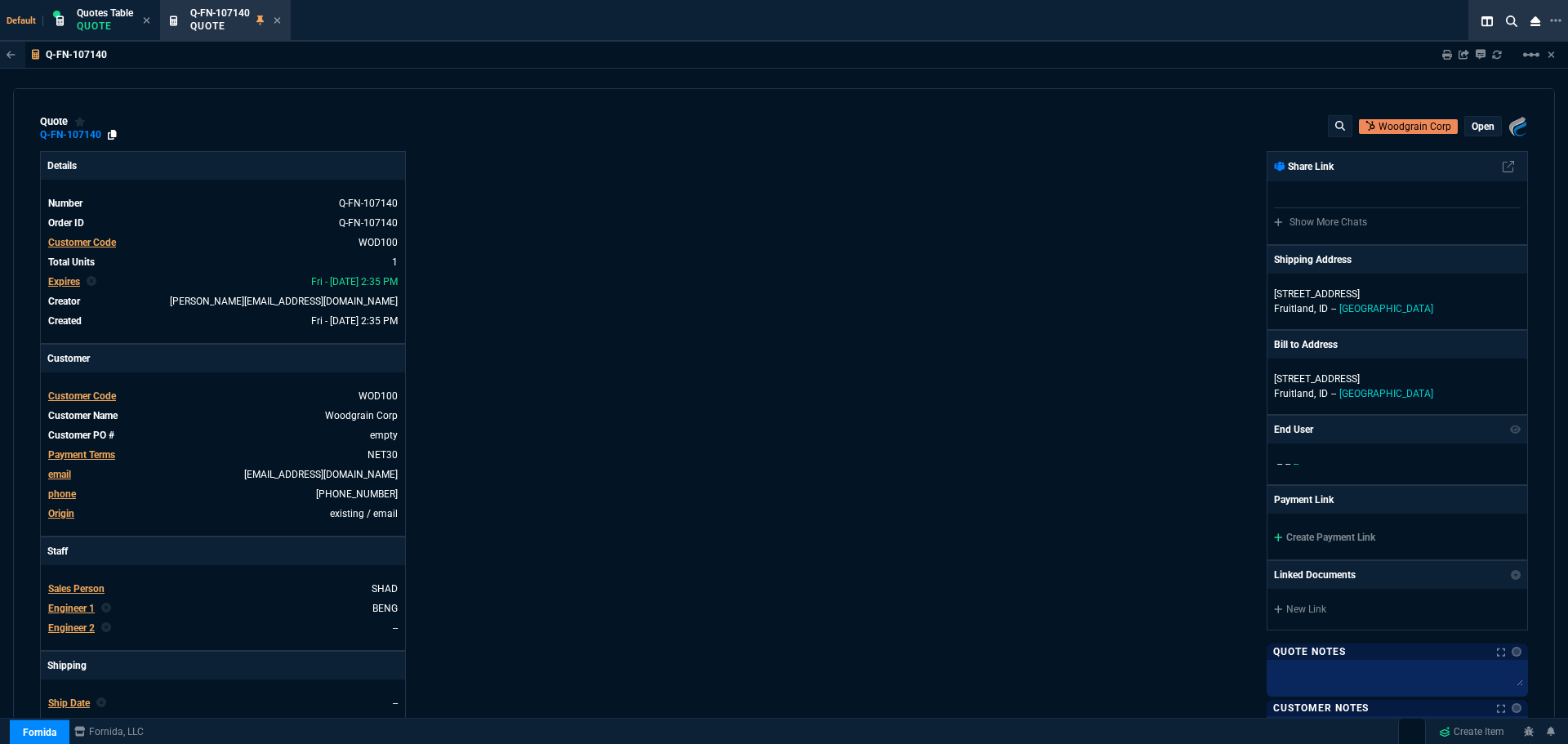
click at [115, 134] on icon at bounding box center [112, 135] width 9 height 10
click at [277, 21] on icon at bounding box center [277, 20] width 8 height 10
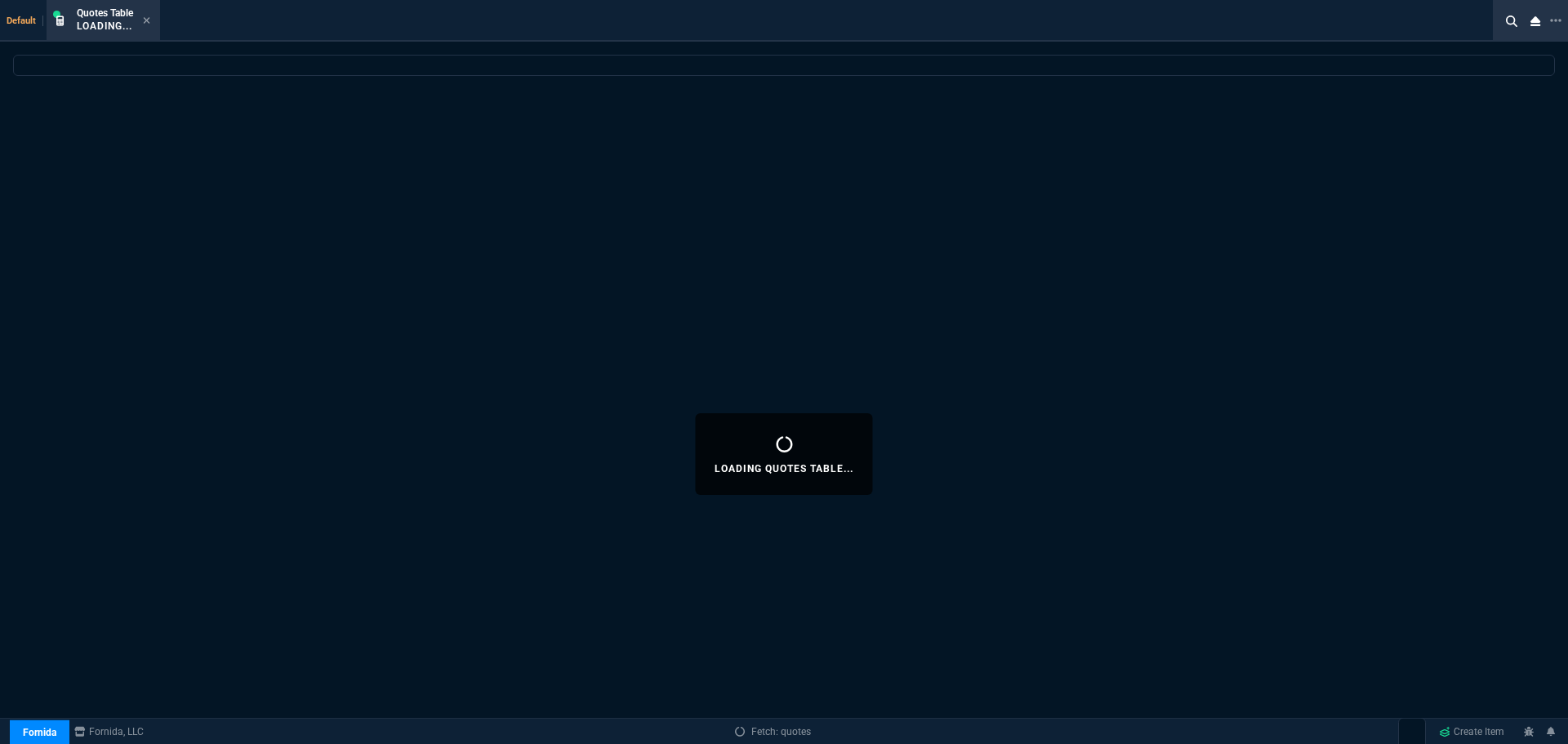
select select
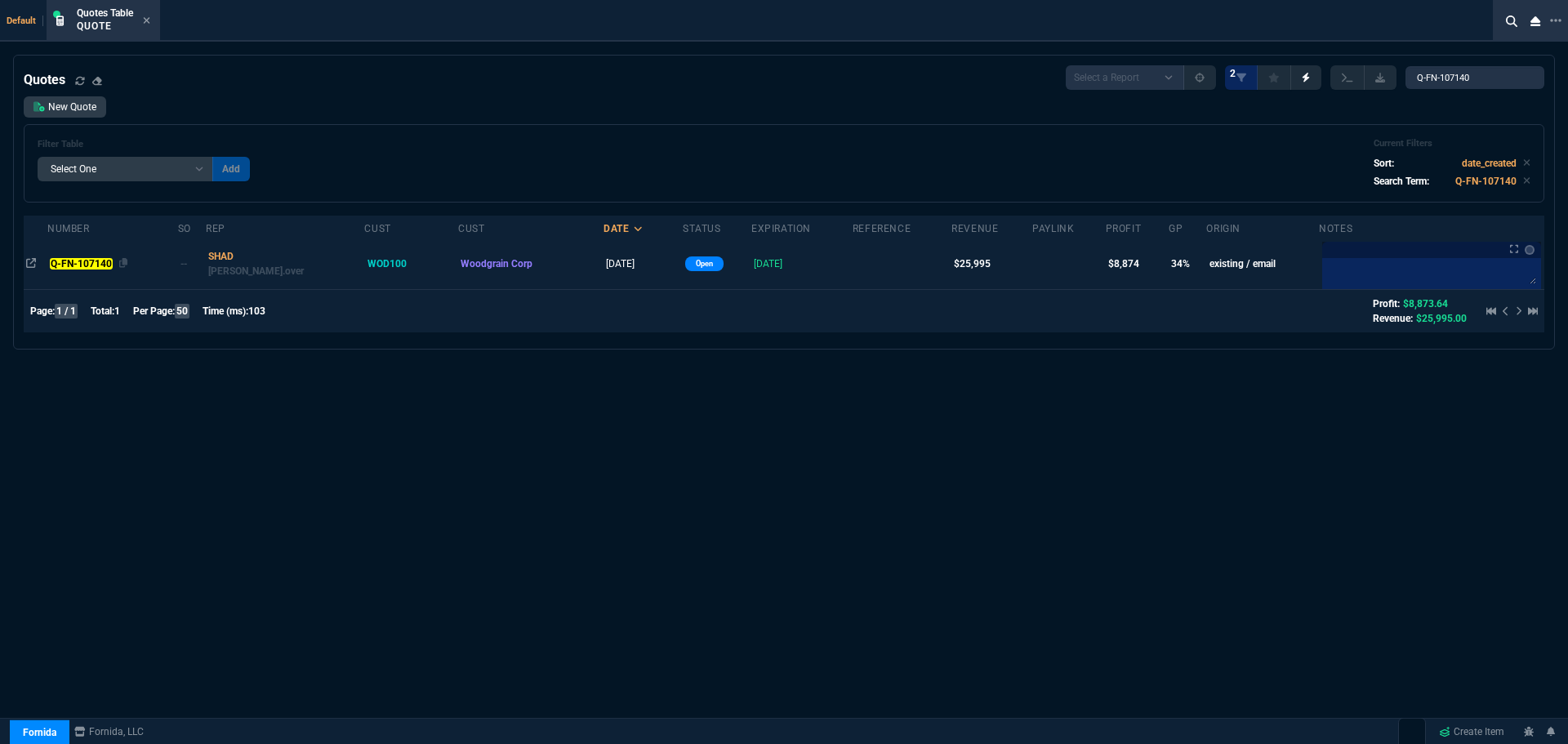
click at [85, 259] on mark "Q-FN-107140" at bounding box center [81, 263] width 62 height 11
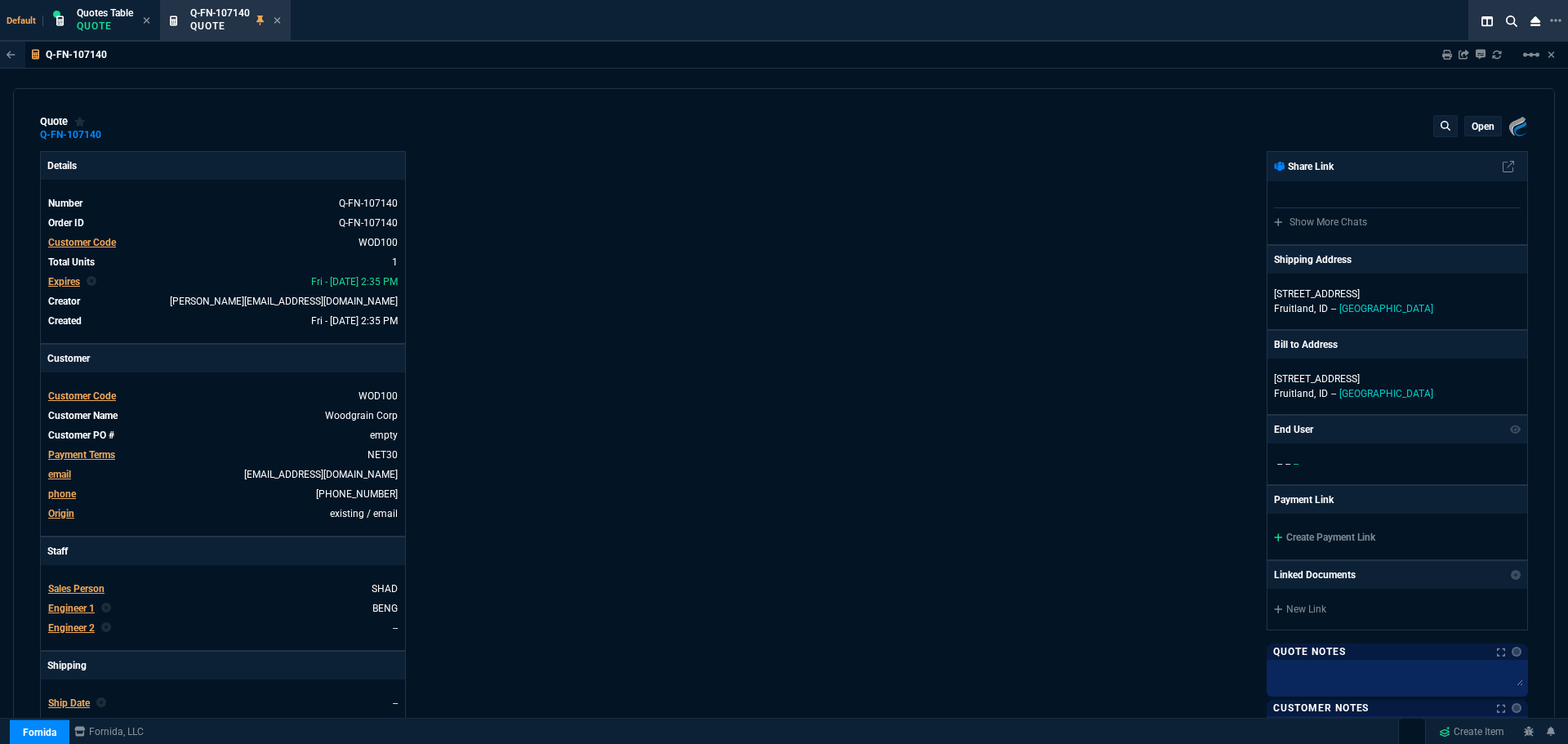
type input "38"
type input "9766"
type input "73"
click at [108, 400] on span "Customer Code" at bounding box center [82, 395] width 68 height 11
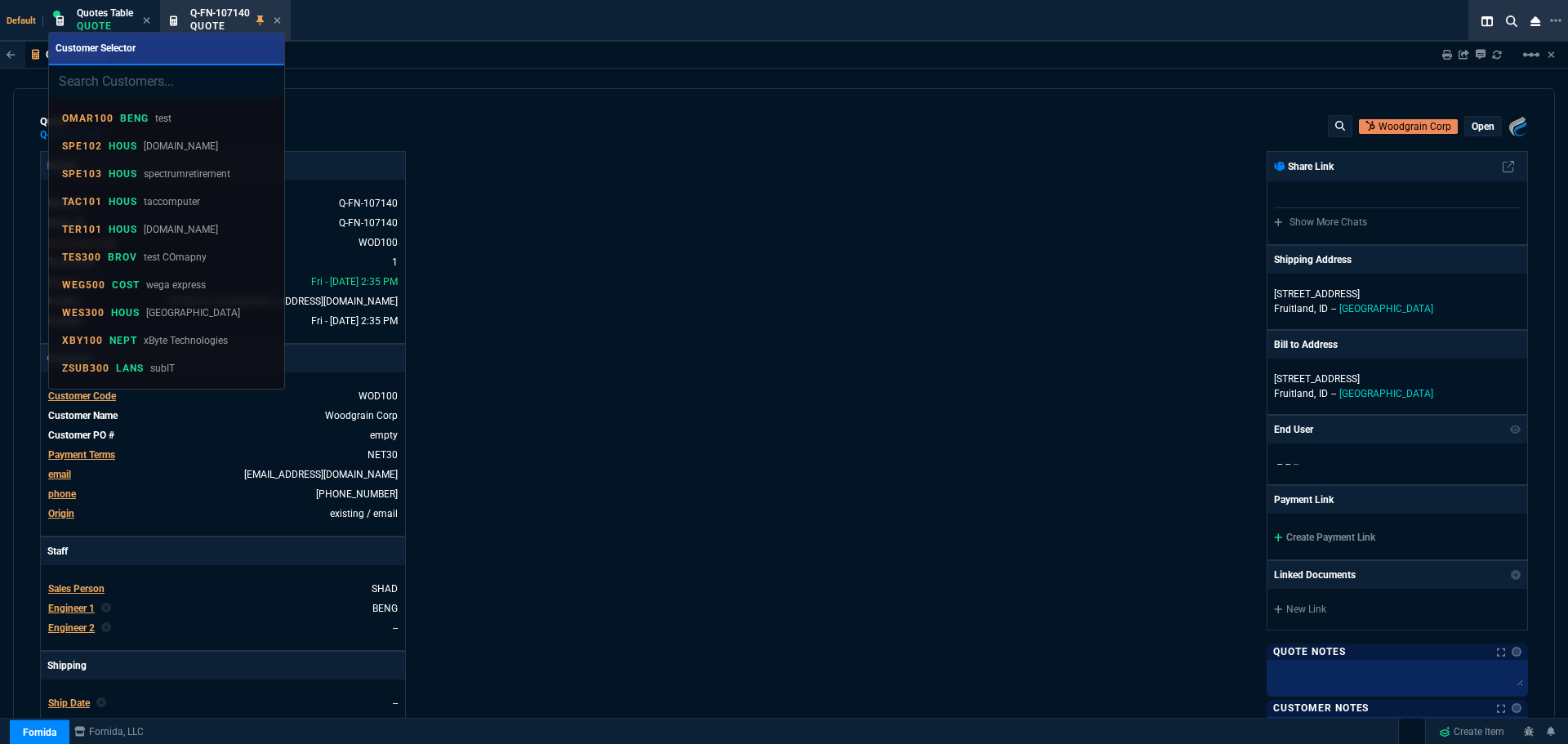
click at [839, 371] on div at bounding box center [784, 372] width 1568 height 744
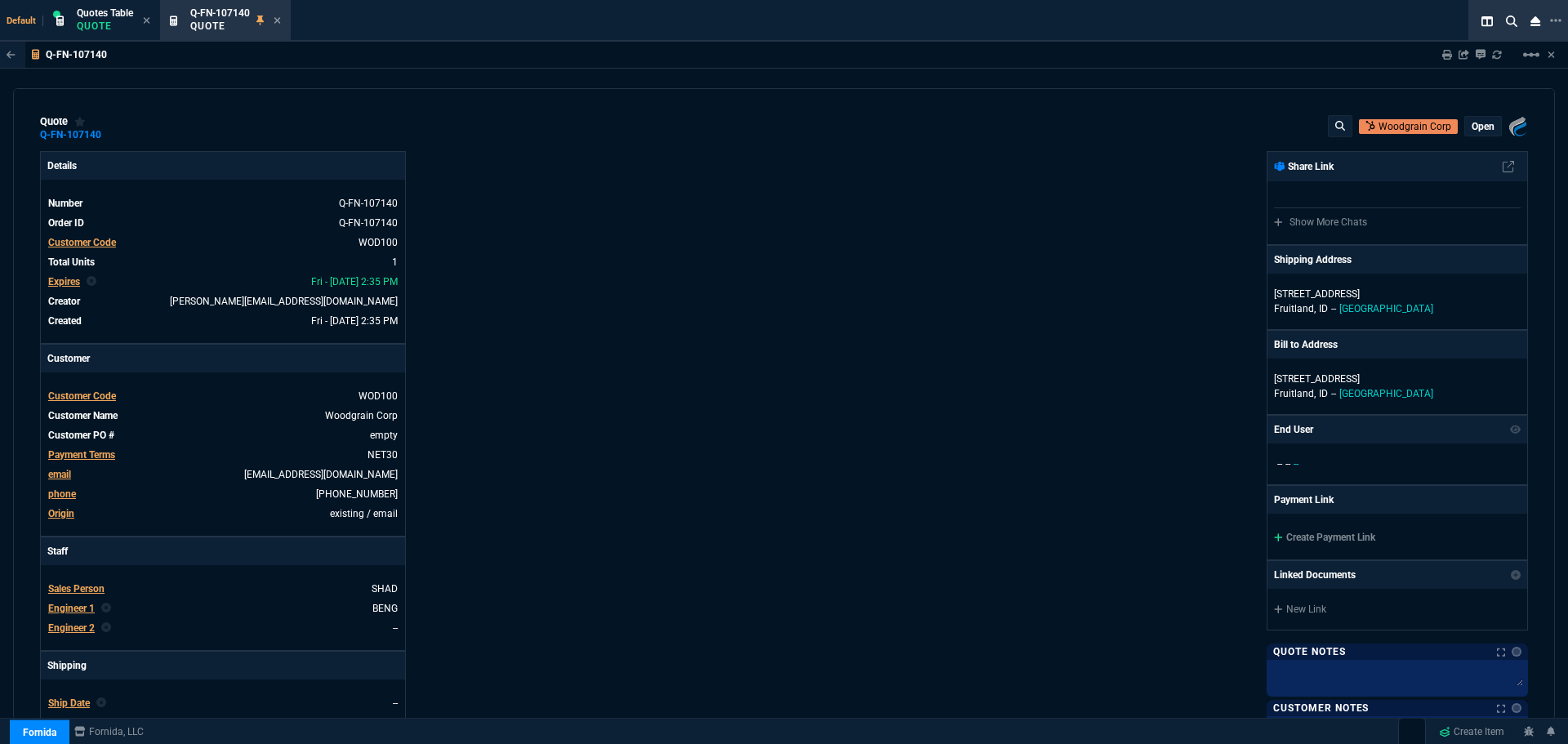
click at [97, 392] on span "Customer Code" at bounding box center [82, 395] width 68 height 11
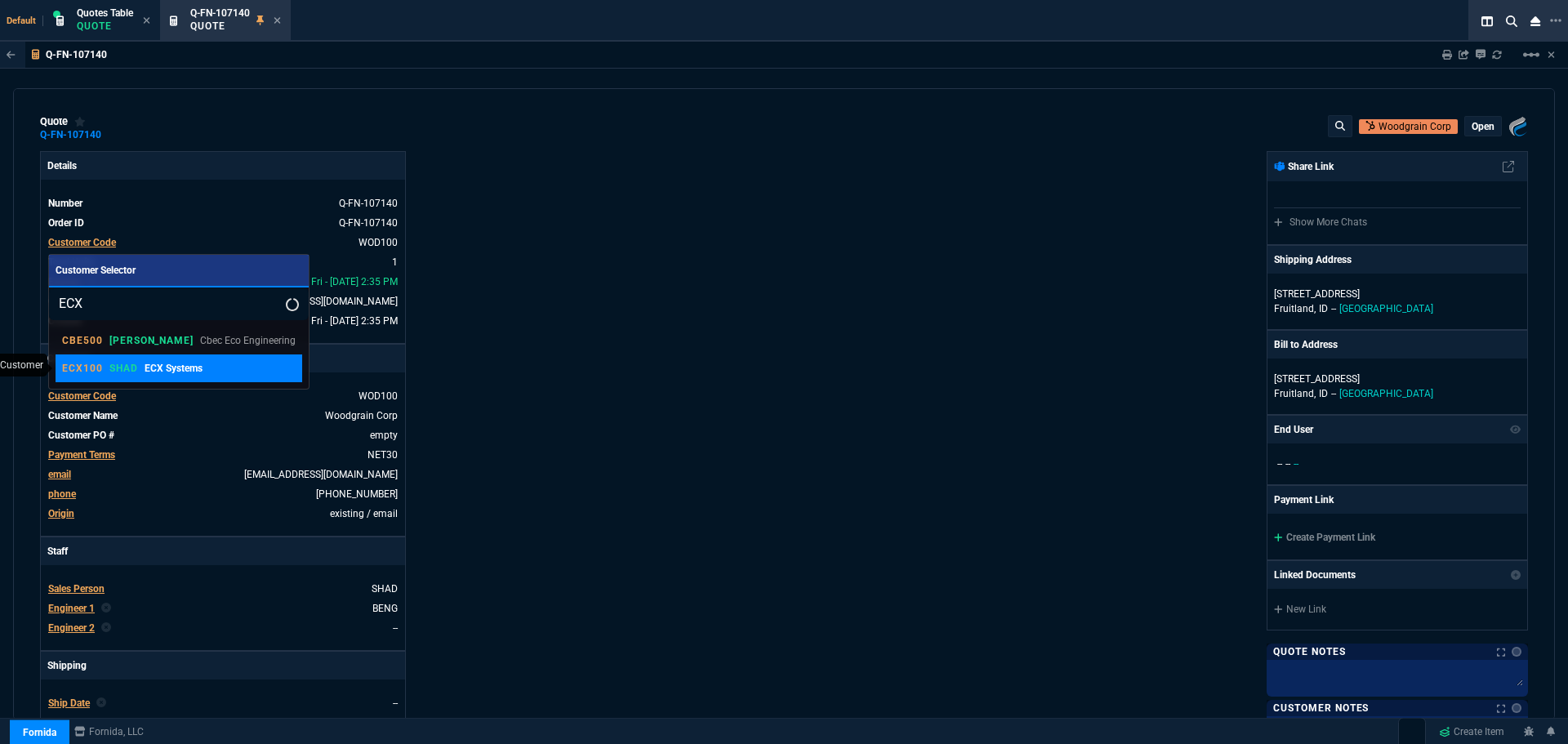
type input "ECX"
click at [96, 369] on p "ECX100" at bounding box center [82, 367] width 41 height 13
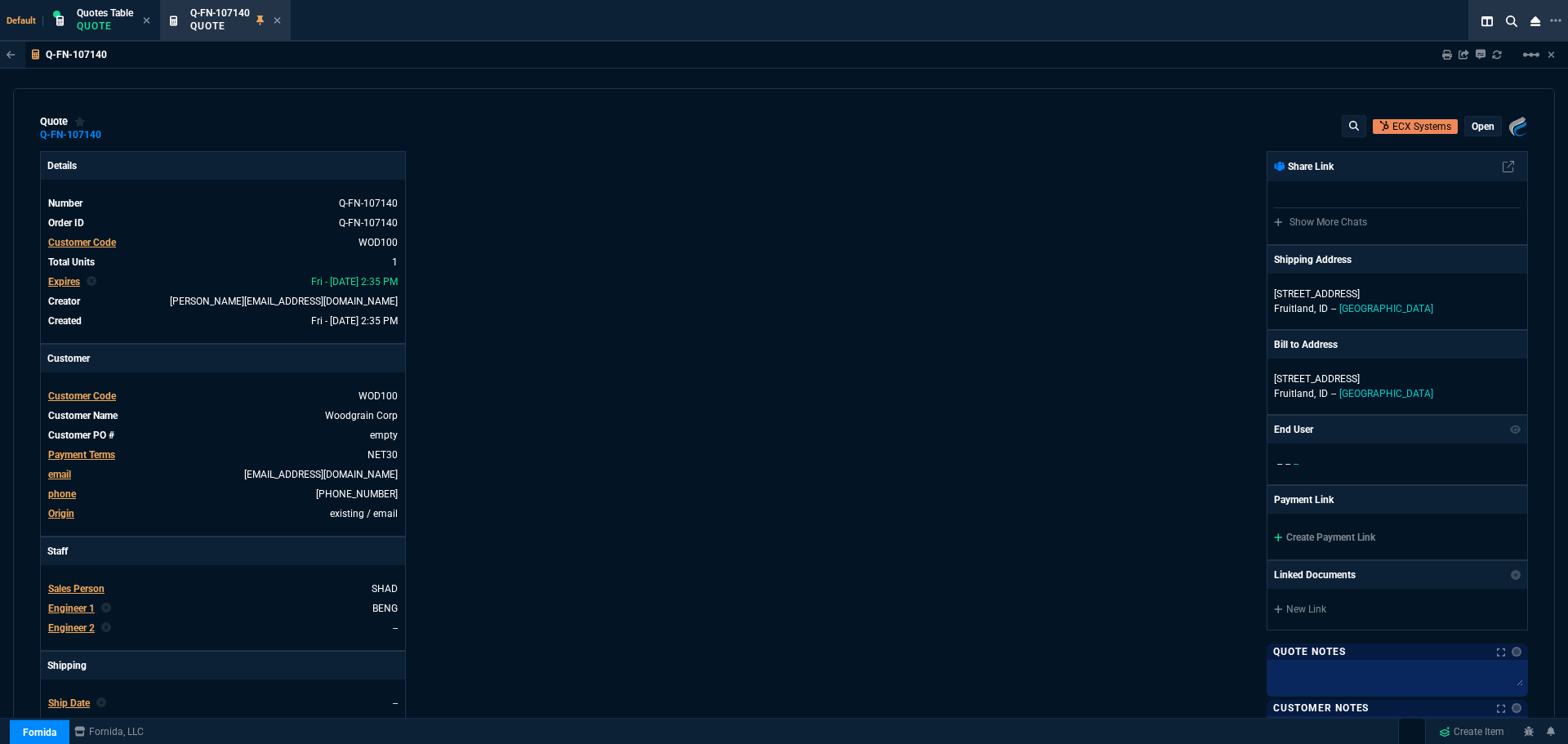
click at [1484, 127] on p "open" at bounding box center [1483, 126] width 23 height 13
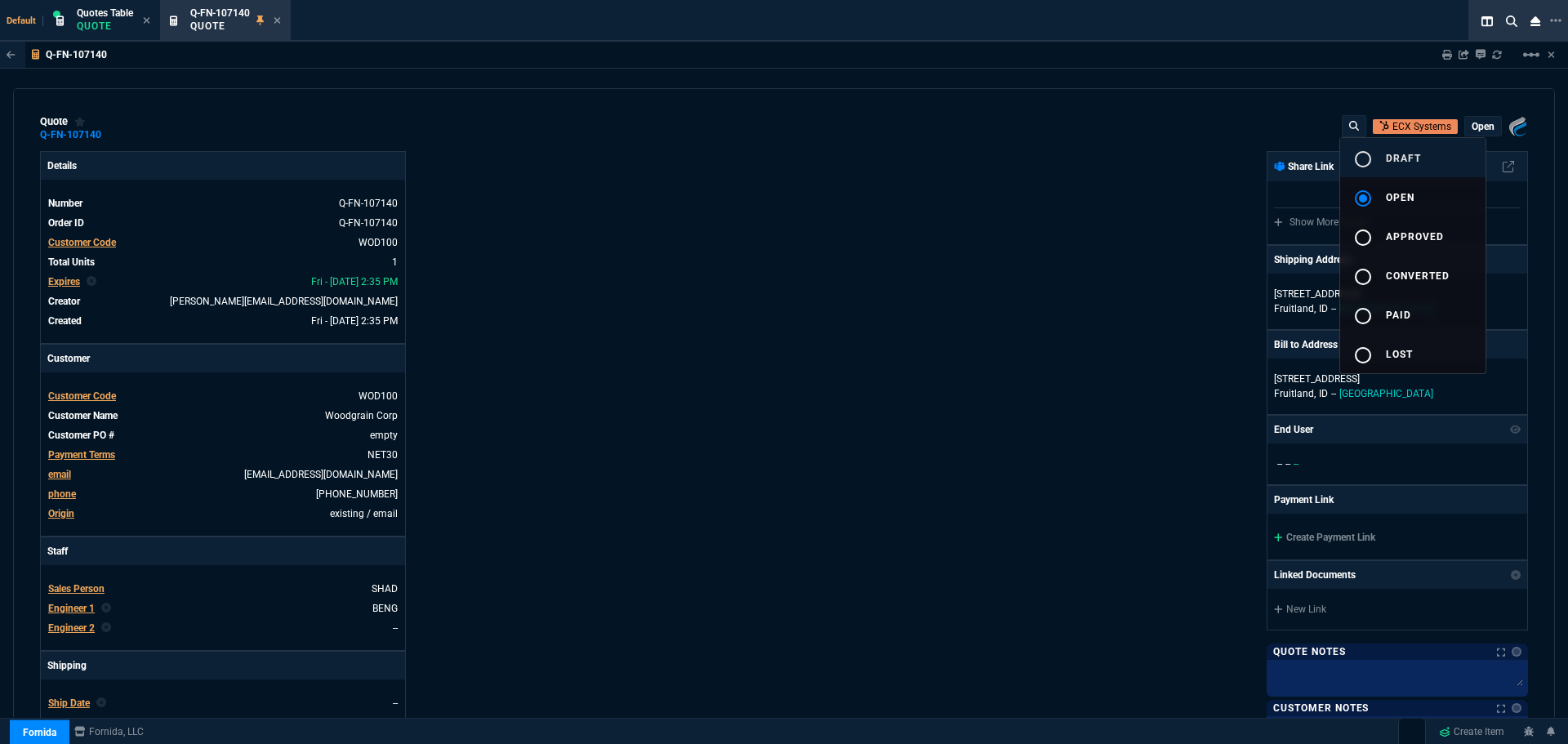
click at [1361, 160] on mat-icon "radio_button_unchecked" at bounding box center [1363, 159] width 20 height 20
type input "38"
type input "9766"
type input "73"
click at [803, 255] on div at bounding box center [784, 372] width 1568 height 744
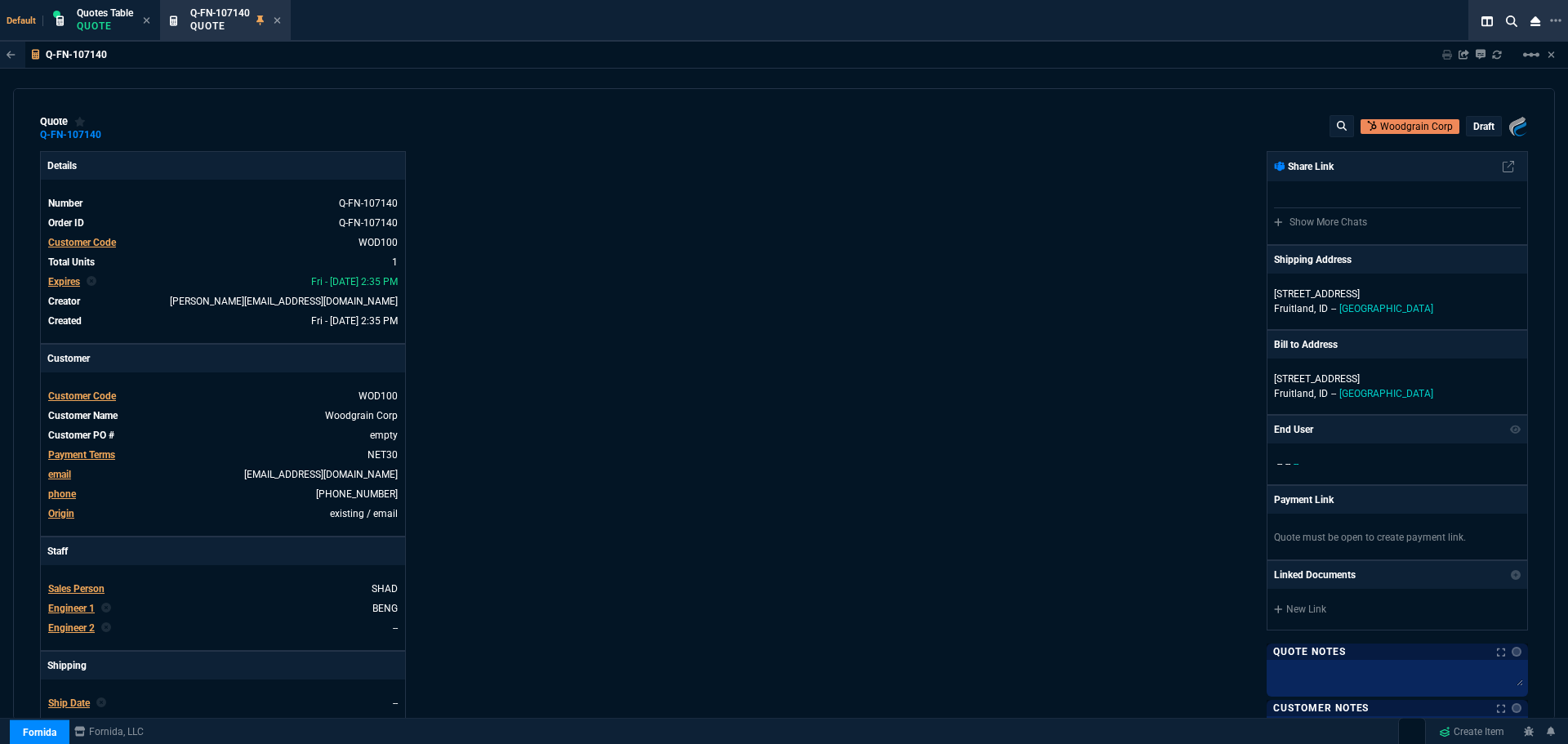
click at [55, 400] on span "Customer Code" at bounding box center [82, 395] width 68 height 11
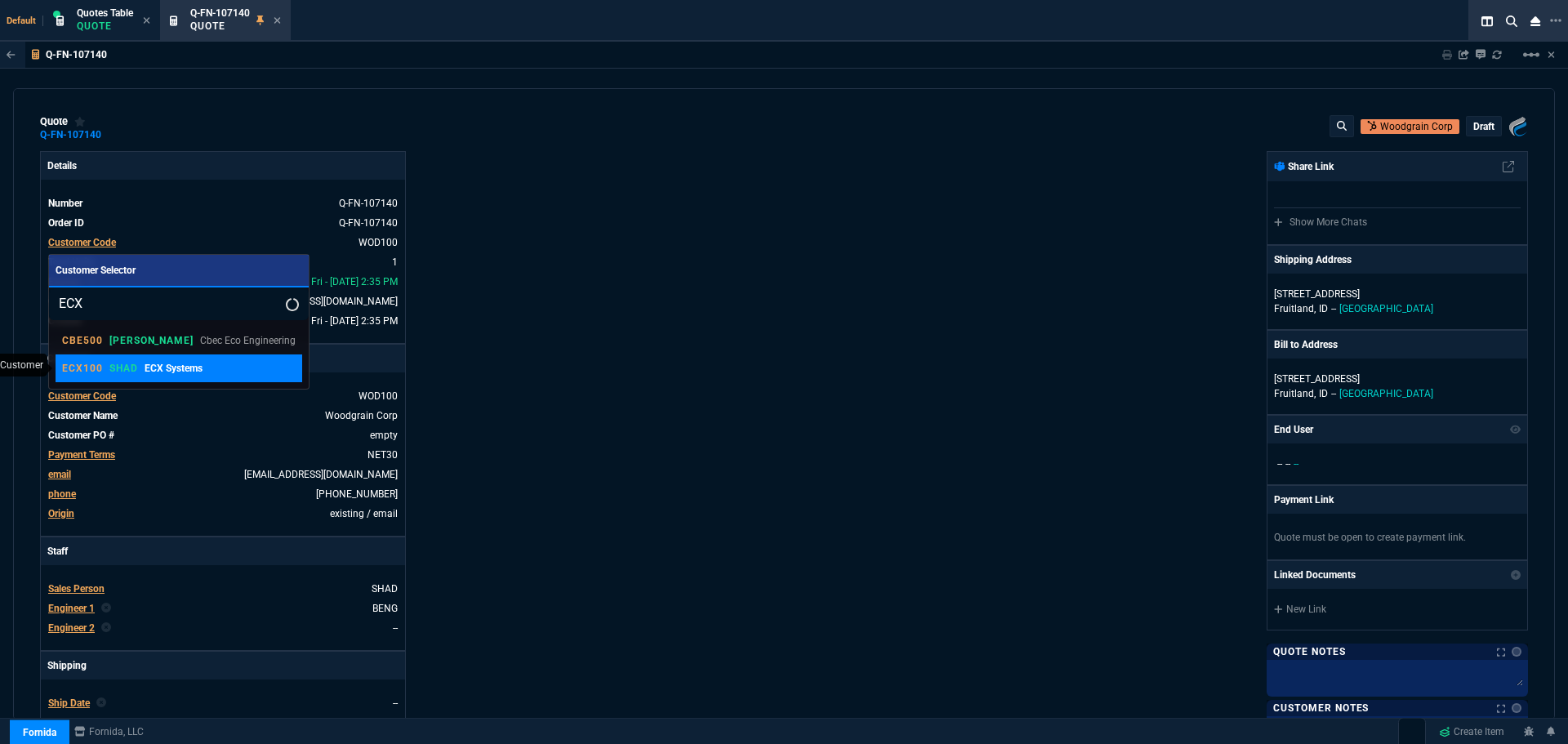
type input "ECX"
click at [103, 367] on div "ECX100 SHAD ECX Systems" at bounding box center [132, 368] width 141 height 14
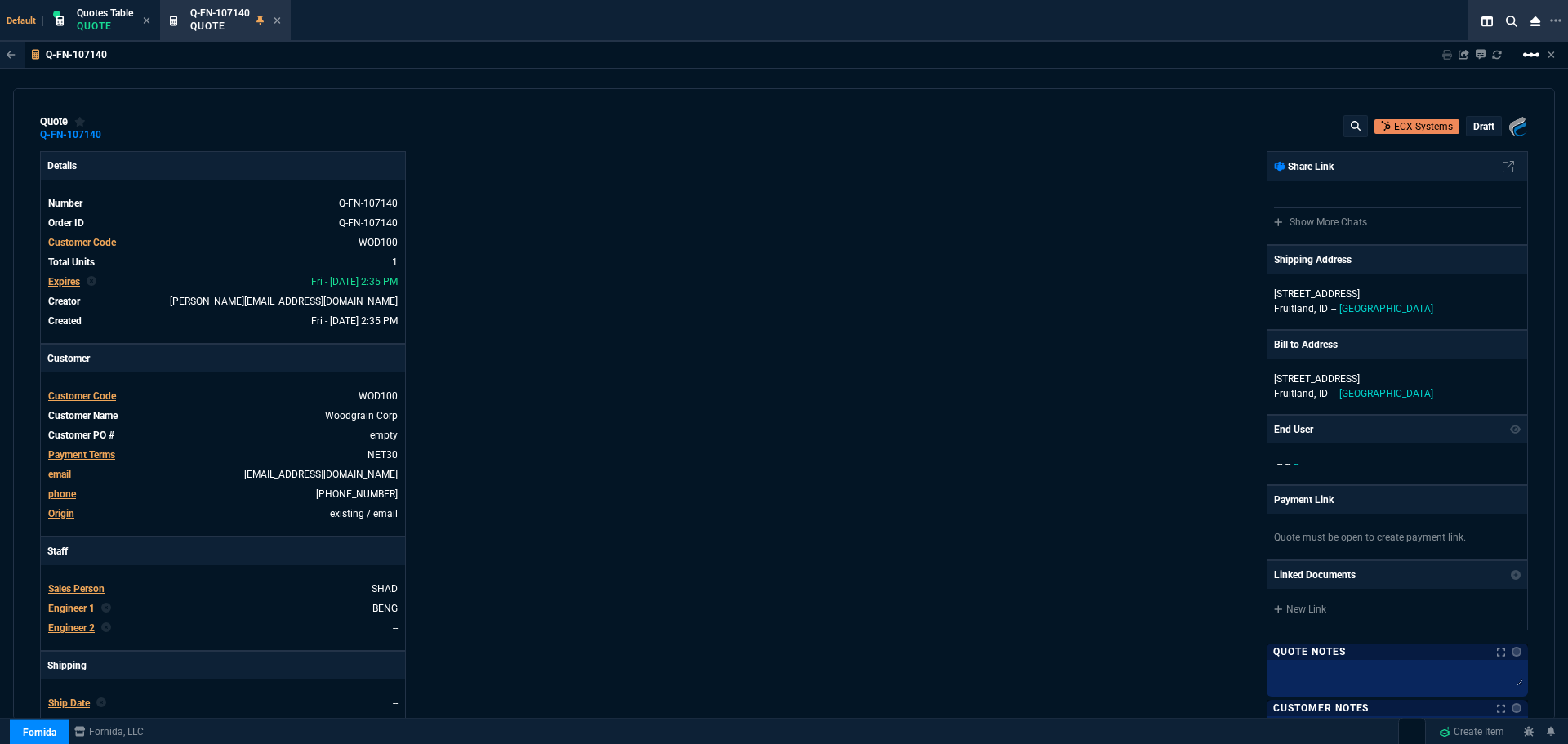
click at [1532, 54] on mat-icon "linear_scale" at bounding box center [1531, 54] width 20 height 20
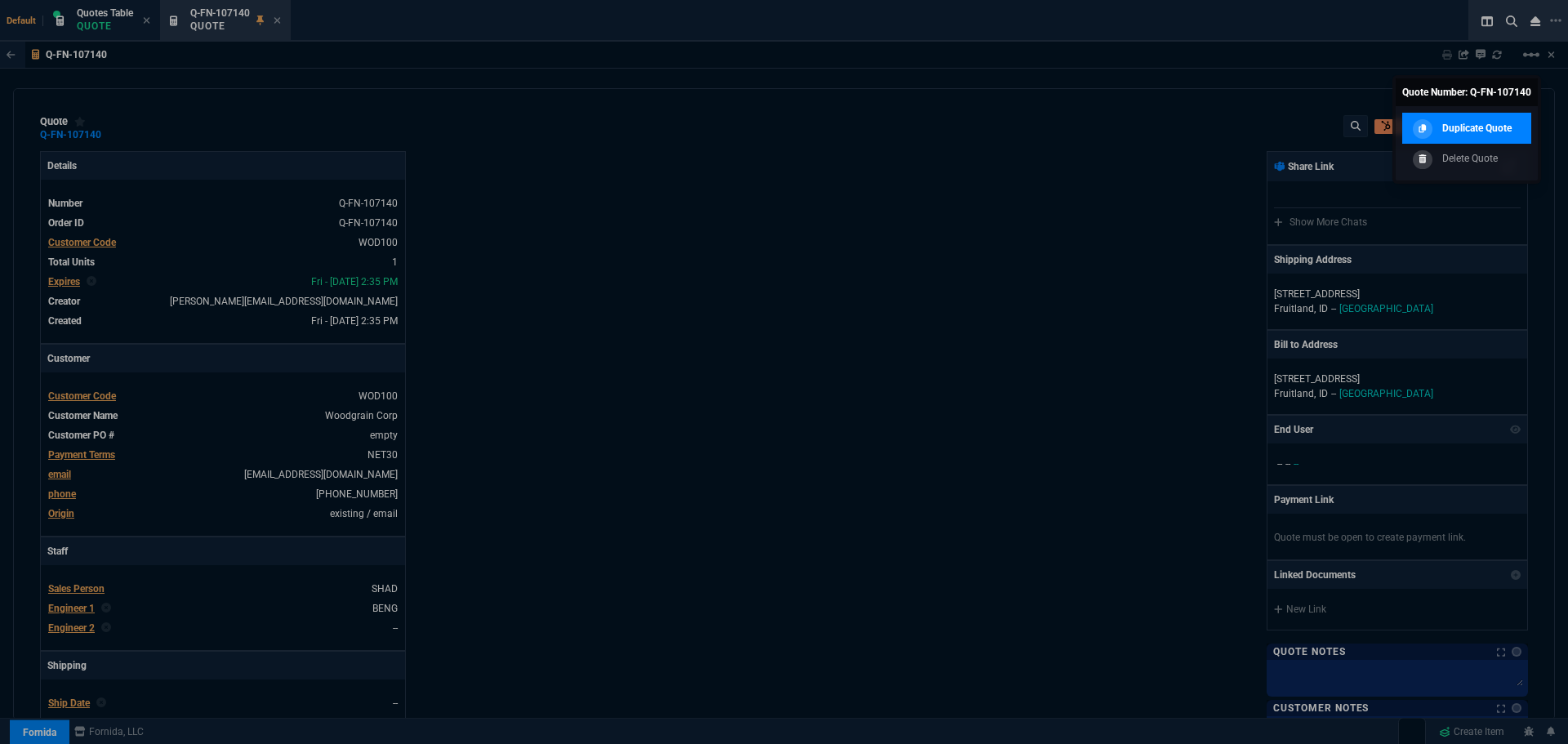
click at [1436, 127] on div "Duplicate Quote" at bounding box center [1460, 128] width 103 height 18
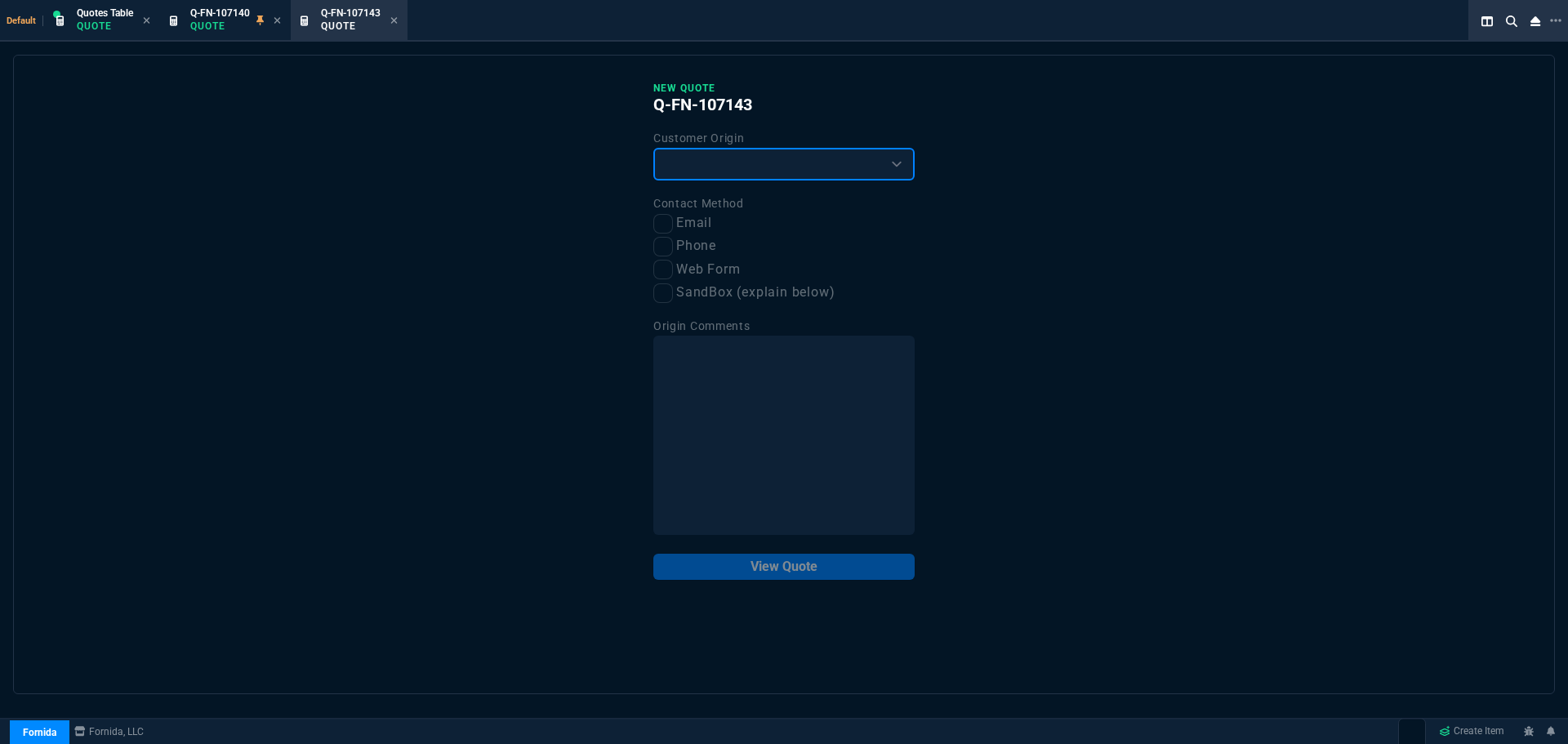
click at [754, 165] on select "Existing Customer Amazon Lead (first order) Website Lead (first order) Called (…" at bounding box center [784, 164] width 261 height 33
select select "existing"
click at [653, 148] on select "Existing Customer Amazon Lead (first order) Website Lead (first order) Called (…" at bounding box center [784, 164] width 261 height 33
click at [664, 221] on input "Email" at bounding box center [663, 223] width 20 height 20
checkbox input "true"
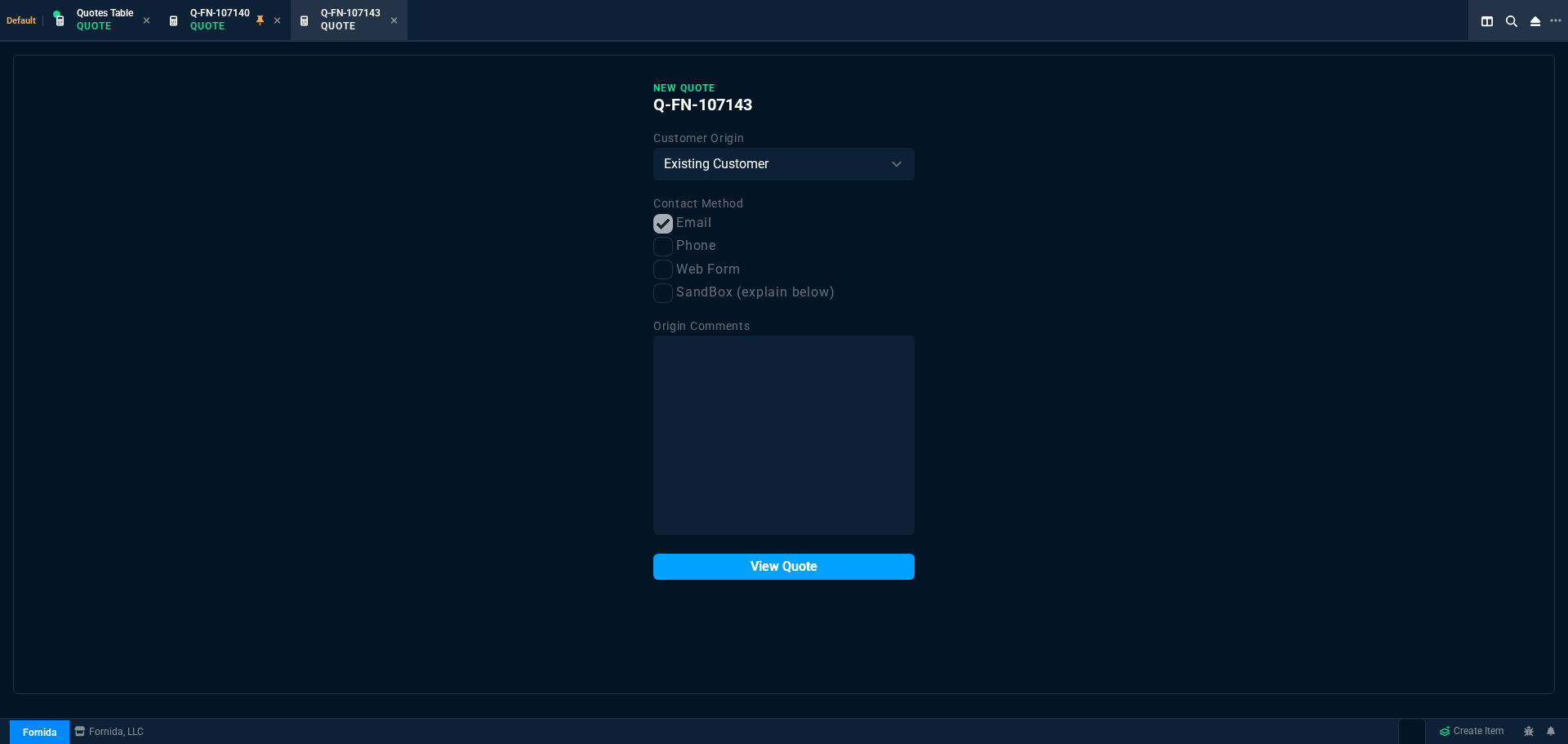
click at [716, 568] on button "View Quote" at bounding box center [784, 567] width 261 height 26
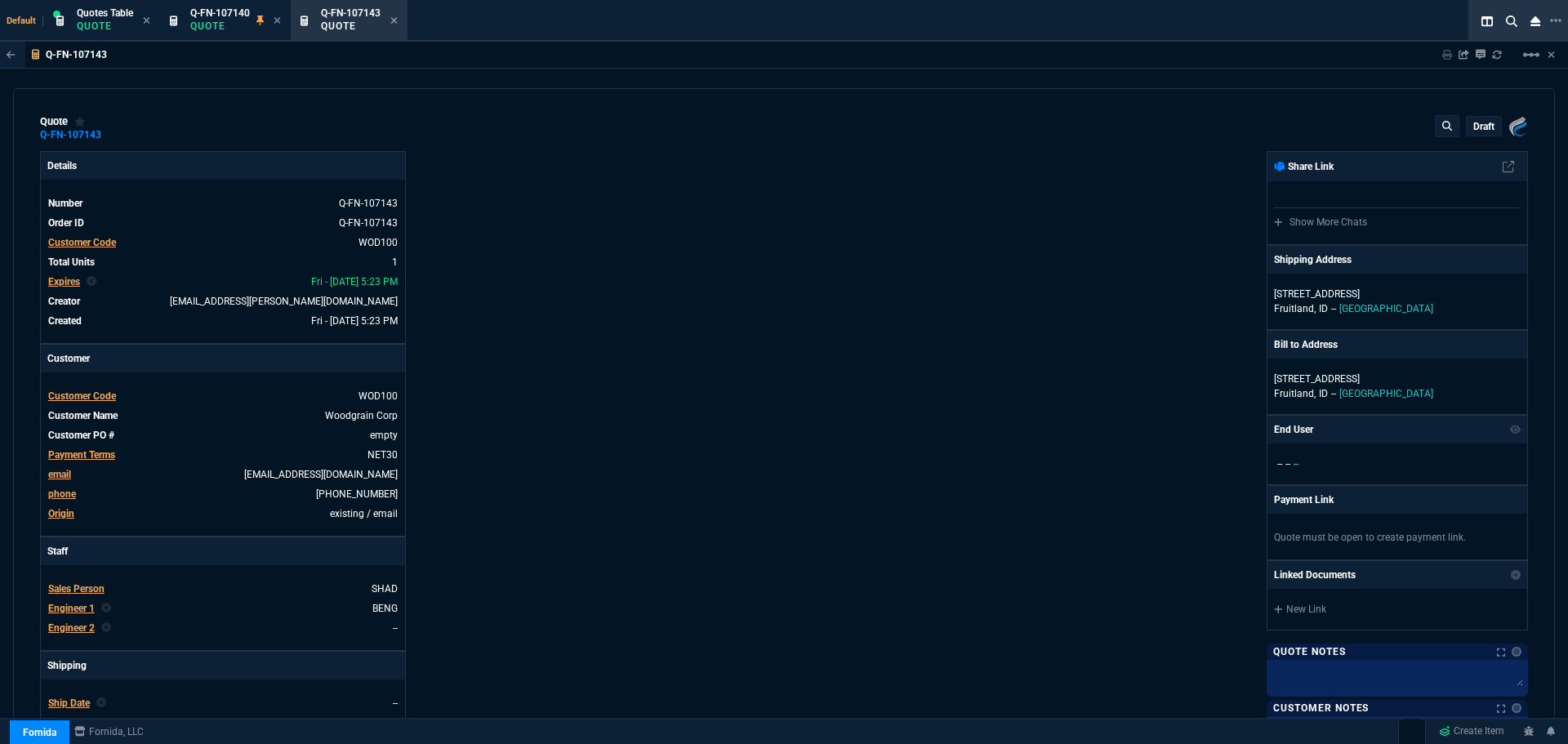
type input "38"
type input "9766"
type input "73"
click at [69, 393] on span "Customer Code" at bounding box center [82, 395] width 68 height 11
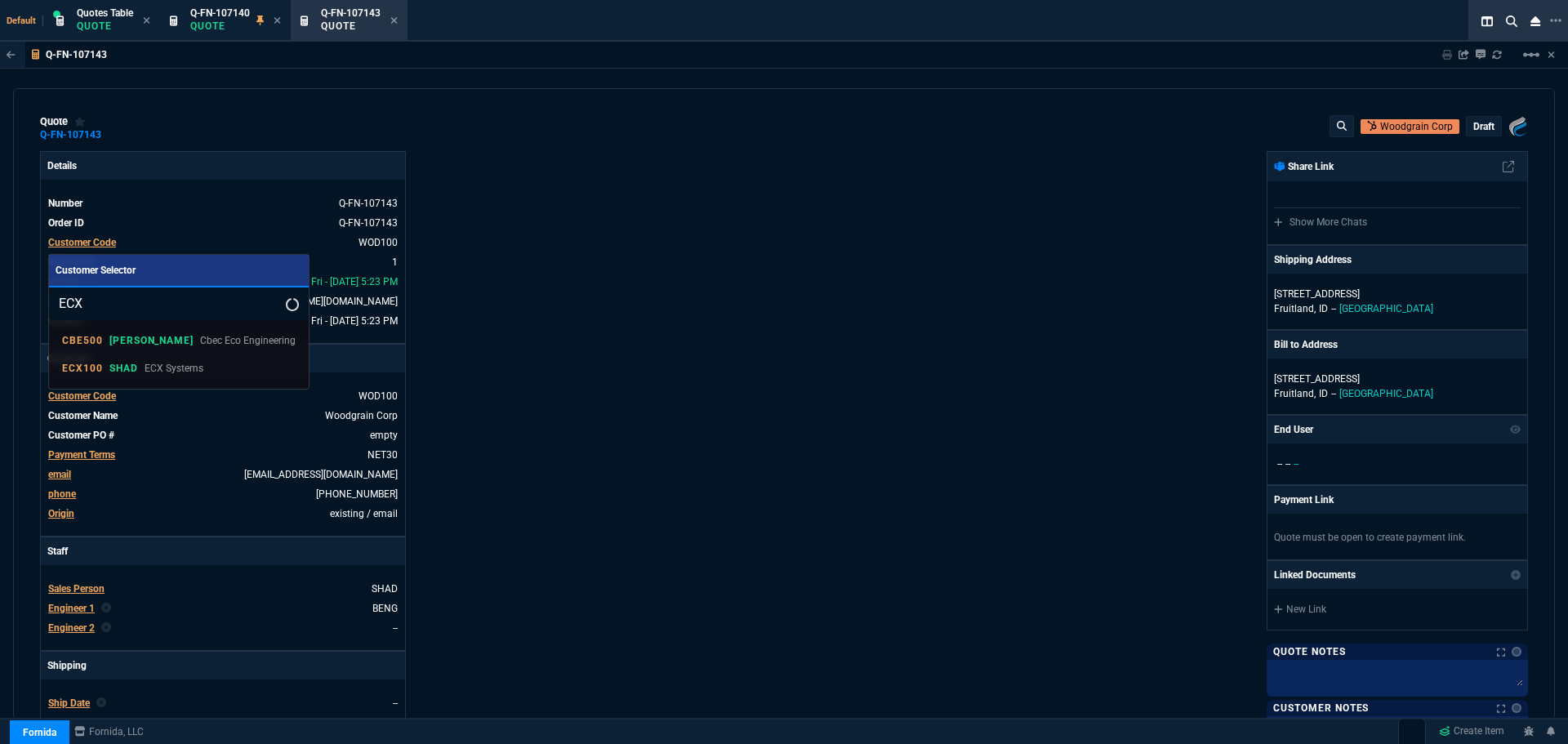
type input "ECX"
click at [70, 371] on p "ECX100" at bounding box center [82, 367] width 41 height 13
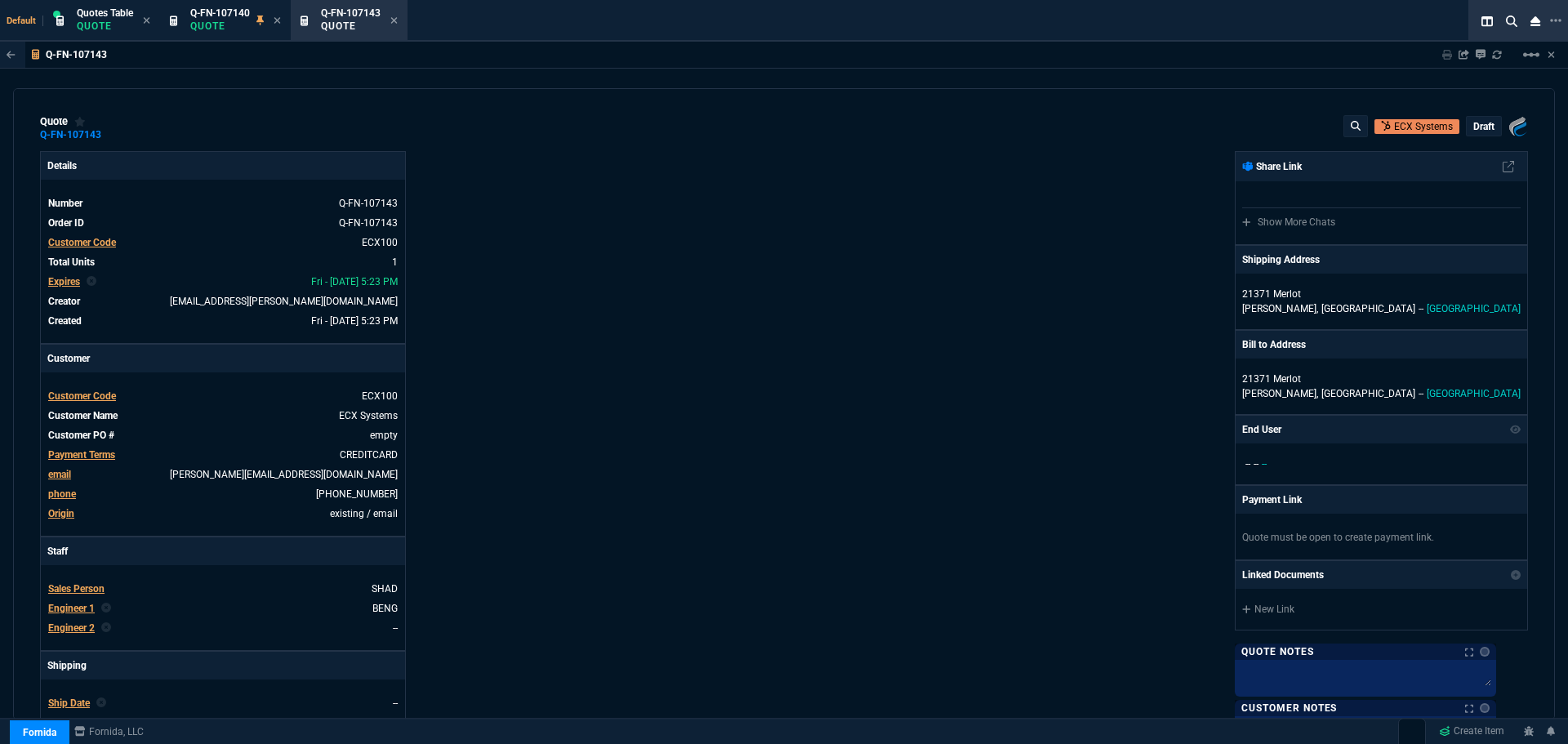
click at [1483, 126] on p "draft" at bounding box center [1484, 126] width 21 height 13
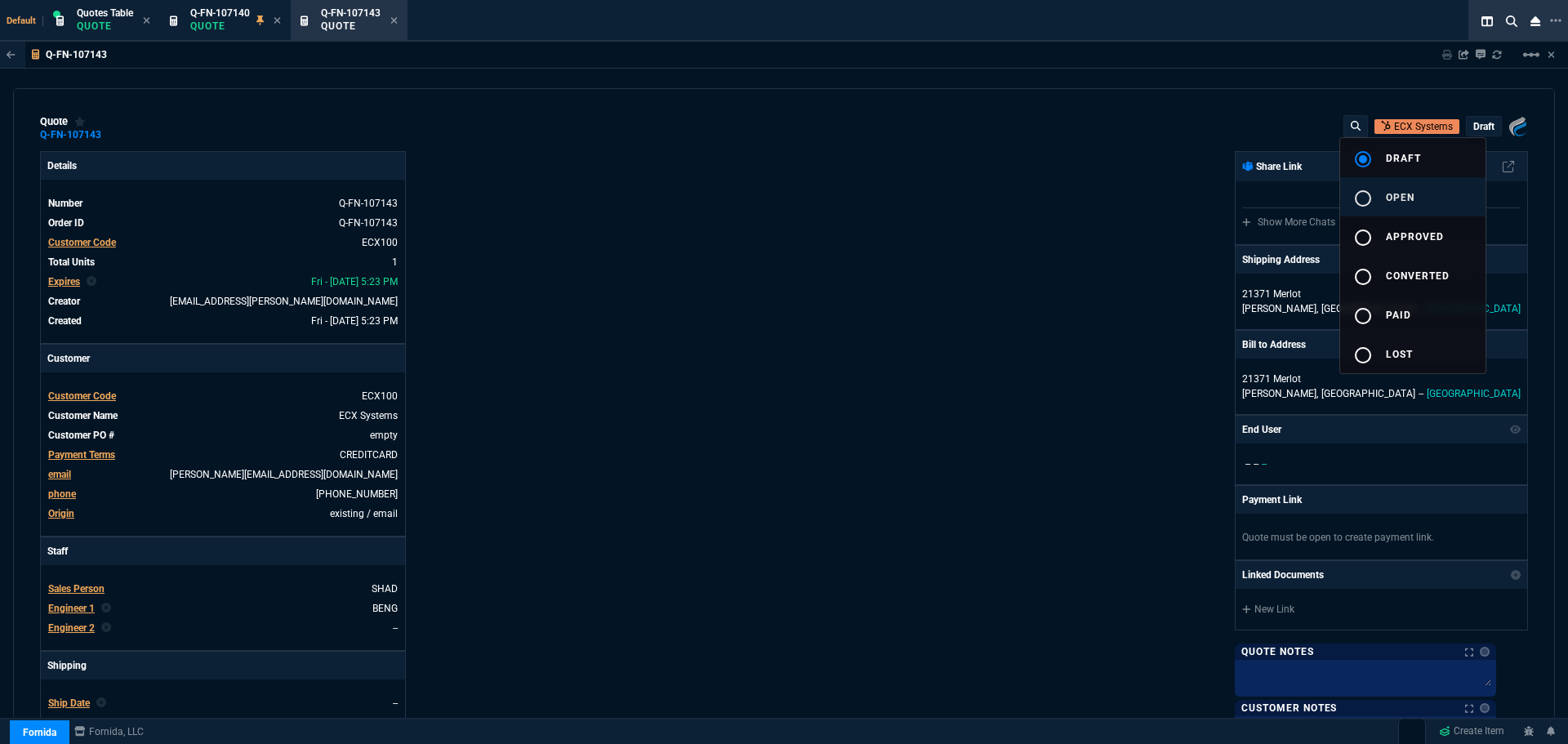
click at [1362, 204] on mat-icon "radio_button_unchecked" at bounding box center [1363, 198] width 20 height 20
click at [728, 357] on div at bounding box center [784, 372] width 1568 height 744
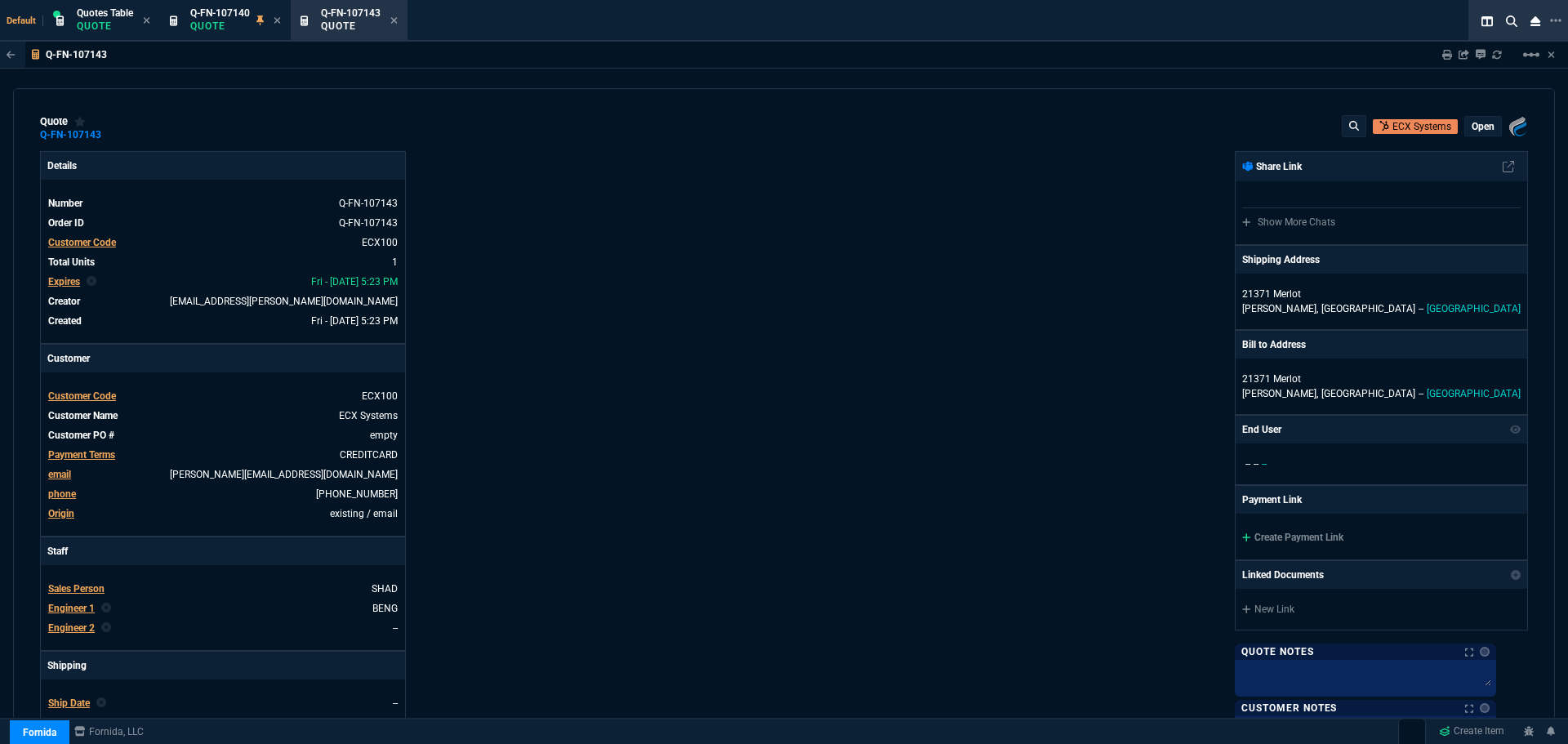
type input "38"
type input "9766"
type input "73"
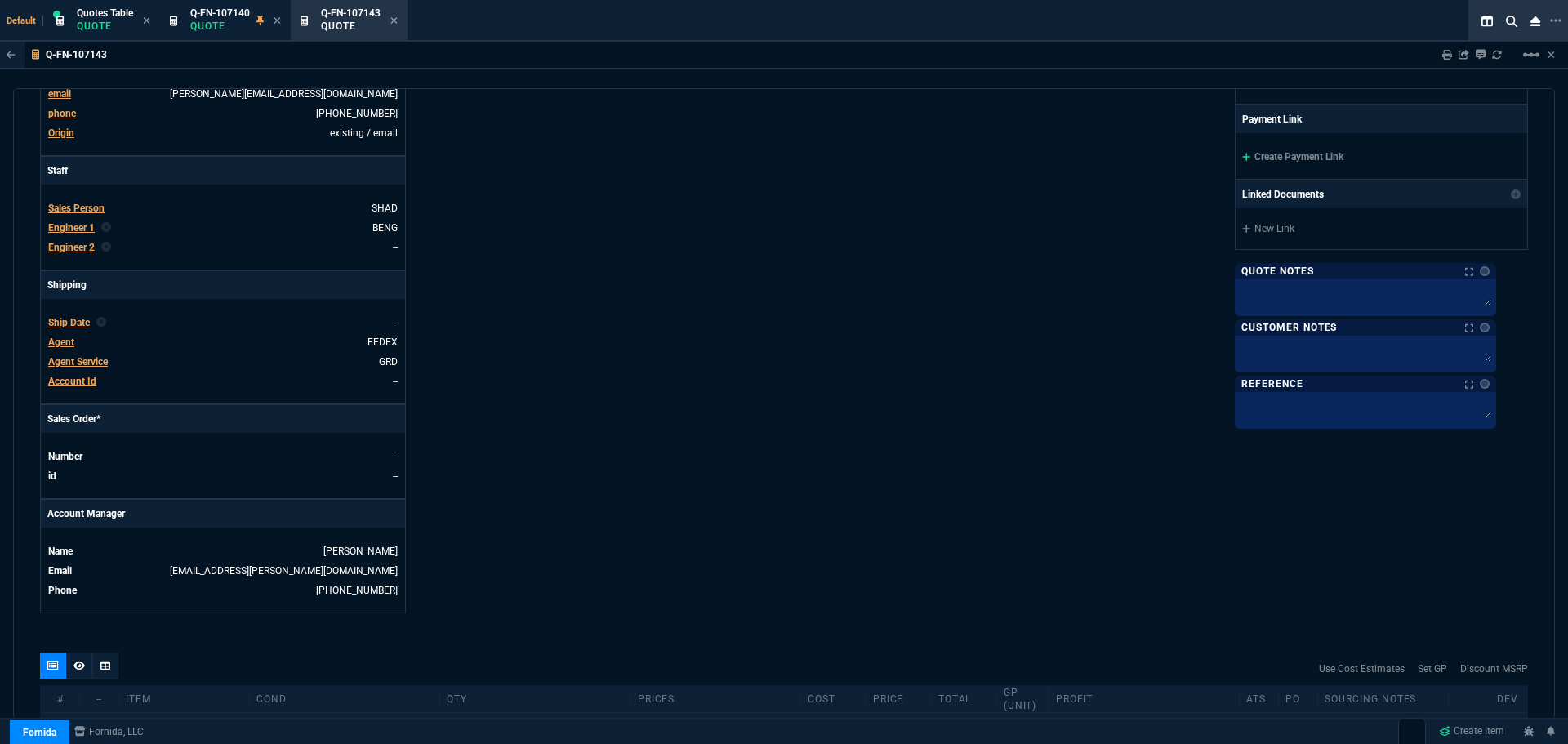
scroll to position [408, 0]
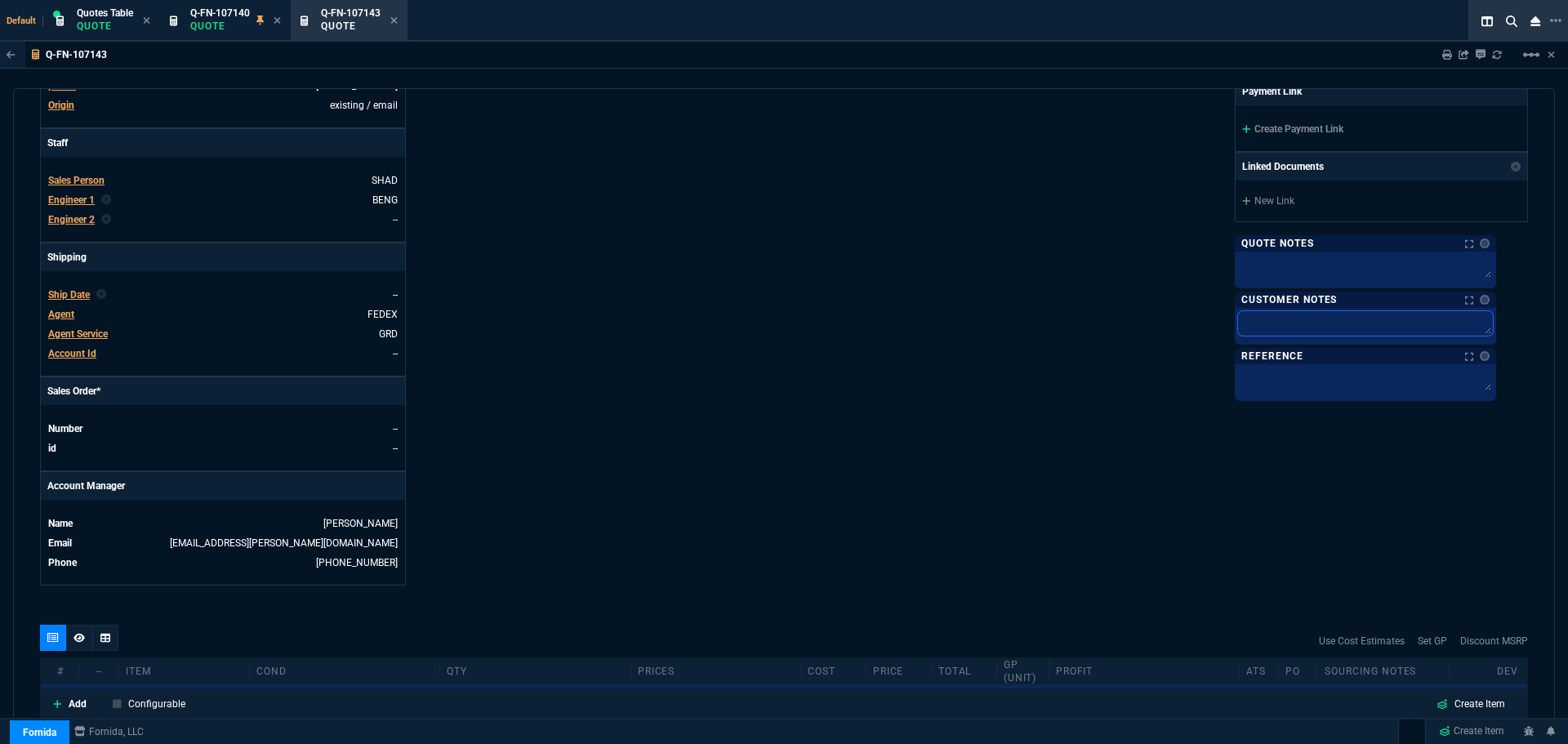
click at [1329, 328] on textarea at bounding box center [1365, 323] width 255 height 25
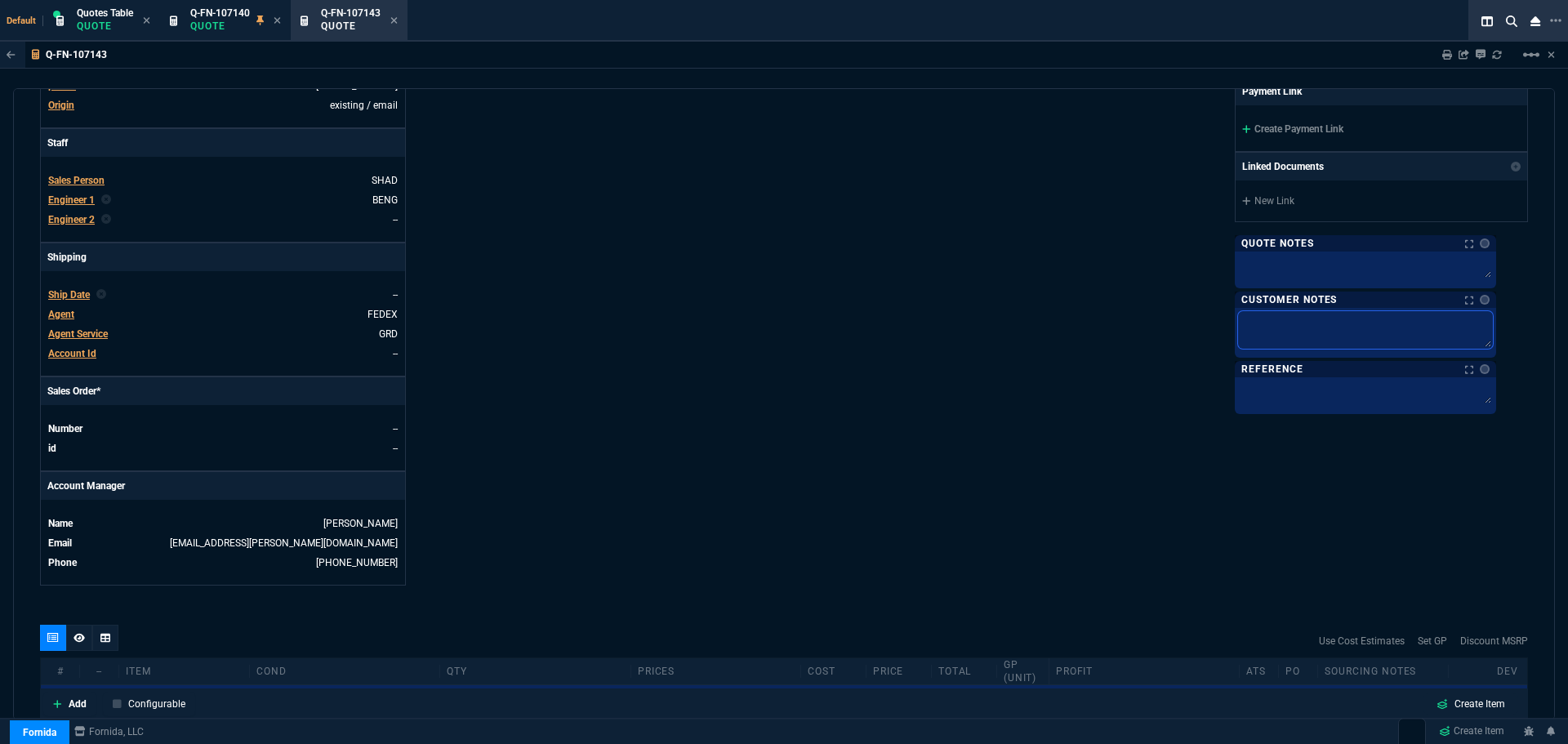
paste textarea "(Suntrac Services Inc) New Host Server"
type textarea "(Suntrac Services Inc) New Host Server"
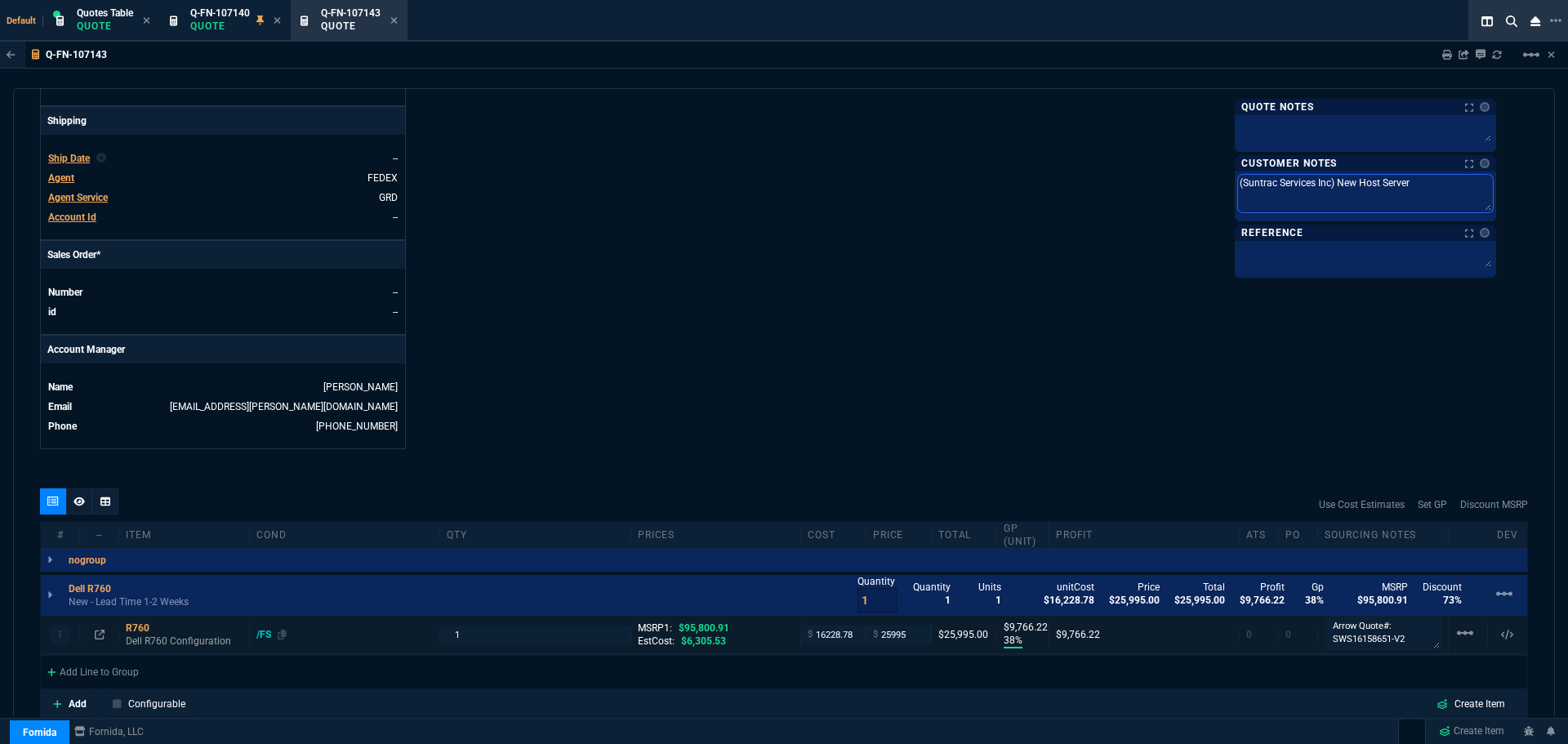
scroll to position [721, 0]
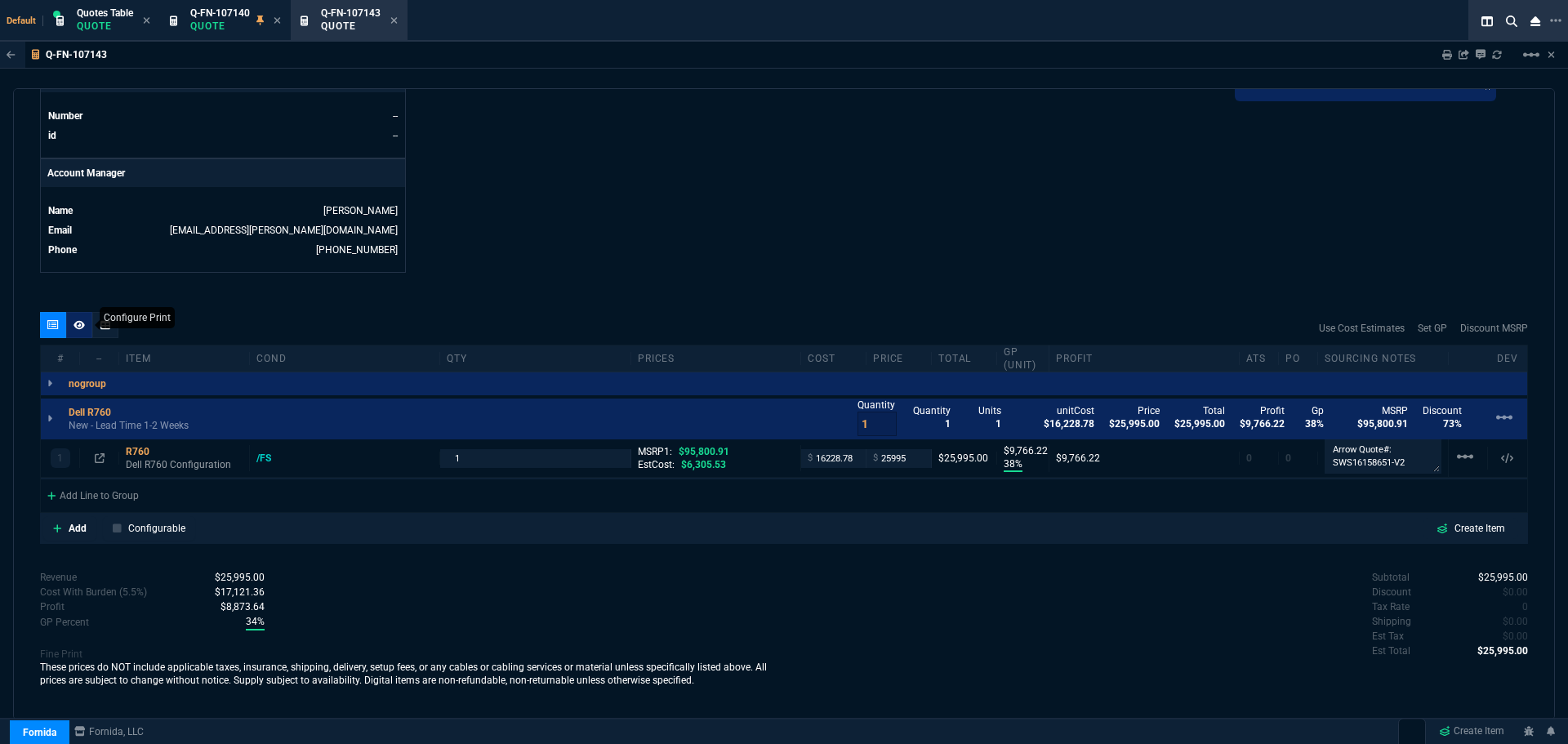
type textarea "(Suntrac Services Inc) New Host Server"
click at [78, 325] on icon at bounding box center [79, 325] width 11 height 10
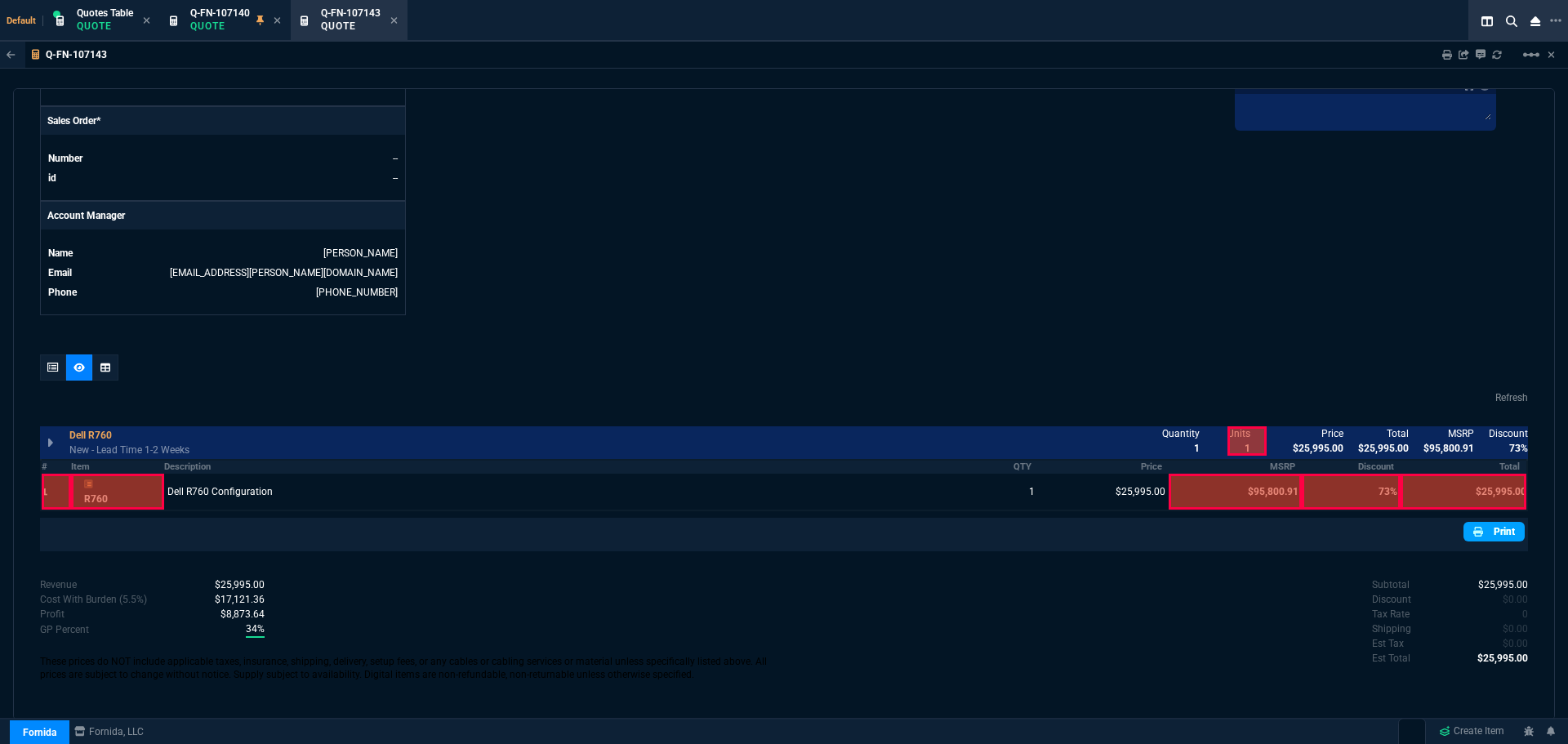
click at [1484, 537] on link "Print" at bounding box center [1494, 531] width 61 height 20
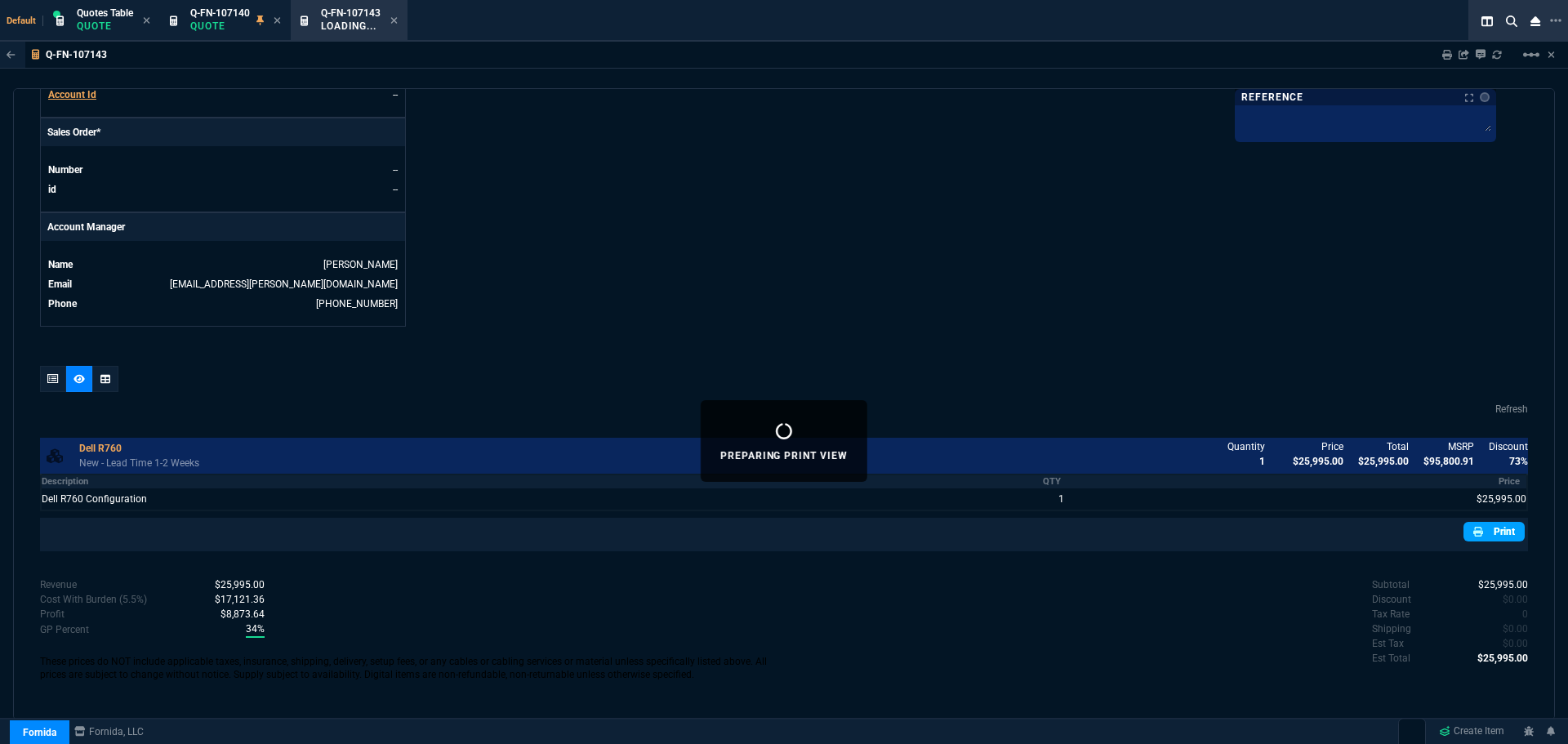
scroll to position [668, 0]
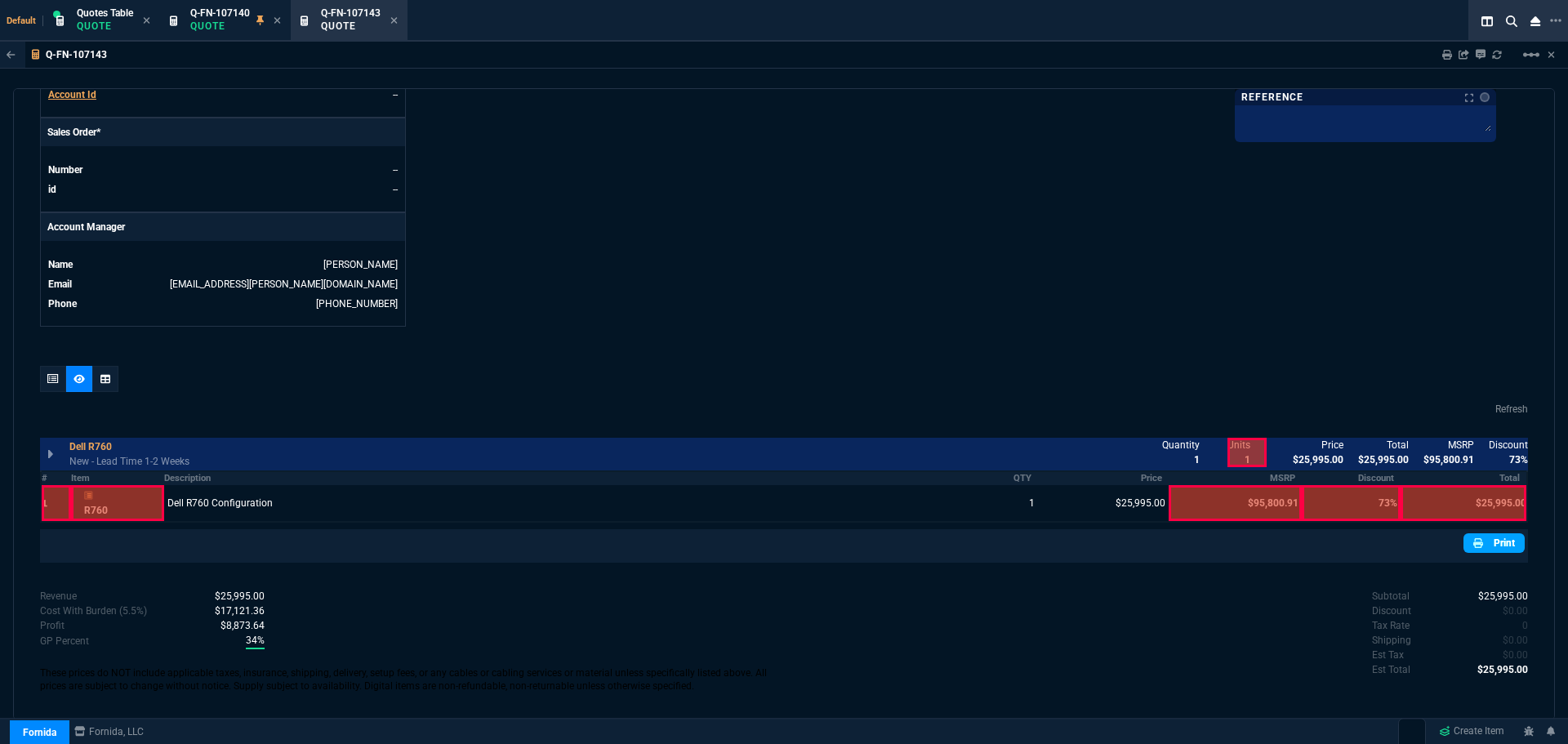
click at [1492, 543] on link "Print" at bounding box center [1494, 543] width 61 height 20
click at [1499, 545] on link "Print" at bounding box center [1494, 543] width 61 height 20
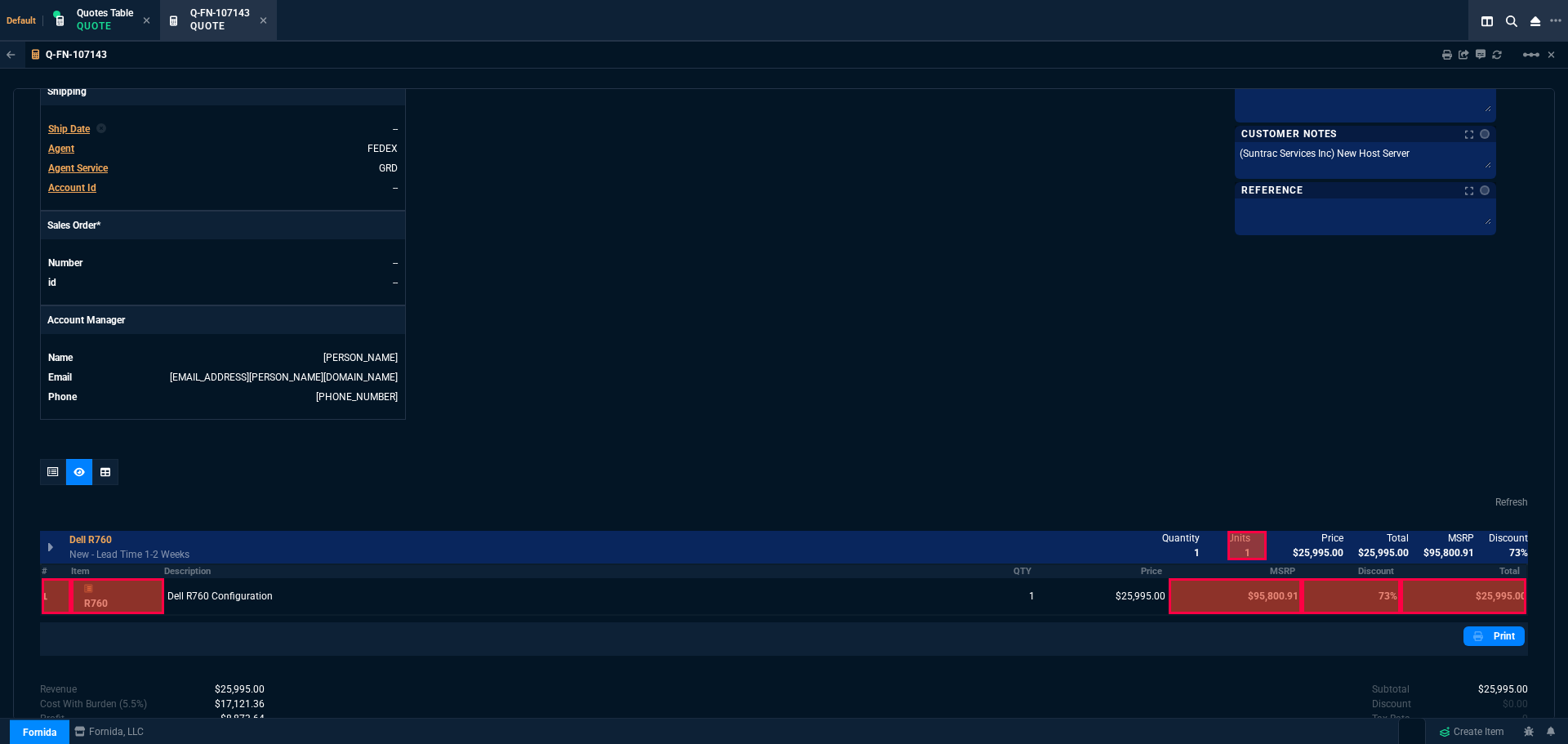
scroll to position [679, 0]
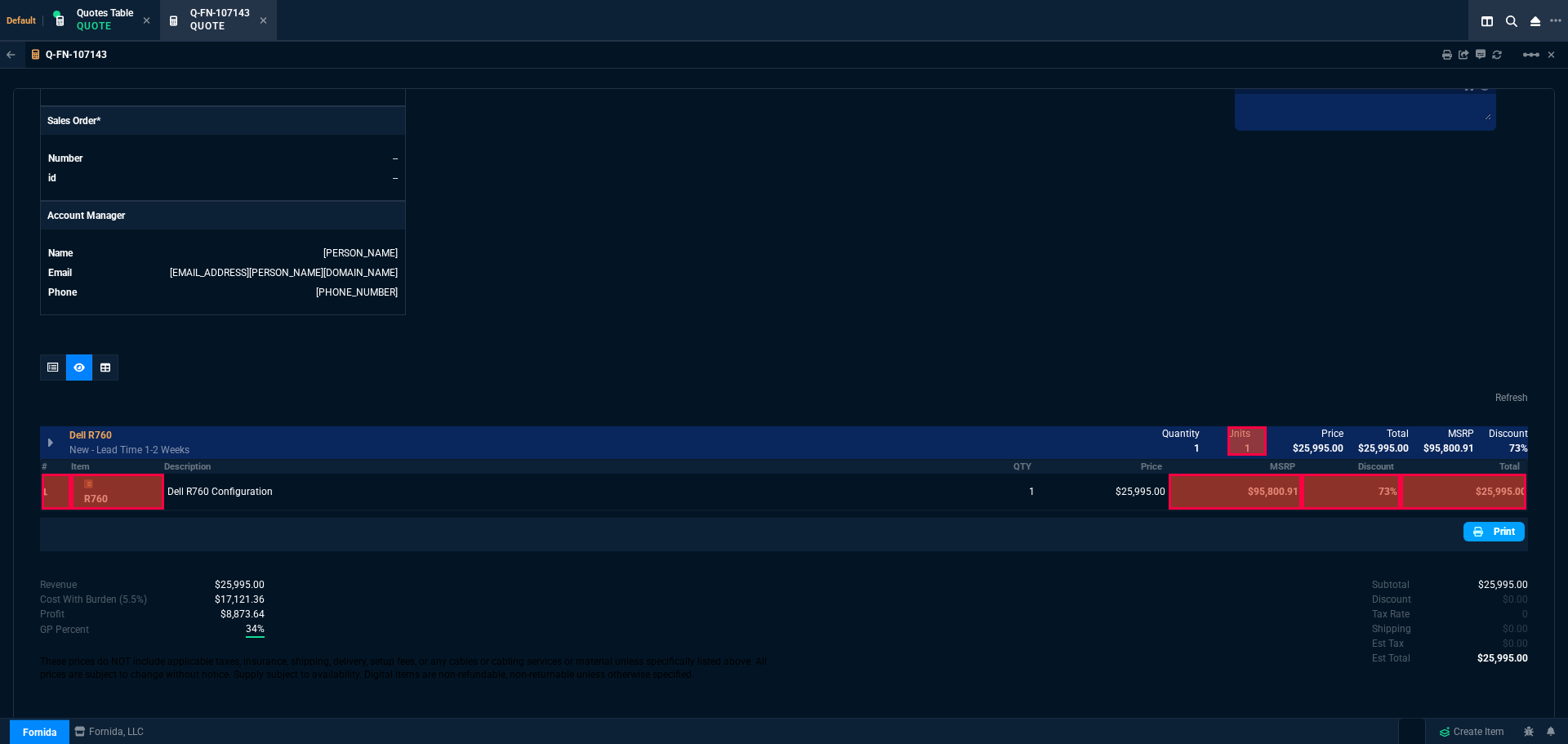
click at [1488, 536] on link "Print" at bounding box center [1494, 531] width 61 height 20
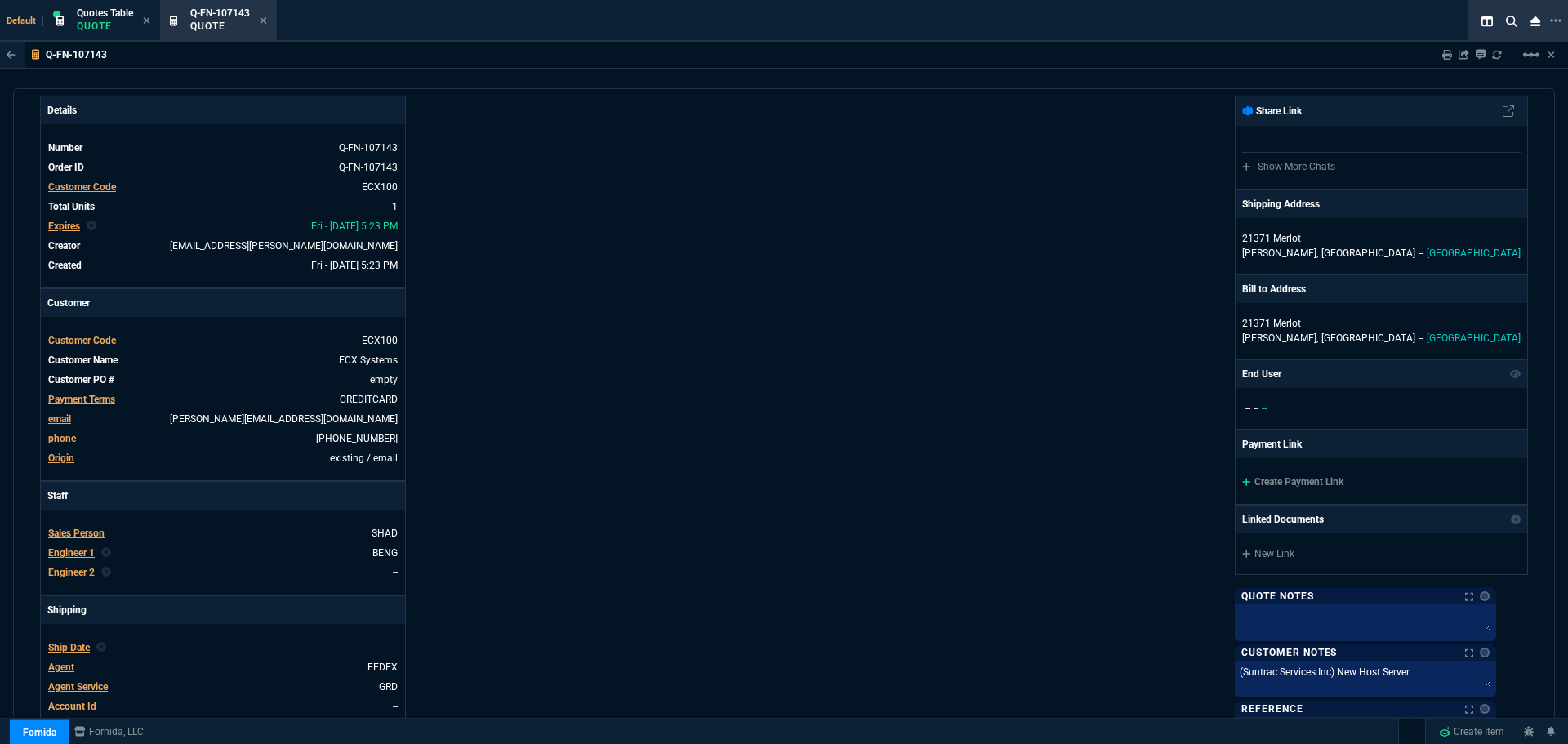
scroll to position [0, 0]
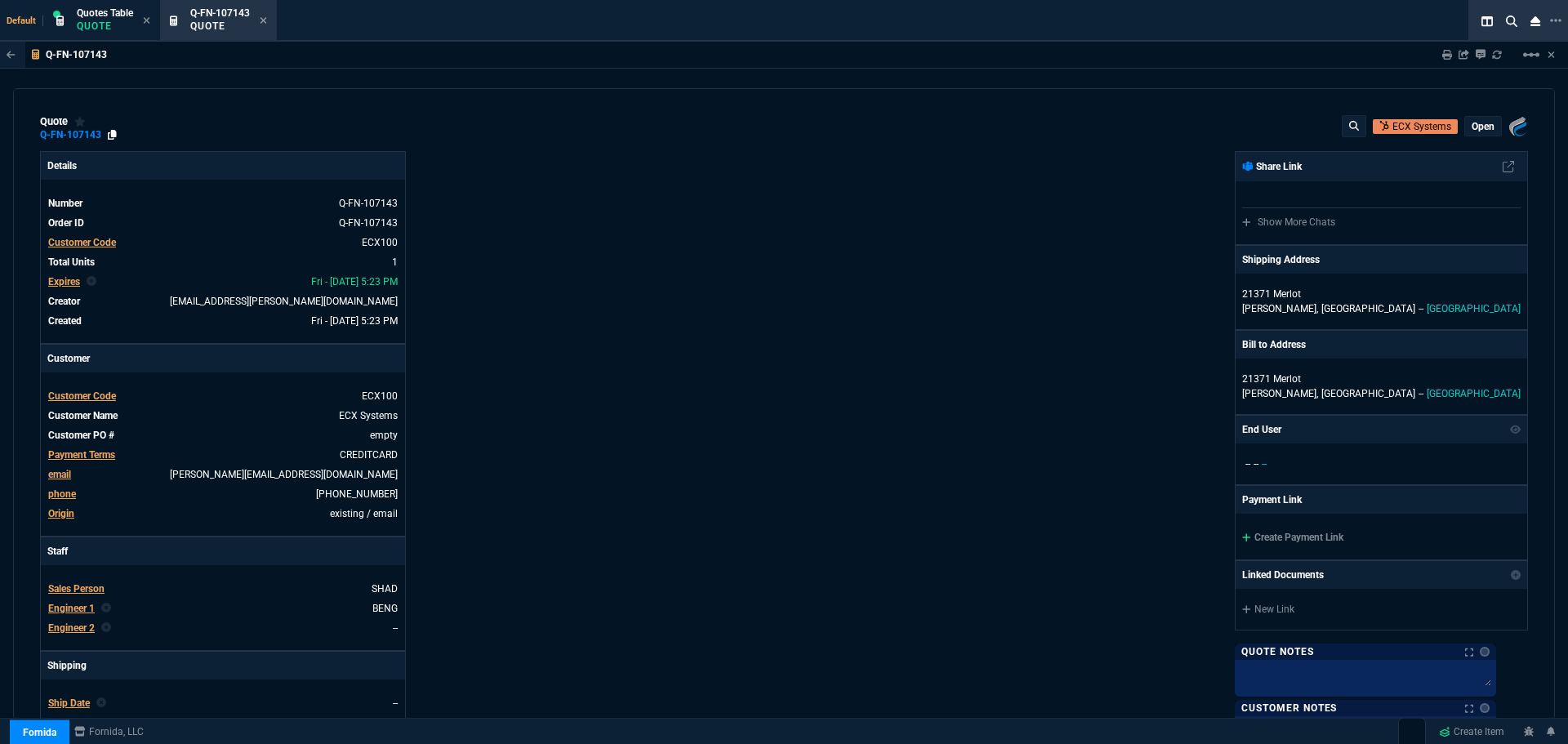
click at [110, 137] on icon at bounding box center [112, 135] width 9 height 10
click at [264, 20] on icon at bounding box center [263, 20] width 8 height 10
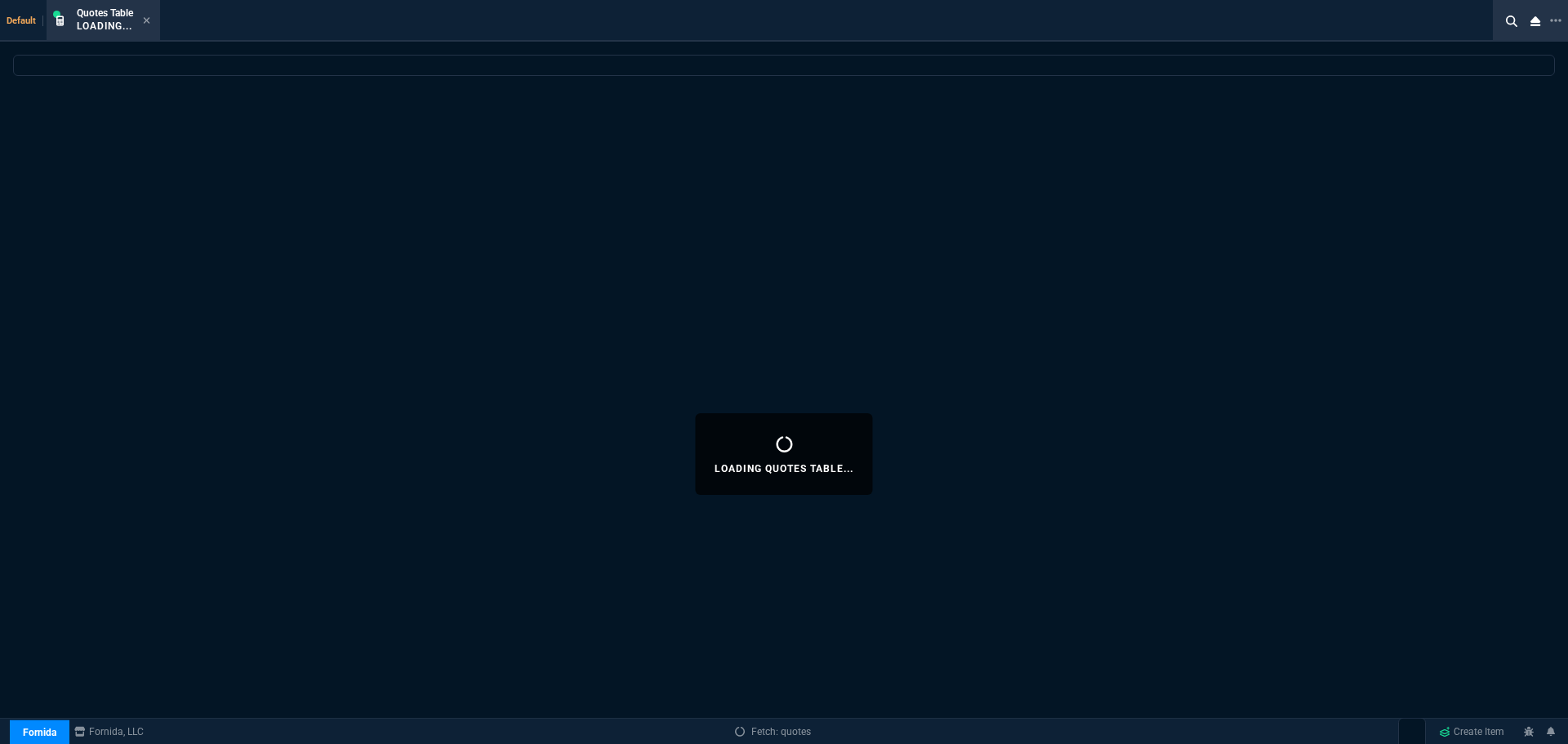
select select
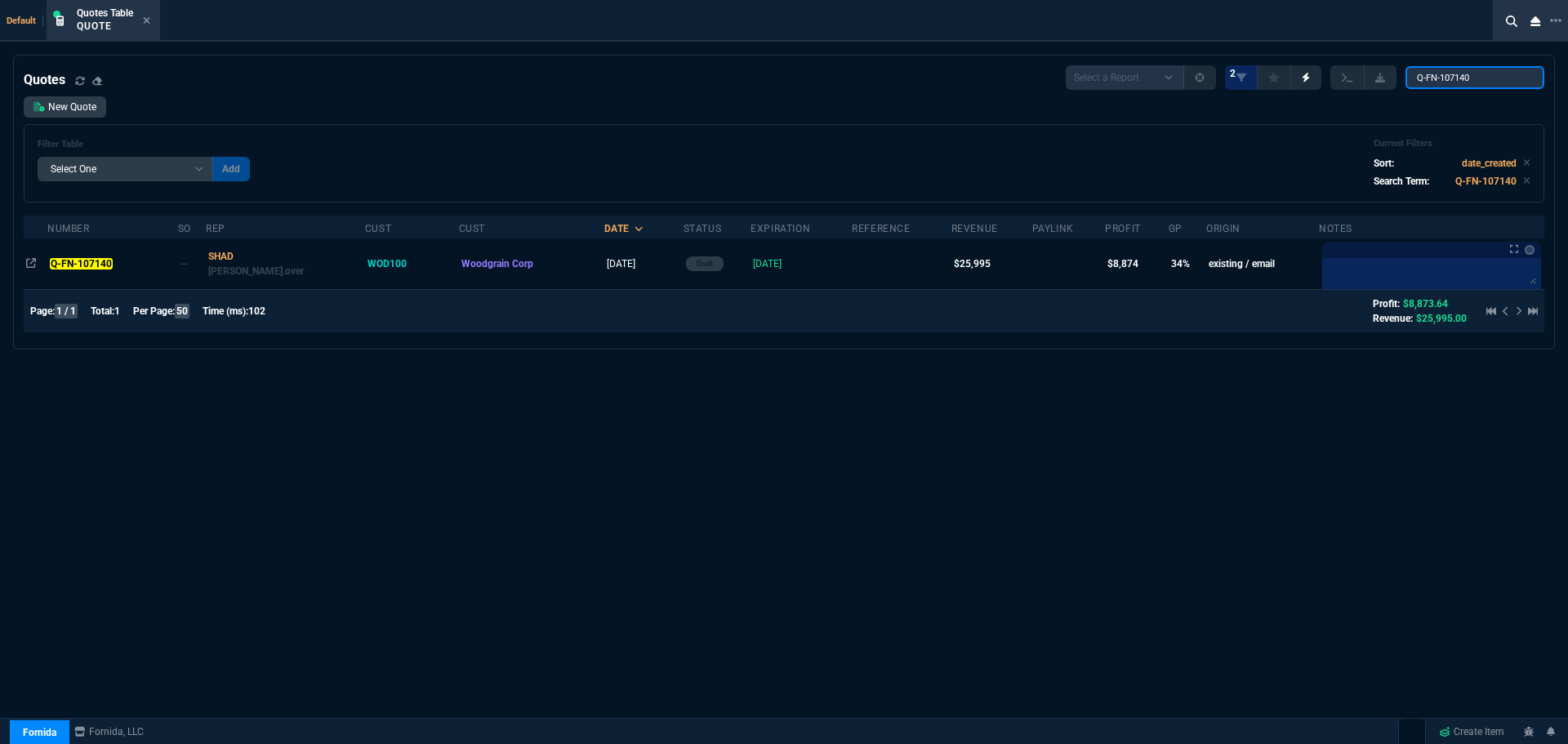
click at [1487, 76] on input "Q-FN-107140" at bounding box center [1476, 77] width 139 height 23
type input "Q"
